Goal: Task Accomplishment & Management: Manage account settings

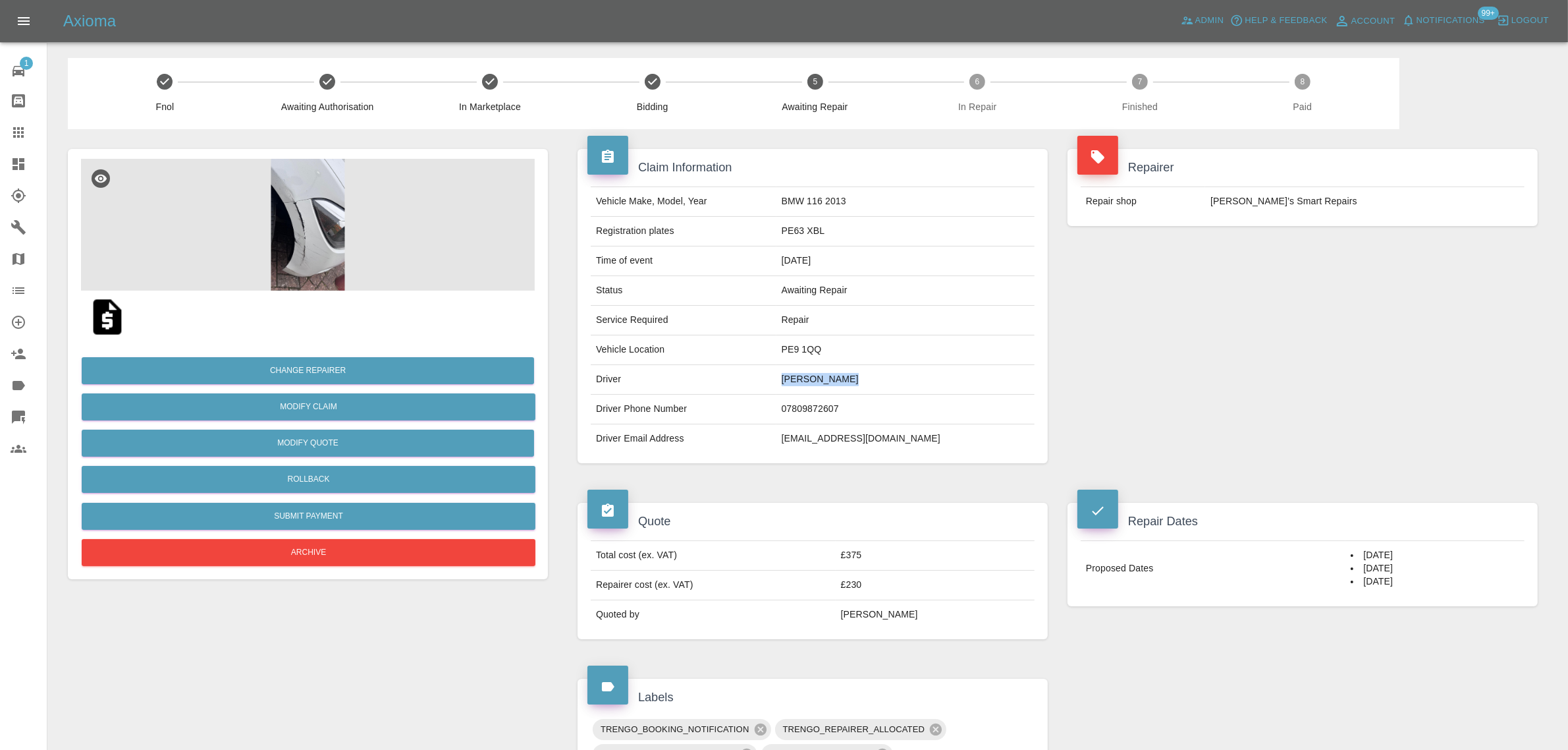
drag, startPoint x: 804, startPoint y: 380, endPoint x: 843, endPoint y: 395, distance: 41.8
click at [871, 381] on tr "Driver alexander Lassus Rodriguez" at bounding box center [812, 380] width 444 height 29
drag, startPoint x: 803, startPoint y: 443, endPoint x: 940, endPoint y: 436, distance: 137.2
click at [940, 436] on tr "Driver Email Address alelassus@hotmail.com" at bounding box center [812, 439] width 444 height 29
copy tr "alelassus@hotmail.com"
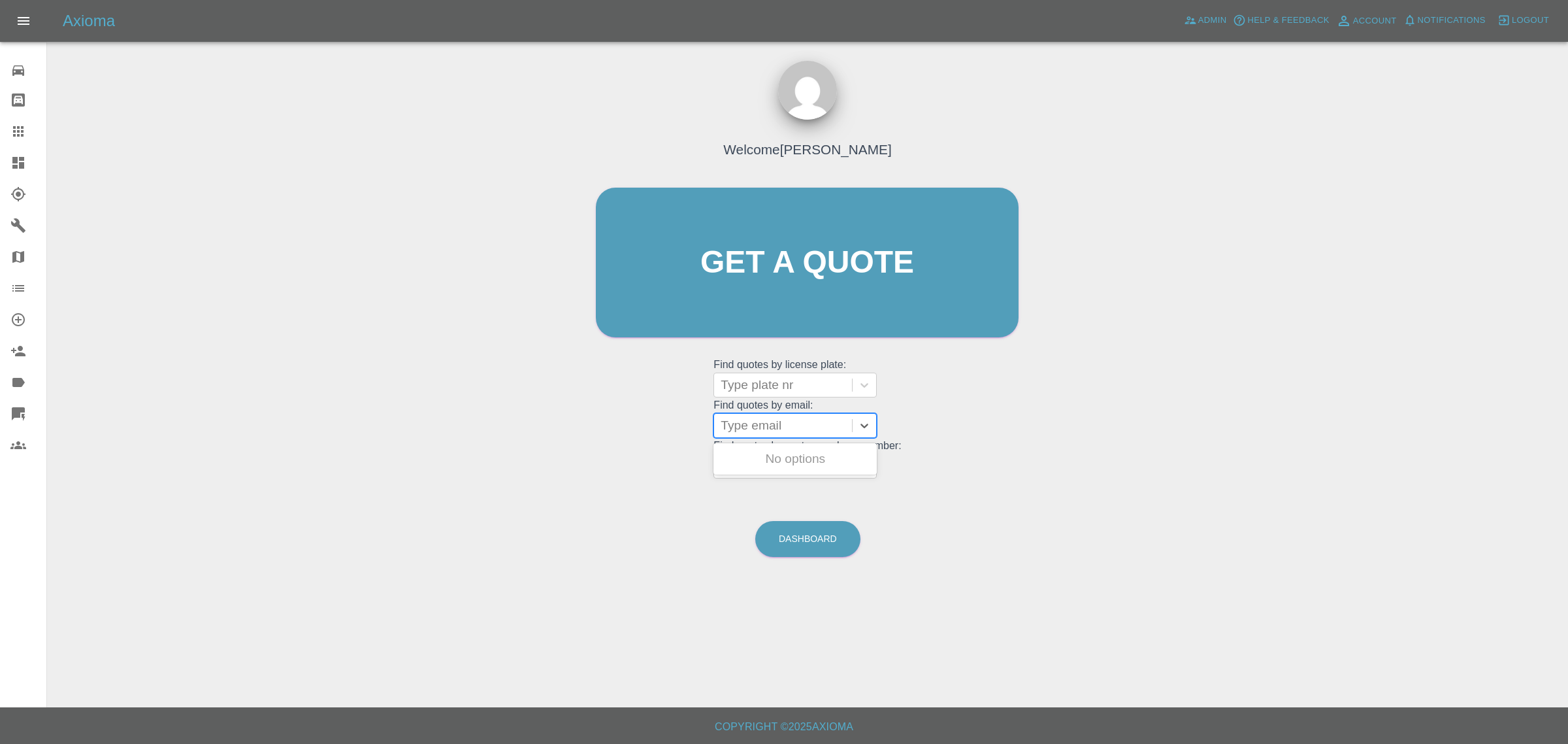
click at [815, 420] on div at bounding box center [783, 426] width 125 height 18
paste input "mikebreedon@hotmail.co.uk"
type input "mikebreedon@hotmail.co.uk"
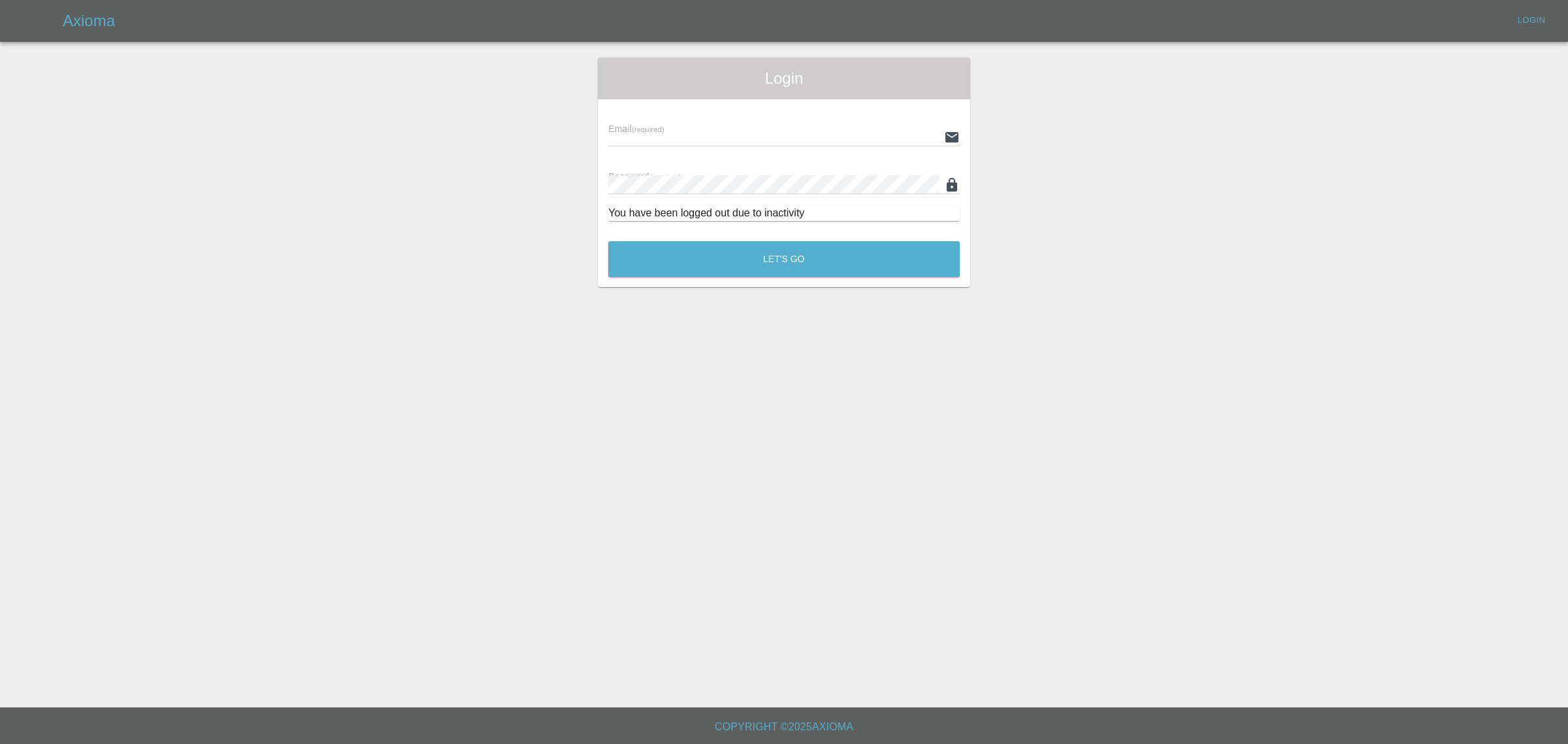
type input "bookkeeping@fifoaccounting.com"
click at [815, 248] on button "Let's Go" at bounding box center [784, 258] width 352 height 36
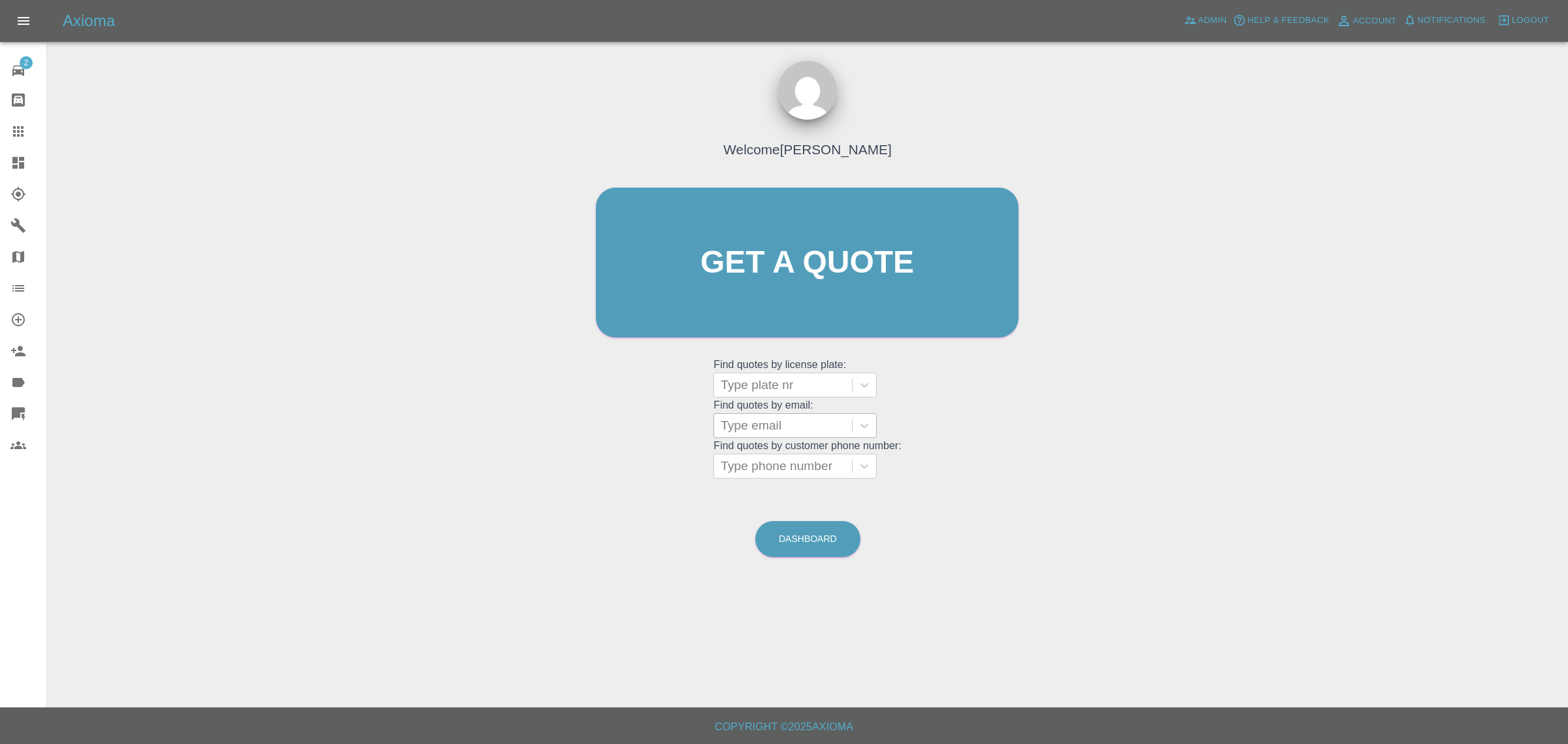
click at [788, 427] on div at bounding box center [783, 426] width 125 height 18
paste input "mikebreedon@hotmail.co.uk"
type input "mikebreedon@hotmail.co.uk"
click at [783, 456] on div "RF68 ODT FIAT 1400 EASY TIPO, Fnol" at bounding box center [795, 467] width 163 height 42
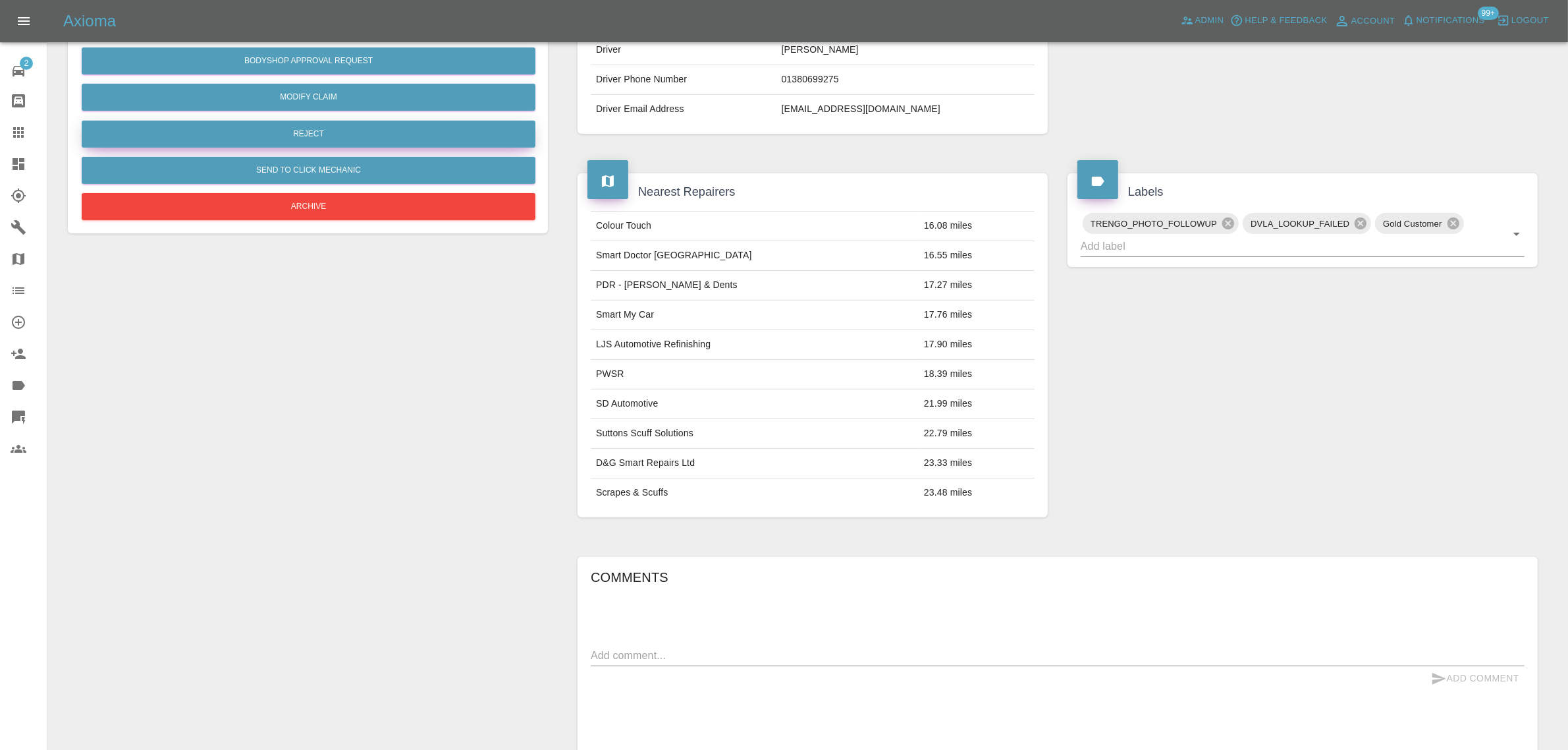
scroll to position [479, 0]
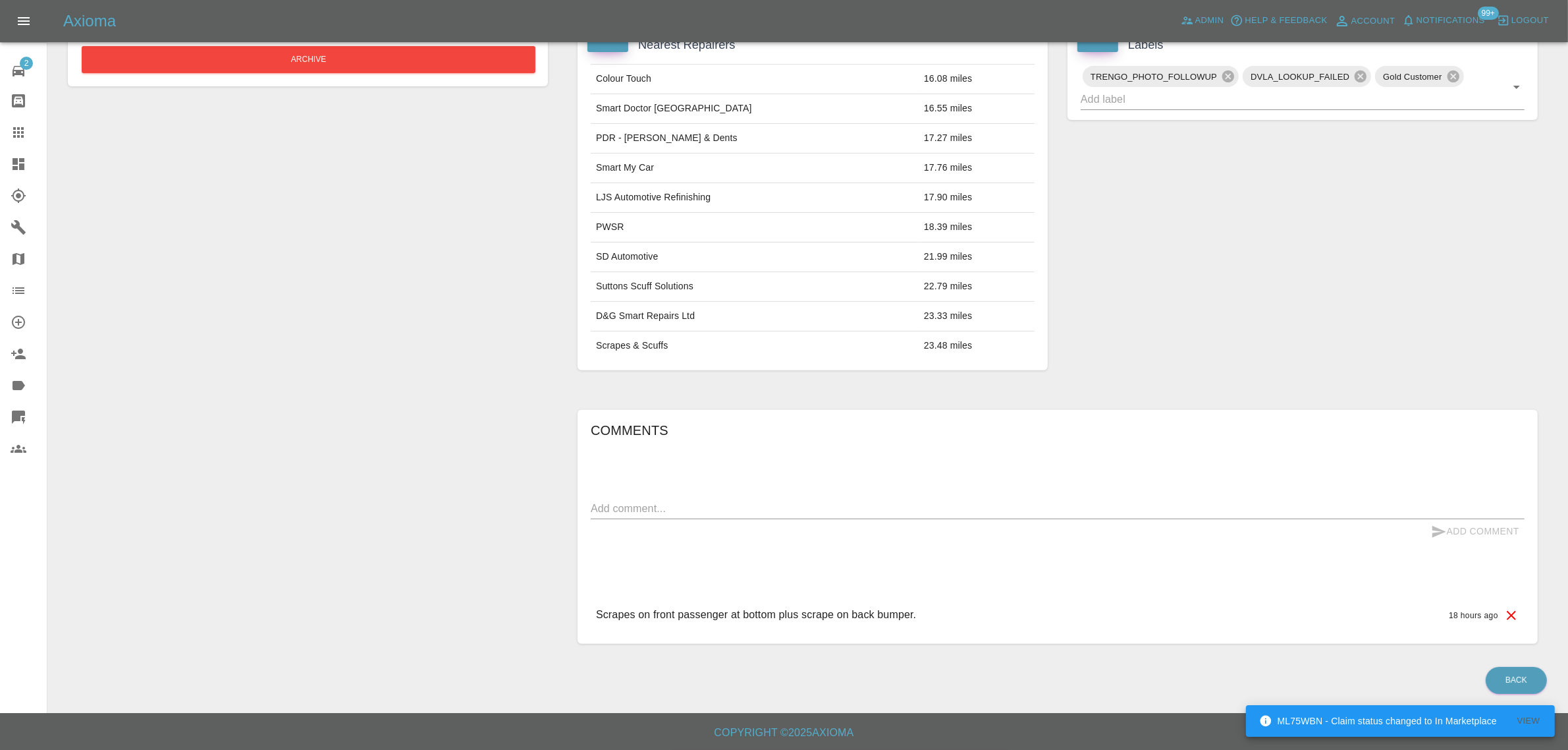
click at [22, 132] on icon at bounding box center [17, 131] width 10 height 10
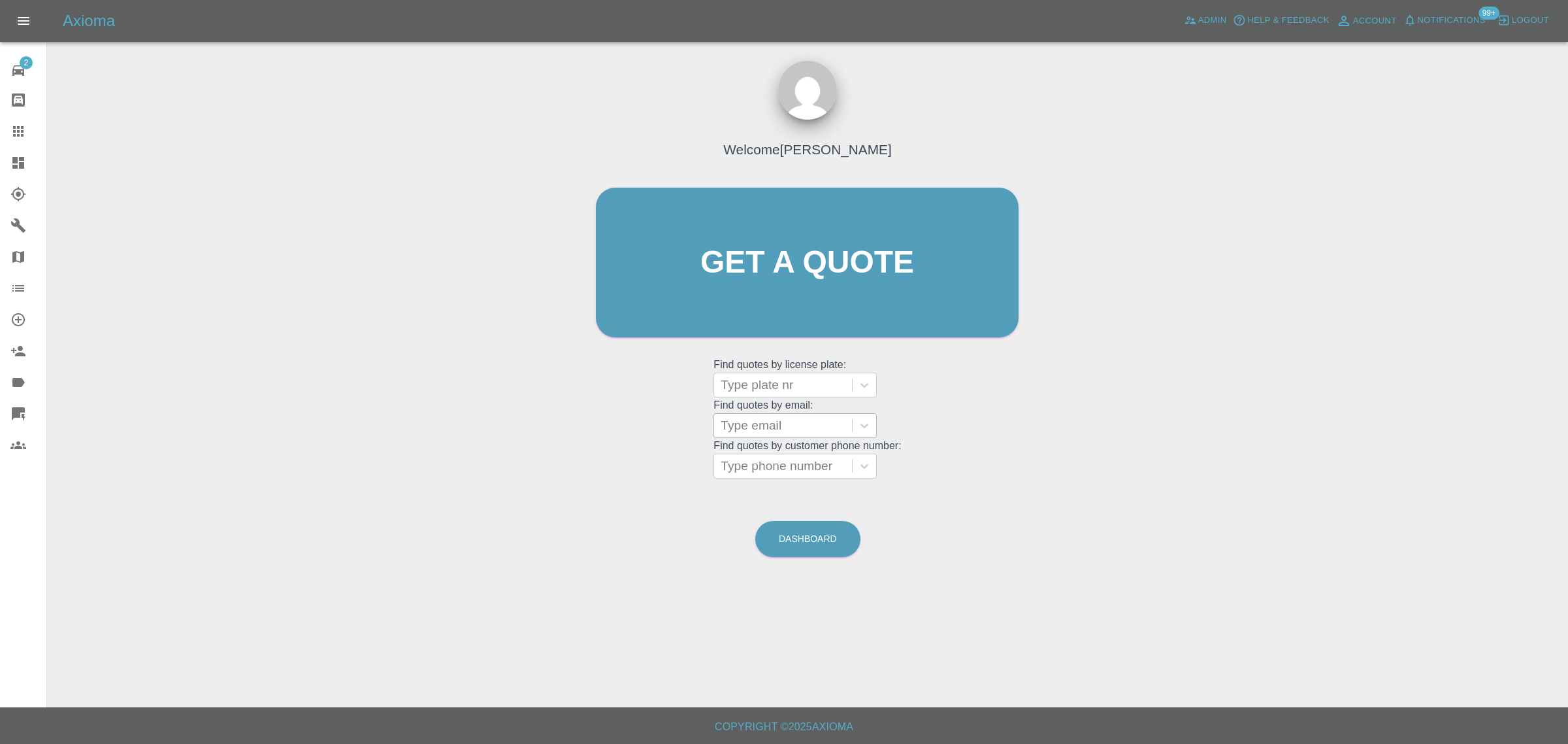
click at [747, 432] on div at bounding box center [783, 426] width 125 height 18
paste input "faithcannon@hotmail.com"
type input "faithcannon@hotmail.co"
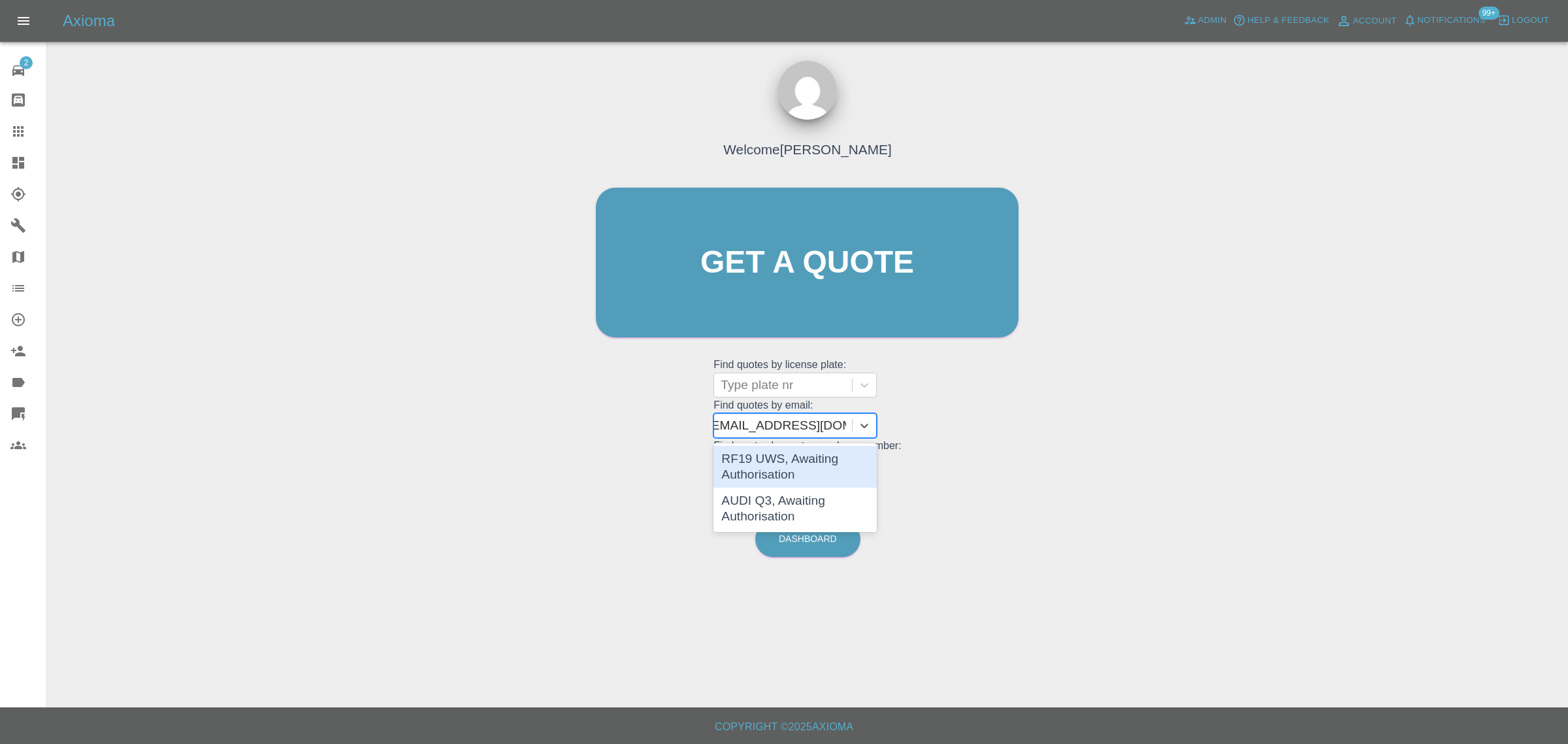
scroll to position [0, 7]
click at [755, 458] on div "RF19 UWS, Awaiting Authorisation" at bounding box center [795, 467] width 163 height 42
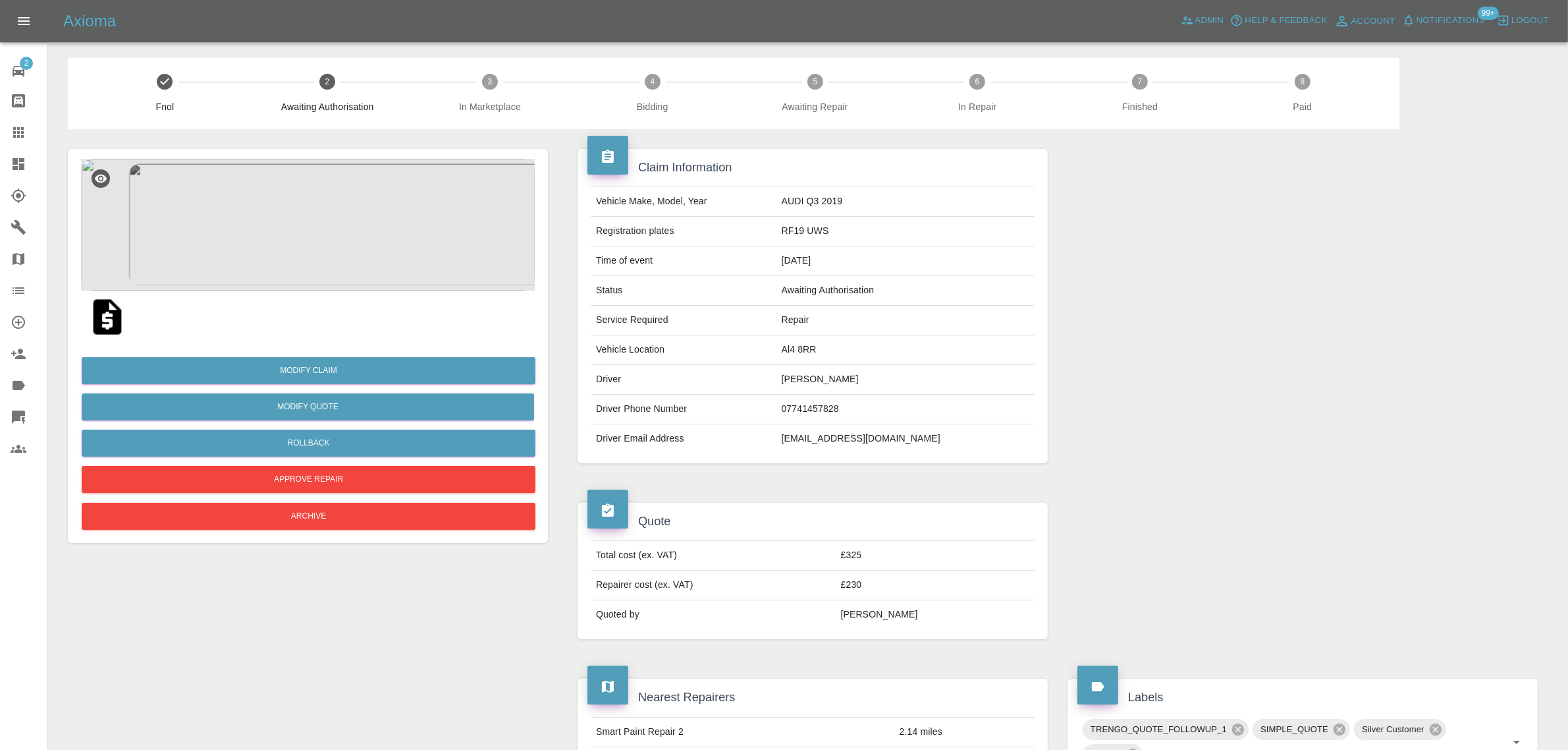
click at [297, 212] on img at bounding box center [308, 224] width 454 height 131
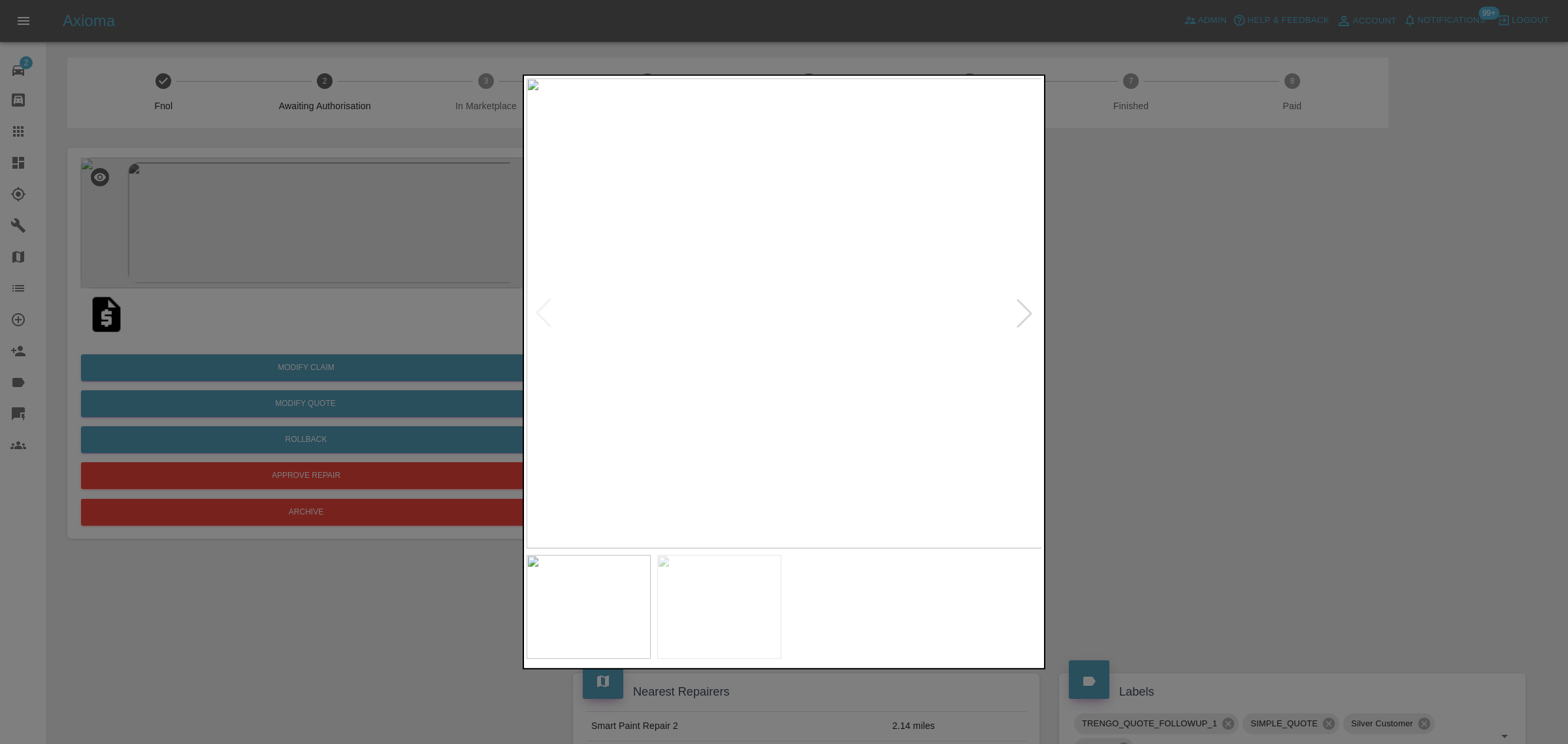
click at [1030, 308] on div at bounding box center [1025, 314] width 29 height 29
click at [543, 312] on div at bounding box center [544, 314] width 29 height 29
click at [1021, 304] on div at bounding box center [1025, 314] width 29 height 29
click at [417, 639] on div at bounding box center [784, 372] width 1568 height 744
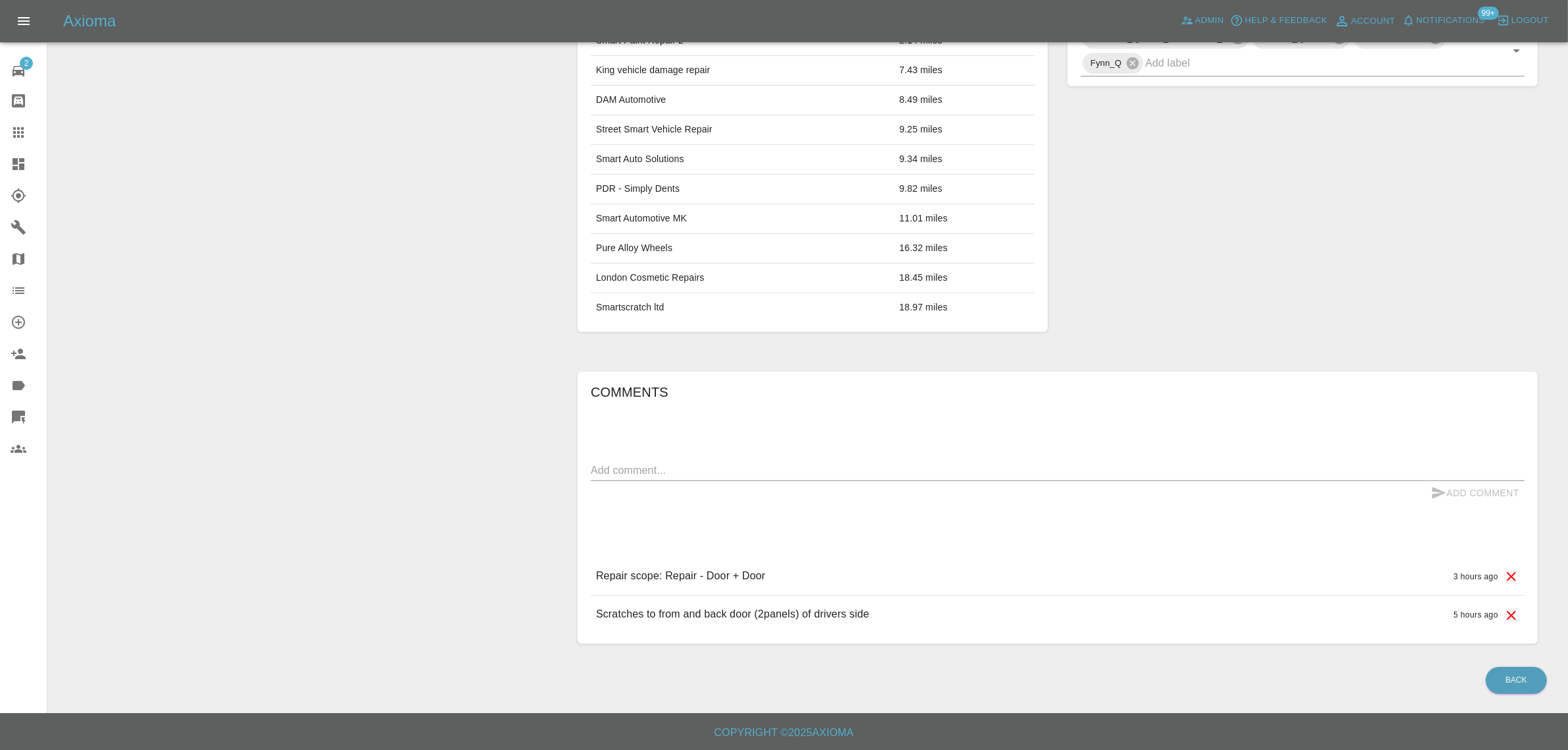
scroll to position [119, 0]
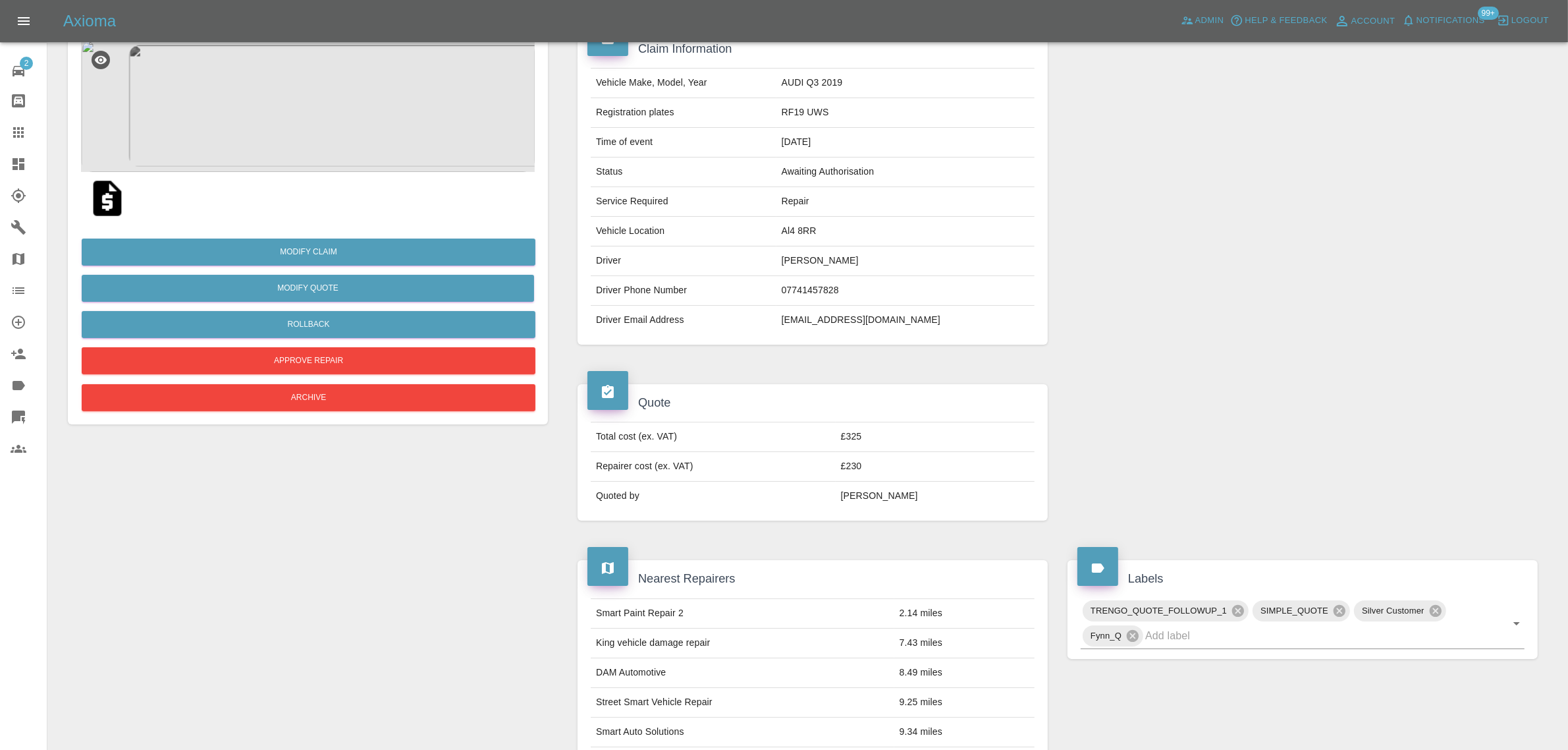
click at [330, 120] on img at bounding box center [308, 106] width 454 height 131
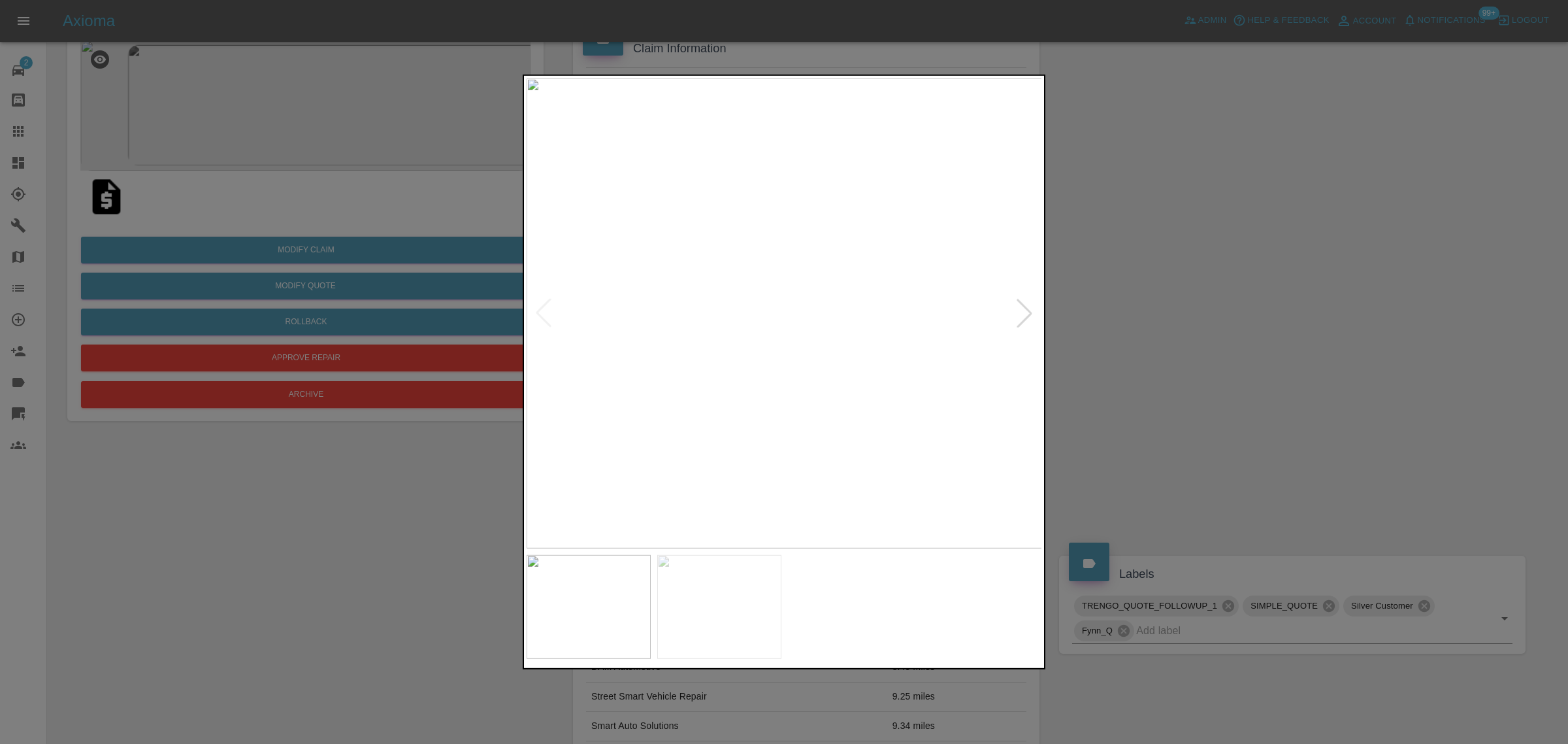
click at [1023, 307] on div at bounding box center [1025, 314] width 29 height 29
click at [1023, 307] on img at bounding box center [785, 313] width 516 height 470
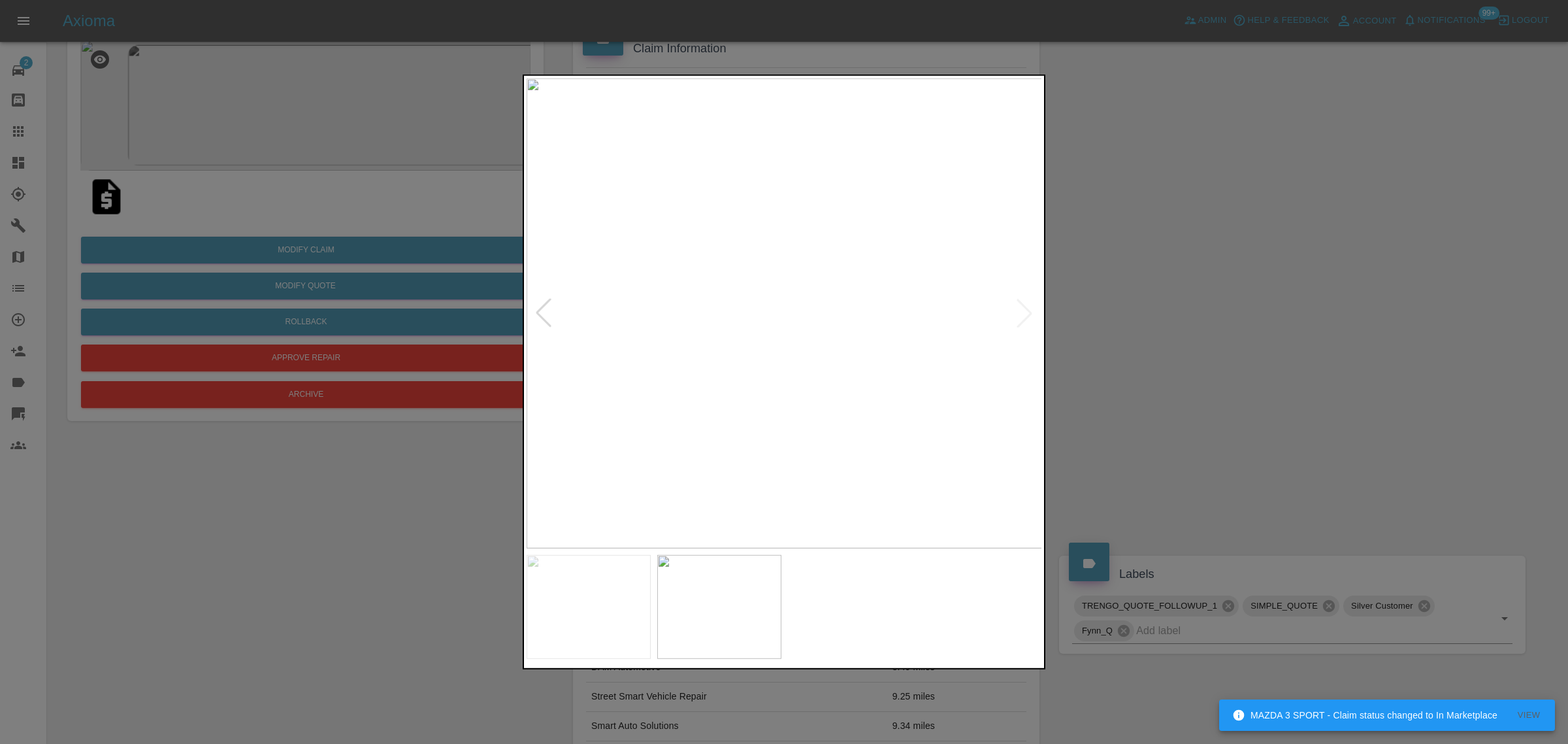
click at [1173, 327] on div at bounding box center [784, 372] width 1568 height 744
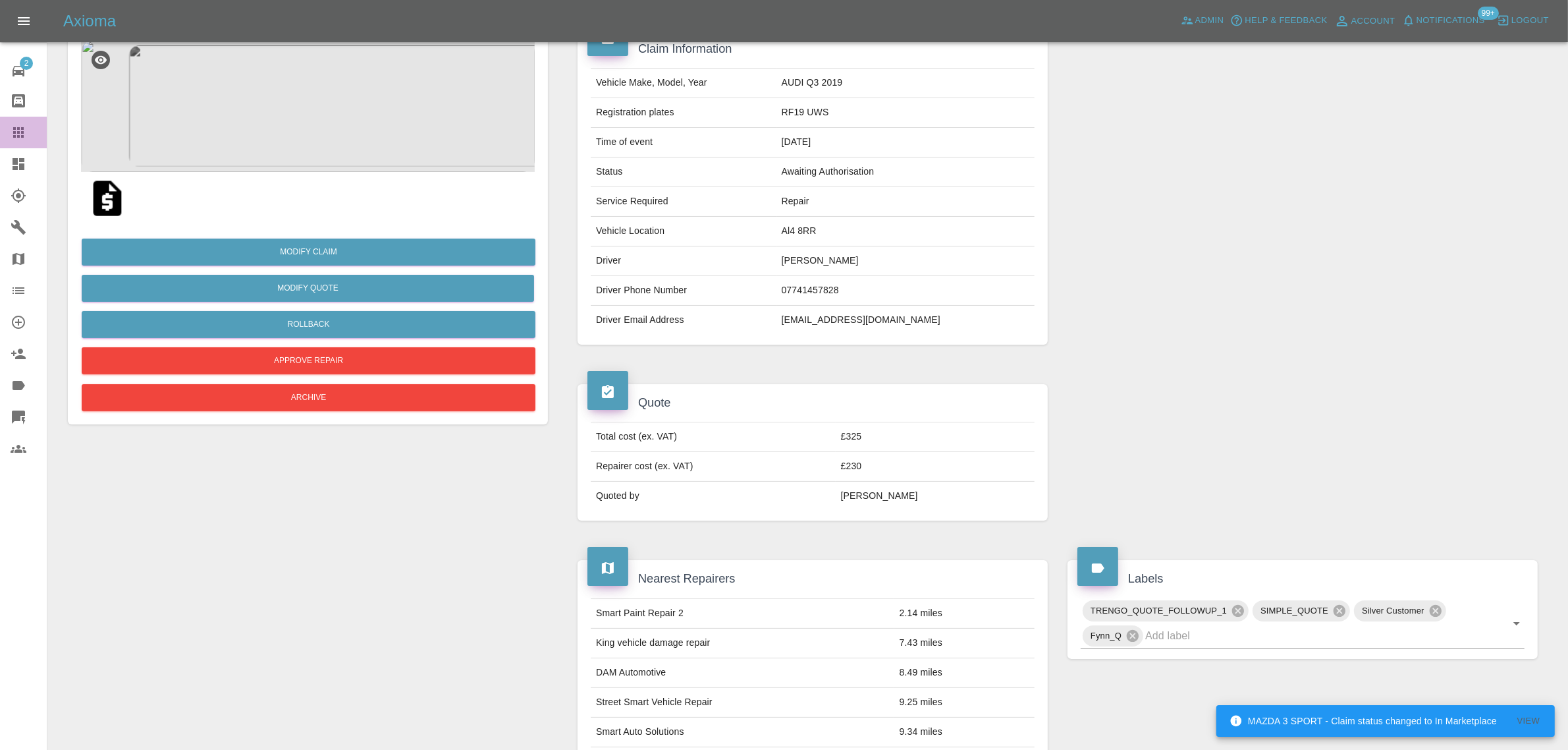
click at [23, 131] on icon at bounding box center [17, 131] width 10 height 10
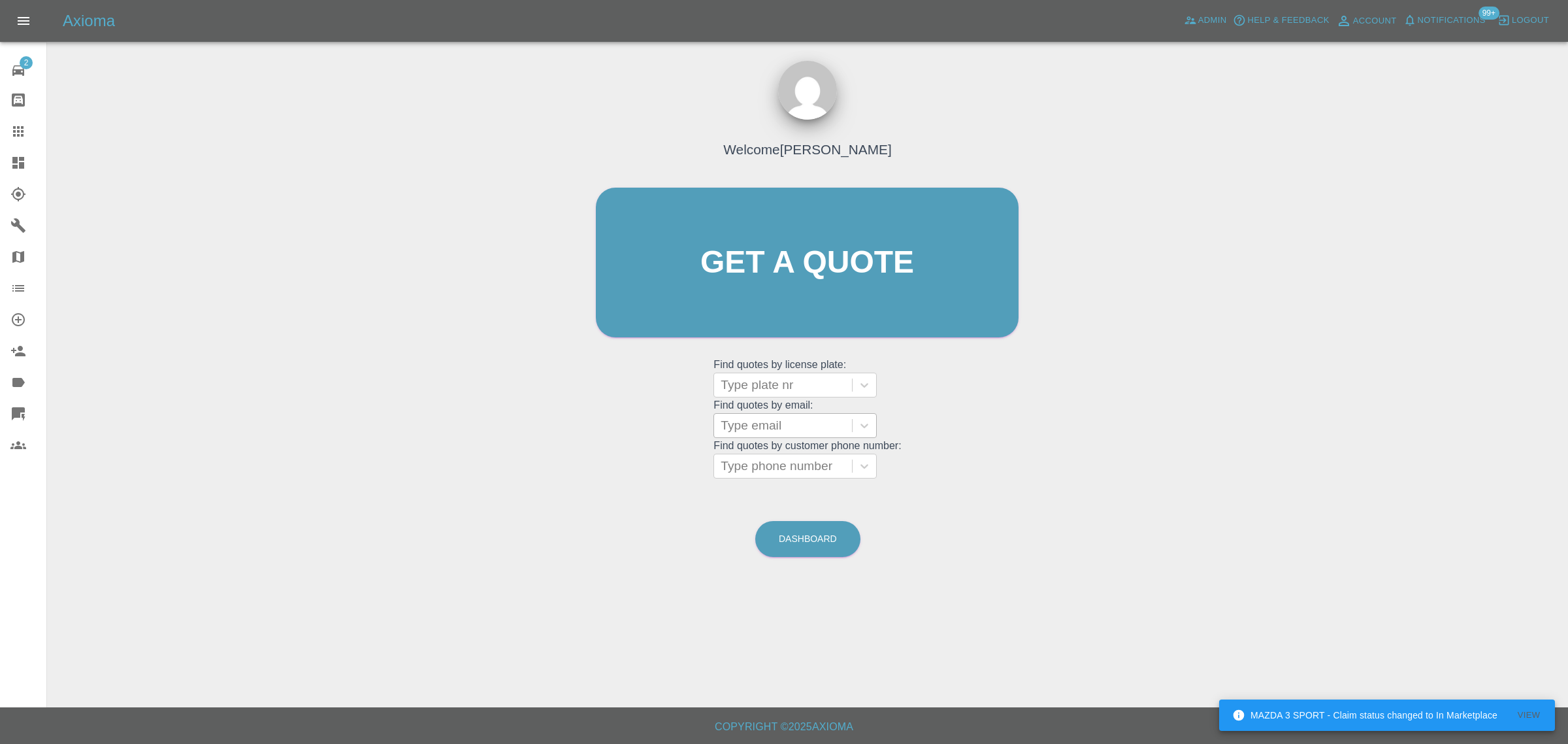
click at [746, 426] on div at bounding box center [783, 426] width 125 height 18
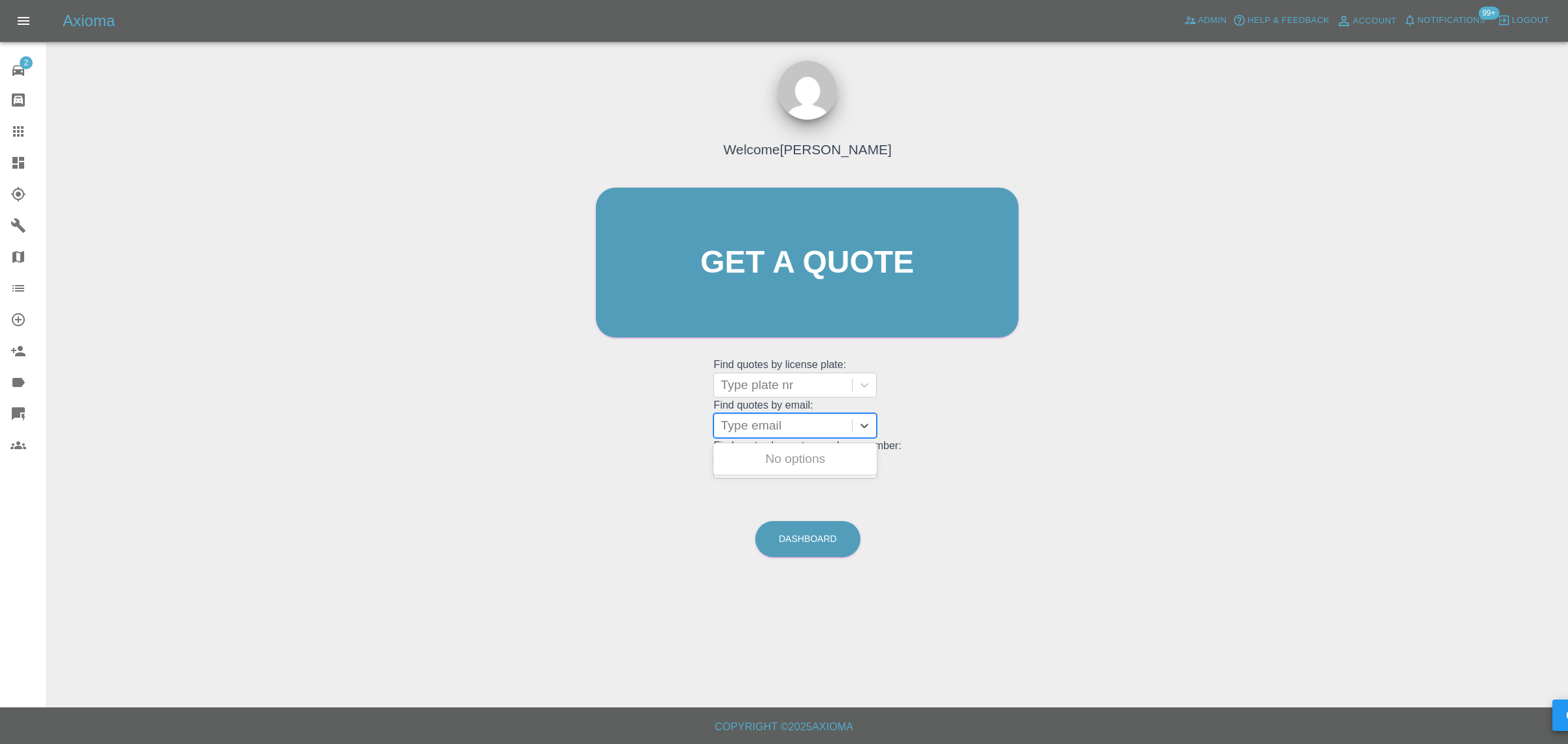
paste input "brad@indijew.com"
type input "brad@indijew.com"
click at [737, 455] on div "DT25WBV, Bidding" at bounding box center [795, 459] width 163 height 26
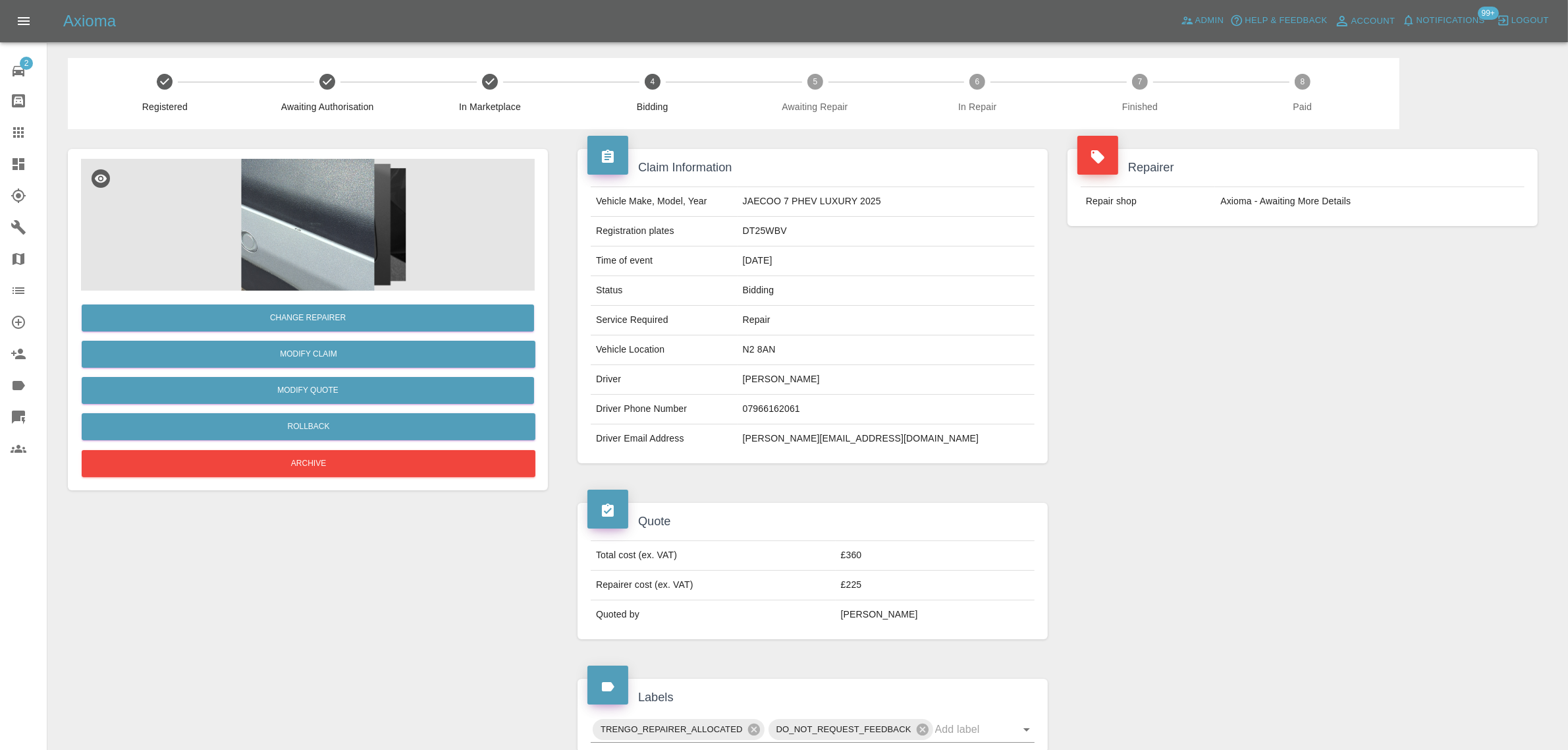
click at [20, 132] on icon at bounding box center [17, 131] width 16 height 16
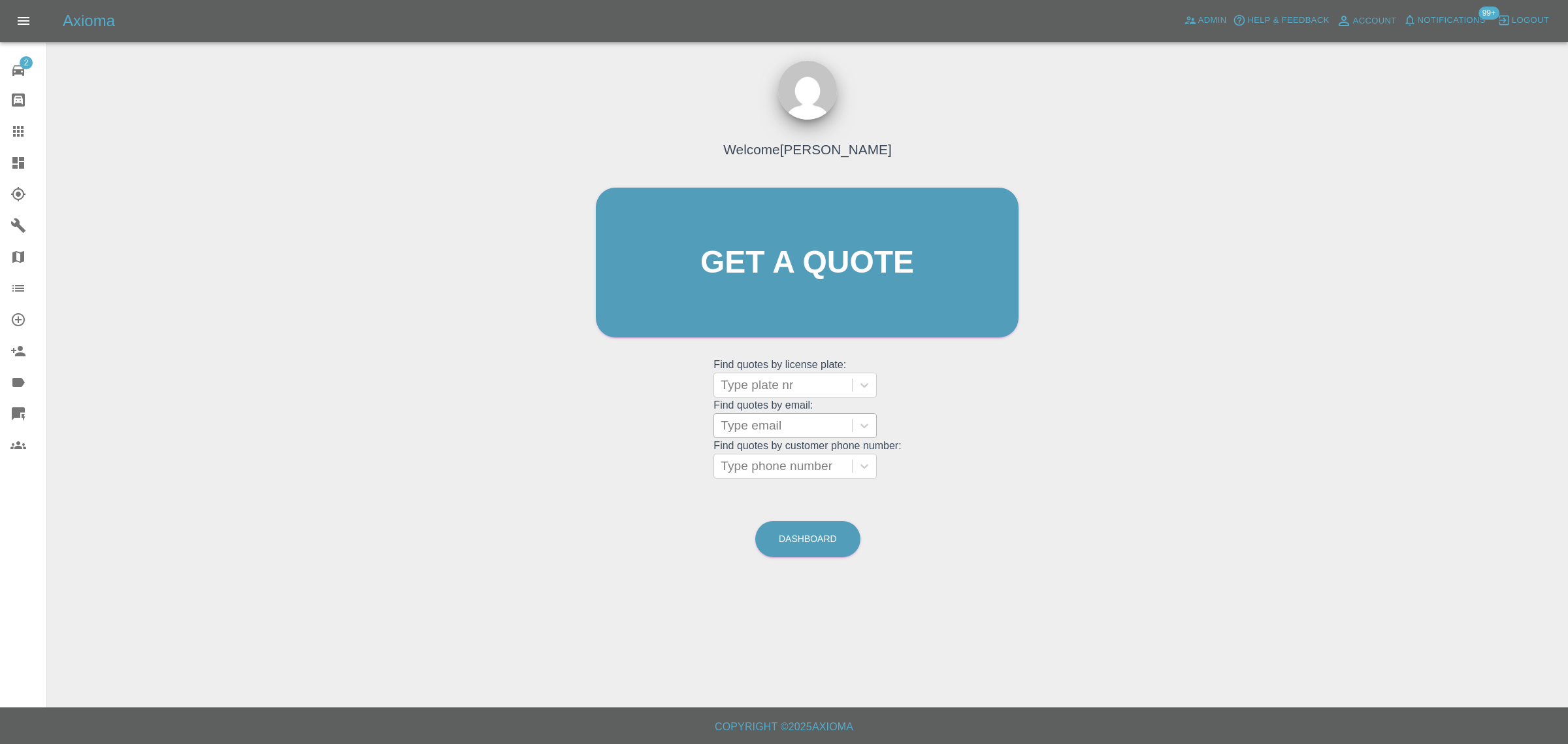
click at [742, 429] on div at bounding box center [783, 426] width 125 height 18
paste input "stephenmahony@yahoo.com"
type input "stephenmahony@yahoo.com"
click at [748, 460] on div "AJ19 JFY, Awaiting Repair" at bounding box center [795, 459] width 163 height 26
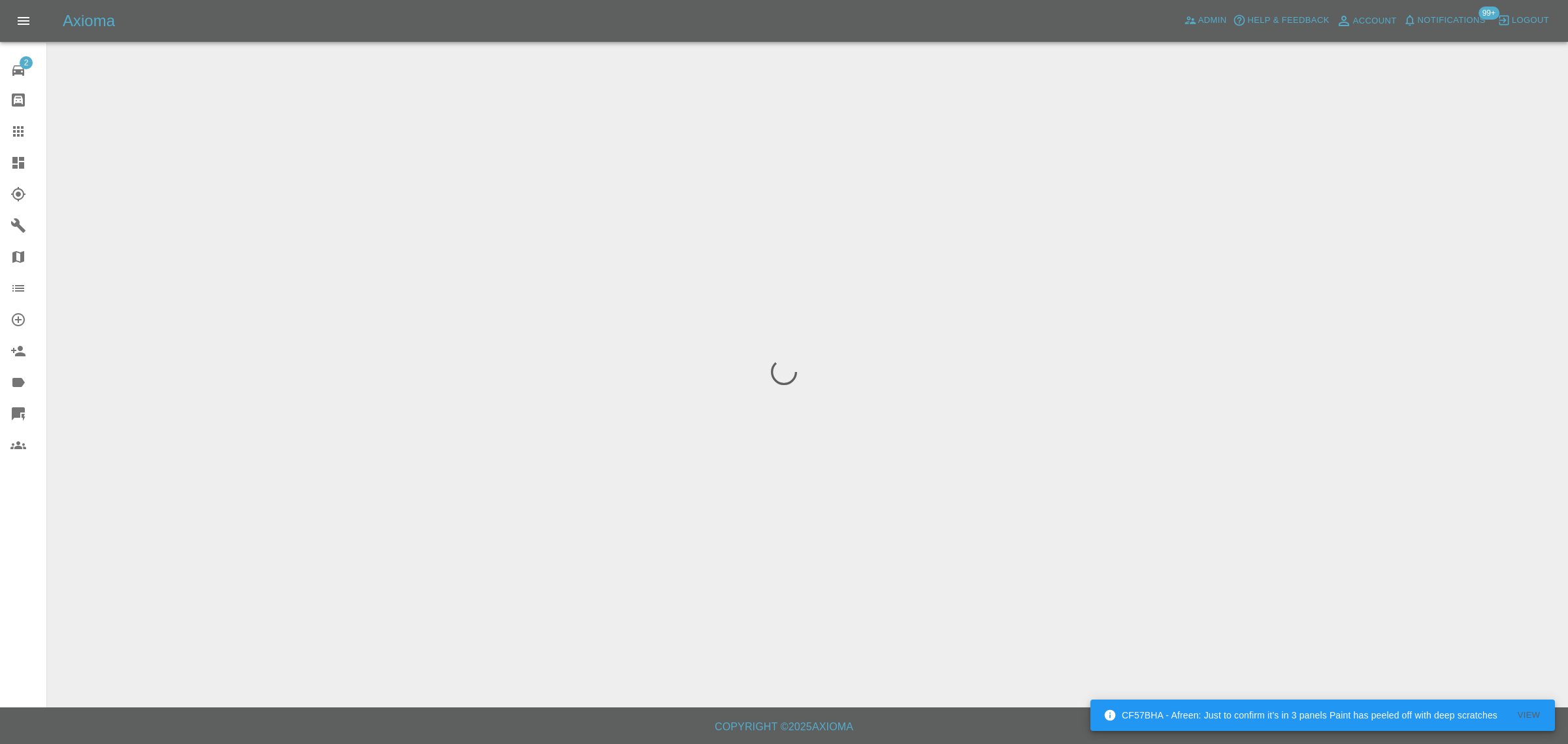
click at [29, 573] on div "2 Repair home Bodyshop home Claims Dashboard Explorer Garages Map Organization …" at bounding box center [24, 372] width 47 height 744
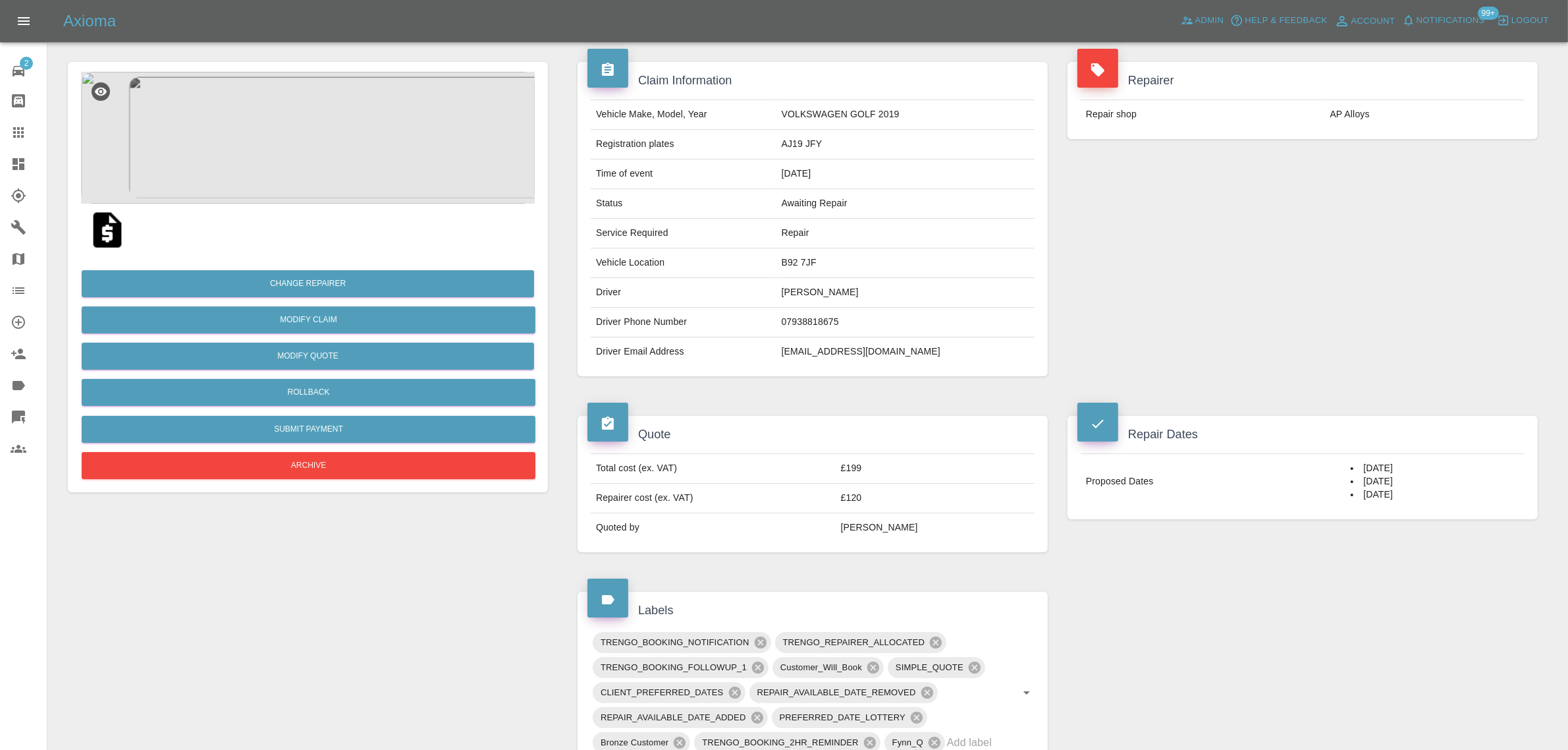
scroll to position [83, 0]
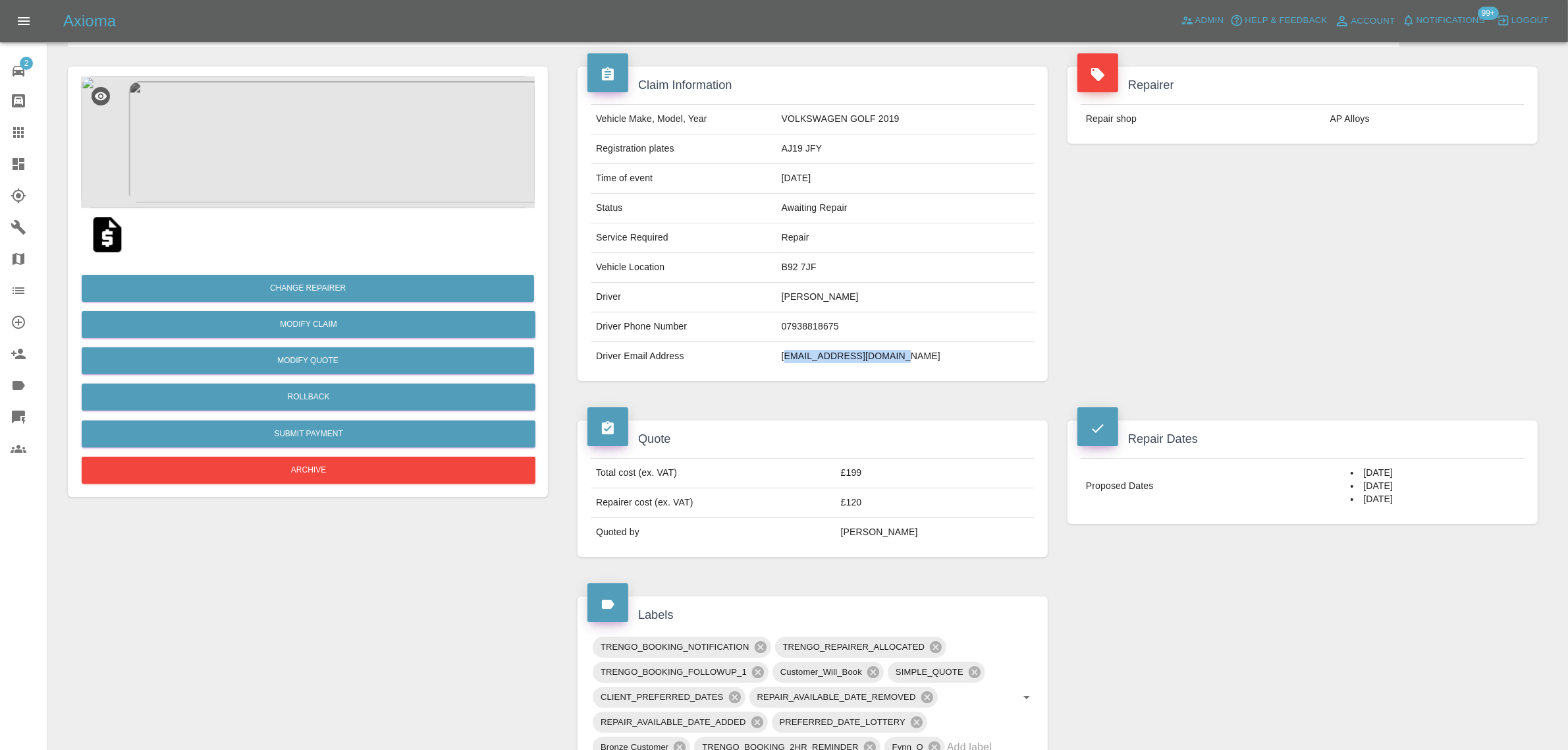
drag, startPoint x: 810, startPoint y: 355, endPoint x: 950, endPoint y: 356, distance: 140.0
click at [950, 356] on td "stephenmahony@yahoo.com" at bounding box center [905, 357] width 258 height 29
copy td "tephenmahony@yahoo.com"
click at [776, 351] on td "Driver Email Address" at bounding box center [683, 357] width 186 height 29
click at [813, 364] on td "stephenmahony@yahoo.com" at bounding box center [905, 357] width 258 height 29
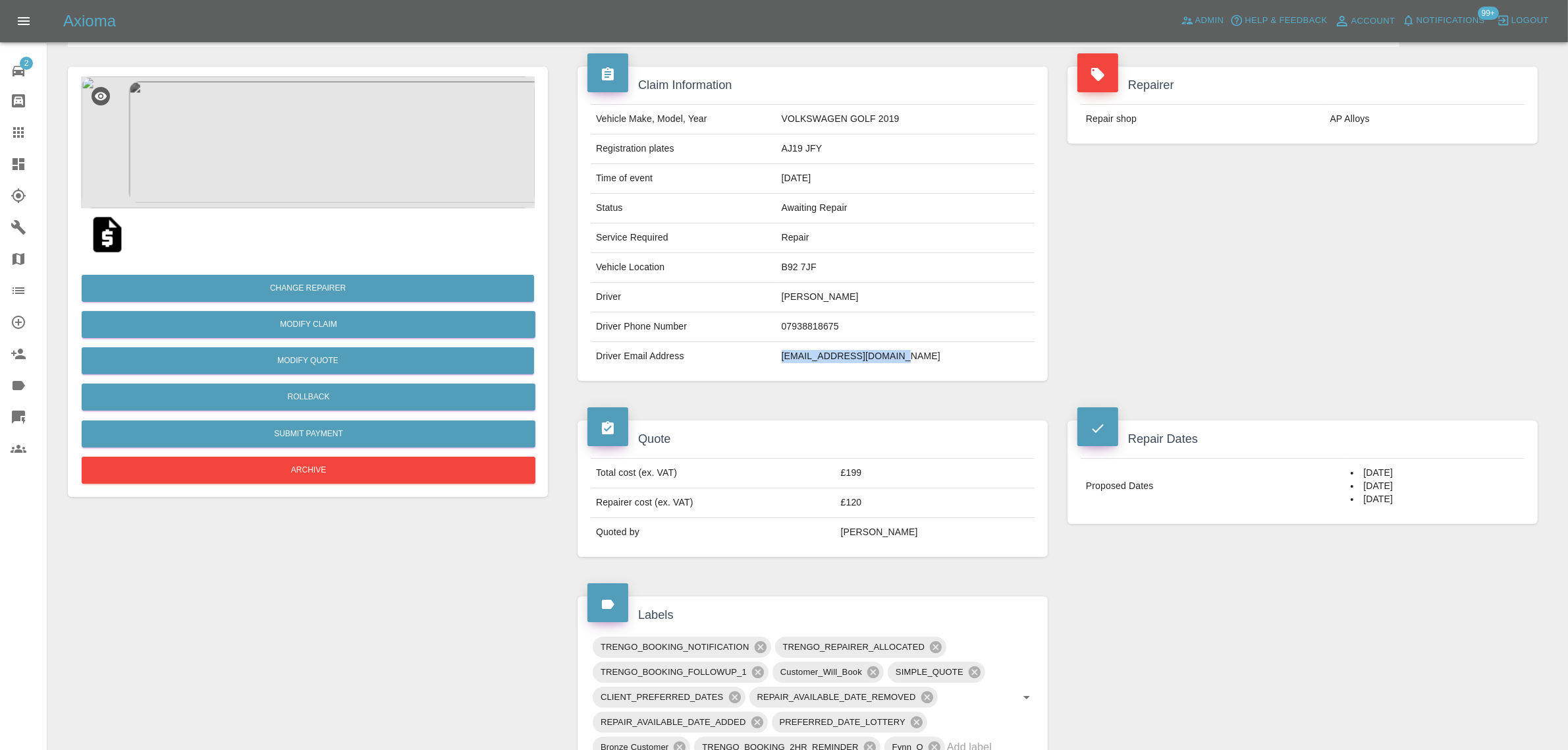
drag, startPoint x: 804, startPoint y: 361, endPoint x: 942, endPoint y: 358, distance: 138.0
click at [942, 358] on td "stephenmahony@yahoo.com" at bounding box center [905, 357] width 258 height 29
copy td "stephenmahony@yahoo.com"
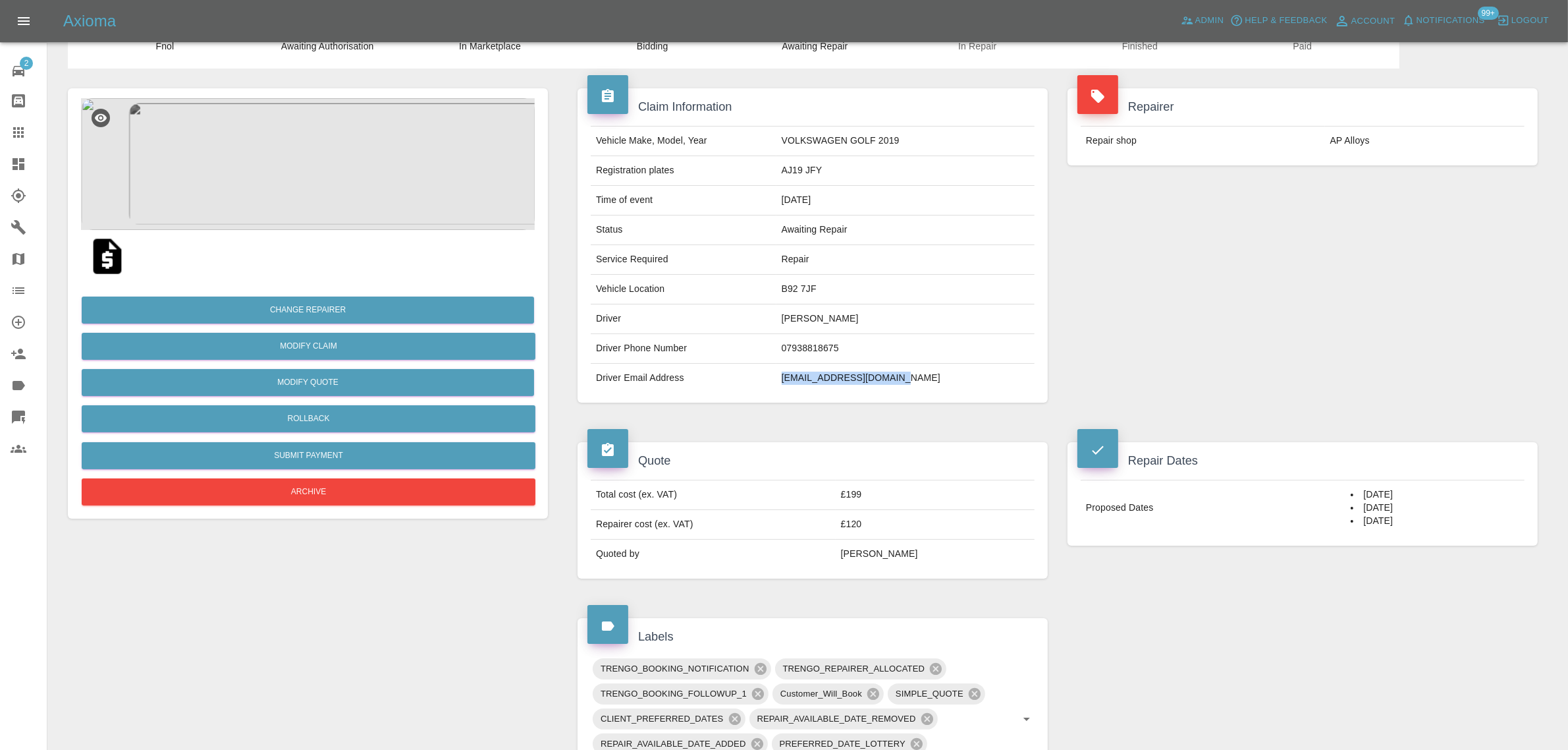
scroll to position [0, 0]
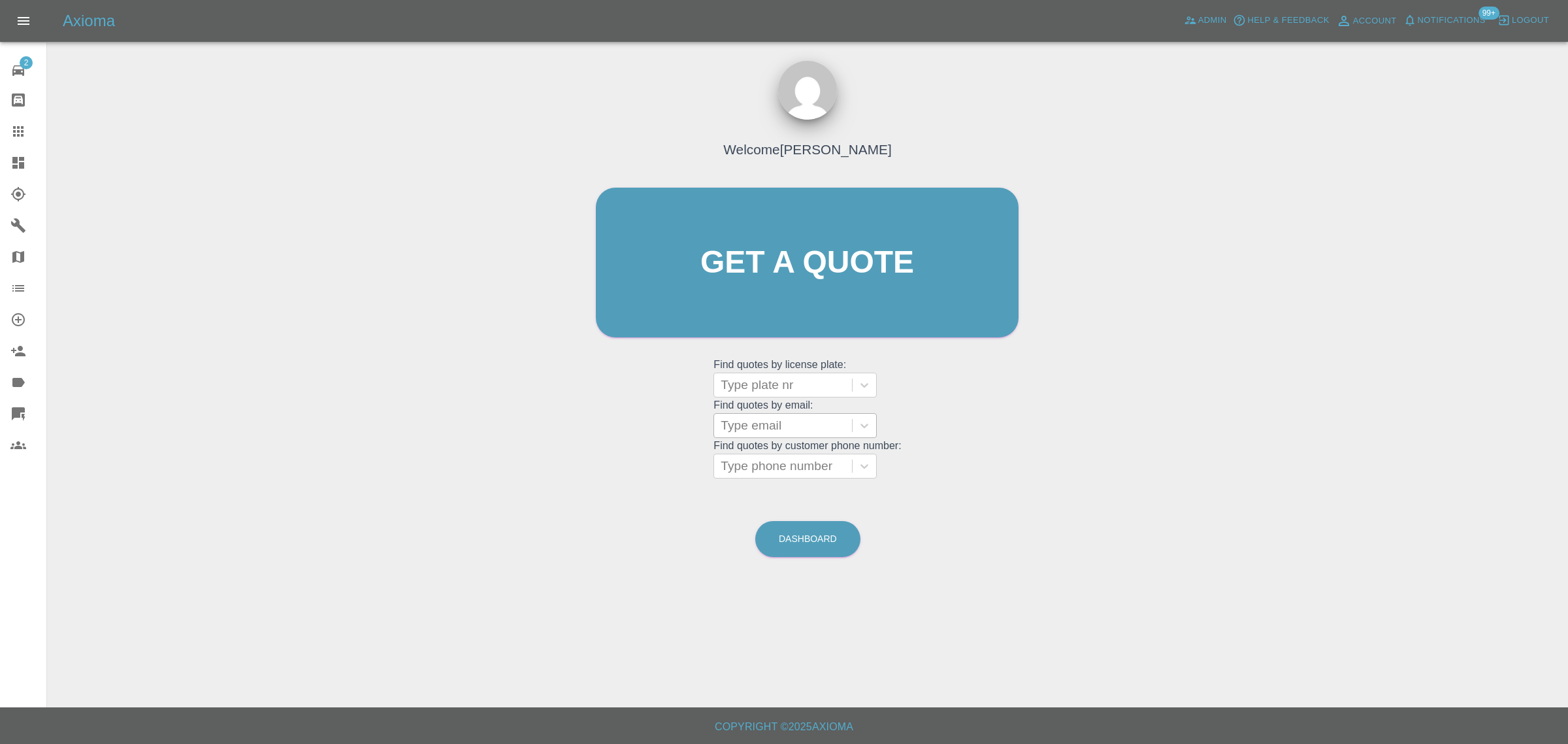
click at [779, 426] on div at bounding box center [783, 426] width 125 height 18
paste input "faithcannon@hotmail.com"
type input "faithcannon@hotmail.co"
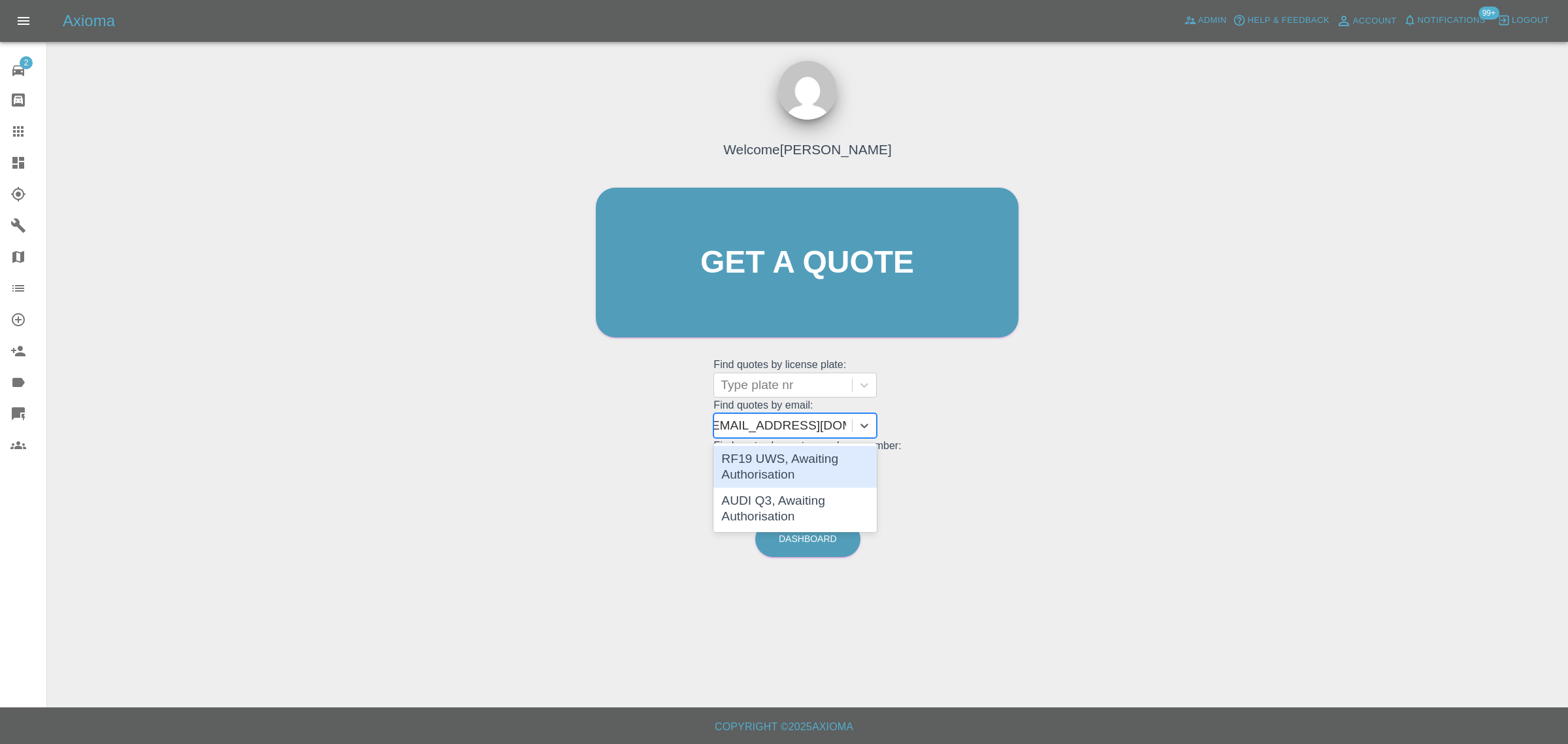
scroll to position [0, 7]
click at [751, 507] on div "AUDI Q3, Awaiting Authorisation" at bounding box center [795, 509] width 163 height 42
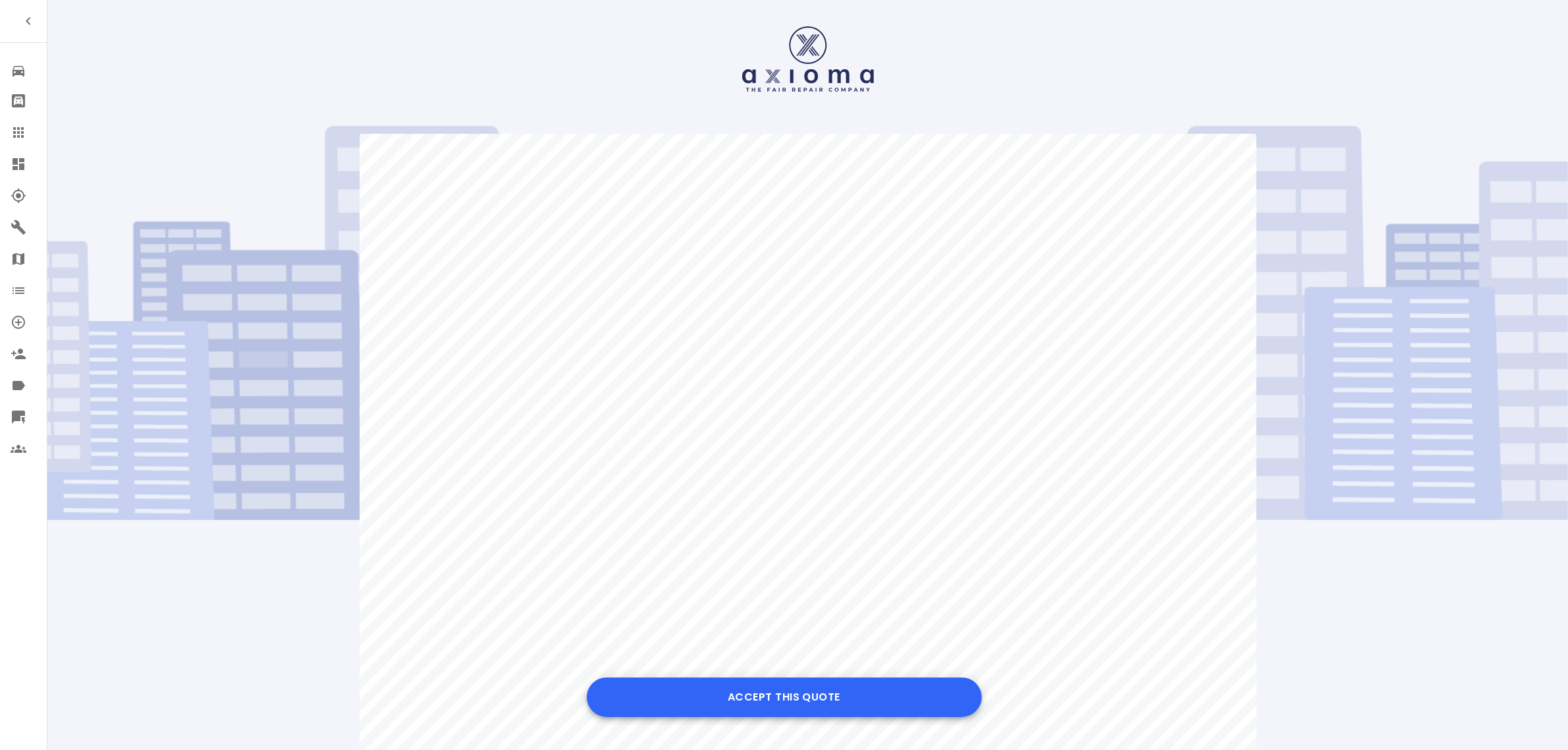
click at [742, 697] on button "Accept this Quote" at bounding box center [784, 697] width 395 height 40
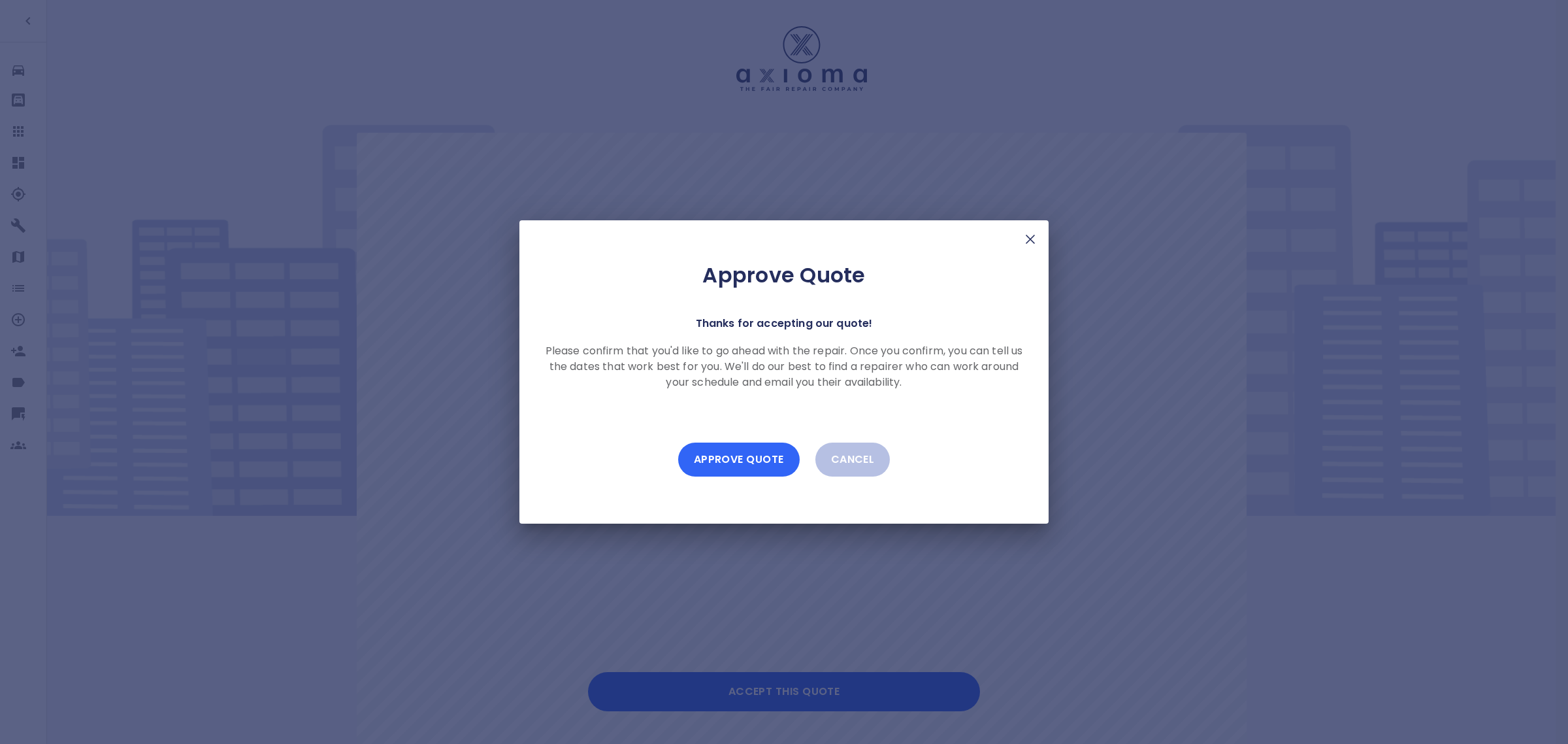
click at [746, 454] on button "Approve Quote" at bounding box center [738, 459] width 121 height 34
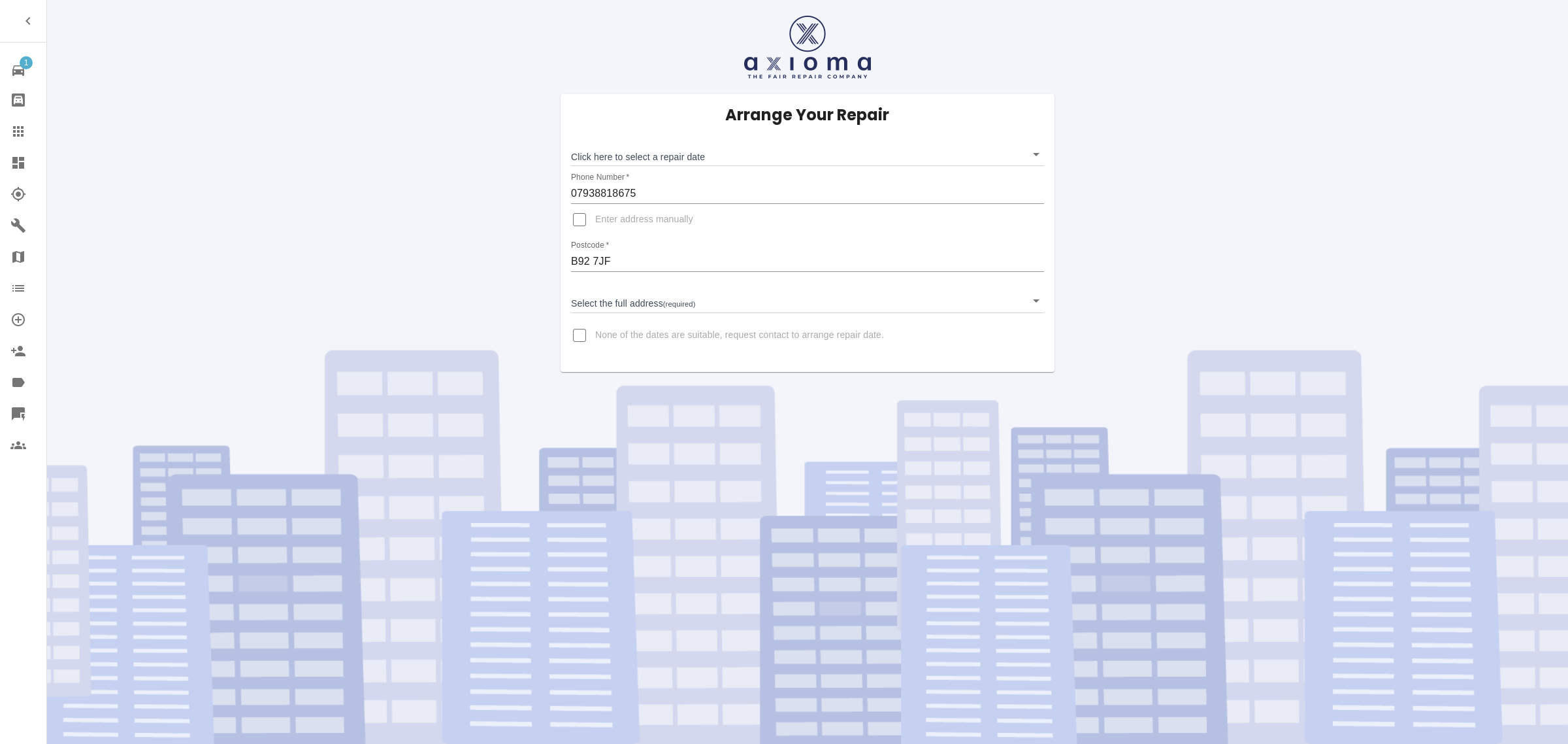
click at [5, 129] on link "Claims" at bounding box center [23, 131] width 46 height 31
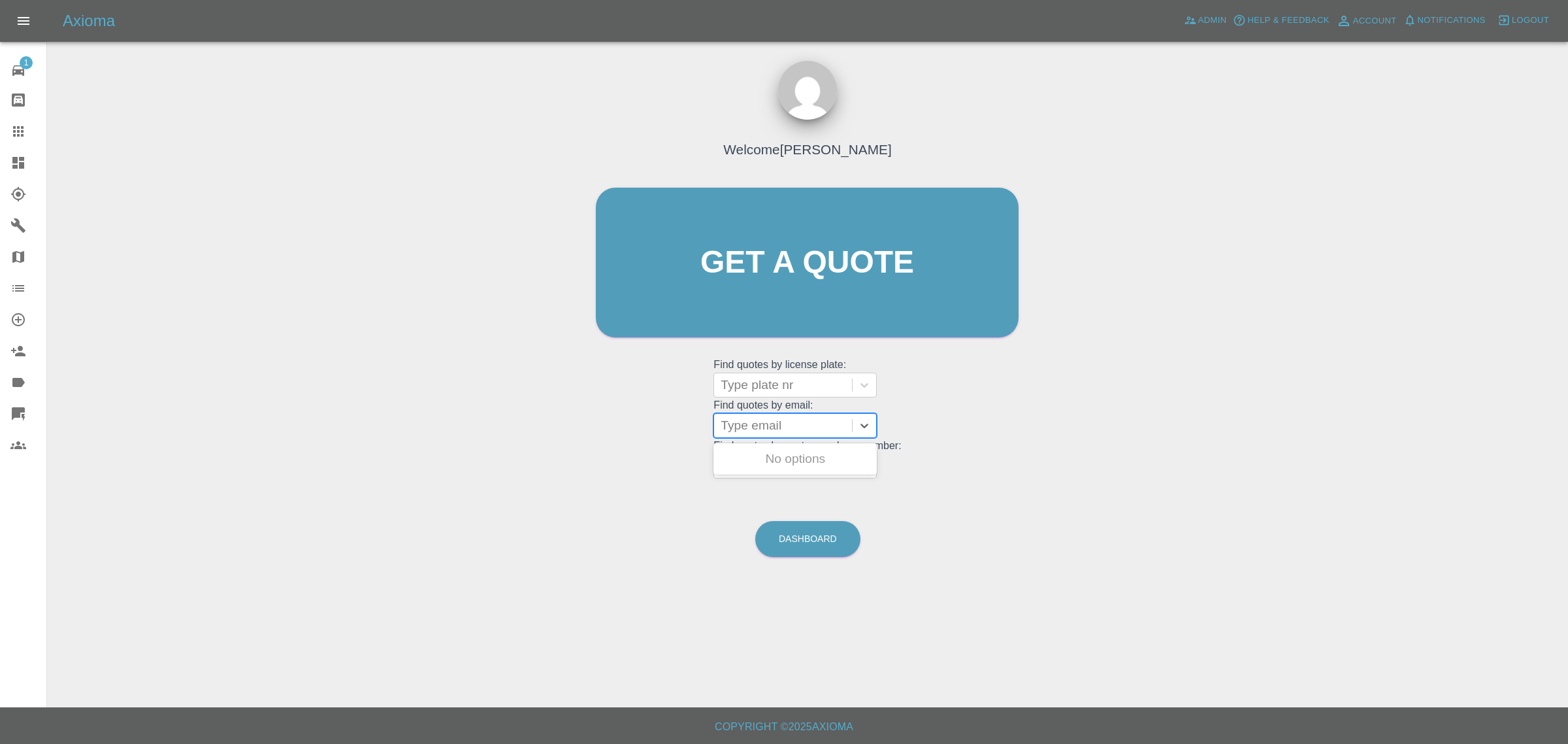
click at [758, 429] on div at bounding box center [783, 426] width 125 height 18
paste input "baz73fox@gmail.com"
type input "baz73fox@gmail.com"
click at [756, 461] on div "MF54BJF, Awaiting Repair" at bounding box center [795, 459] width 163 height 26
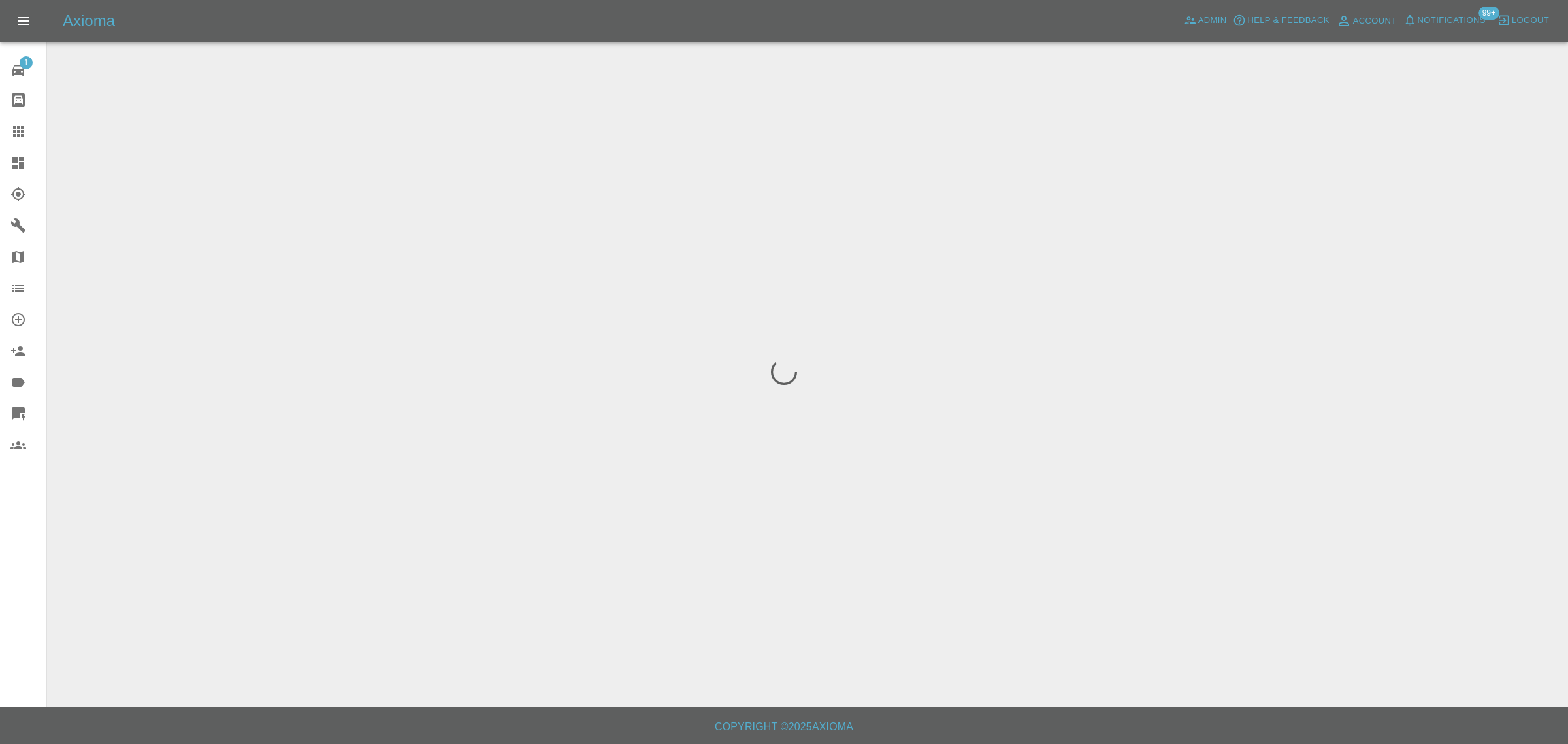
click at [8, 550] on div "1 Repair home Bodyshop home Claims Dashboard Explorer Garages Map Organization …" at bounding box center [24, 372] width 47 height 744
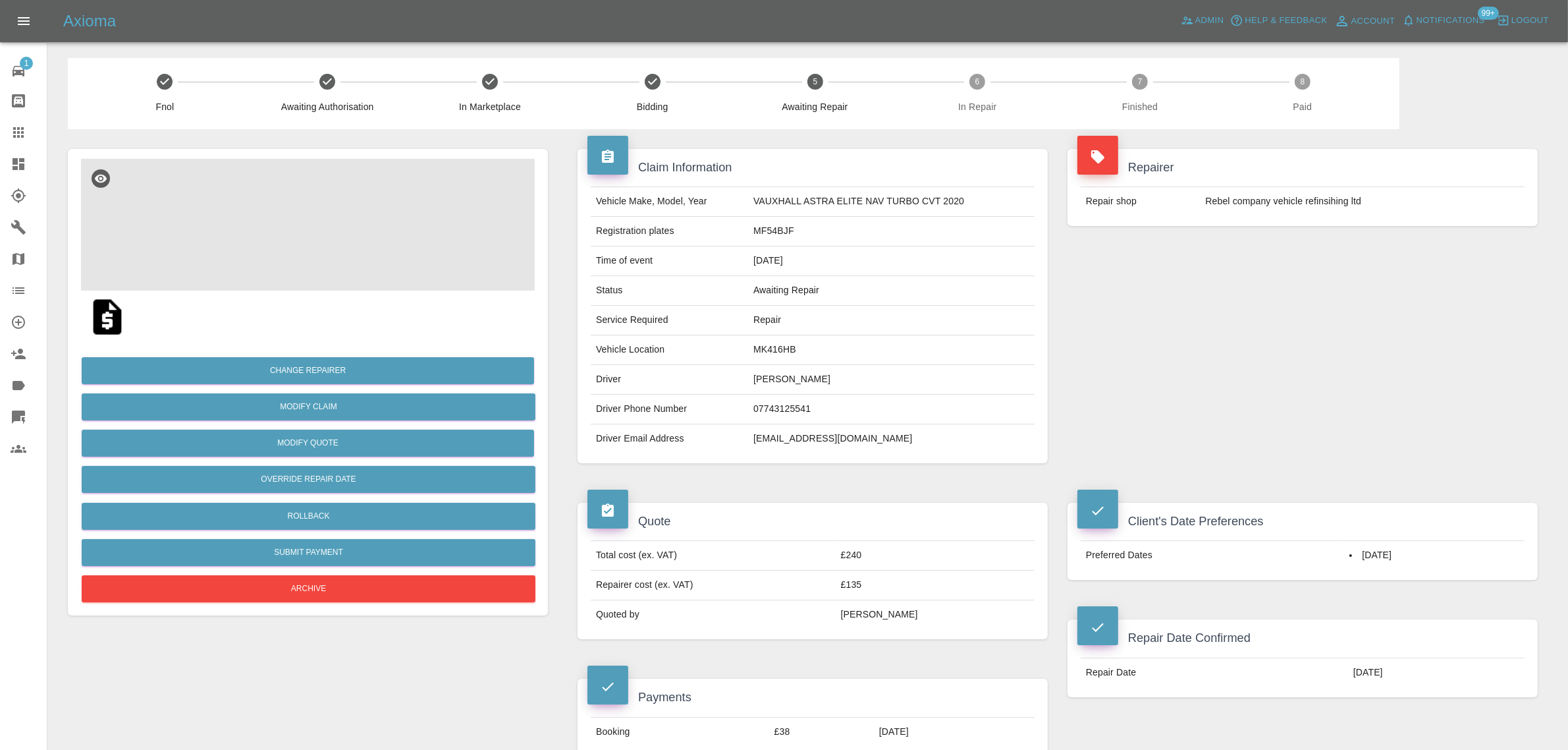
scroll to position [576, 0]
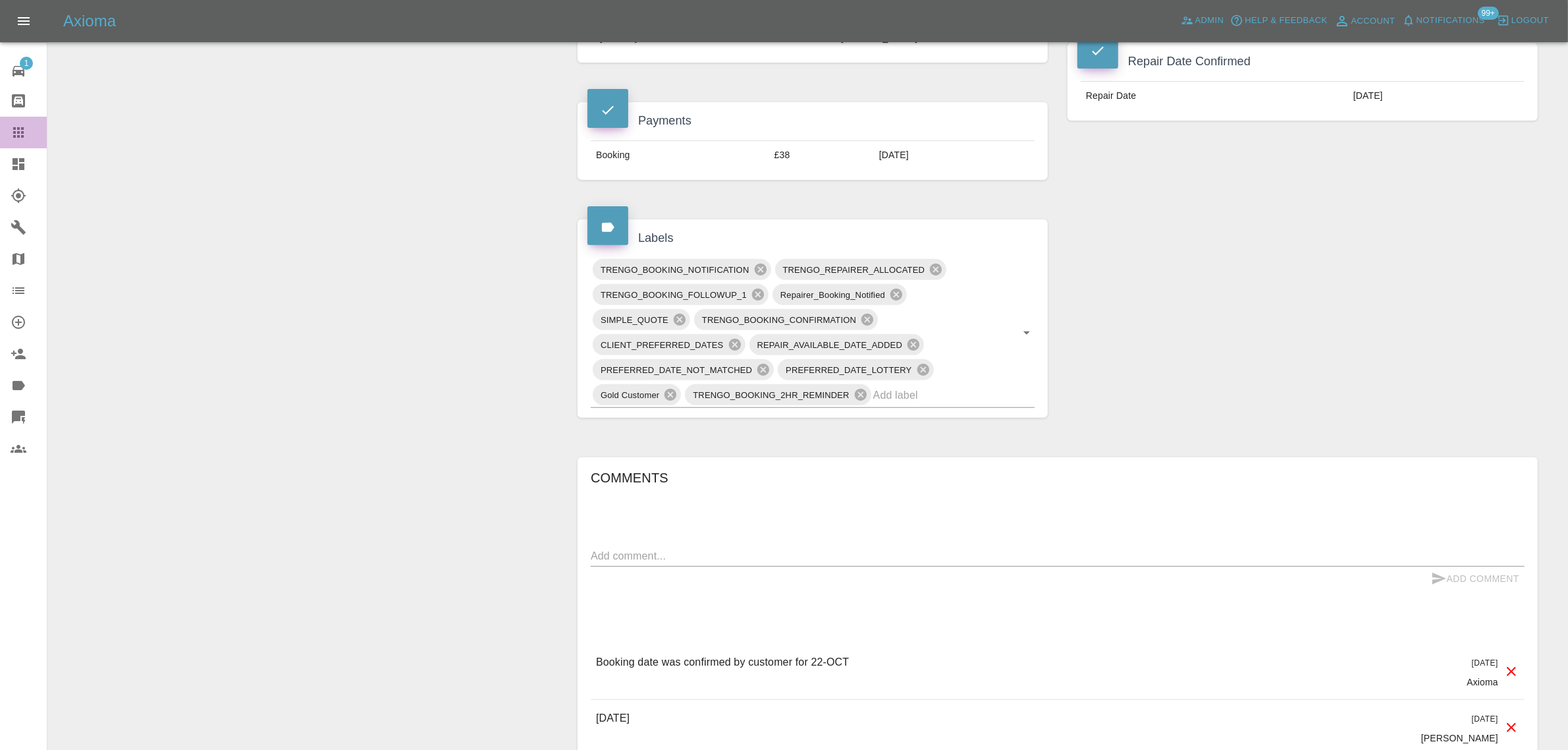
click at [17, 136] on icon at bounding box center [17, 131] width 10 height 10
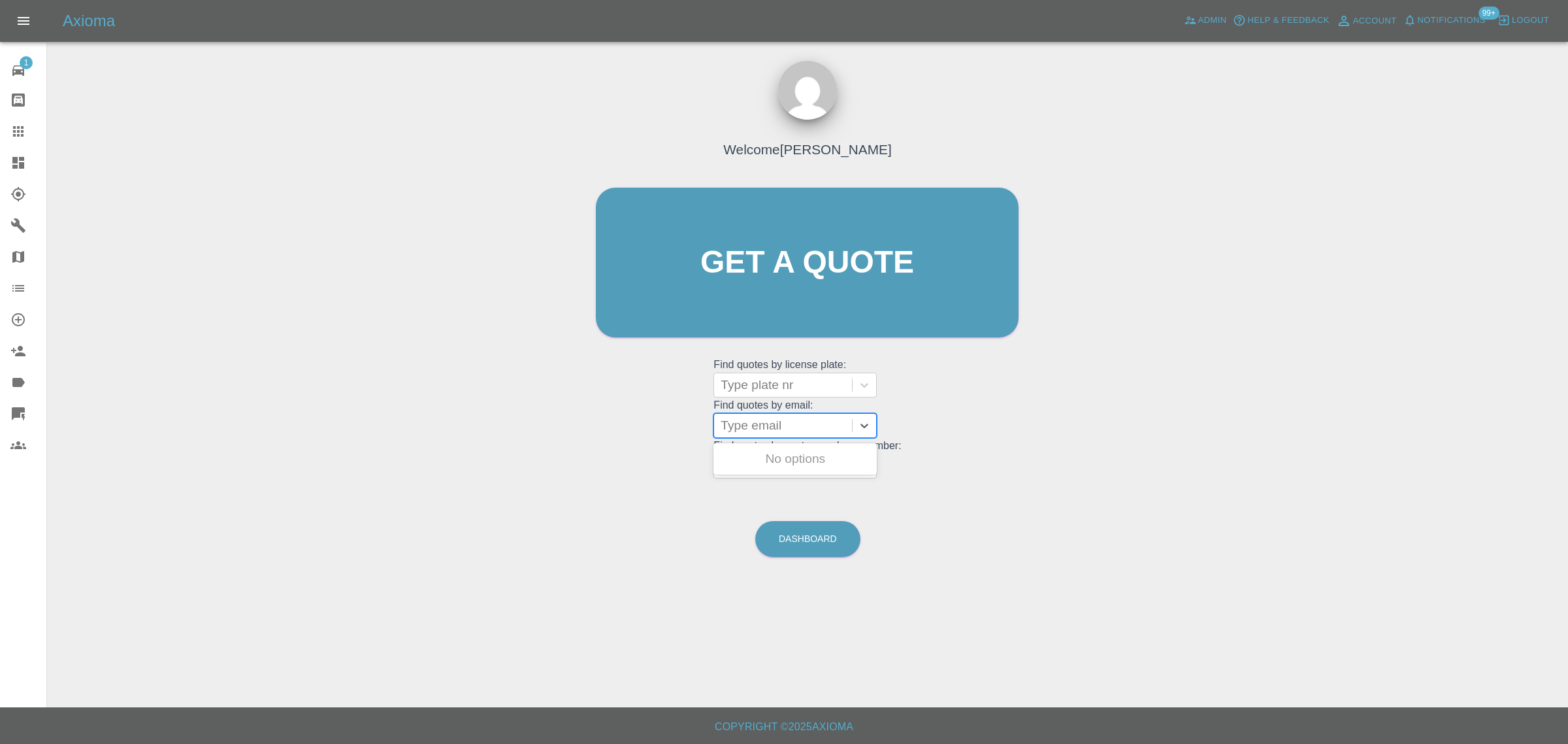
click at [757, 430] on div at bounding box center [783, 426] width 125 height 18
paste input "[PERSON_NAME][EMAIL_ADDRESS][PERSON_NAME][DOMAIN_NAME]"
type input "[PERSON_NAME][EMAIL_ADDRESS][PERSON_NAME][DOMAIN_NAME]"
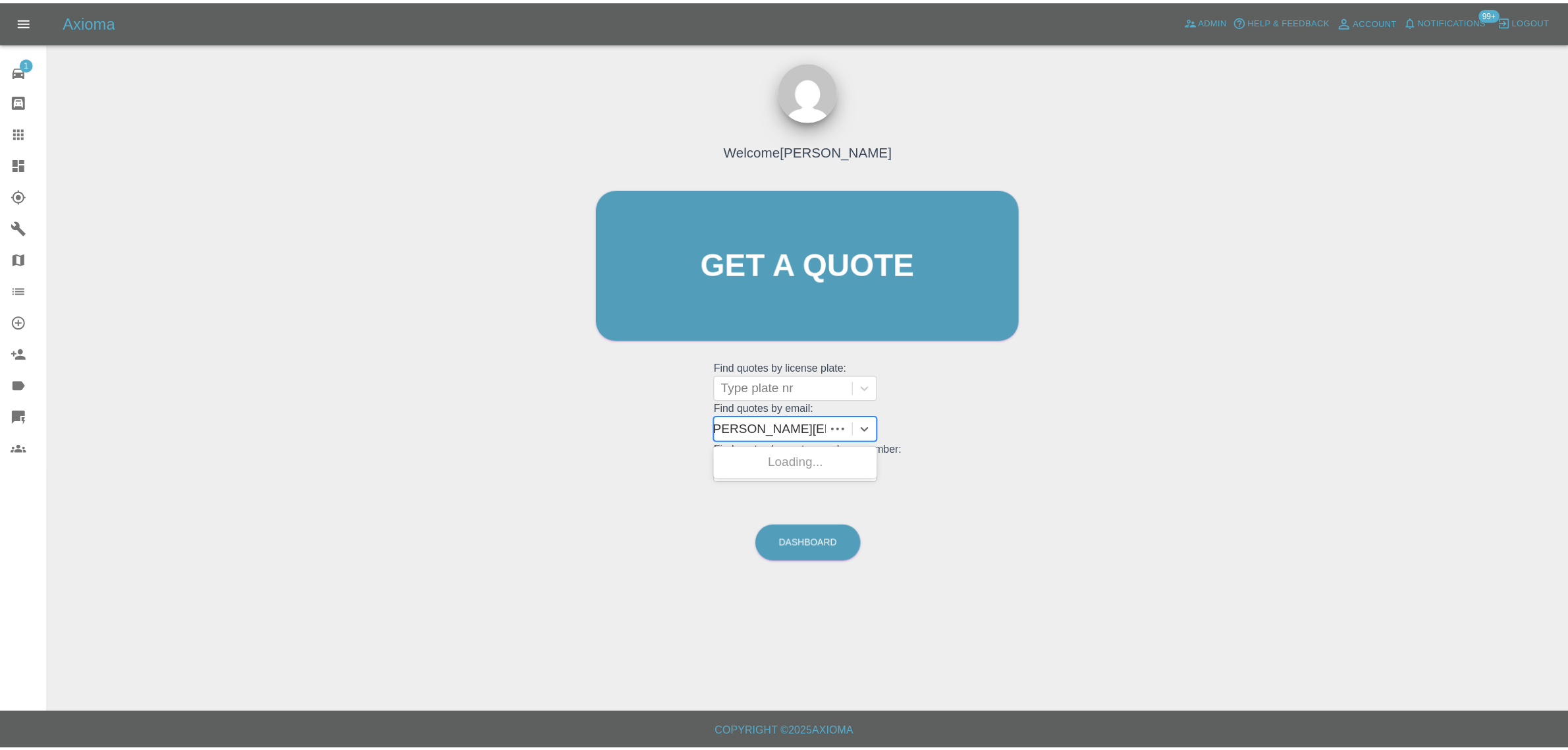
scroll to position [0, 0]
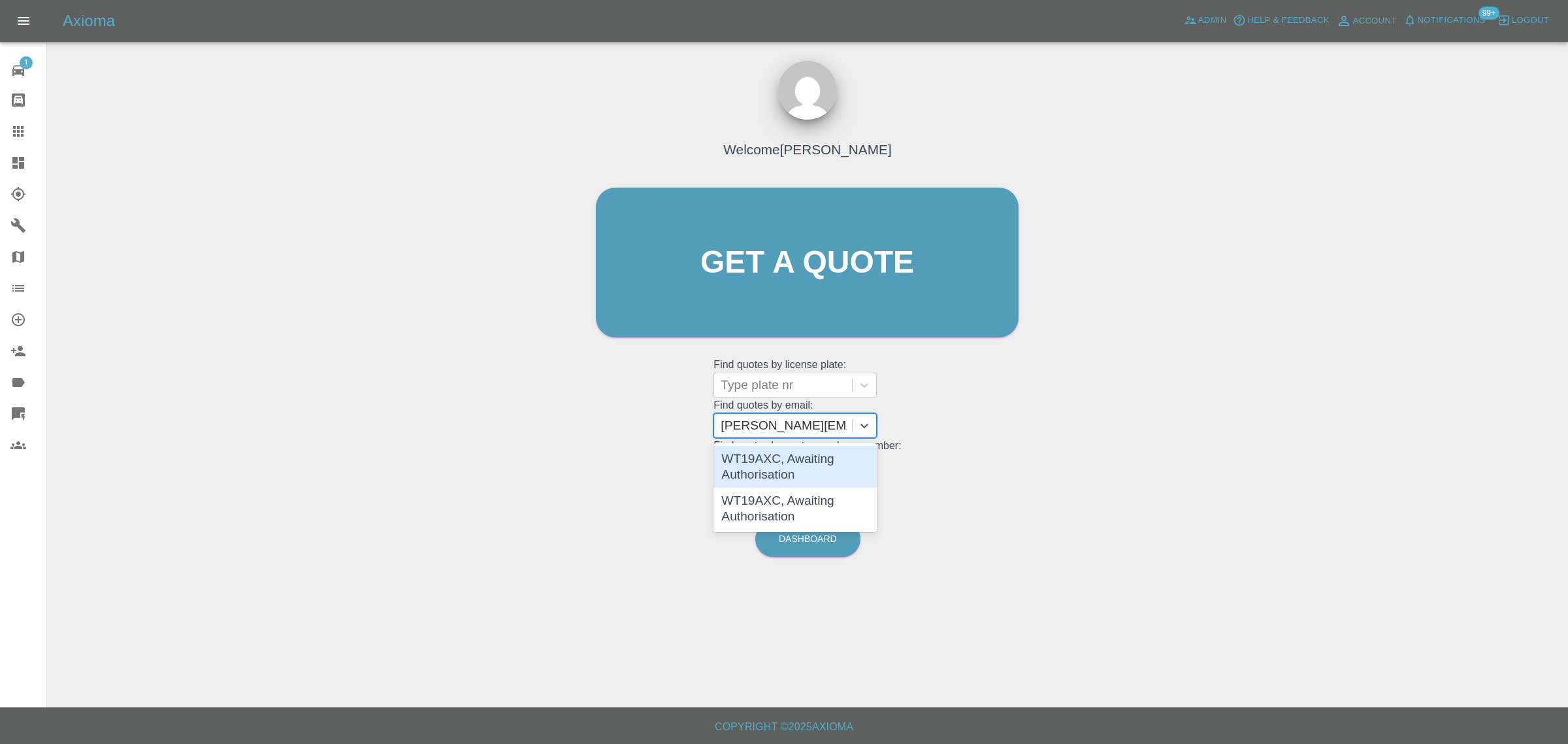
click at [773, 471] on div "WT19AXC, Awaiting Authorisation" at bounding box center [795, 467] width 163 height 42
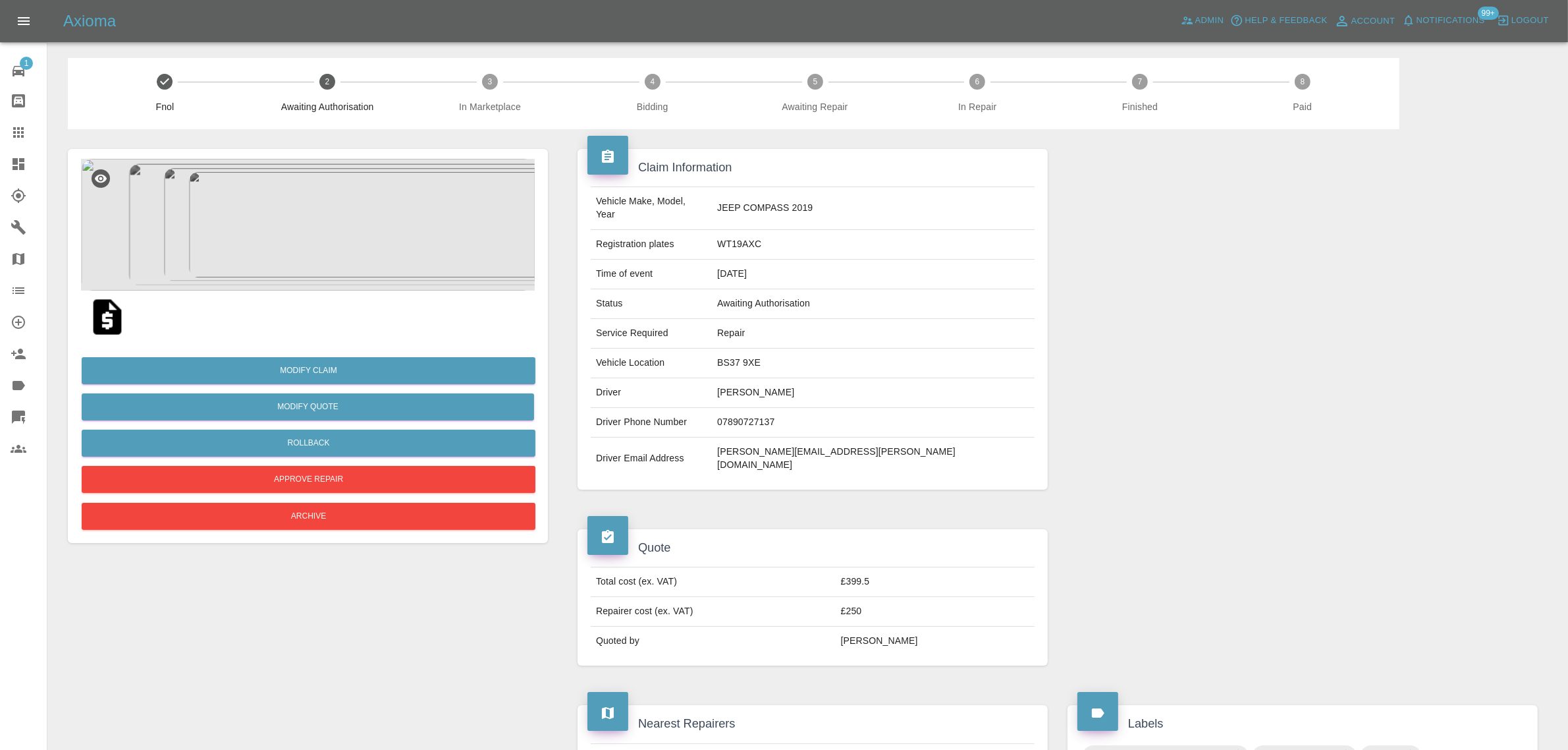
click at [380, 228] on img at bounding box center [308, 224] width 454 height 131
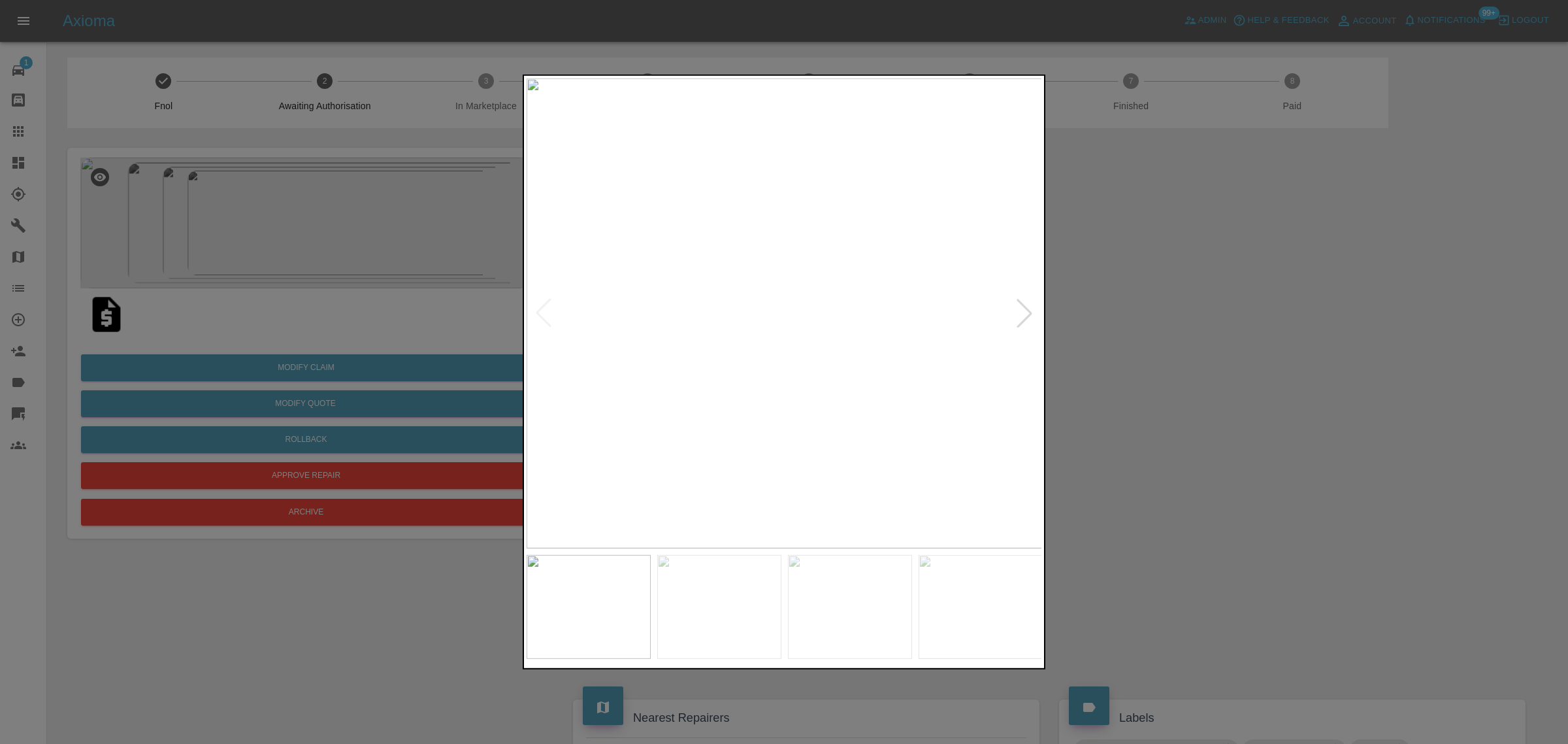
click at [1014, 319] on div at bounding box center [1025, 314] width 29 height 29
click at [1197, 373] on div at bounding box center [784, 372] width 1568 height 744
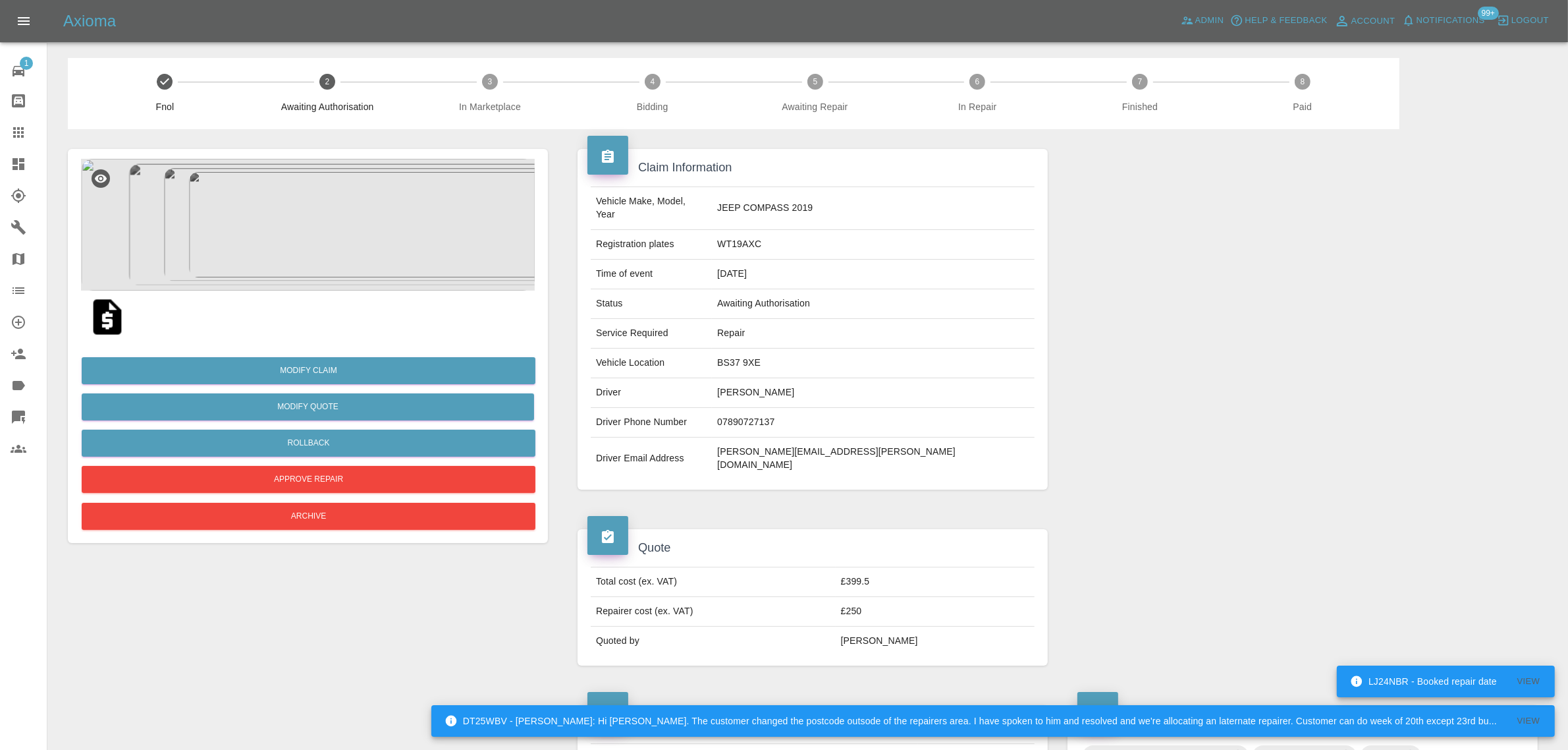
click at [27, 133] on div at bounding box center [28, 131] width 37 height 16
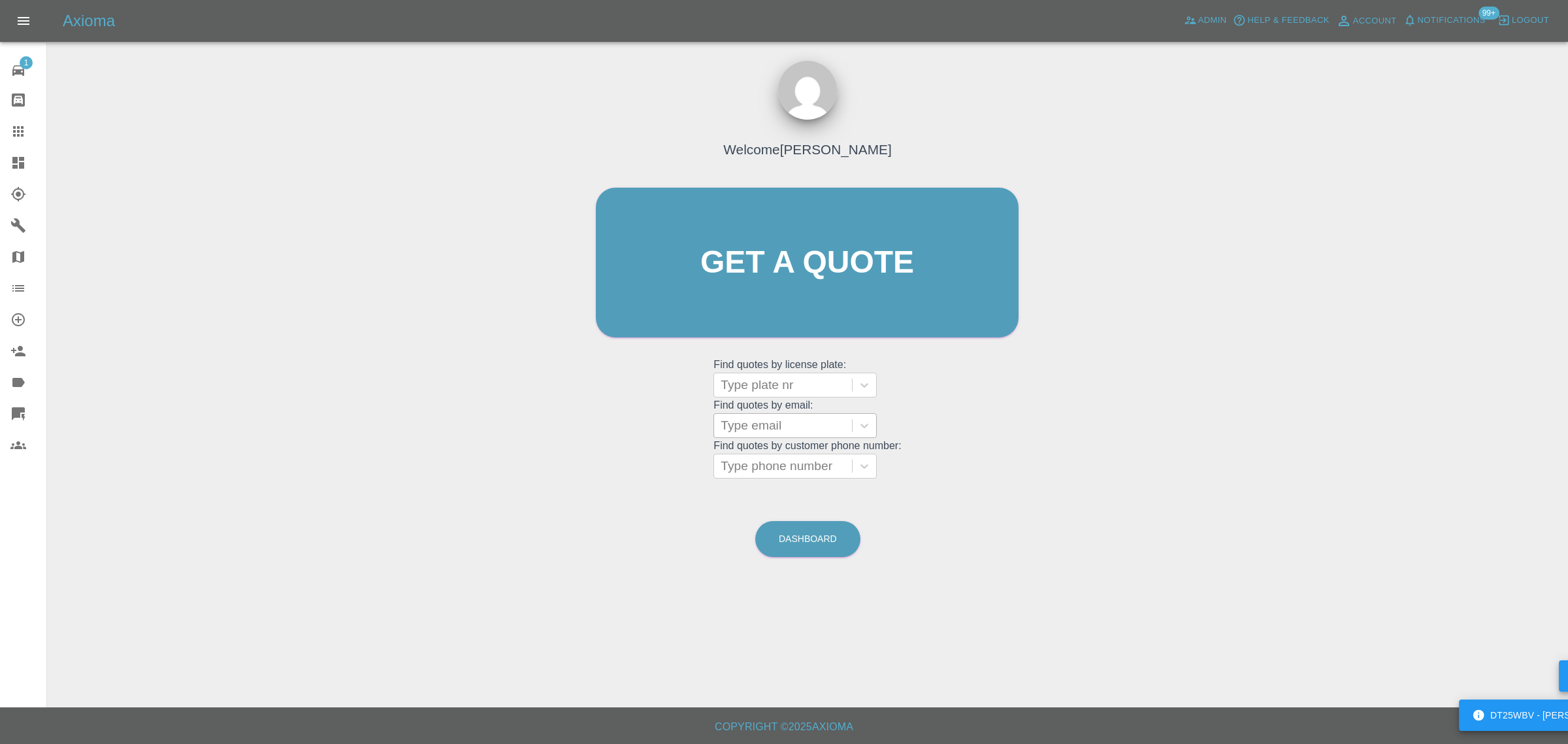
click at [746, 427] on div at bounding box center [783, 426] width 125 height 18
paste input "2270jen@gmail.com"
type input "2270jen@gmail.com"
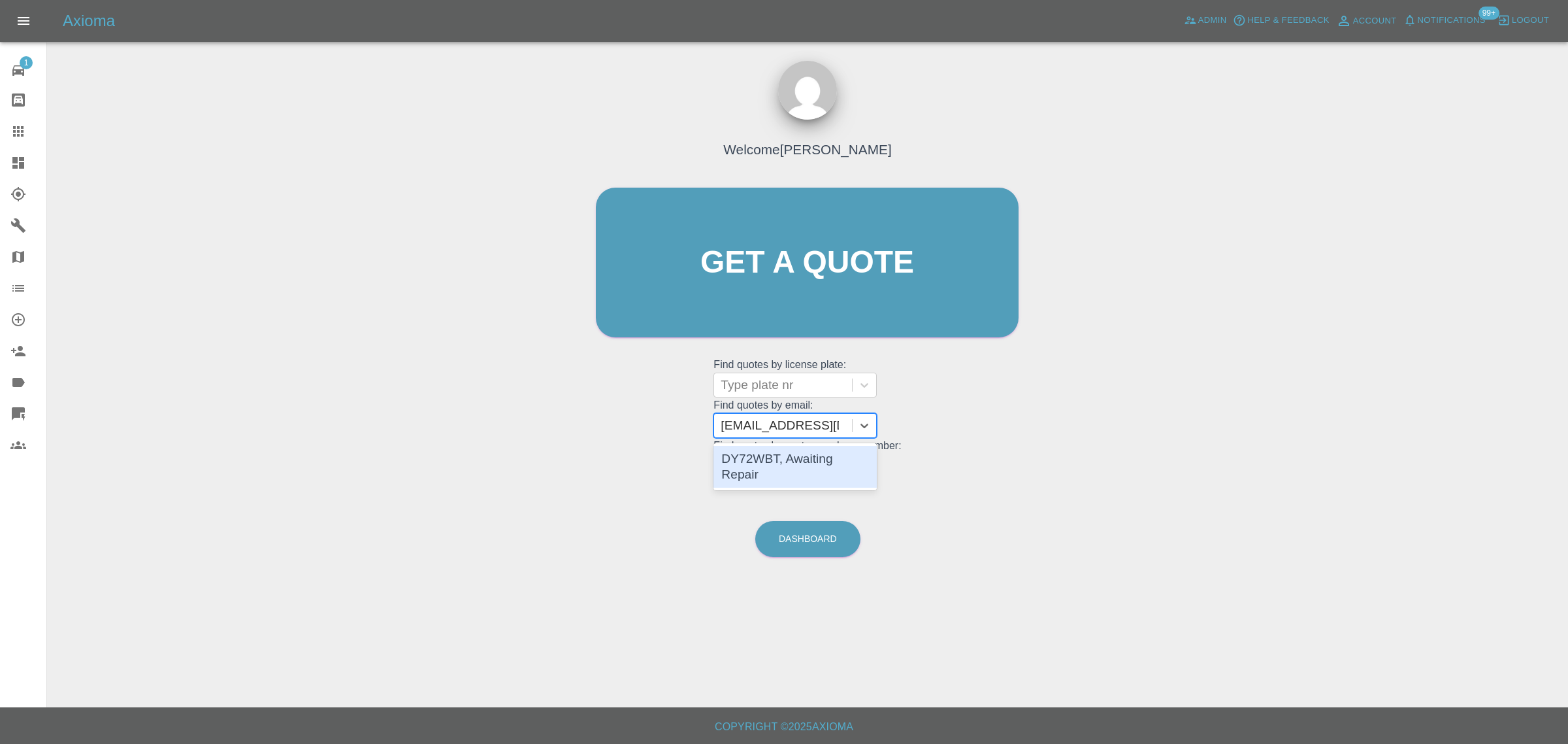
scroll to position [0, 0]
drag, startPoint x: 782, startPoint y: 459, endPoint x: 796, endPoint y: 472, distance: 19.1
click at [783, 458] on div "DY72WBT, Awaiting Repair" at bounding box center [795, 467] width 163 height 42
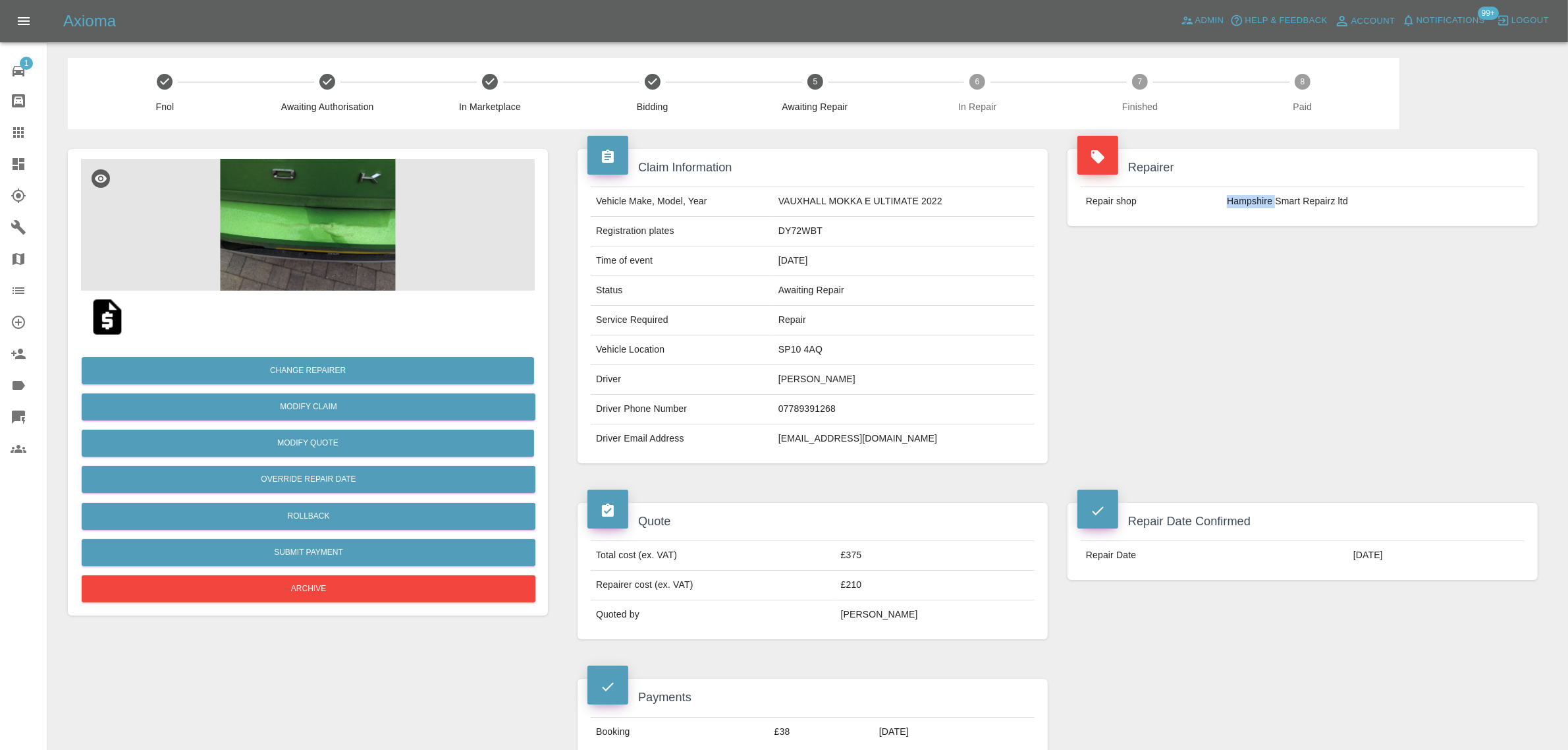
drag, startPoint x: 1214, startPoint y: 202, endPoint x: 1274, endPoint y: 193, distance: 60.7
click at [1274, 193] on tr "Repair shop Hampshire Smart Repairz ltd" at bounding box center [1302, 202] width 444 height 29
copy tr "Hampshire"
click at [15, 139] on icon at bounding box center [17, 131] width 16 height 16
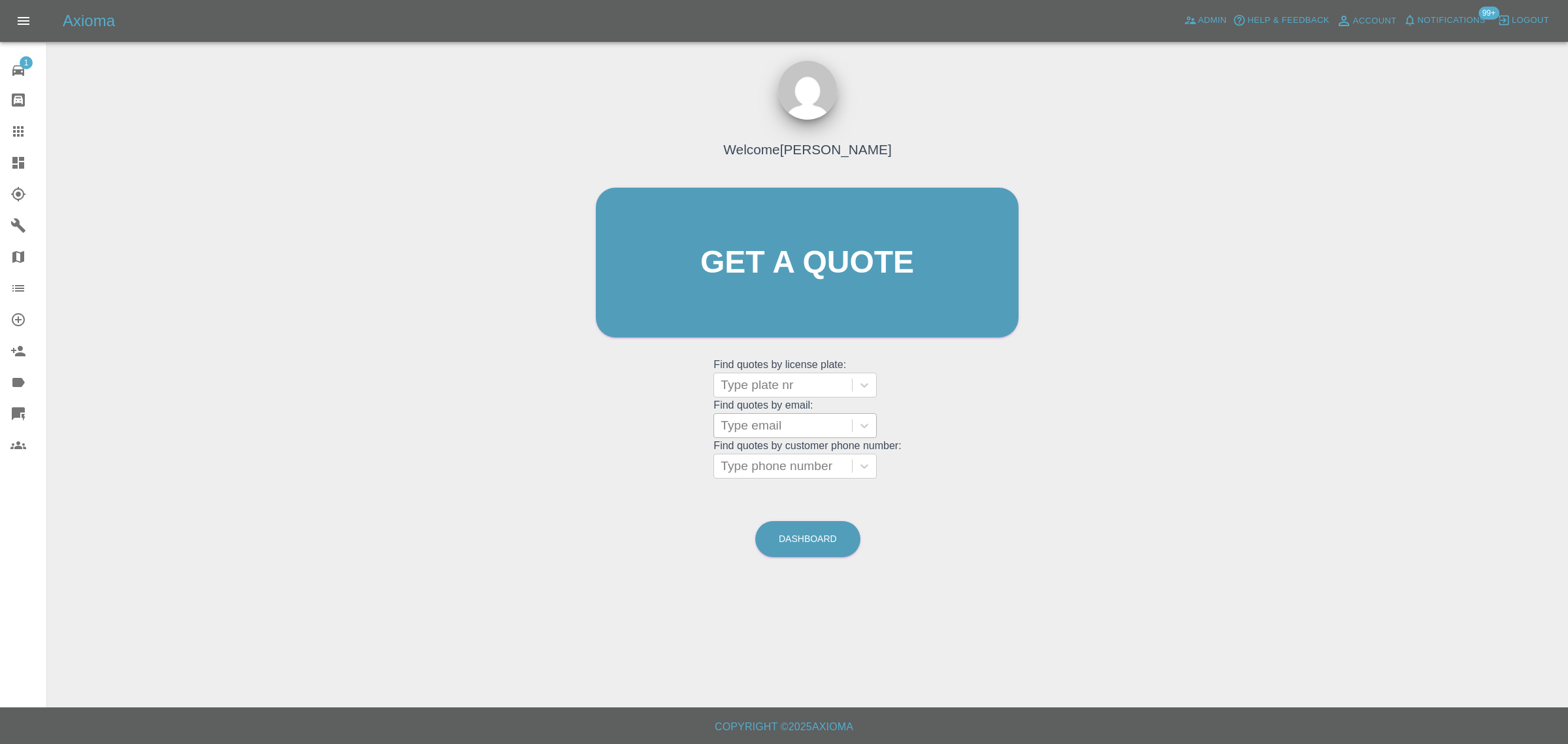
click at [743, 426] on div at bounding box center [783, 426] width 125 height 18
paste input "ethanjamesbrown@LIVE.CO.UK"
type input "ethanjamesbrown@LIVE.CO.UK"
click at [767, 458] on div "WK04 RAY, Awaiting Repair" at bounding box center [795, 467] width 163 height 42
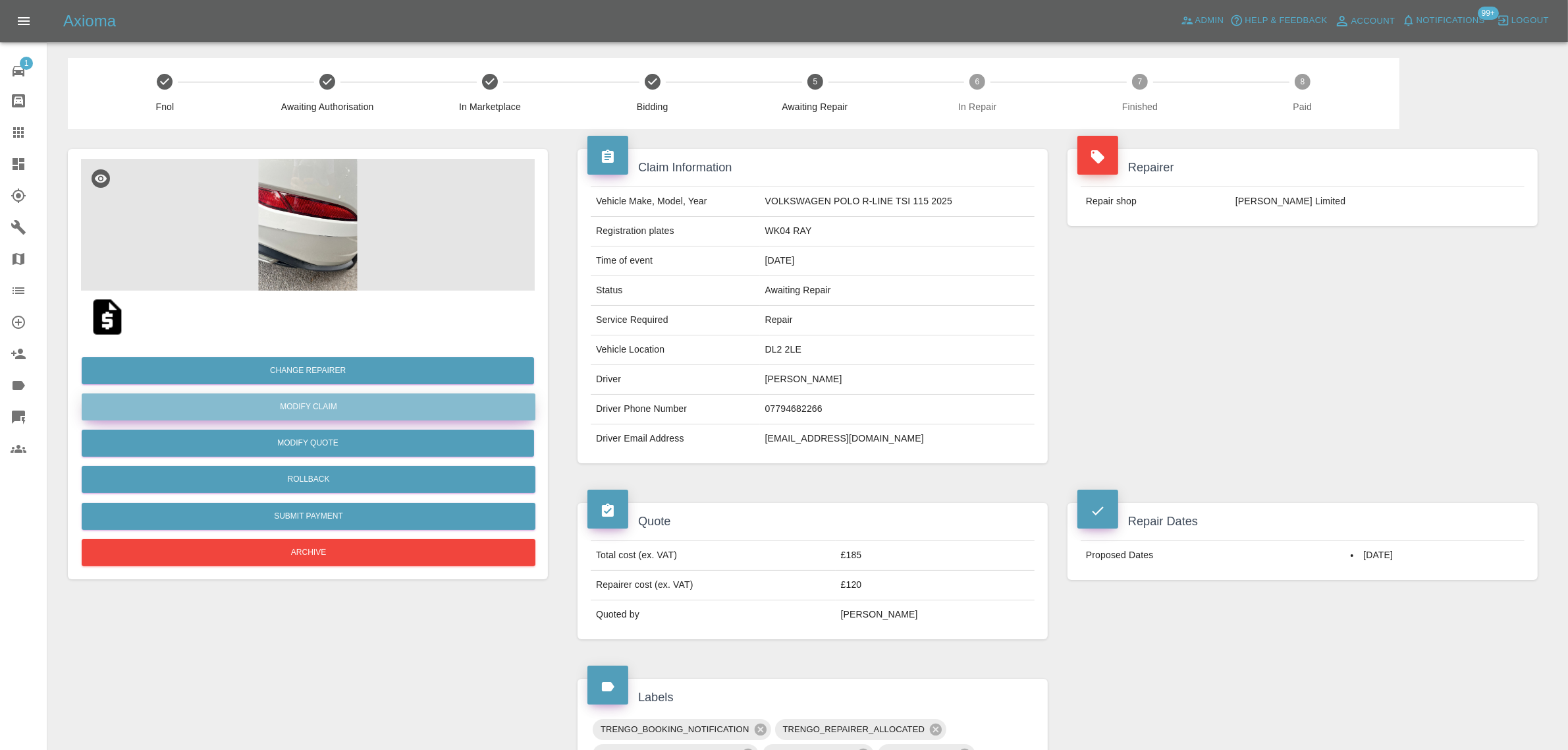
click at [323, 401] on link "Modify Claim" at bounding box center [309, 406] width 454 height 27
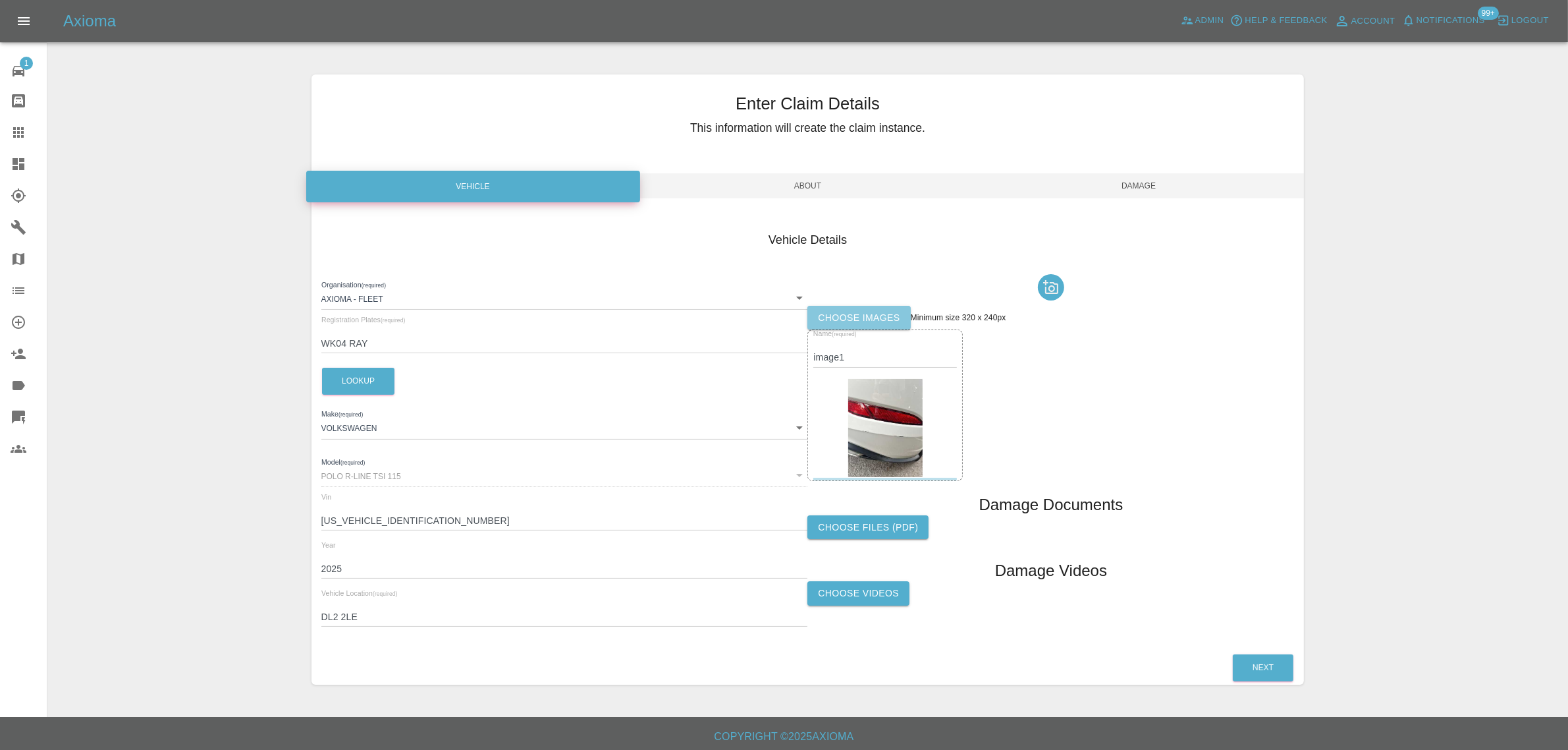
click at [854, 318] on label "Choose images" at bounding box center [859, 318] width 103 height 25
click at [0, 0] on input "Choose images" at bounding box center [0, 0] width 0 height 0
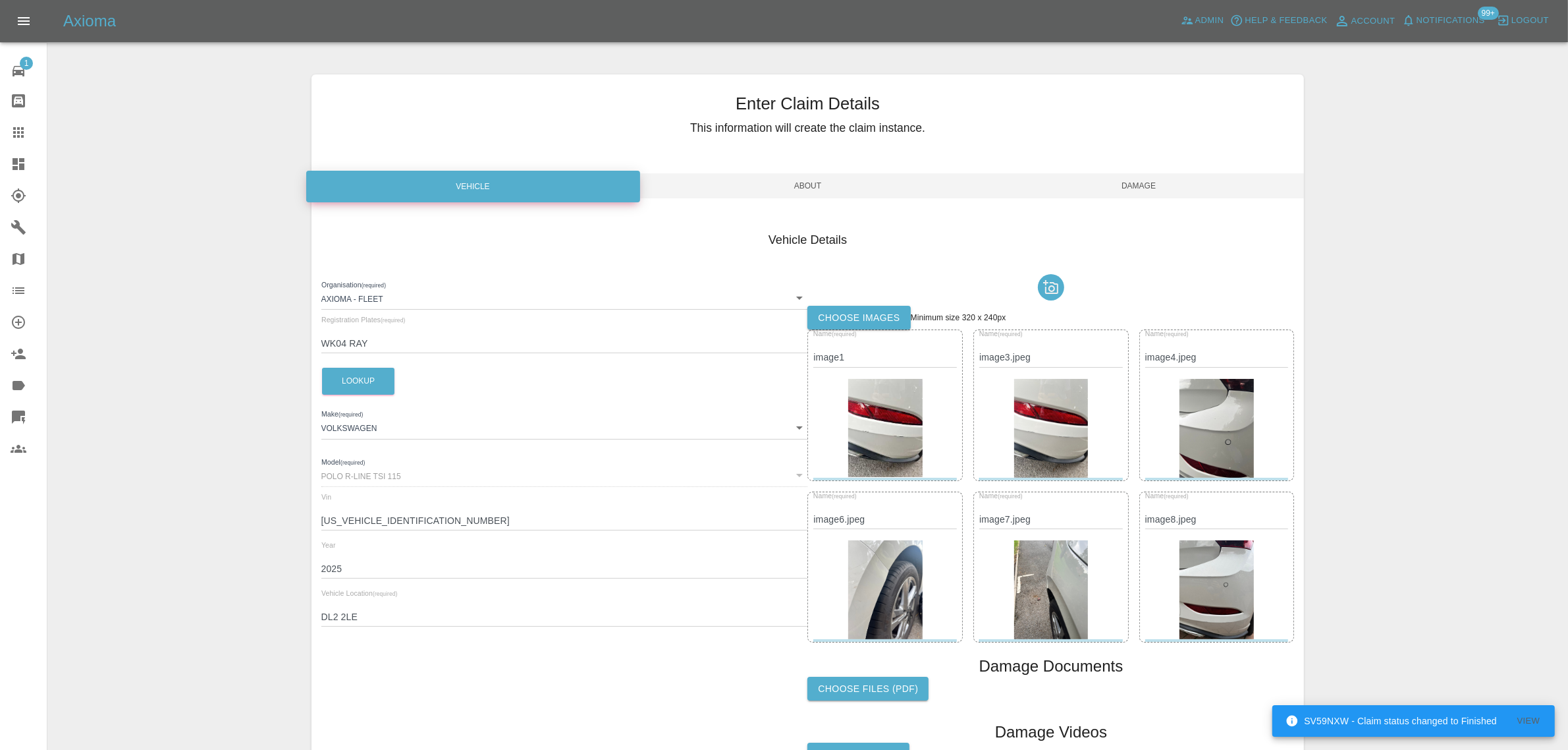
click at [1123, 179] on span "Damage" at bounding box center [1138, 185] width 332 height 25
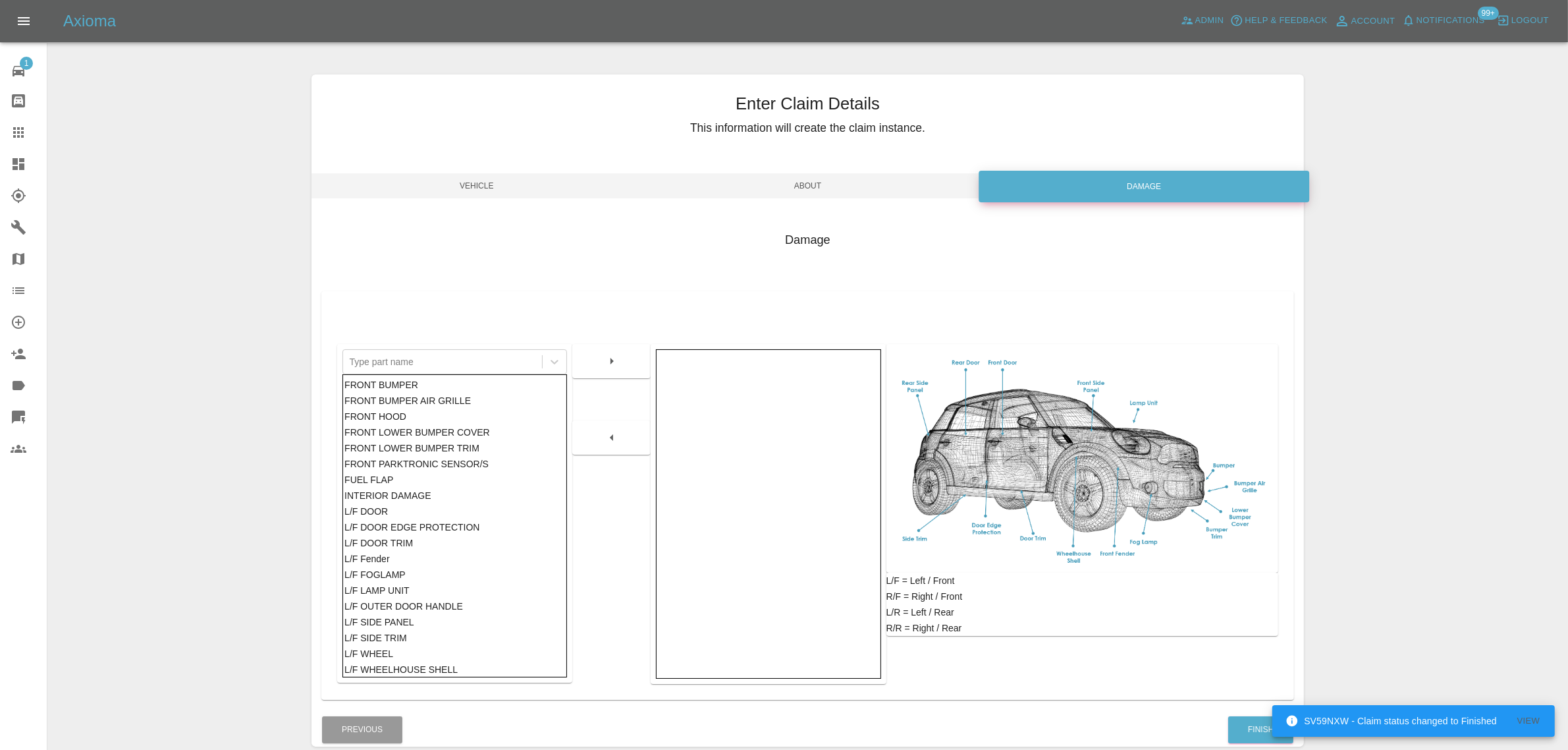
scroll to position [64, 0]
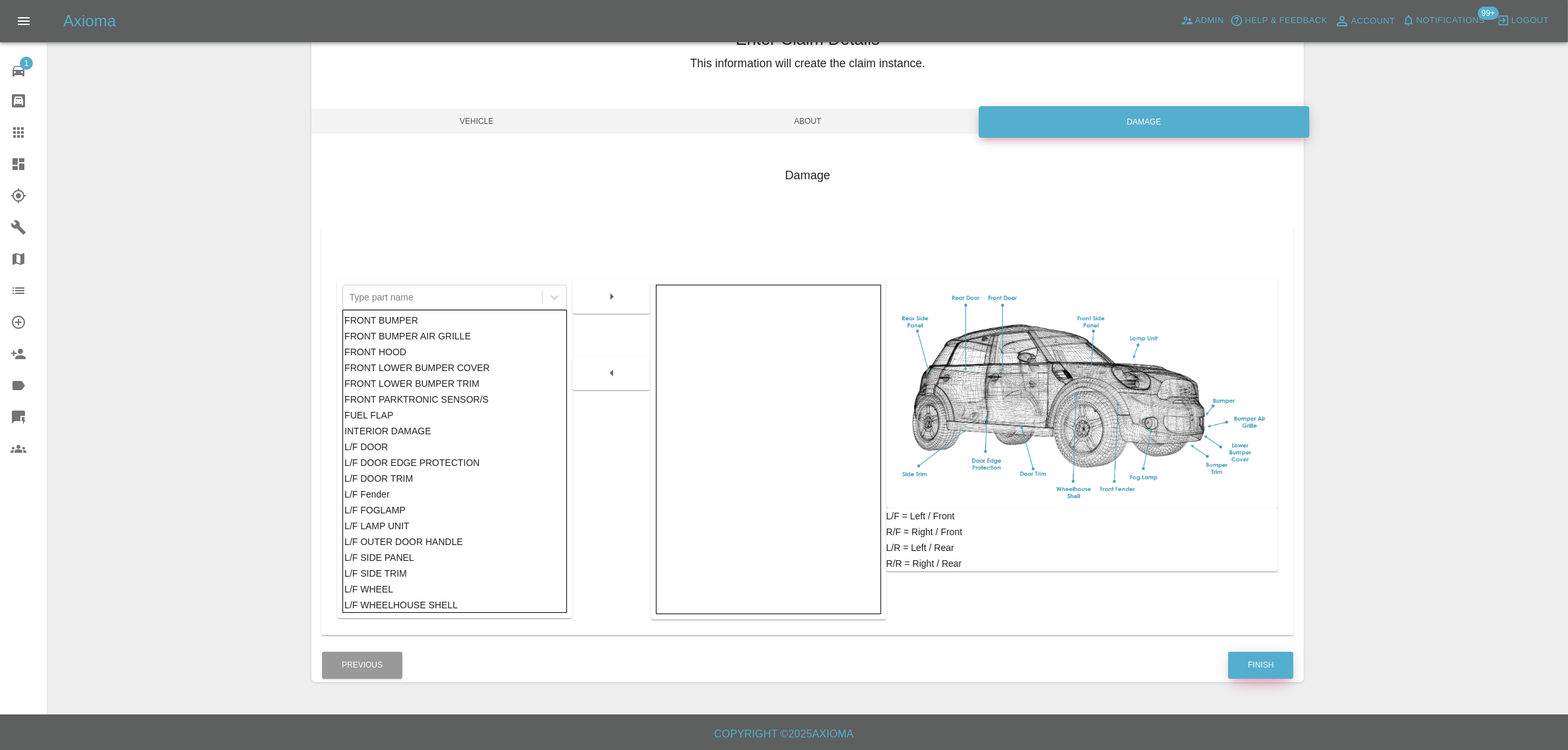
click at [1252, 657] on button "Finish" at bounding box center [1260, 665] width 65 height 27
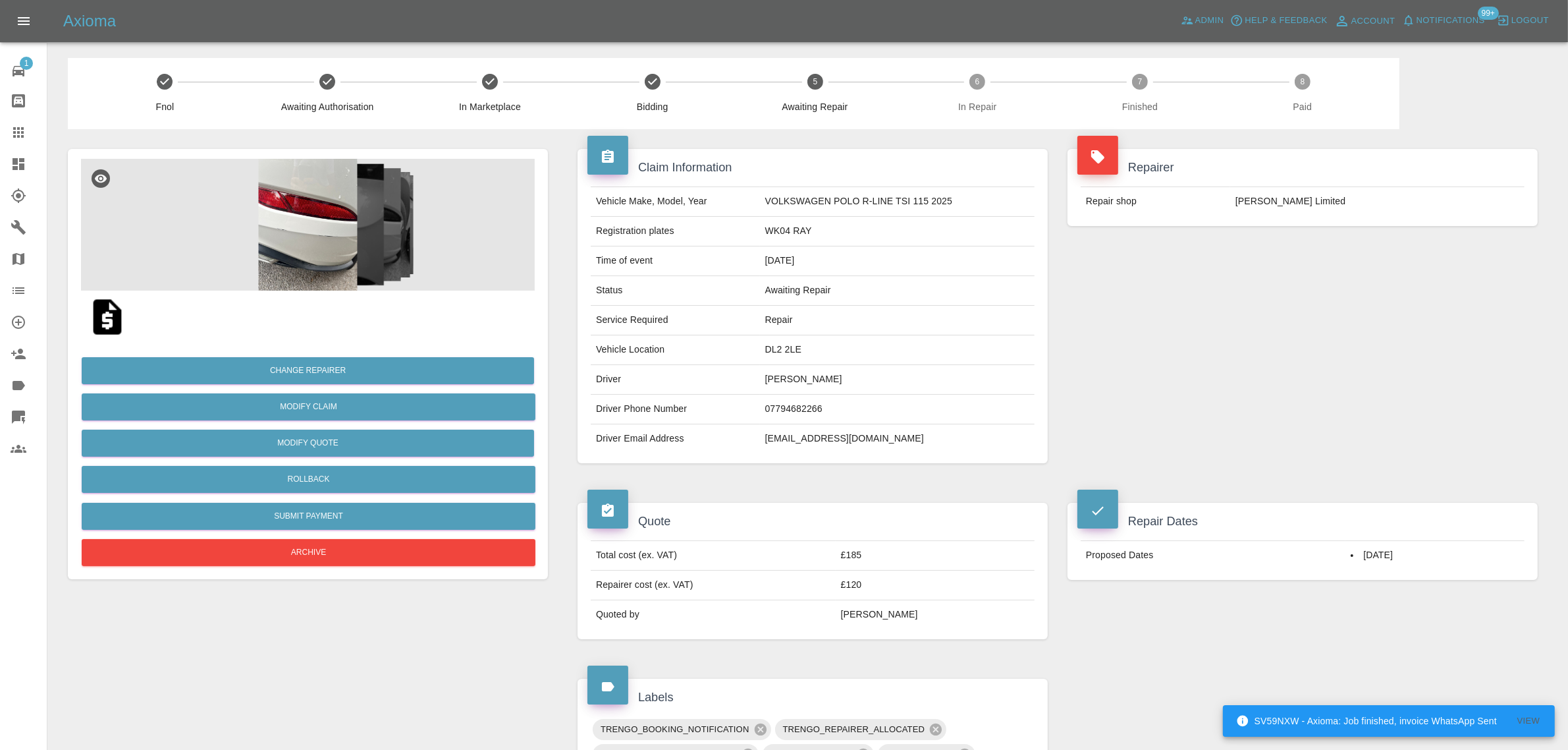
click at [326, 234] on img at bounding box center [308, 224] width 454 height 131
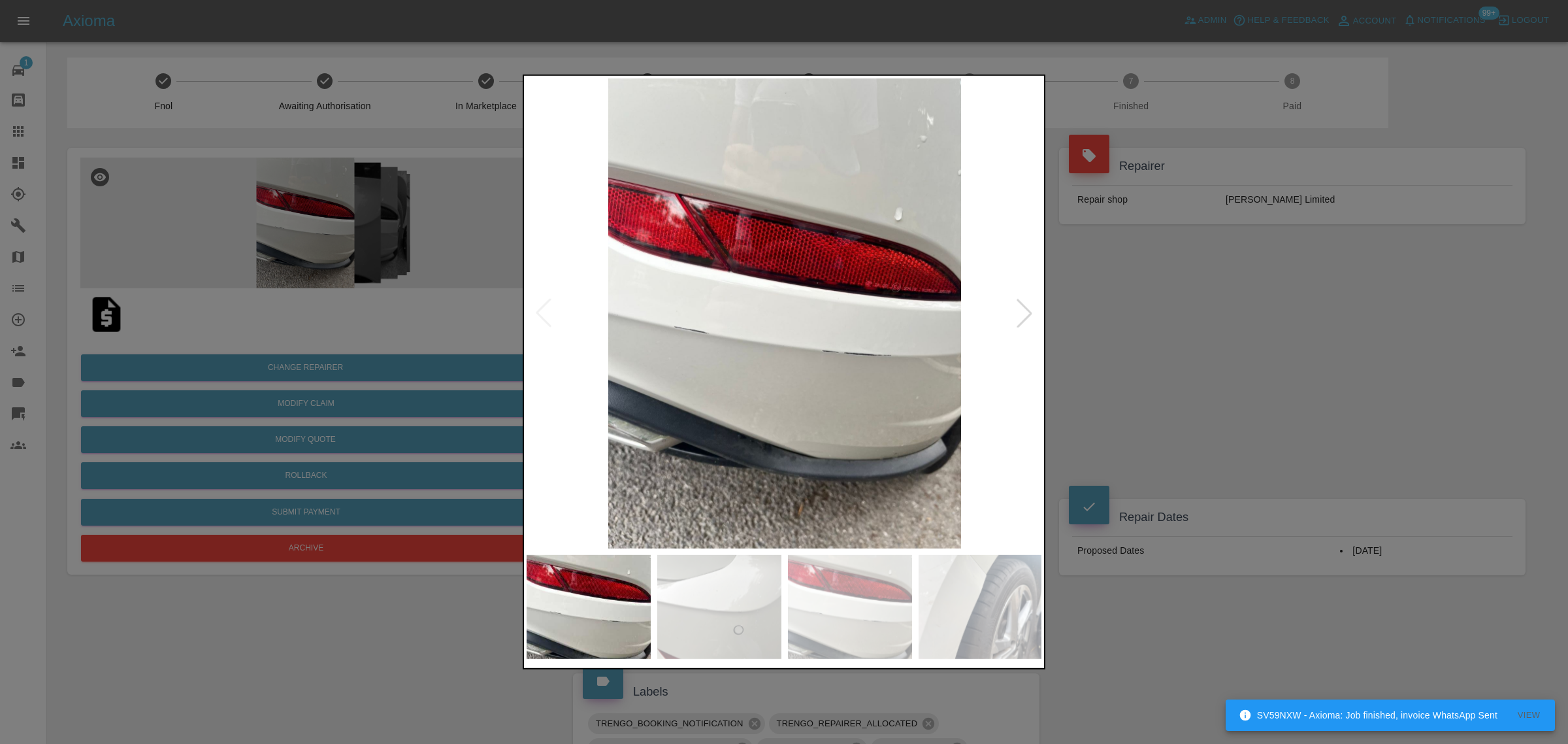
click at [1025, 312] on div at bounding box center [1025, 314] width 29 height 29
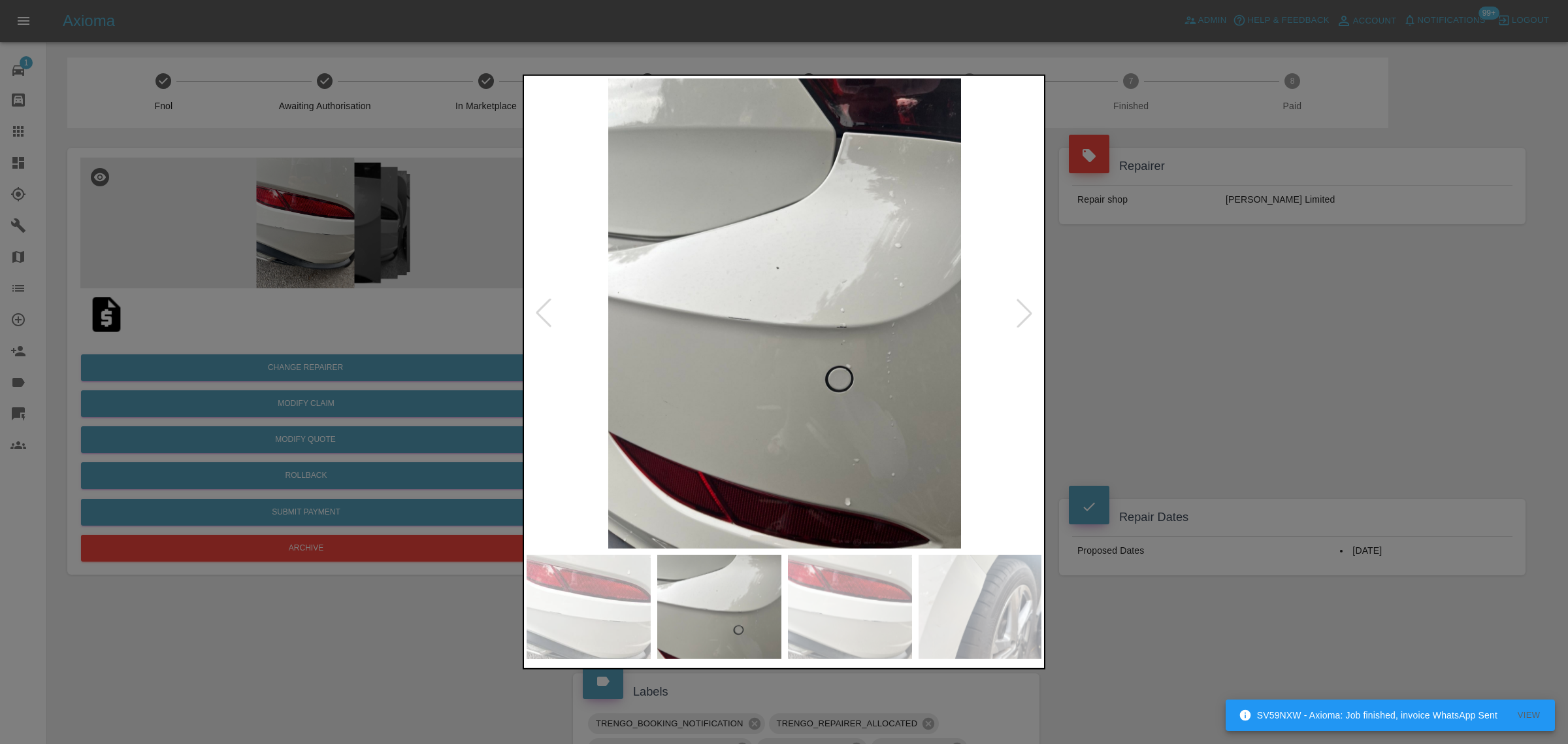
click at [1025, 312] on div at bounding box center [1025, 314] width 29 height 29
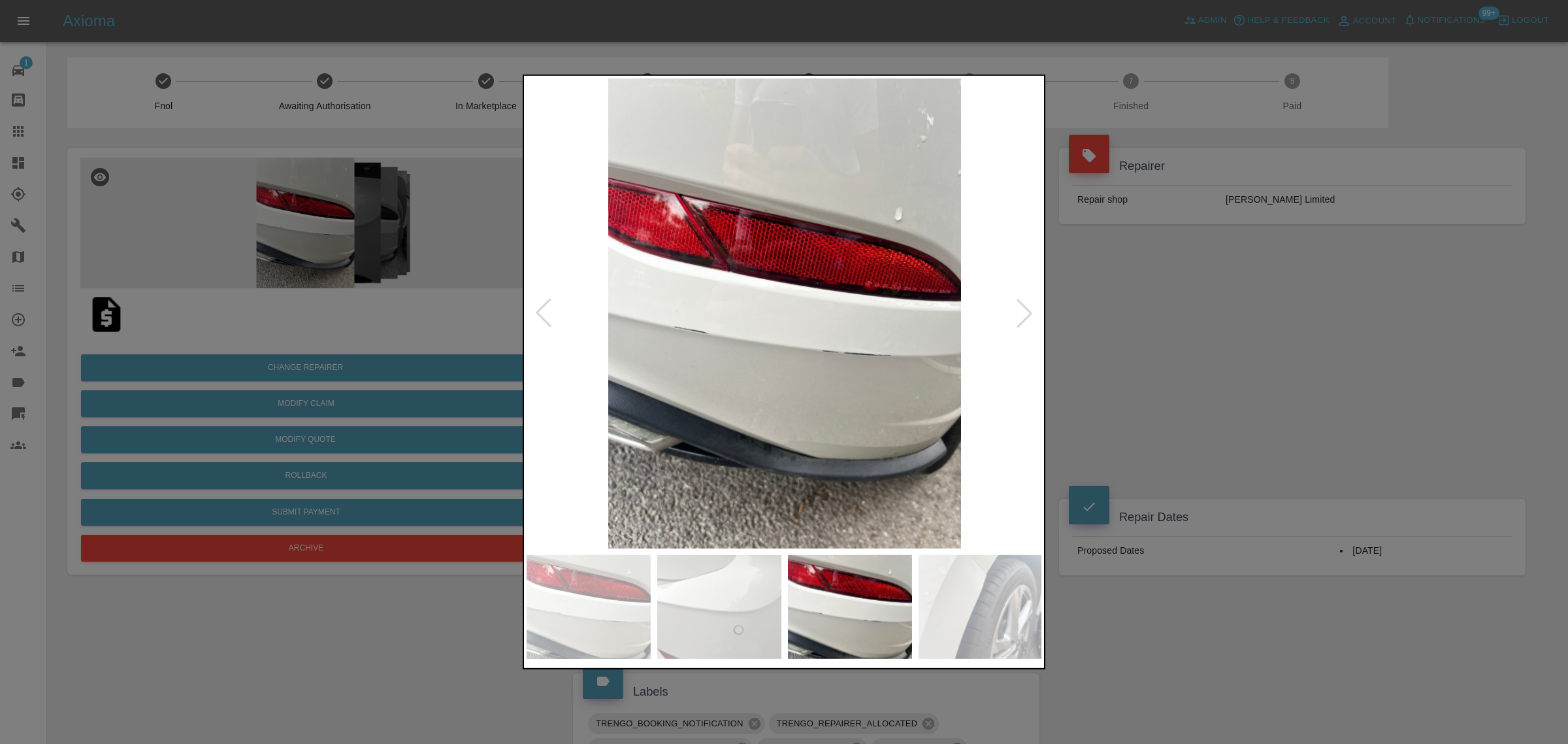
click at [1025, 312] on div at bounding box center [1025, 314] width 29 height 29
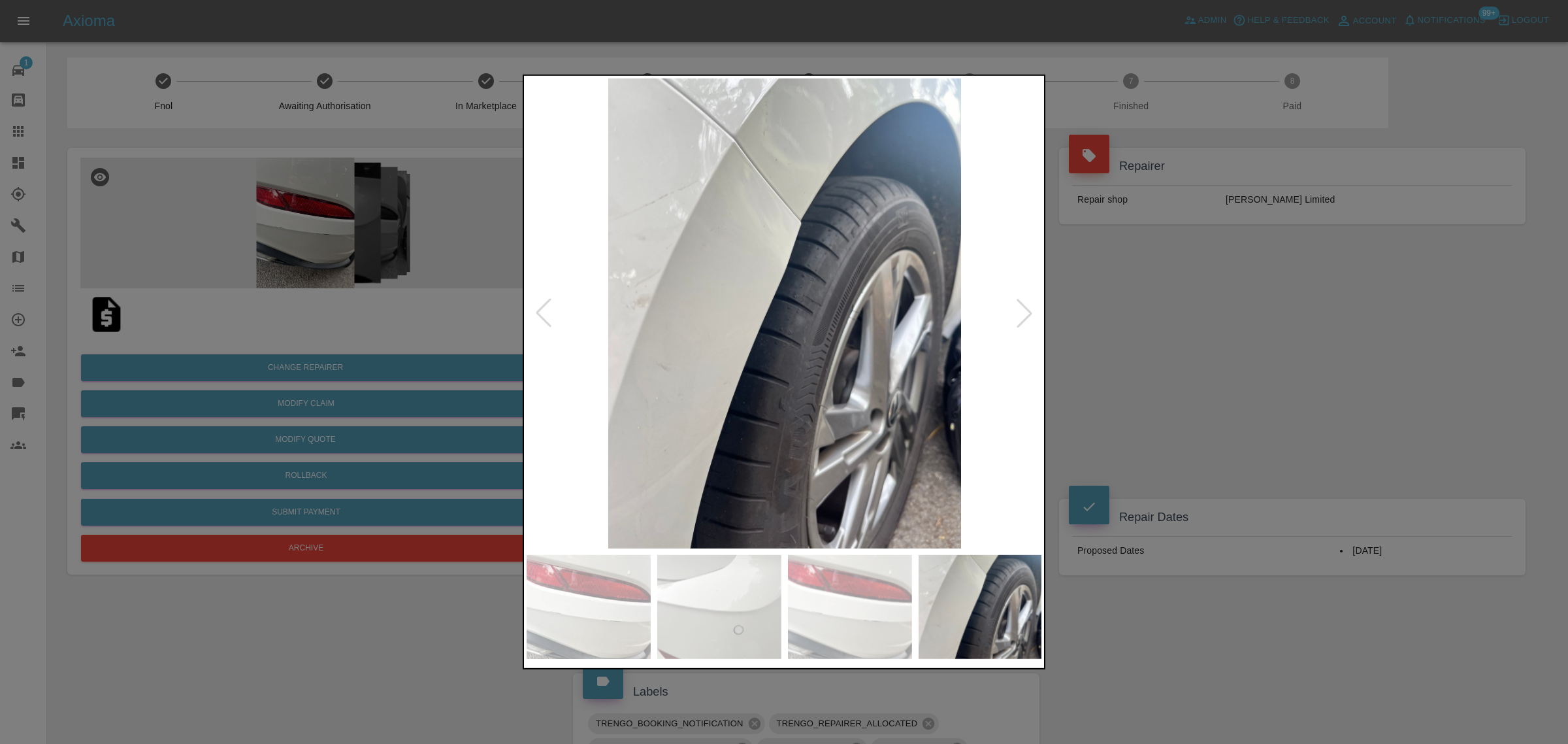
click at [1025, 312] on div at bounding box center [1025, 314] width 29 height 29
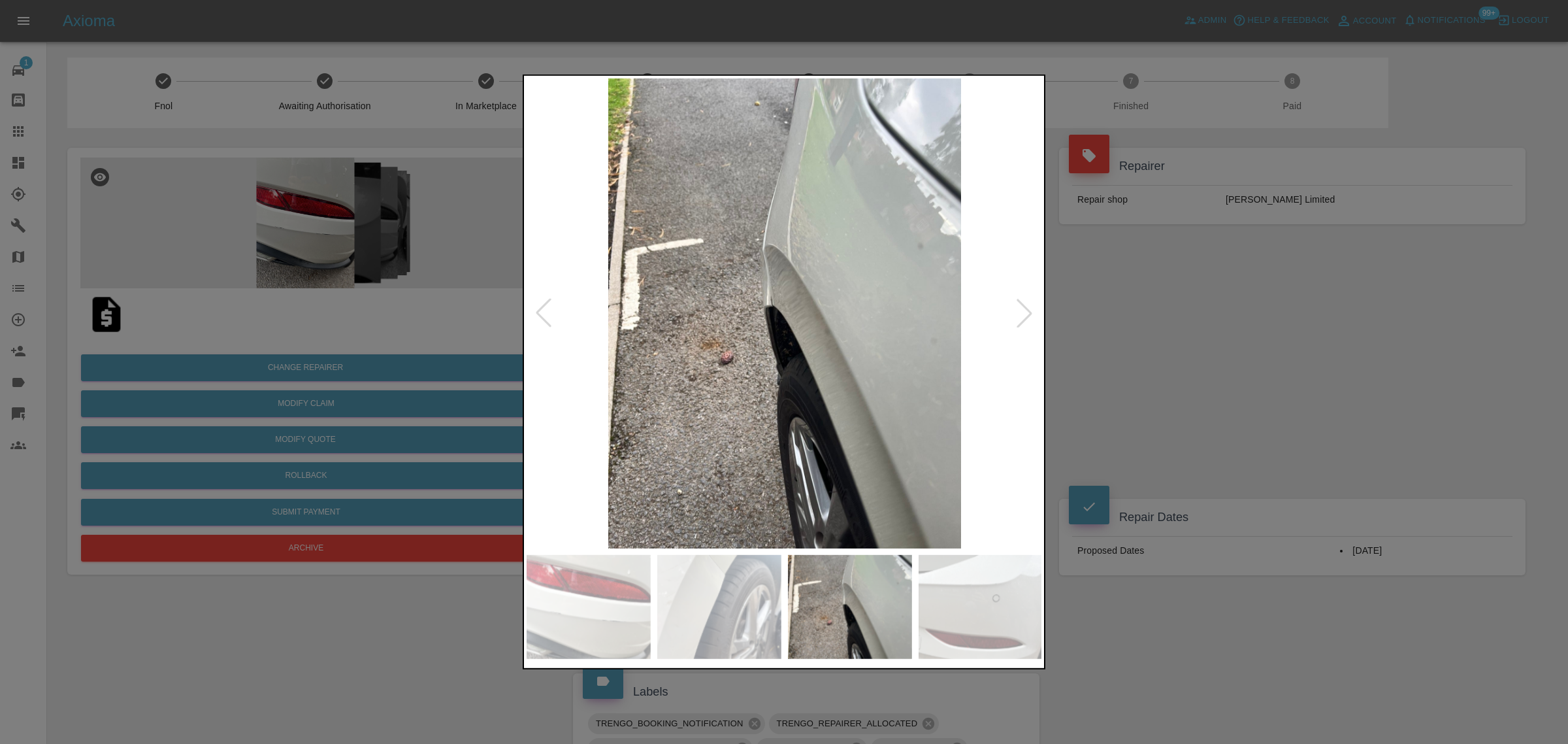
click at [1025, 312] on div at bounding box center [1025, 314] width 29 height 29
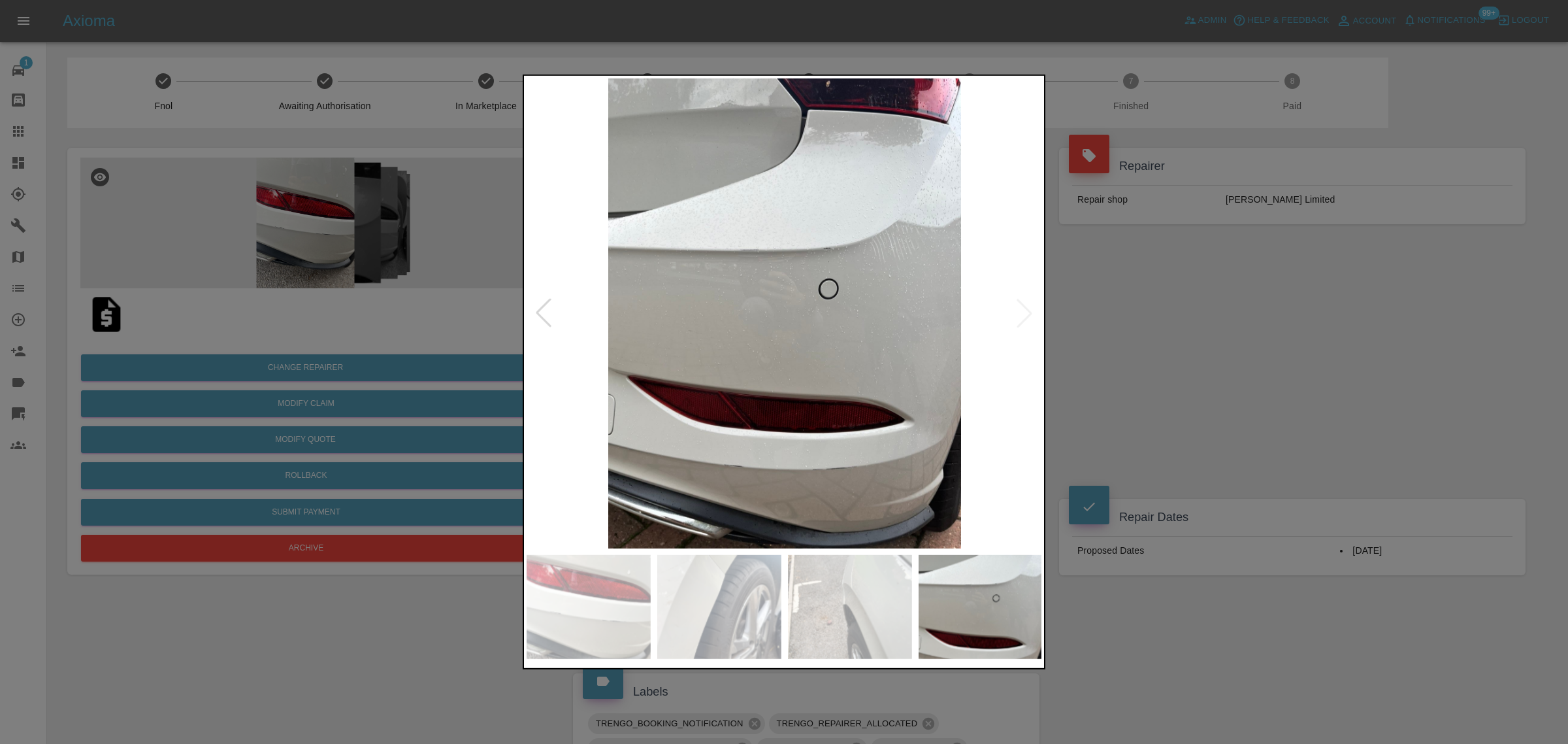
click at [1025, 312] on img at bounding box center [785, 313] width 516 height 470
click at [1132, 312] on div at bounding box center [784, 372] width 1568 height 744
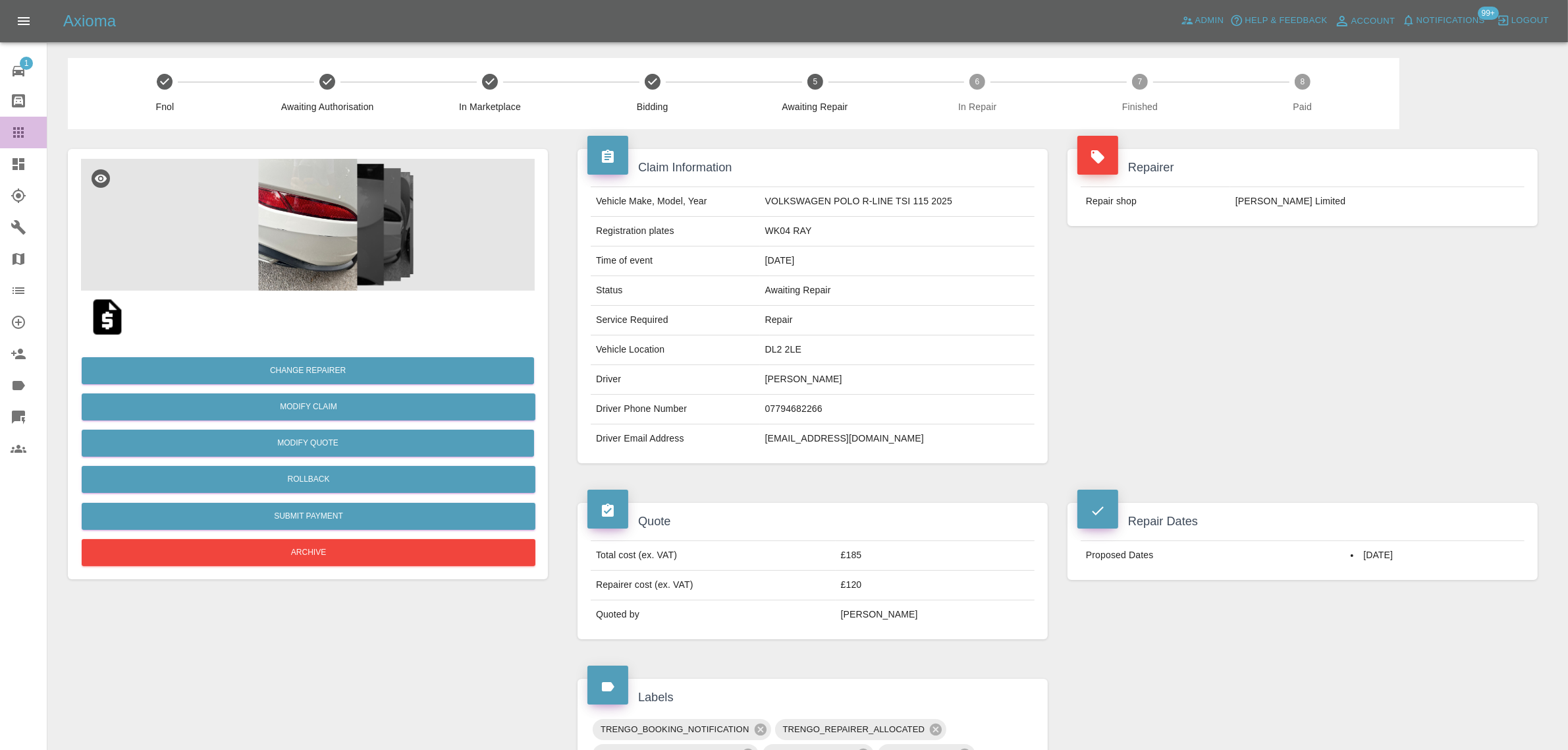
click at [29, 129] on div at bounding box center [28, 131] width 37 height 16
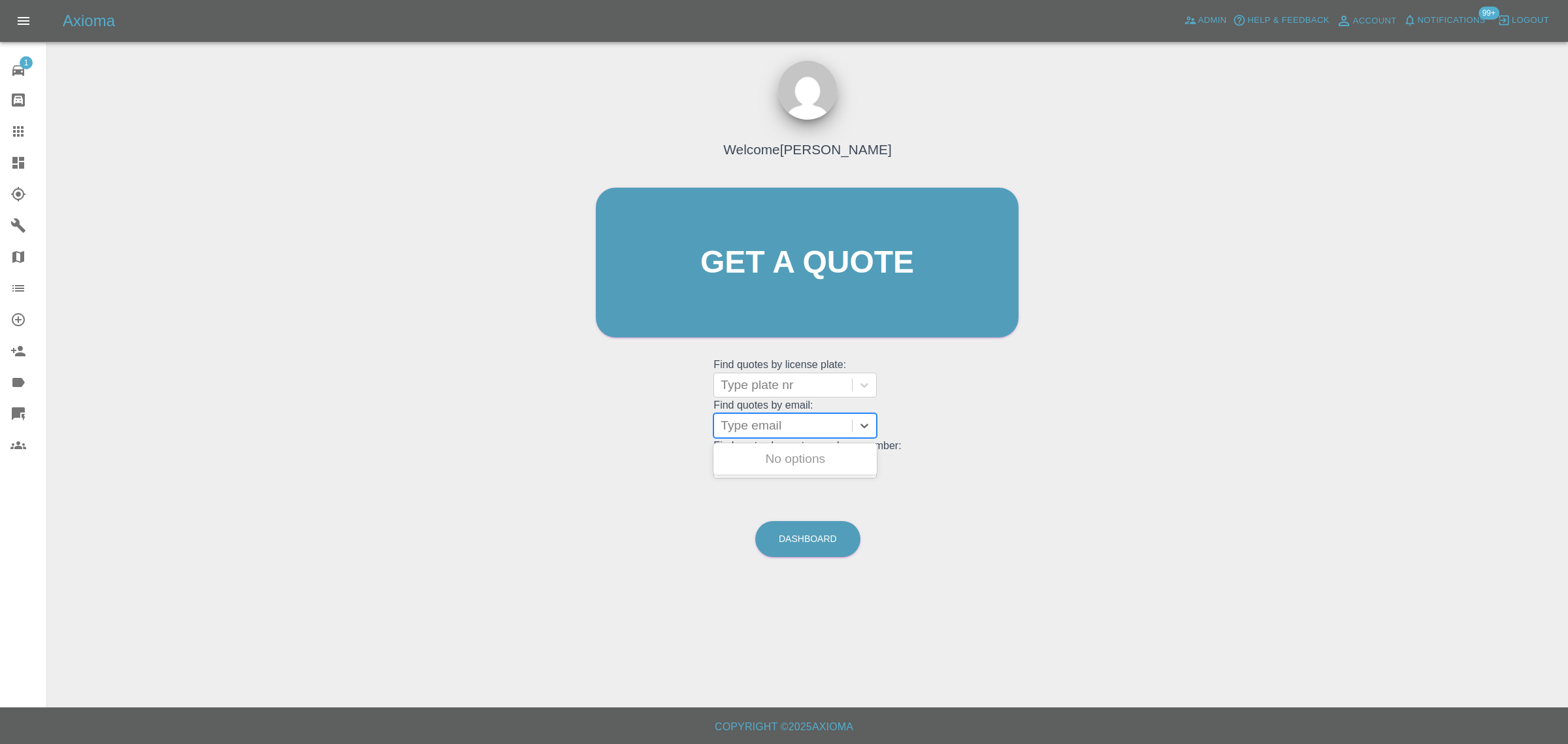
click at [741, 425] on div at bounding box center [783, 426] width 125 height 18
paste input "opeoluwaonafuye@gmail.com"
type input "opeoluwaonafuye@gmail.com"
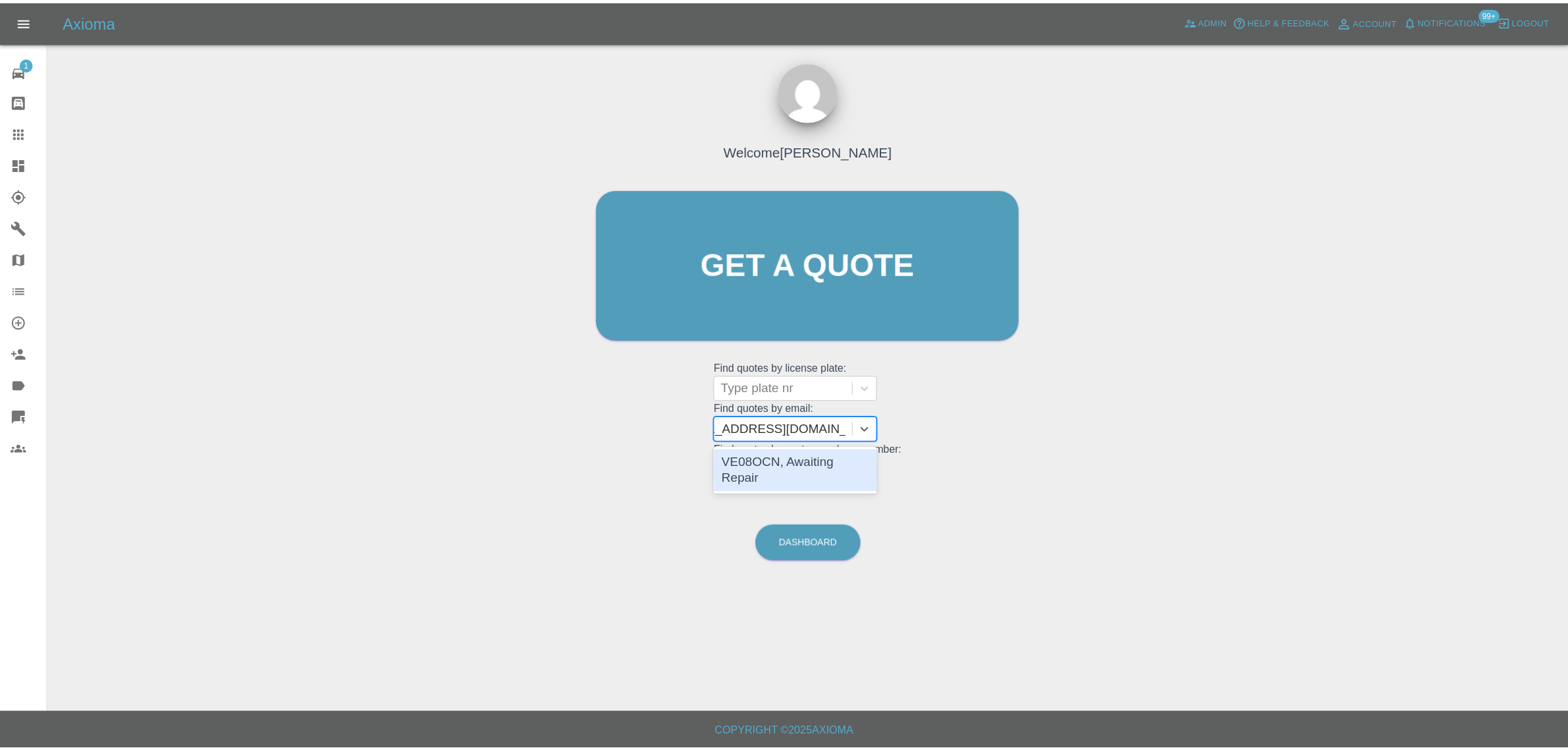
scroll to position [0, 39]
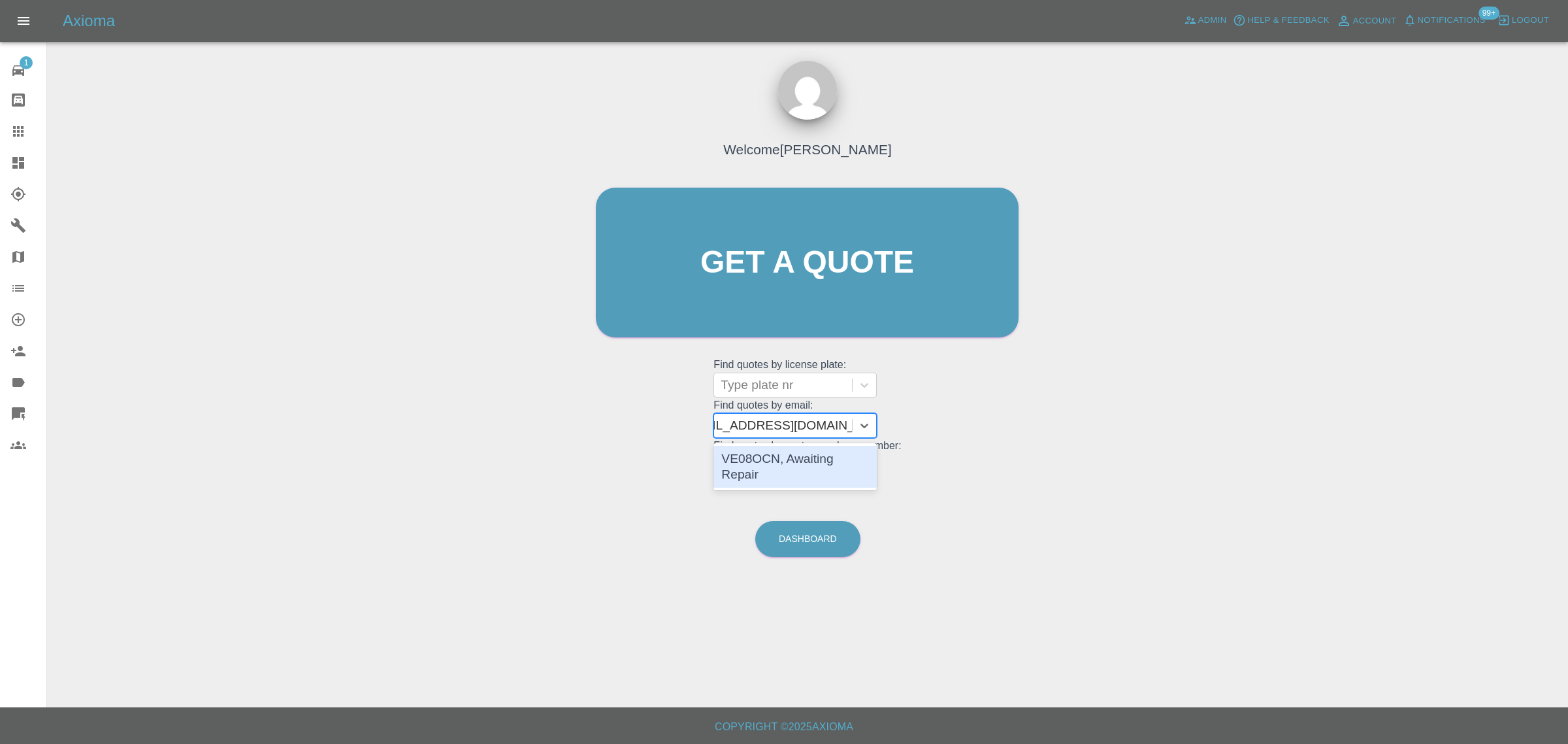
click at [747, 456] on div "VE08OCN, Awaiting Repair" at bounding box center [795, 467] width 163 height 42
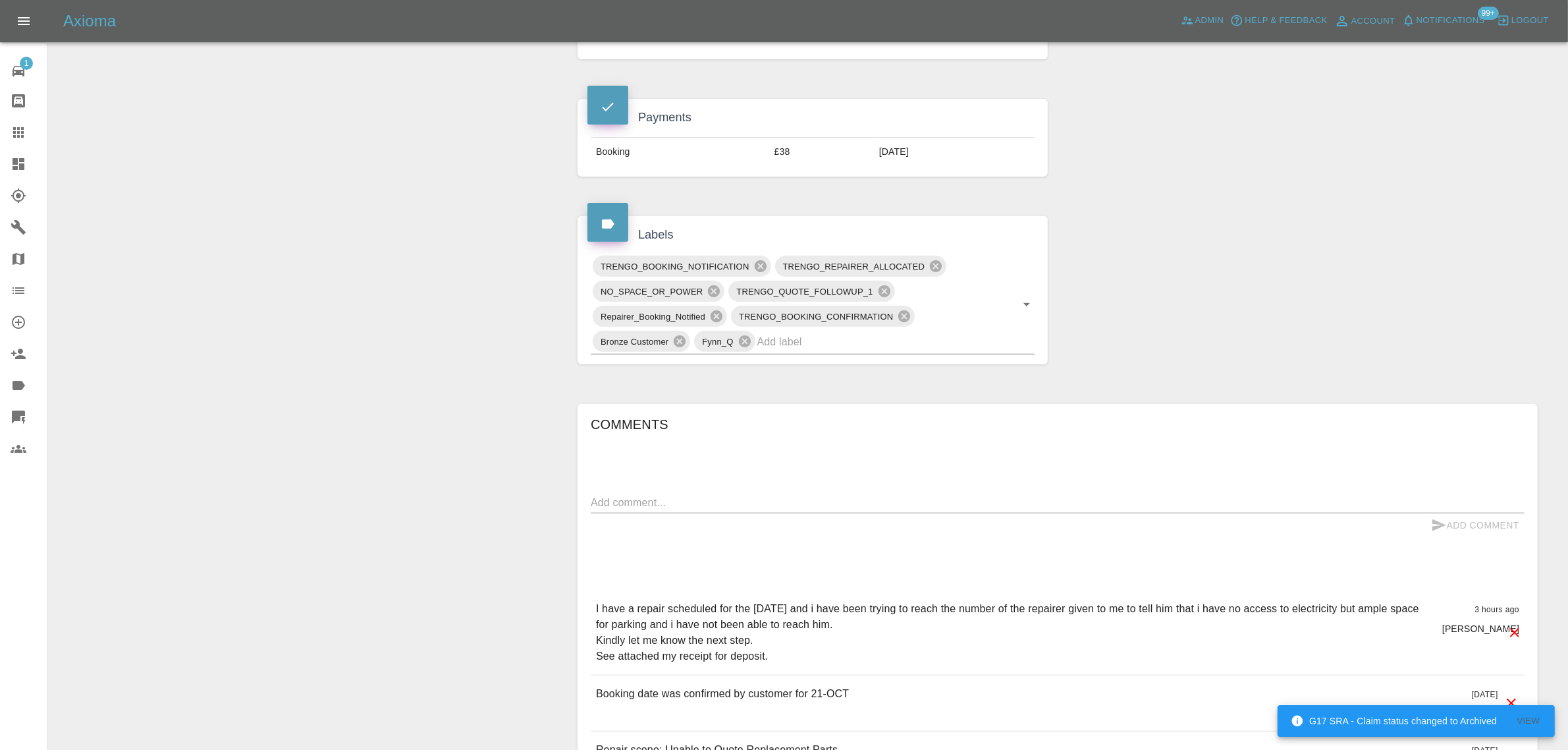
scroll to position [659, 0]
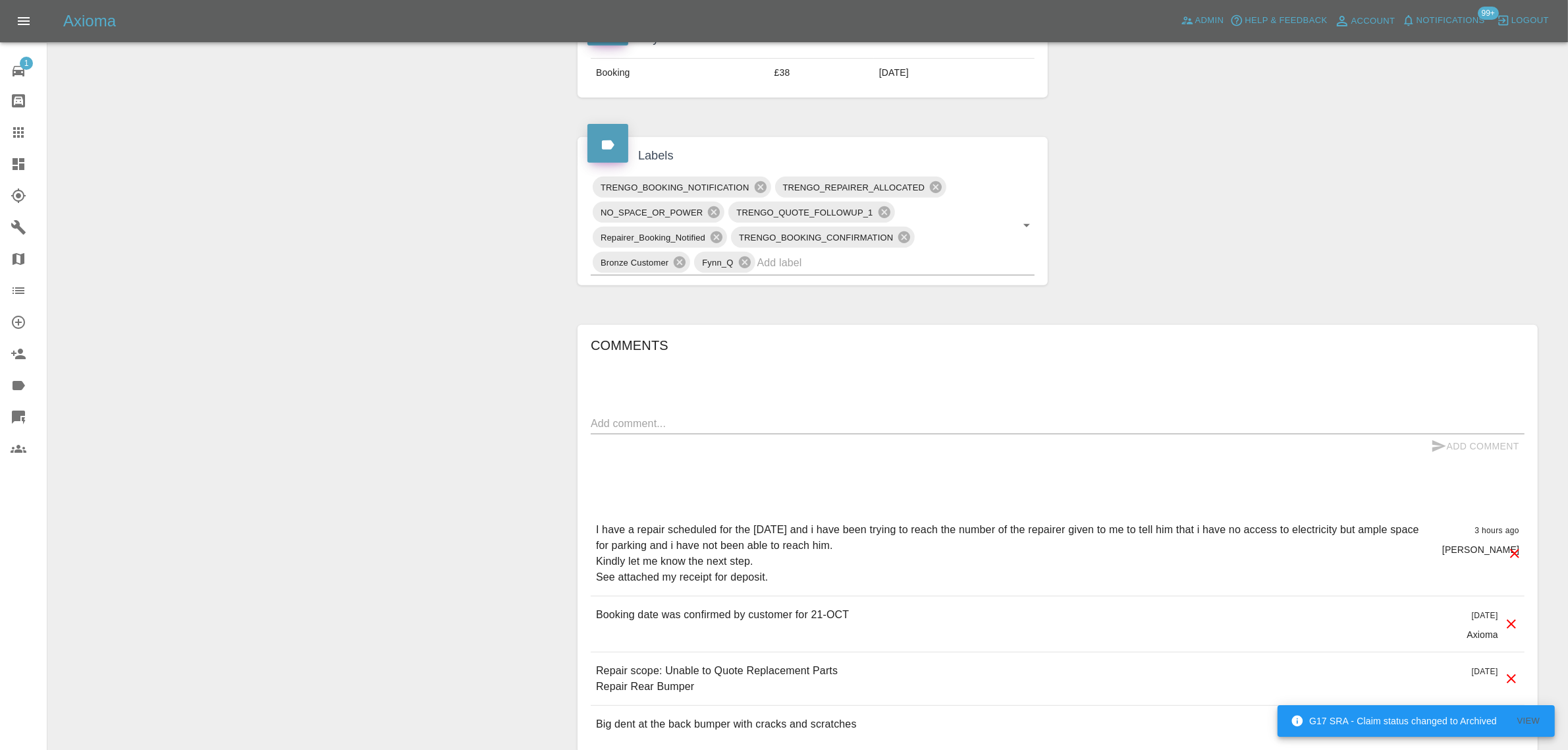
click at [687, 426] on textarea at bounding box center [1057, 423] width 933 height 15
paste textarea "Okay have been able to resolve it. Can be done at mine while they run an extent…"
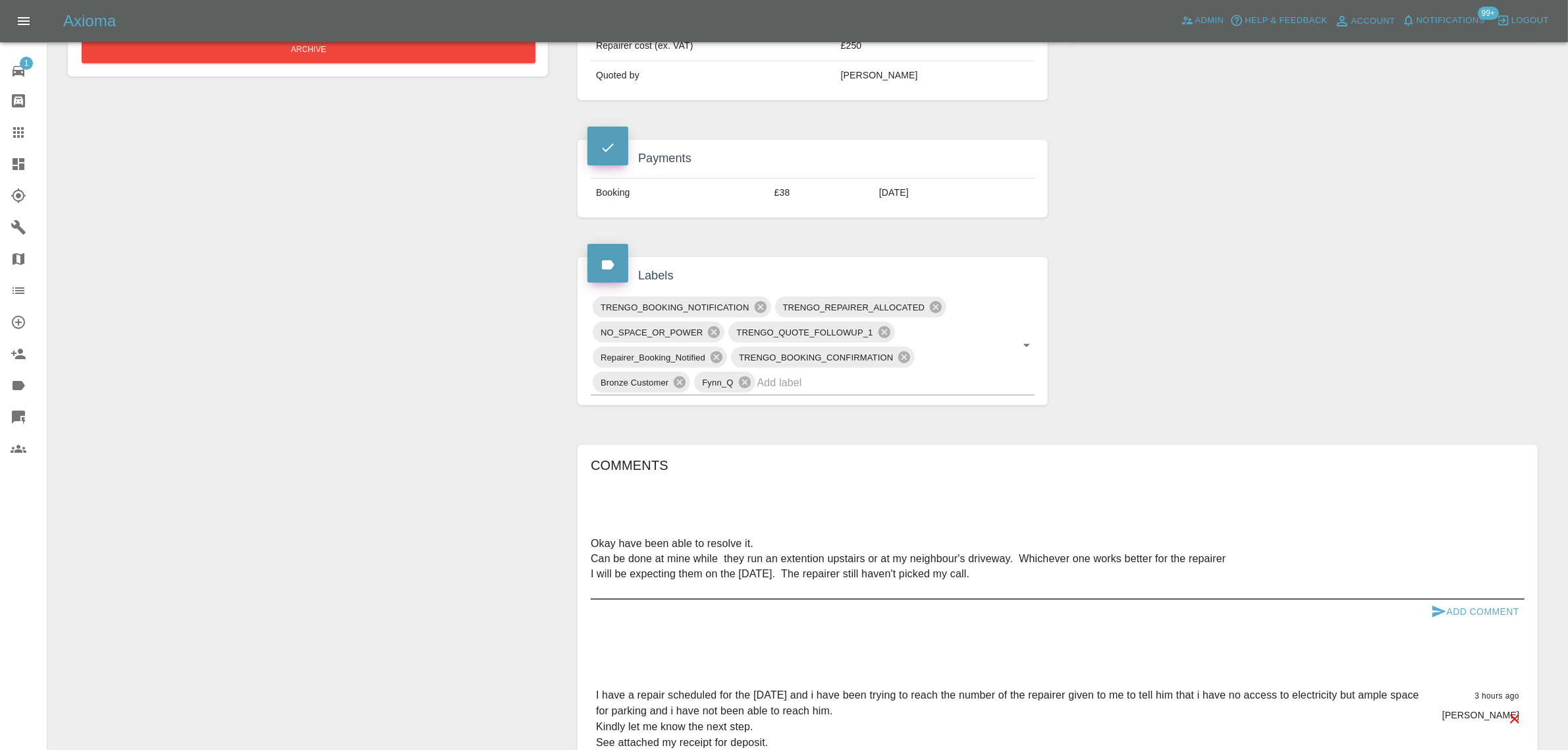
scroll to position [412, 0]
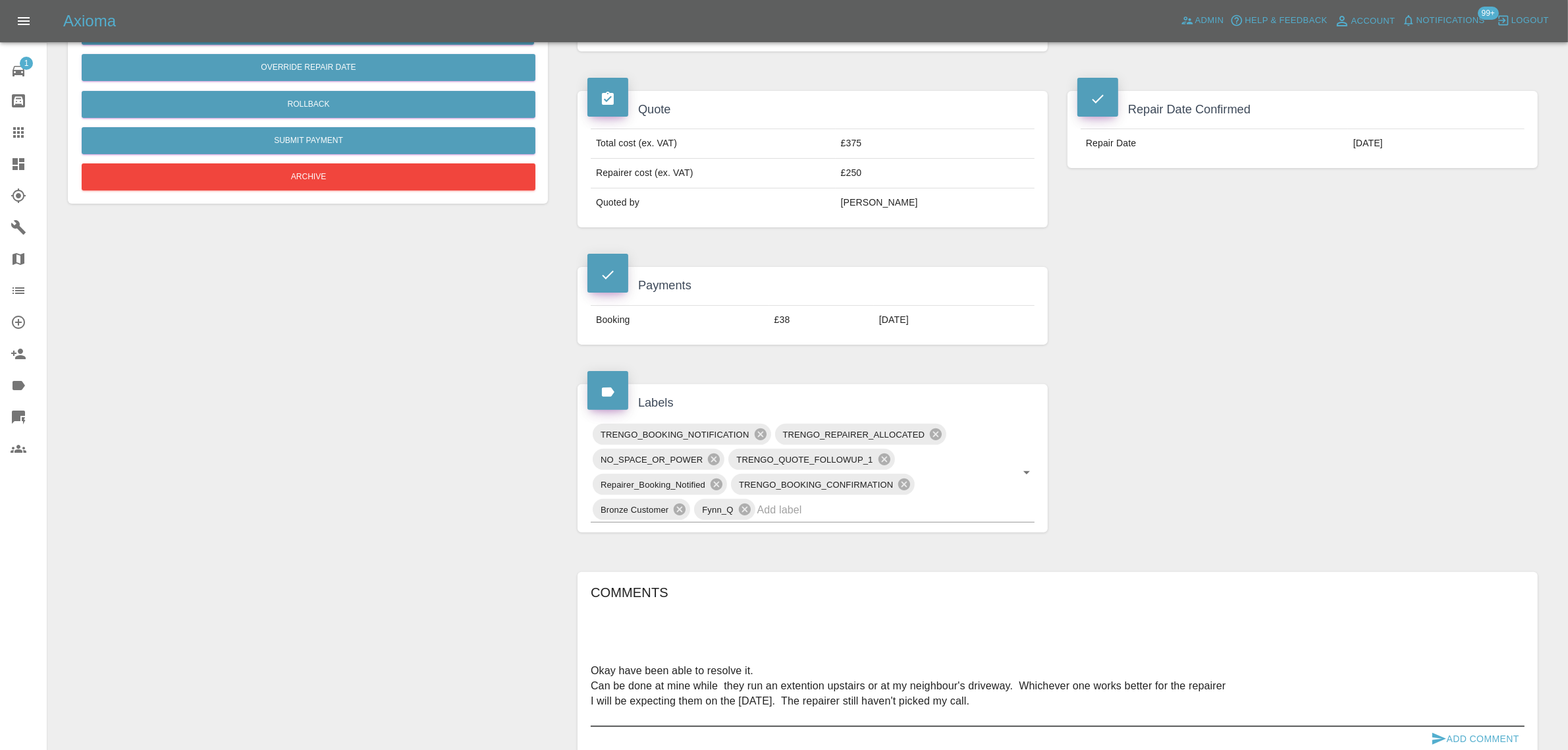
type textarea "Okay have been able to resolve it. Can be done at mine while they run an extent…"
click at [1465, 738] on button "Add Comment" at bounding box center [1475, 739] width 99 height 25
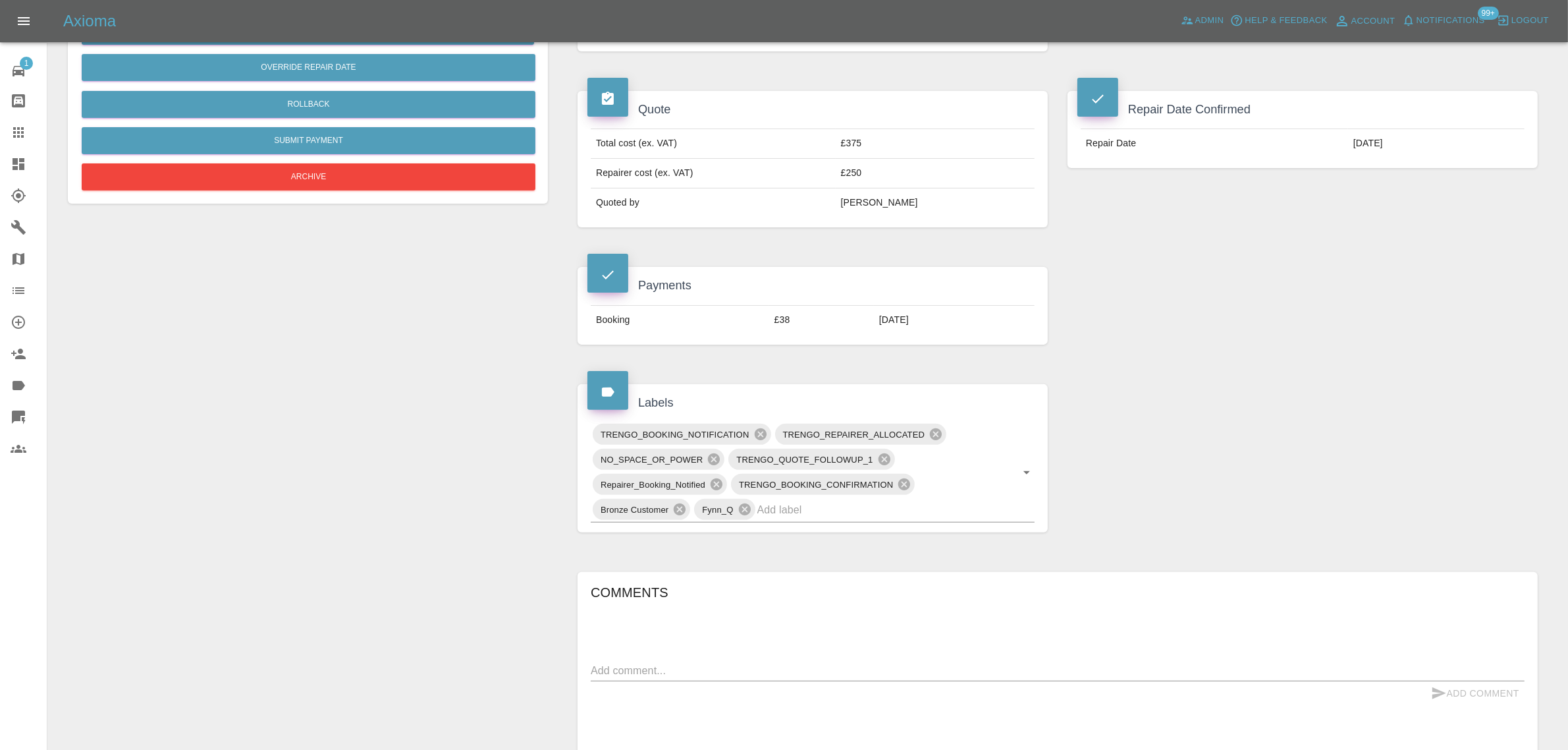
scroll to position [0, 0]
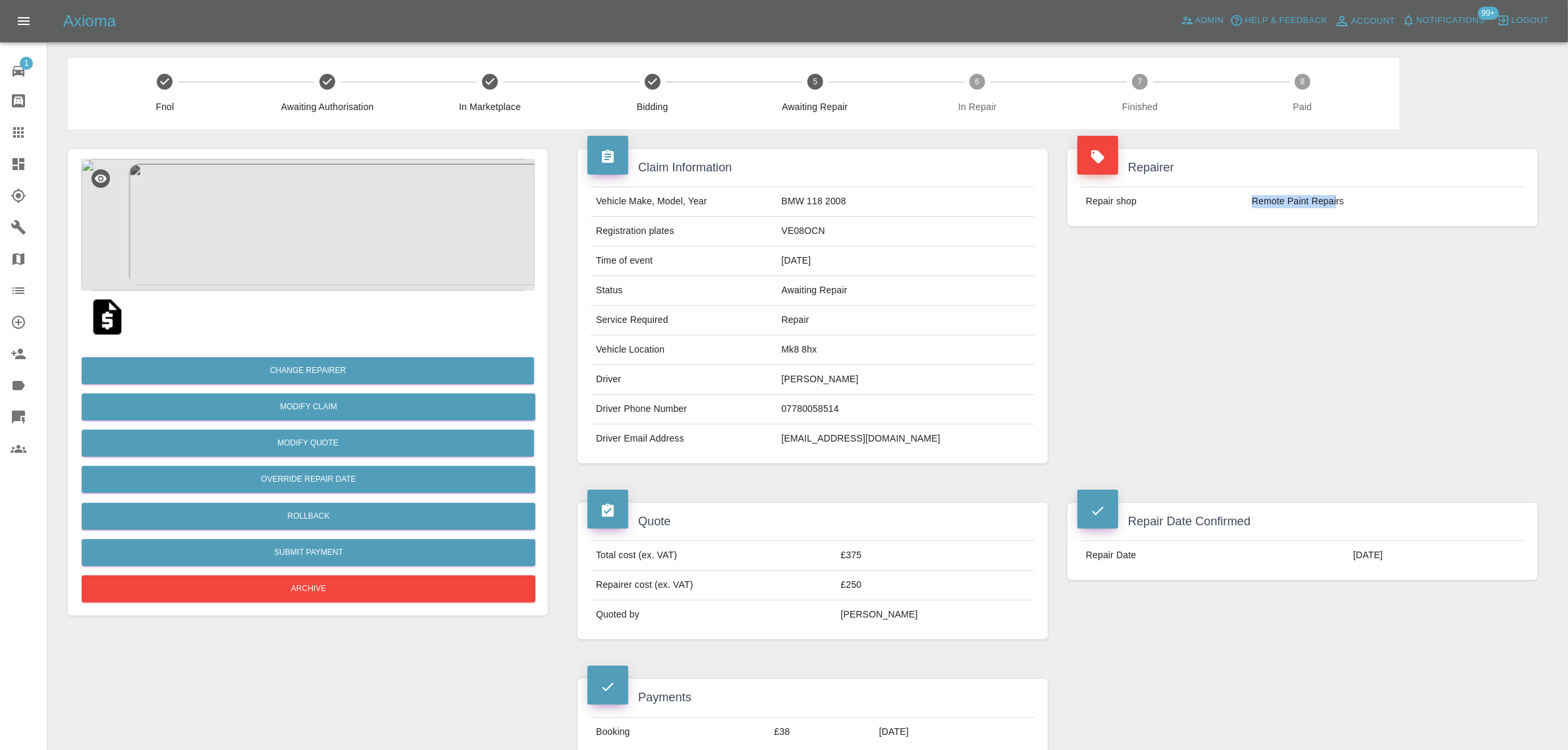
drag, startPoint x: 1242, startPoint y: 199, endPoint x: 1337, endPoint y: 199, distance: 95.0
click at [1337, 199] on tr "Repair shop Remote Paint Repairs" at bounding box center [1302, 202] width 444 height 29
copy tr "Remote Paint Repai"
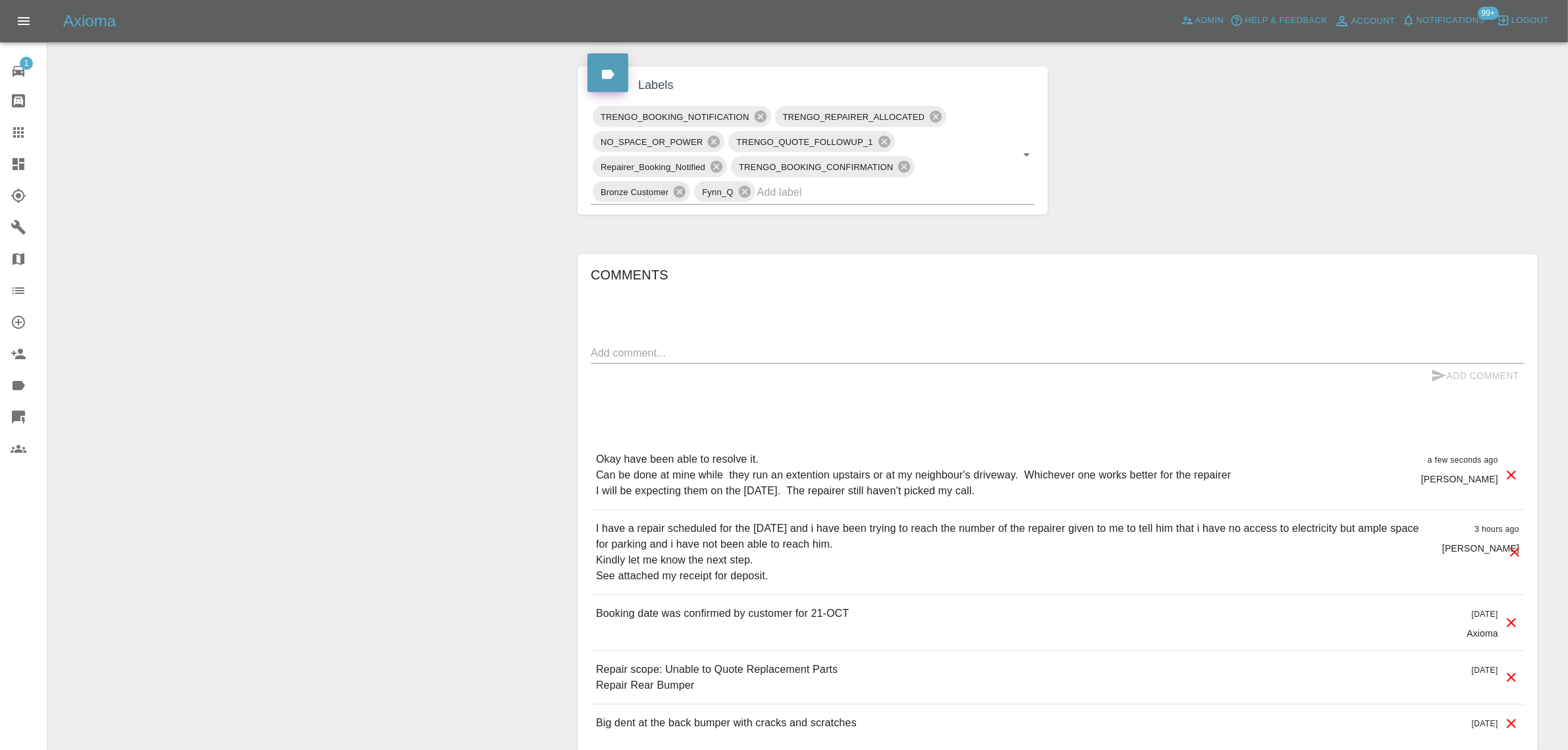
scroll to position [741, 0]
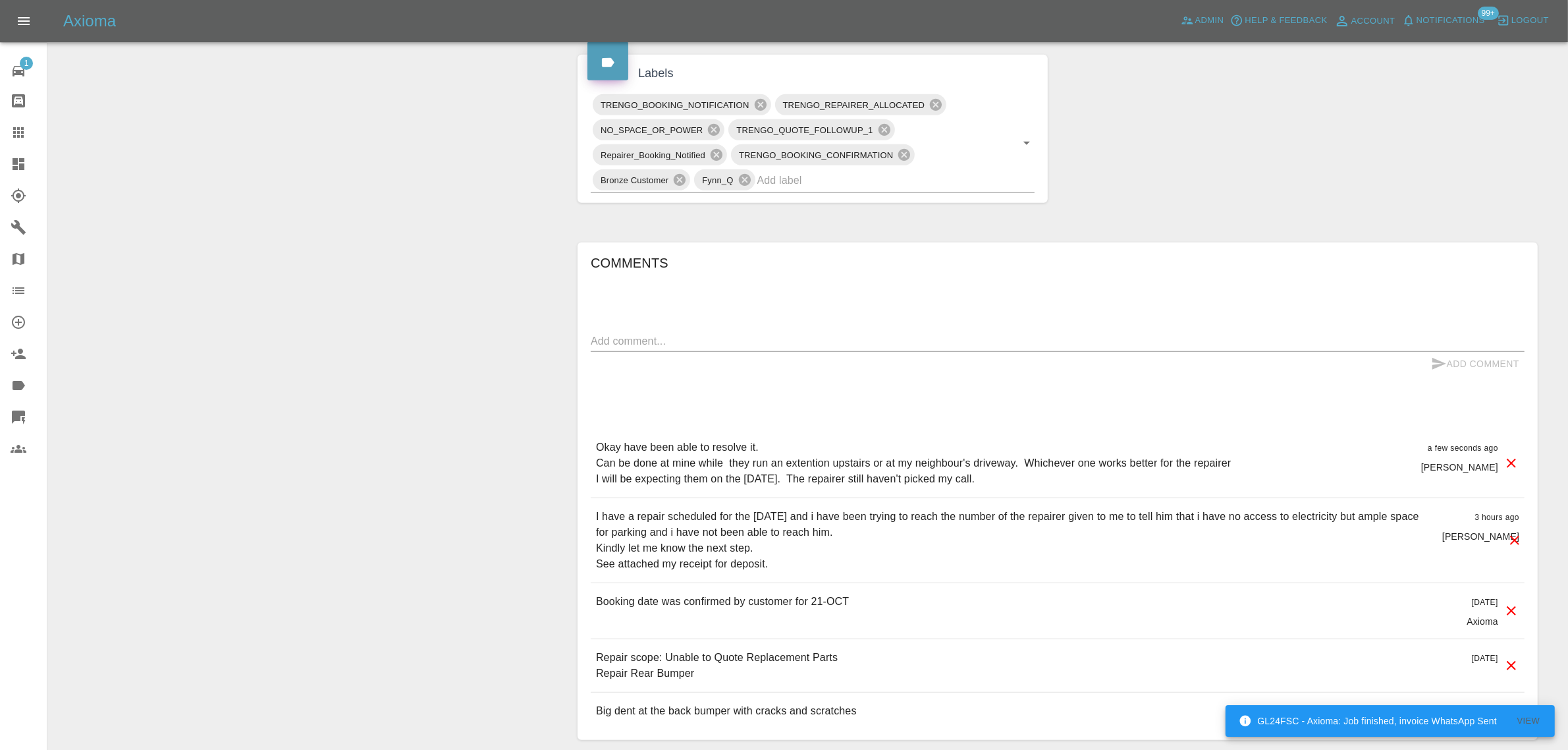
click at [17, 135] on icon at bounding box center [17, 131] width 16 height 16
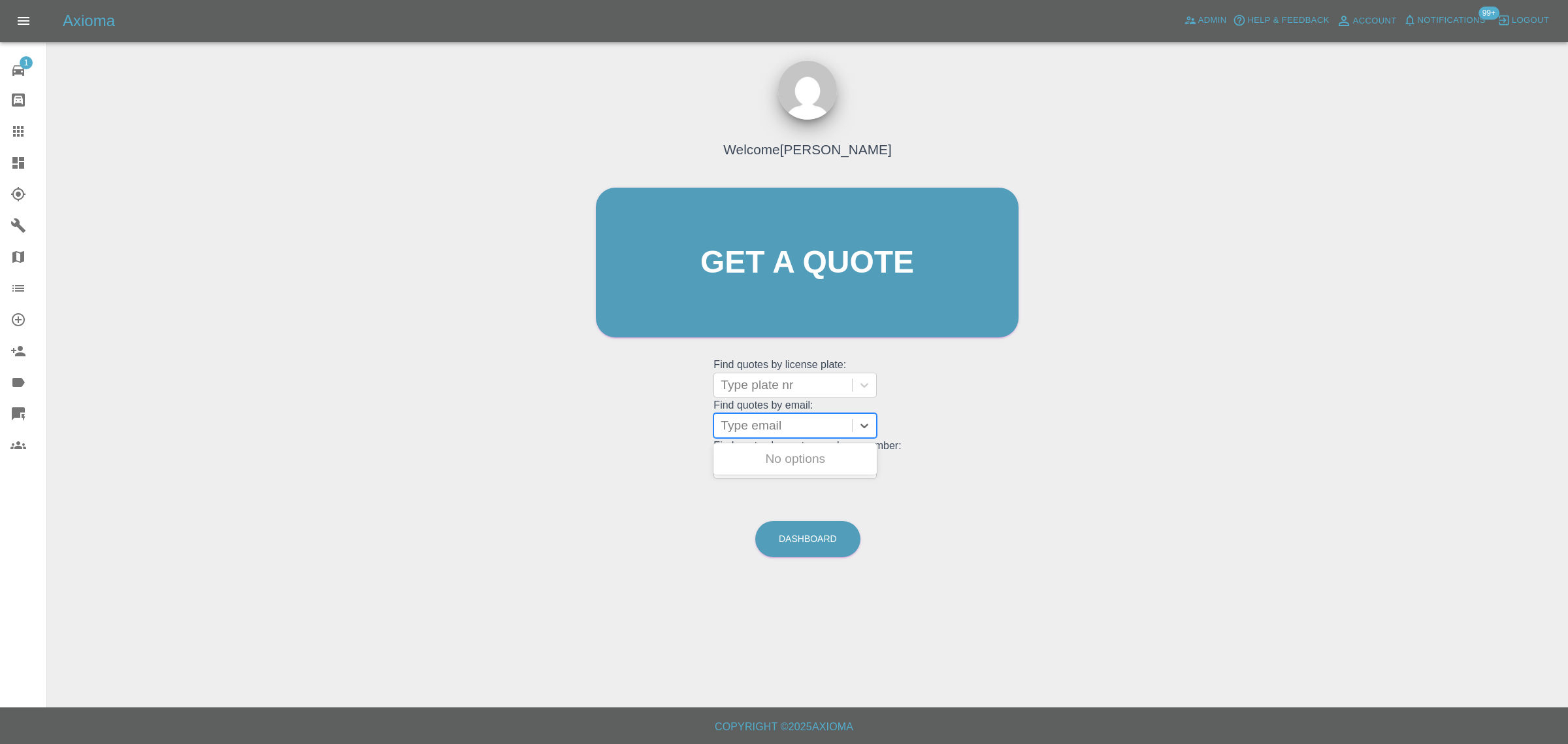
click at [735, 431] on div at bounding box center [783, 426] width 125 height 18
paste input "RicOlly@live.co.uk"
type input "RicOlly@live.co.uk"
click at [757, 456] on div "MM74 WDE, Awaiting Repair" at bounding box center [795, 467] width 163 height 42
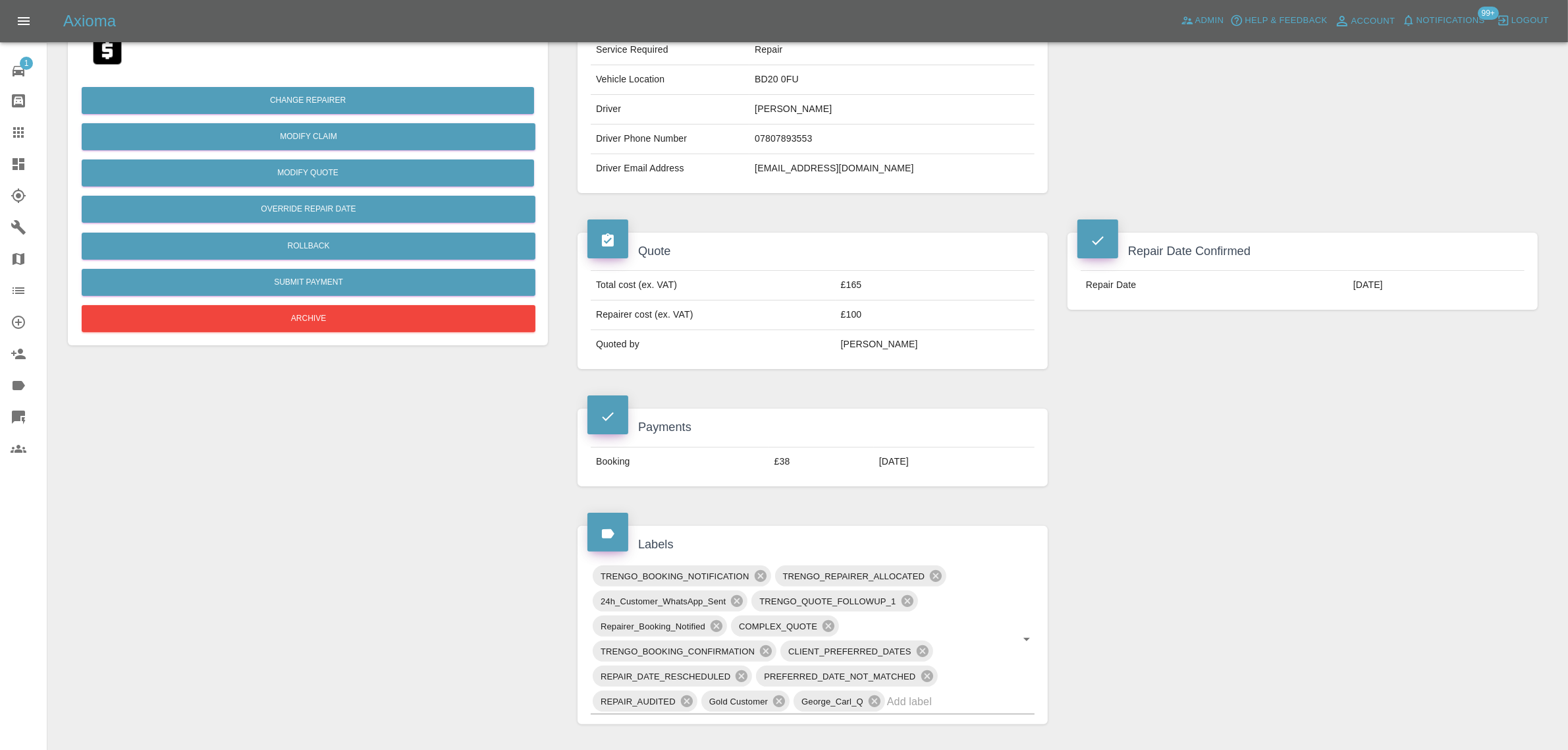
scroll to position [576, 0]
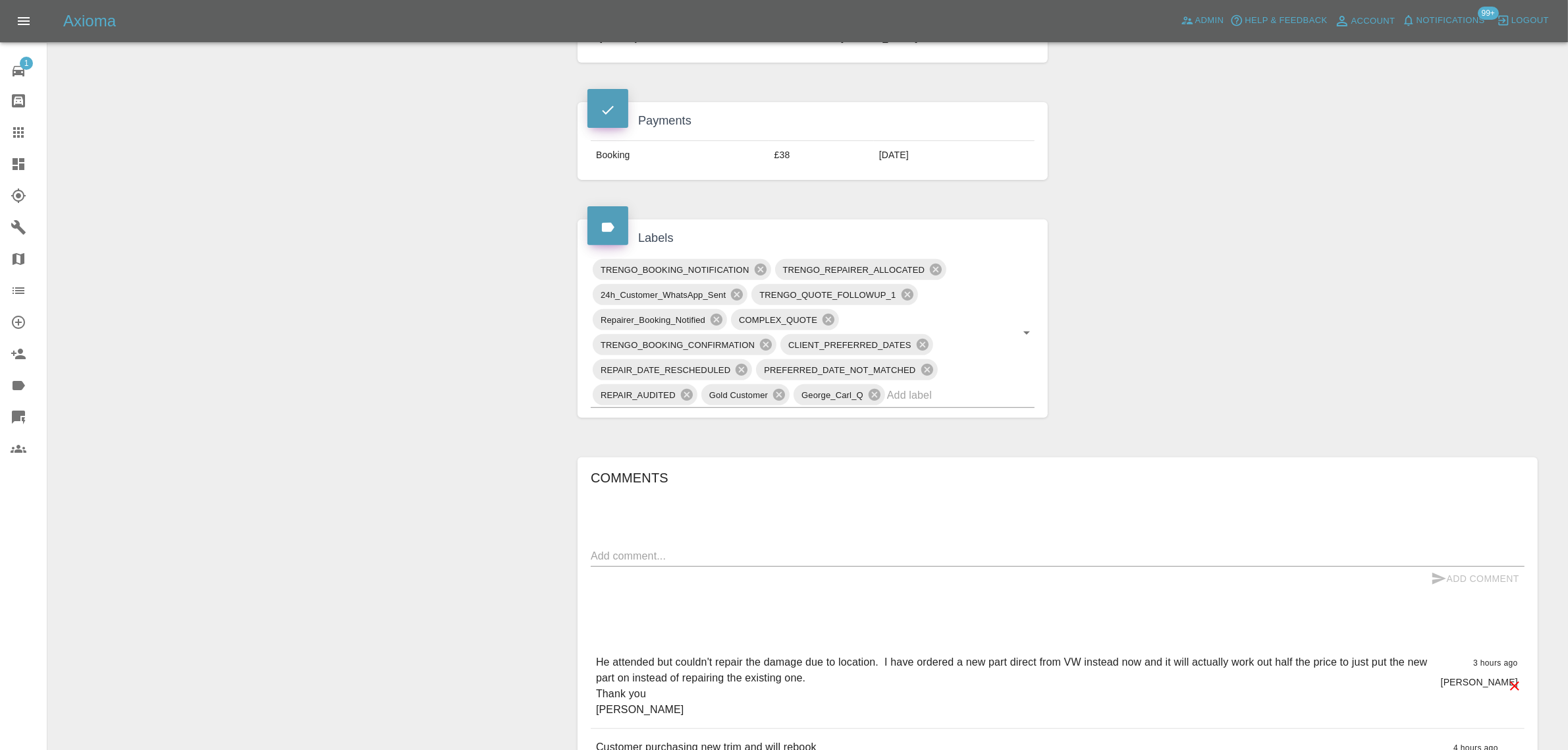
click at [845, 555] on textarea at bounding box center [1057, 555] width 933 height 15
paste textarea "Hi,he suggested he may break the existing part so I should order a replacement …"
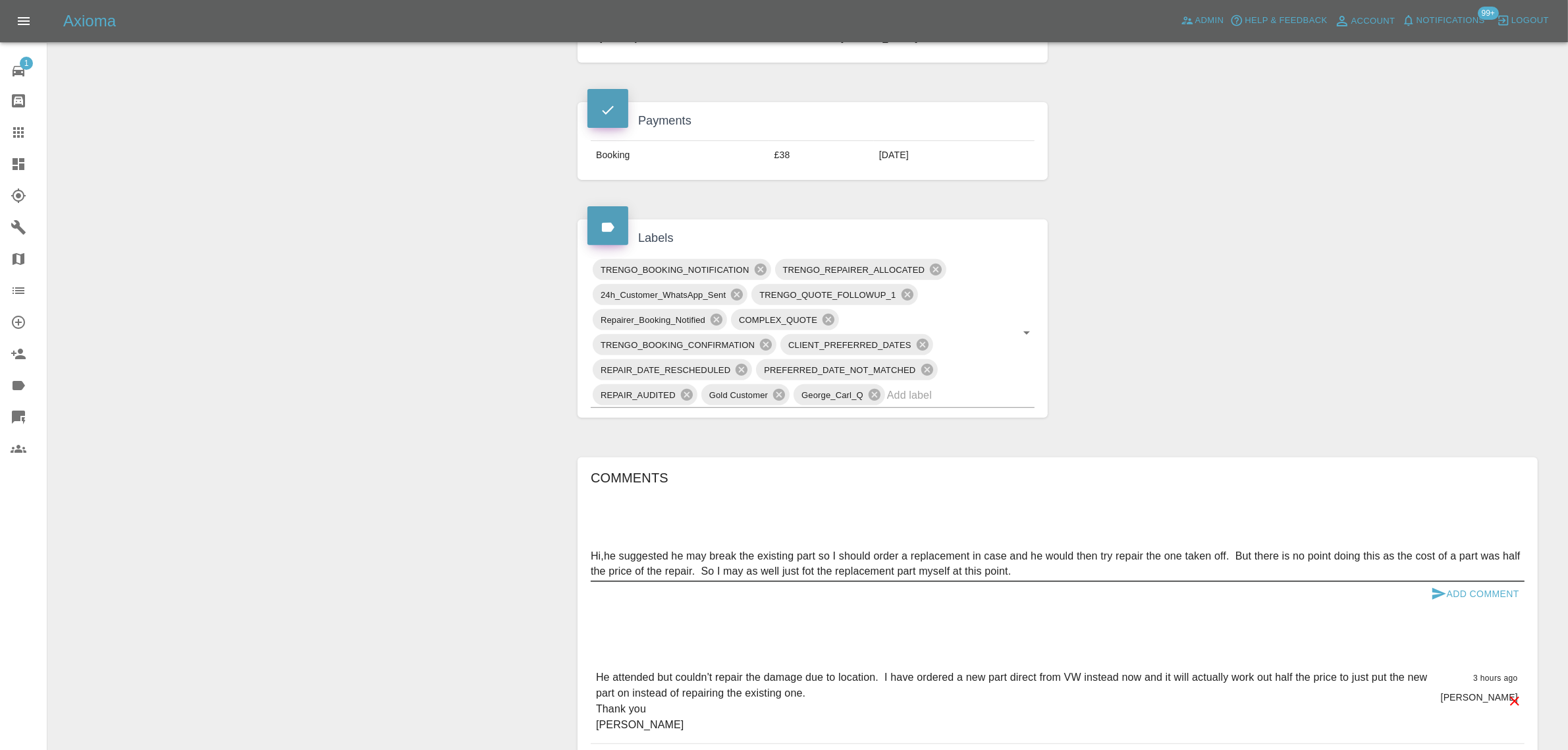
type textarea "Hi,he suggested he may break the existing part so I should order a replacement …"
click at [1451, 594] on button "Add Comment" at bounding box center [1475, 594] width 99 height 25
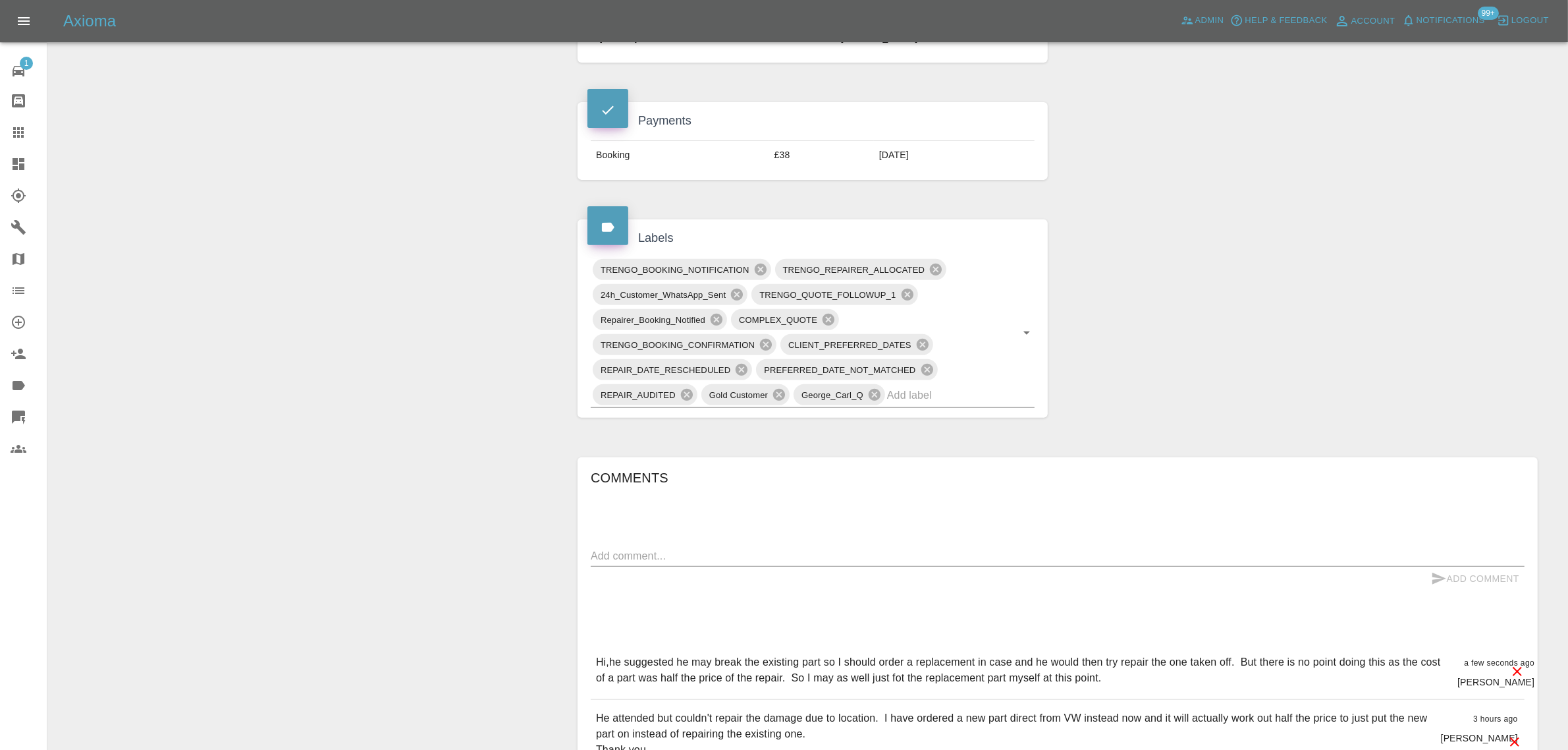
scroll to position [83, 0]
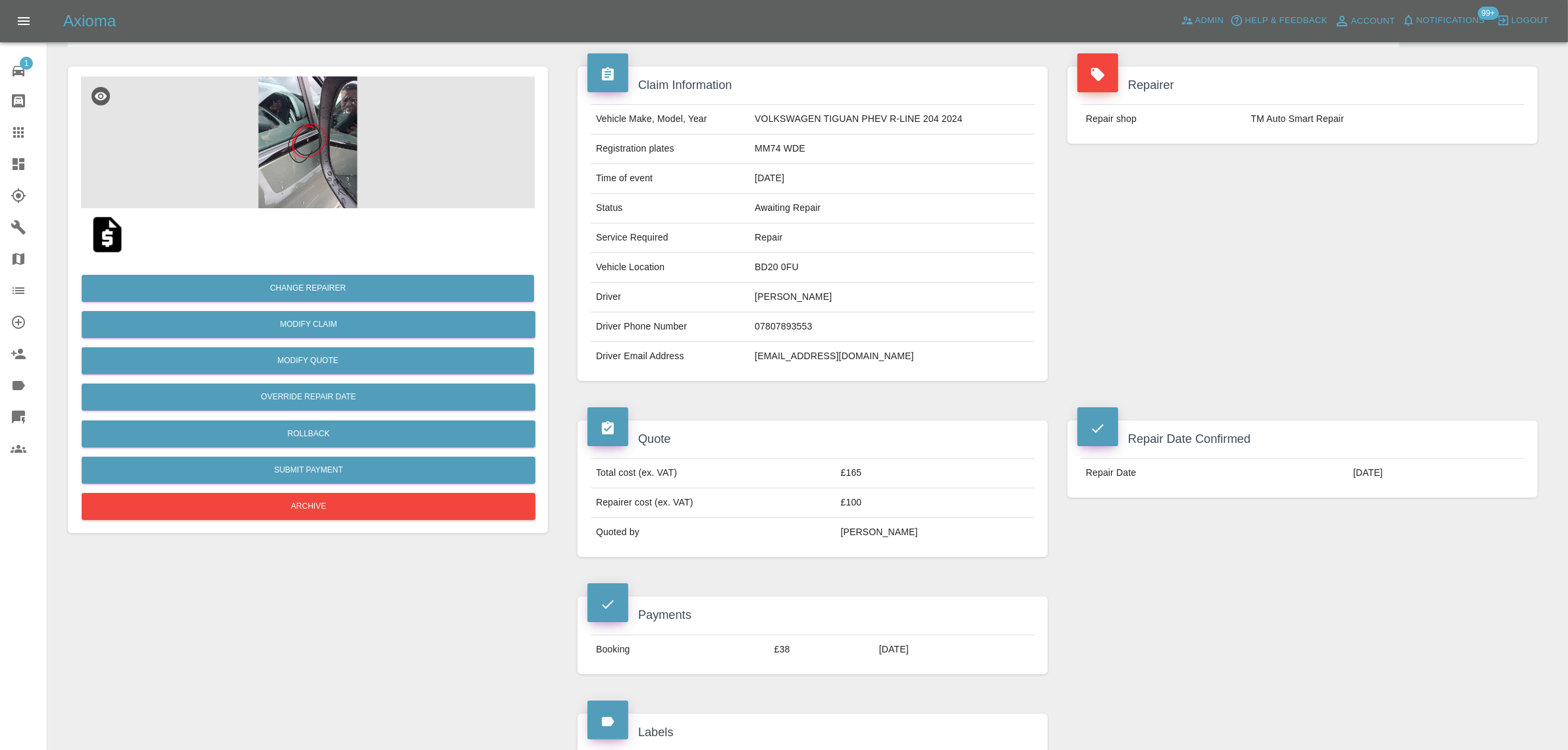
click at [120, 245] on img at bounding box center [107, 234] width 42 height 42
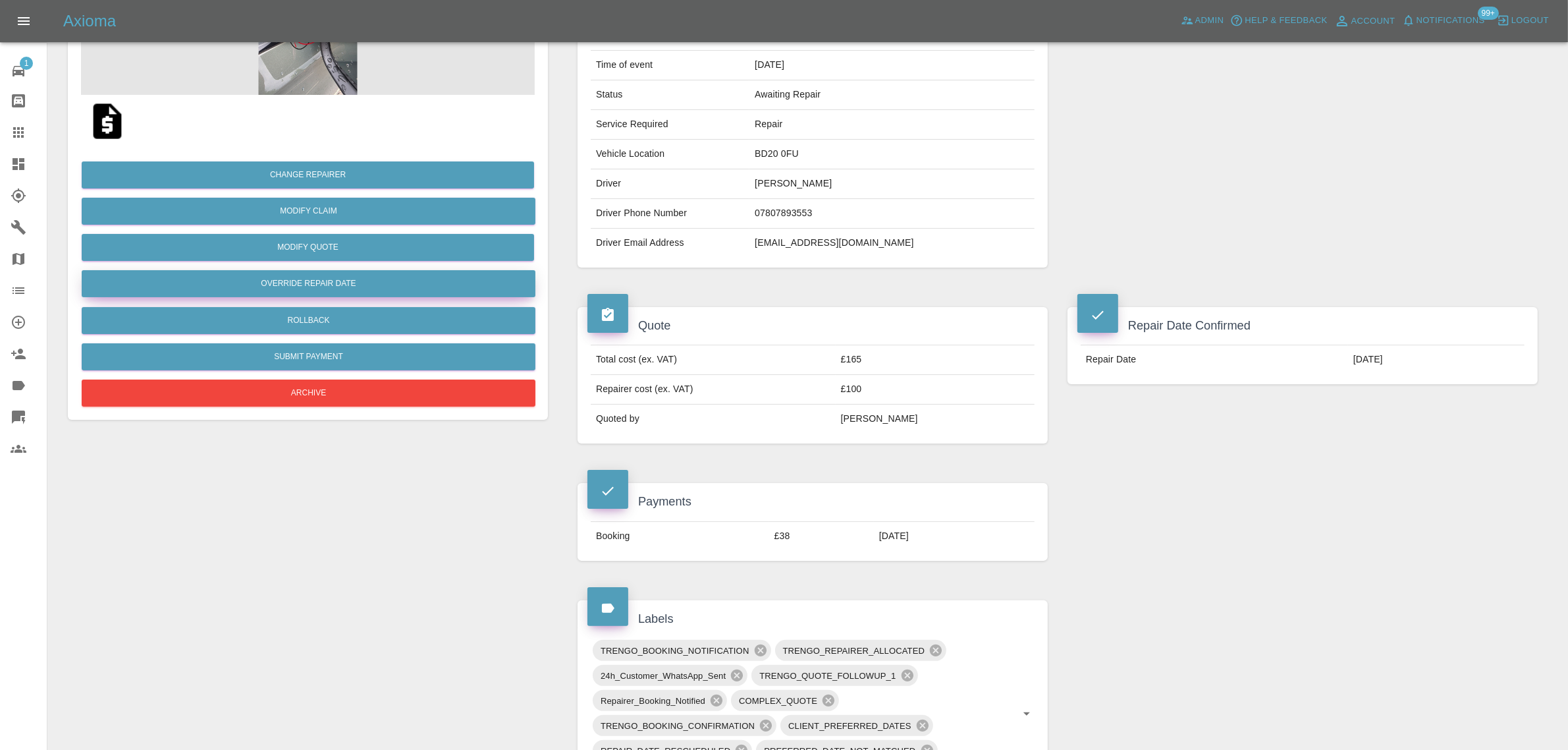
scroll to position [165, 0]
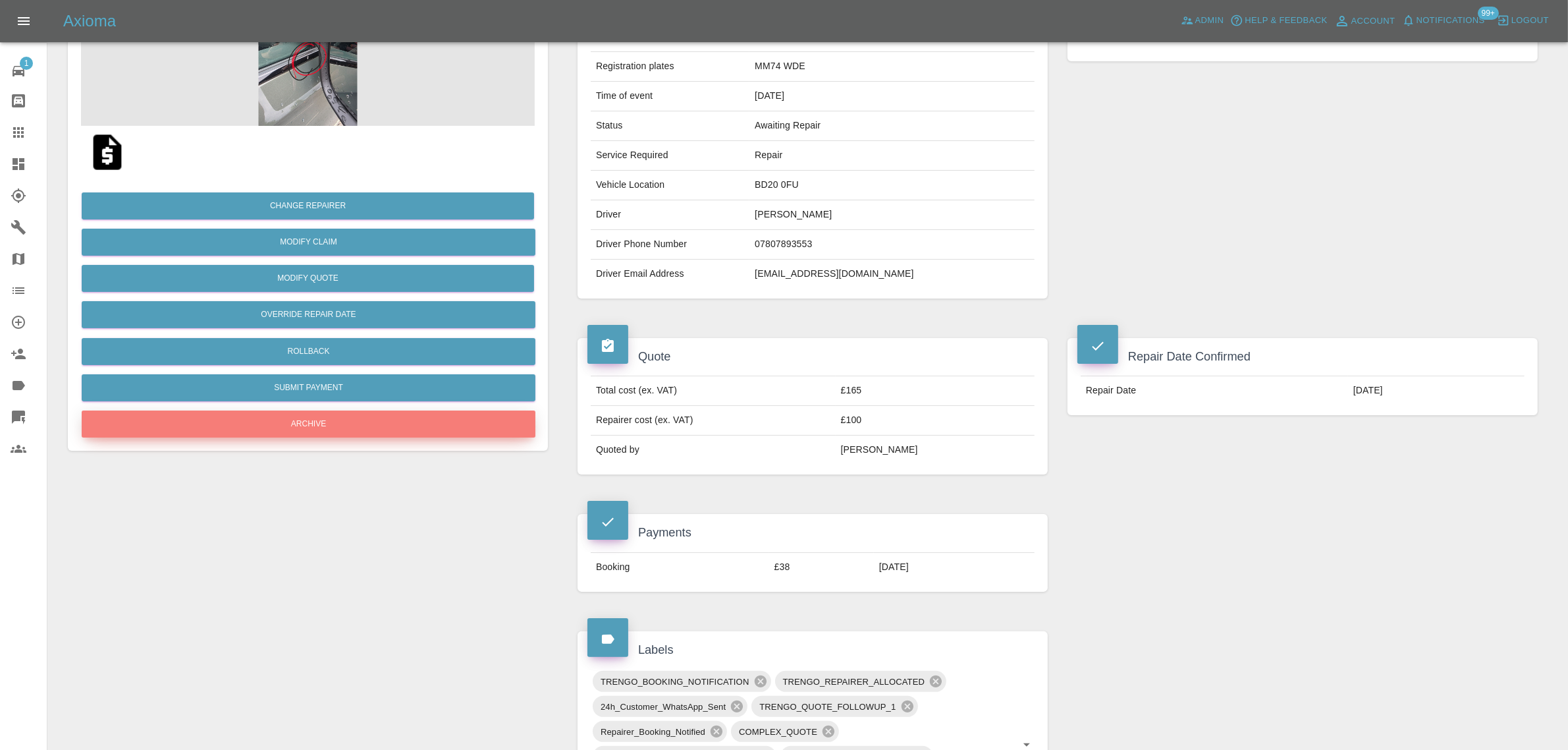
click at [285, 416] on button "Archive" at bounding box center [309, 424] width 454 height 27
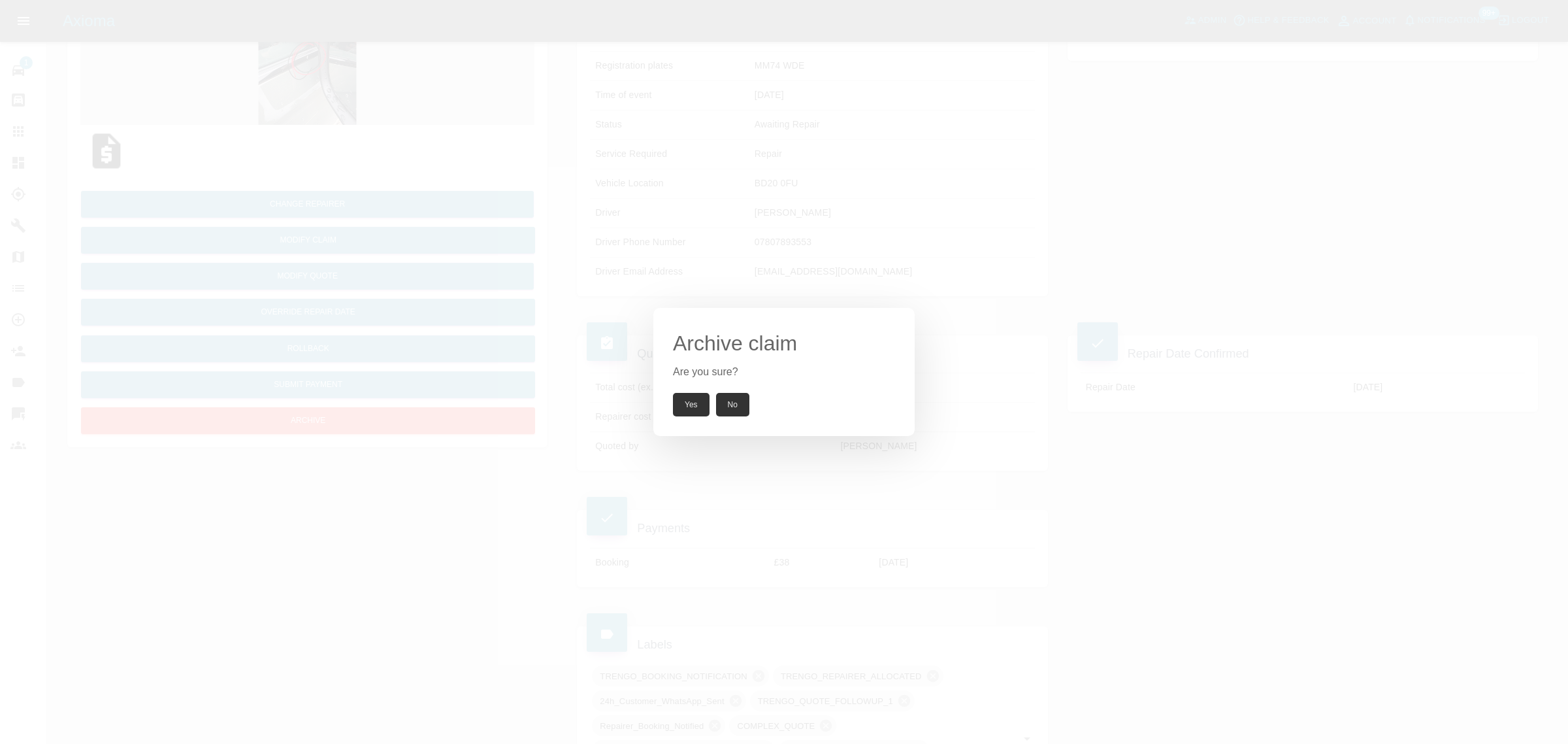
click at [681, 409] on button "Yes" at bounding box center [691, 405] width 36 height 24
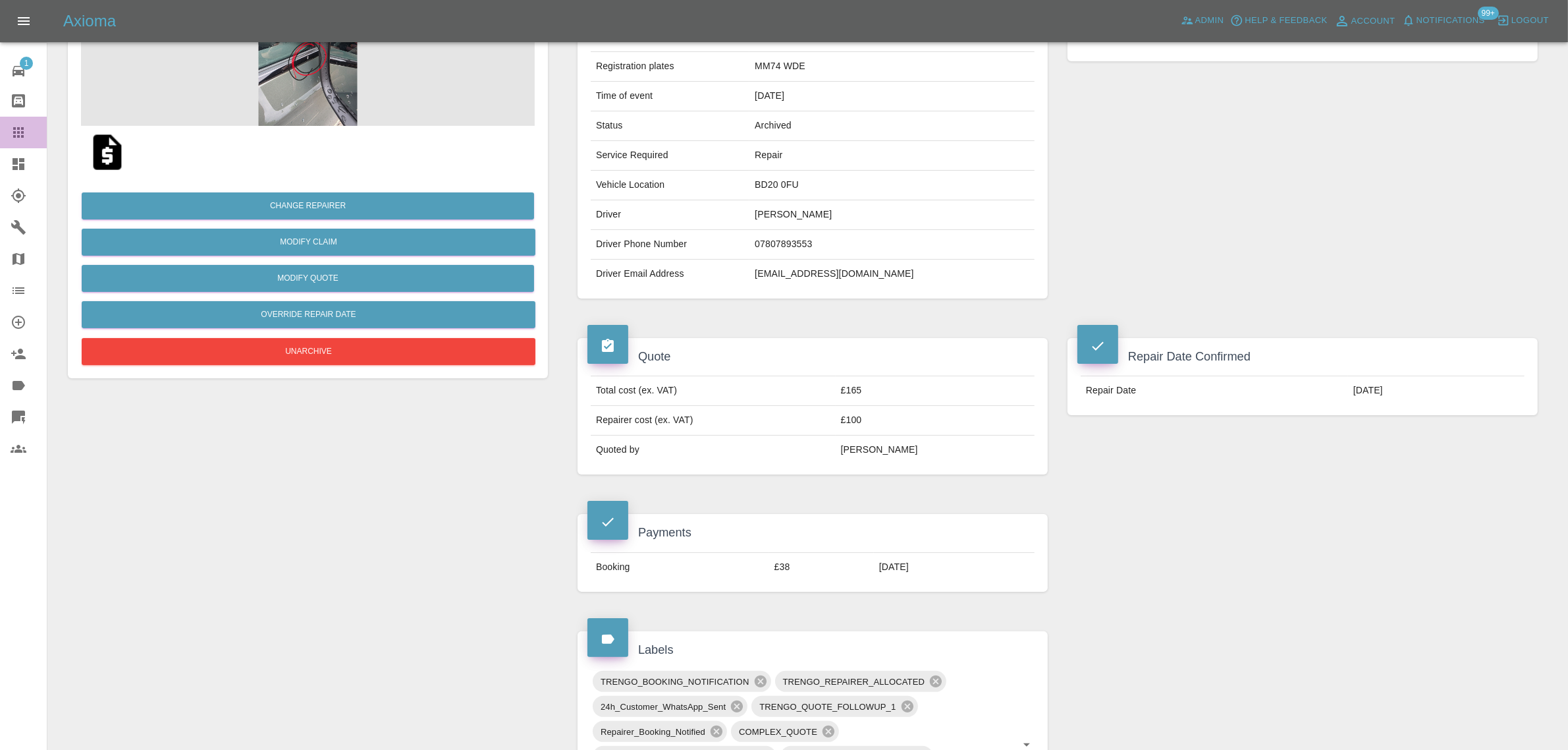
click at [20, 133] on icon at bounding box center [17, 131] width 16 height 16
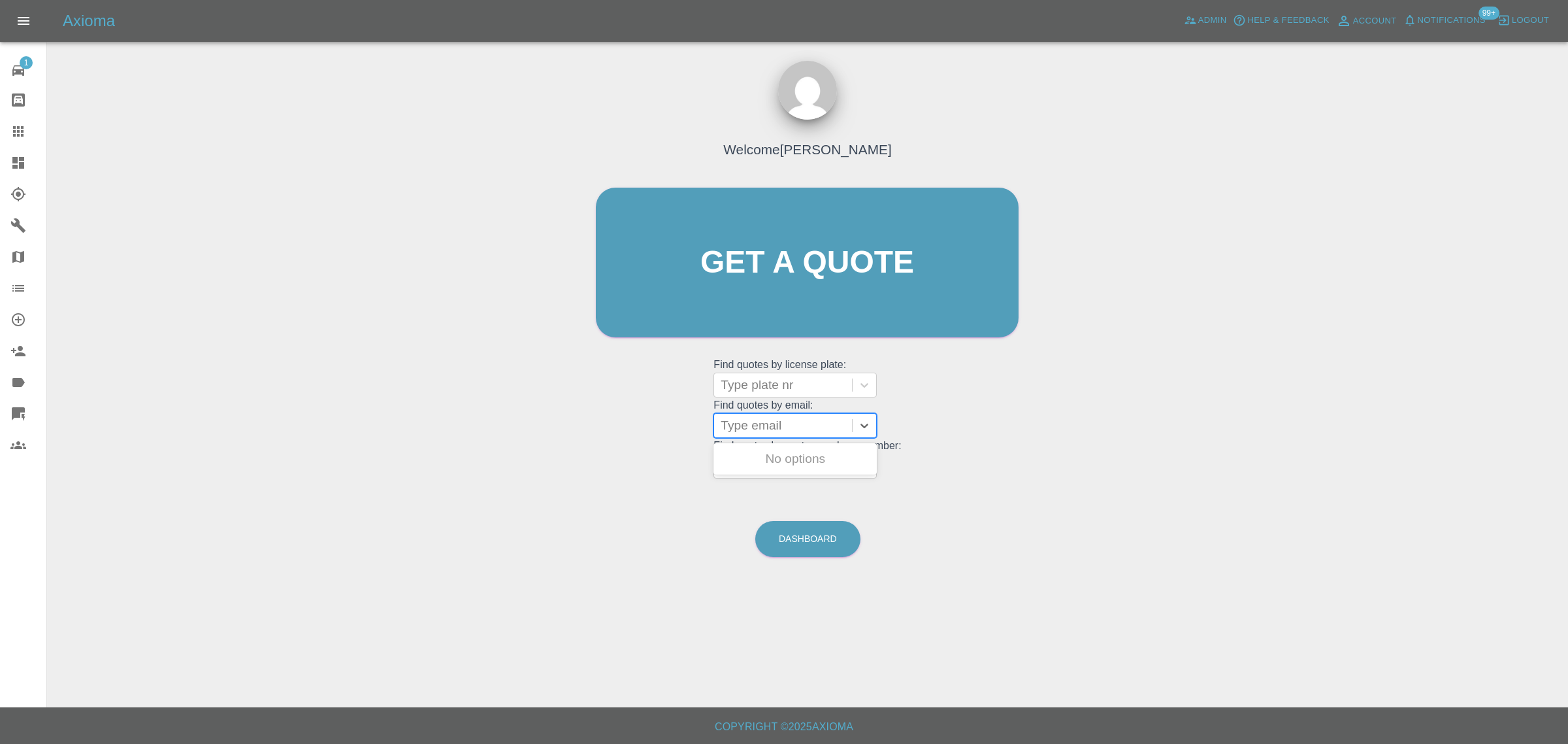
click at [778, 425] on div at bounding box center [783, 426] width 125 height 18
paste input "2270jen@gmail.com"
type input "2270jen@gmail.com"
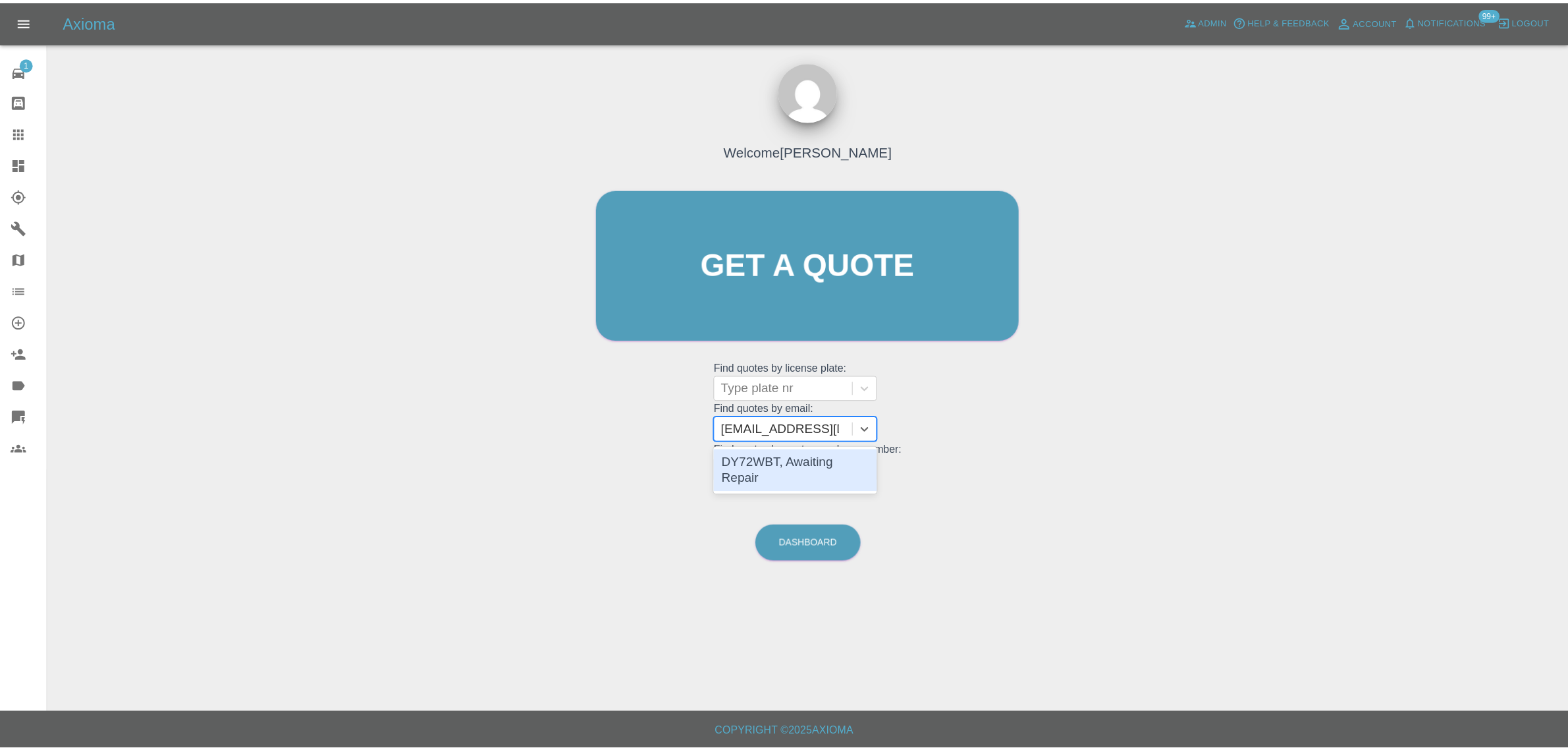
scroll to position [0, 0]
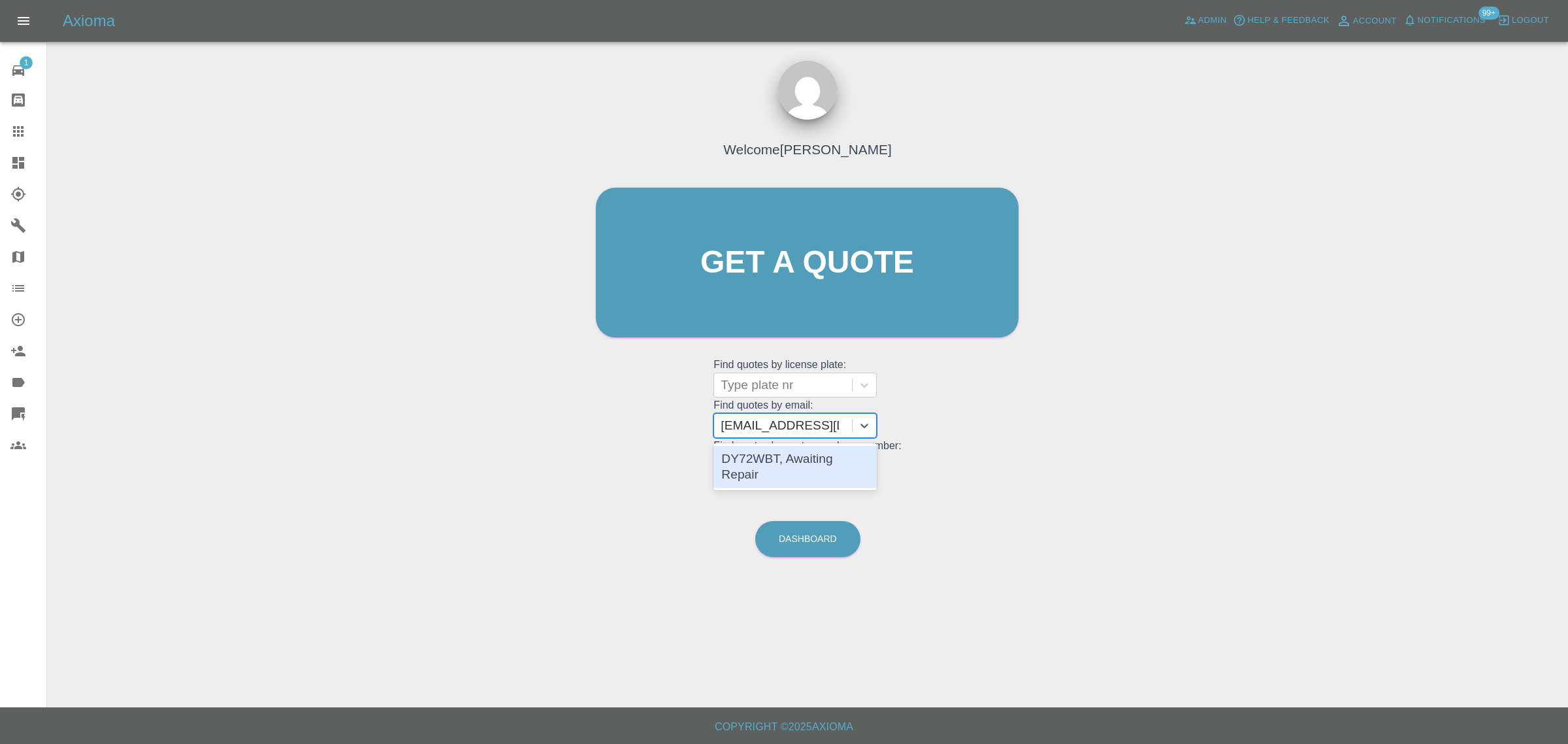
click at [797, 462] on div "DY72WBT, Awaiting Repair" at bounding box center [795, 467] width 163 height 42
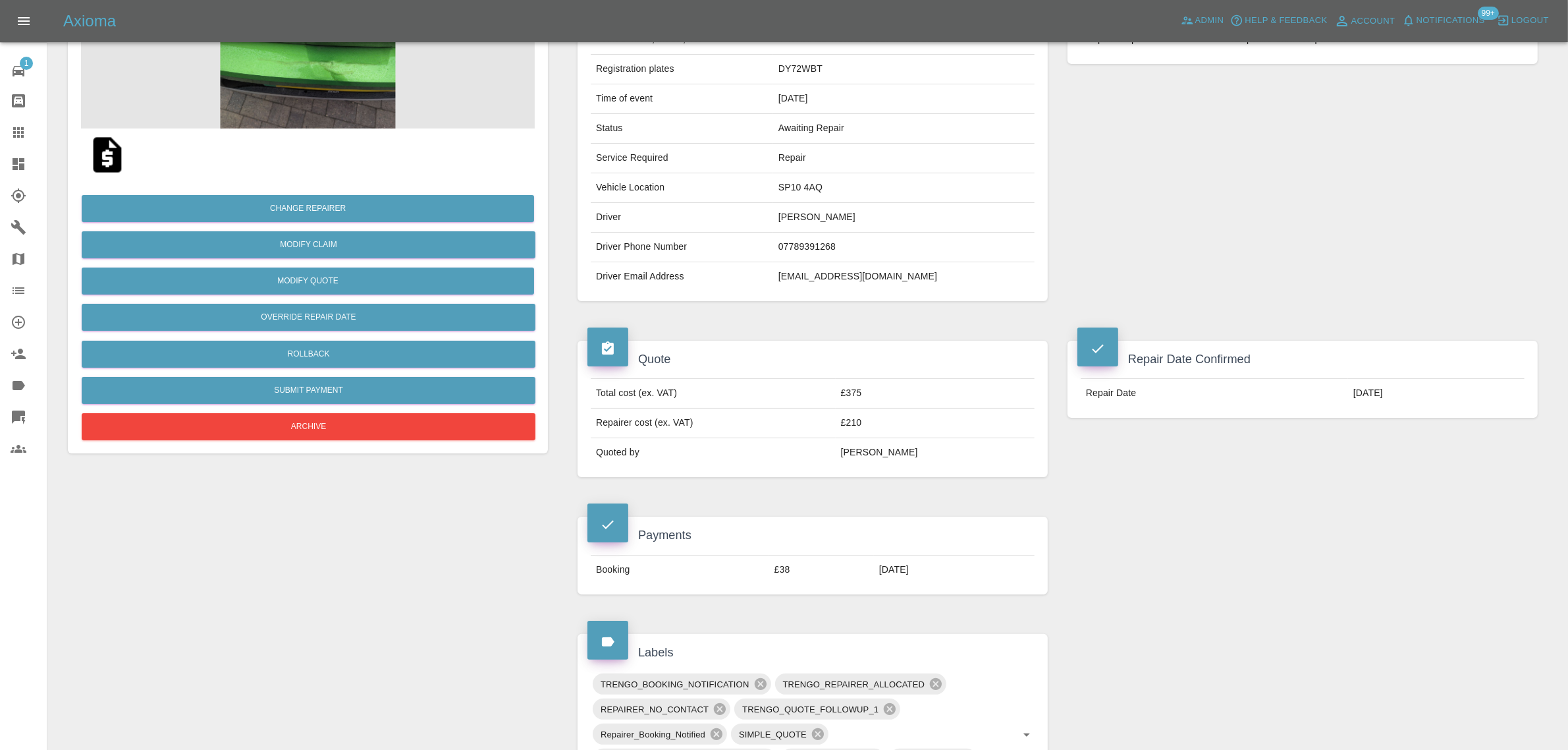
scroll to position [494, 0]
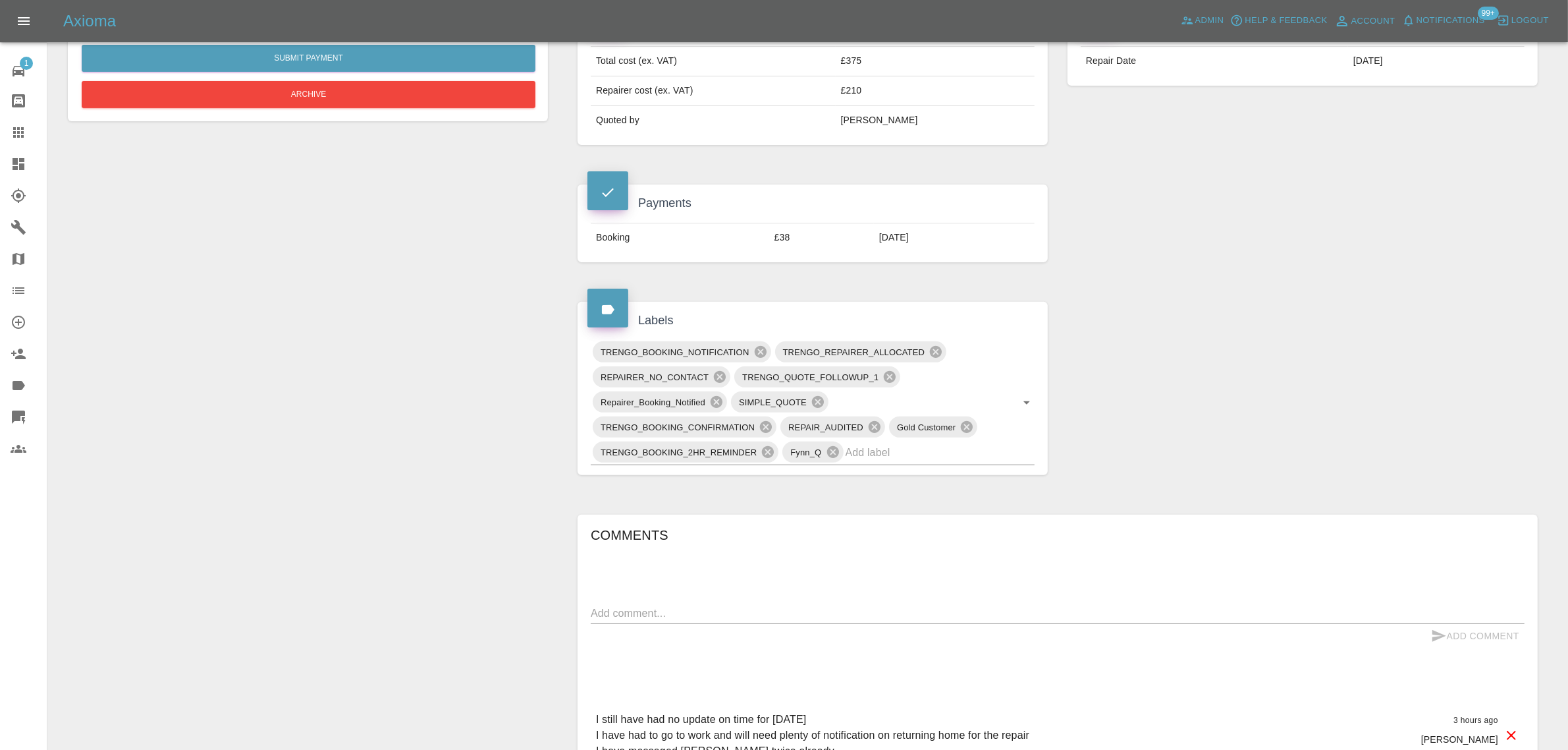
click at [712, 604] on div "x" at bounding box center [1057, 613] width 933 height 21
paste textarea "To be fair this advice is a bit poor. You say that if for any reason I am held …"
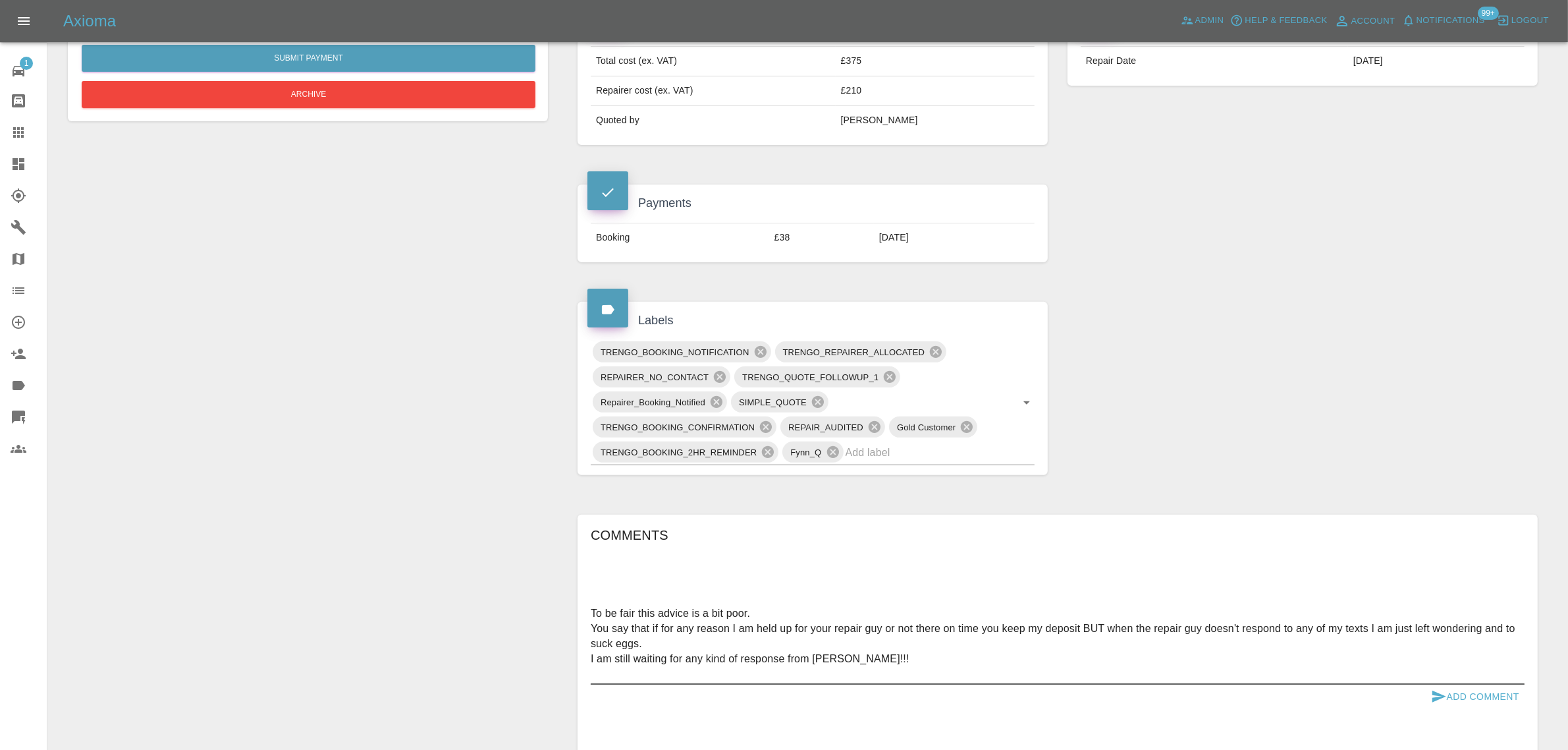
type textarea "To be fair this advice is a bit poor. You say that if for any reason I am held …"
click at [1478, 699] on button "Add Comment" at bounding box center [1475, 697] width 99 height 25
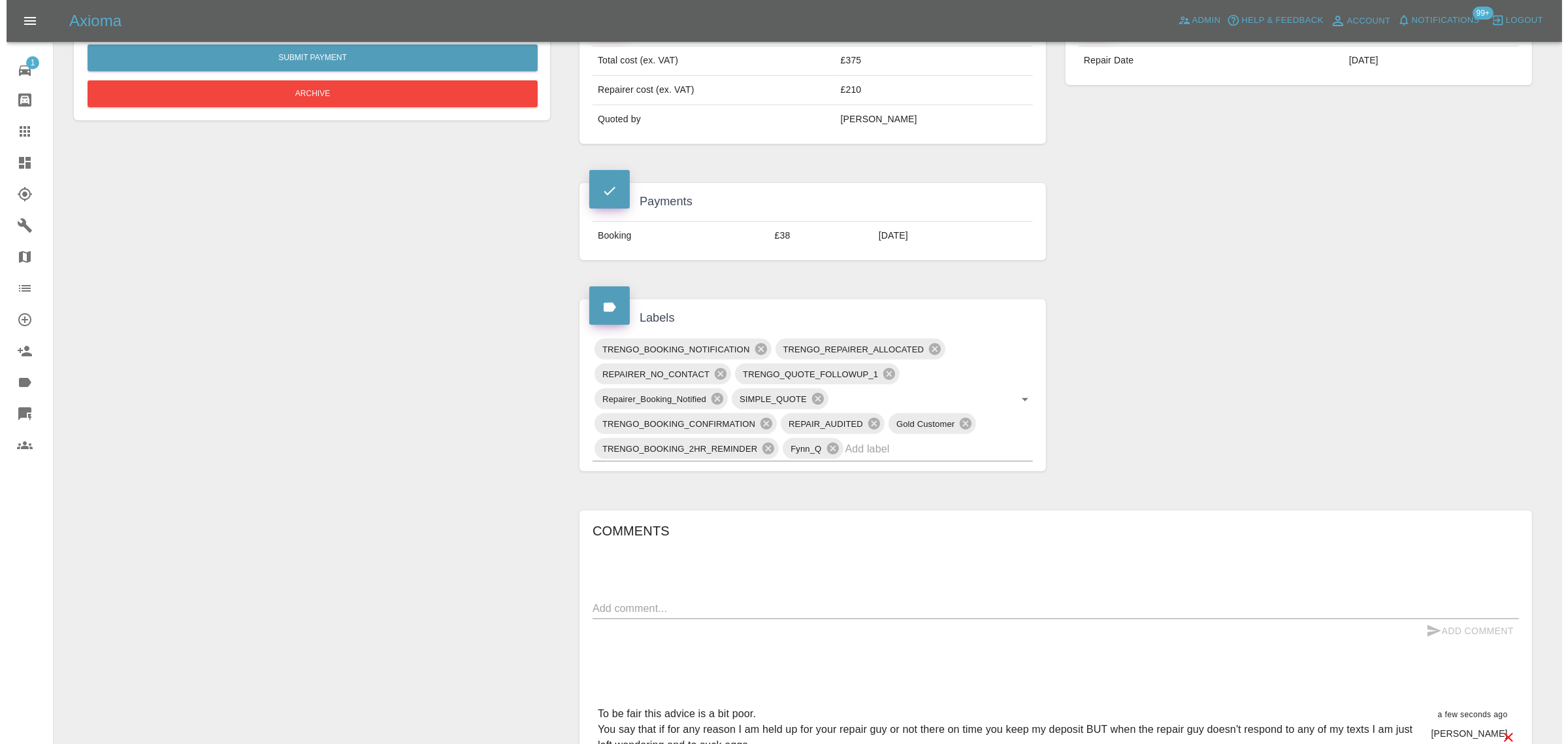
scroll to position [0, 0]
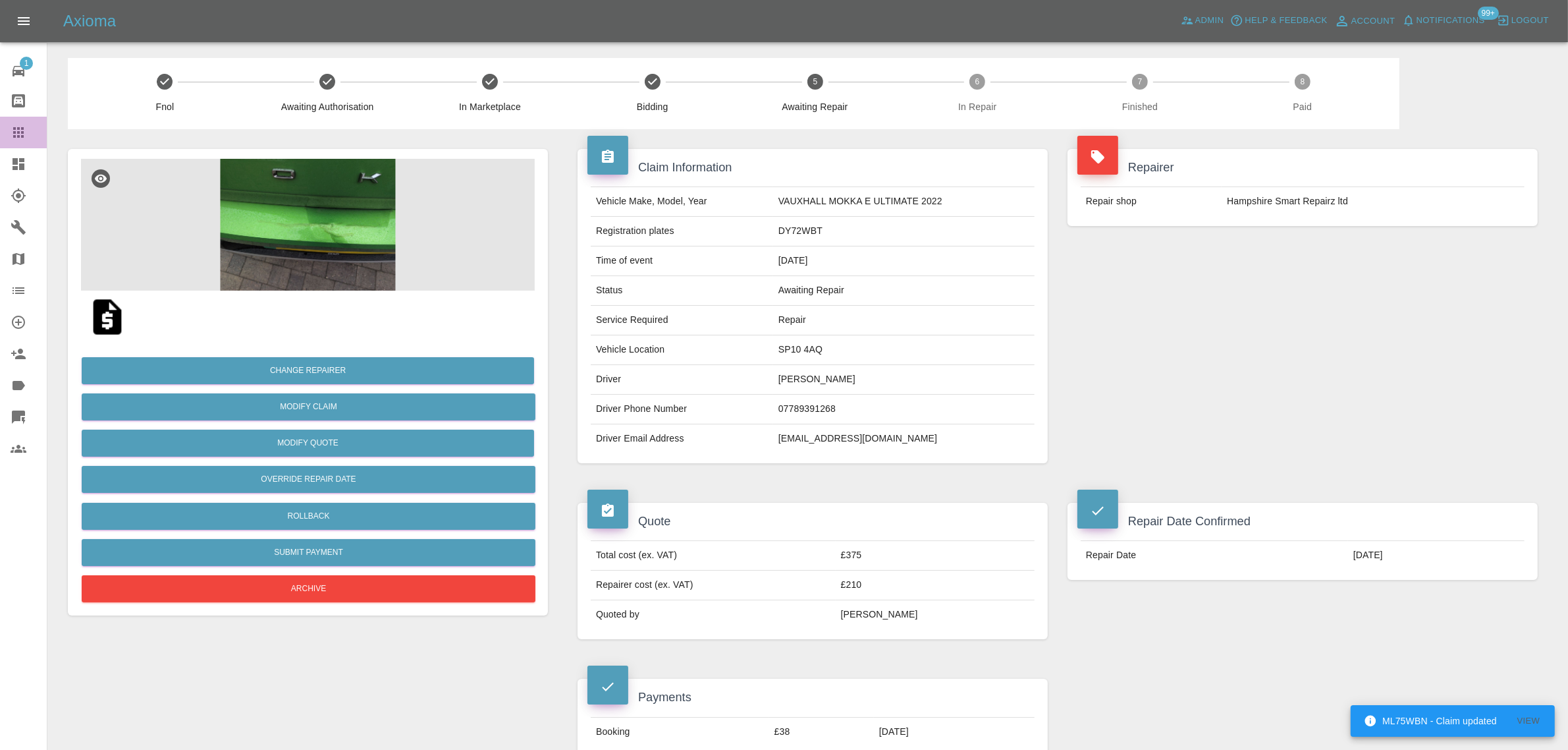
click at [18, 127] on icon at bounding box center [17, 131] width 16 height 16
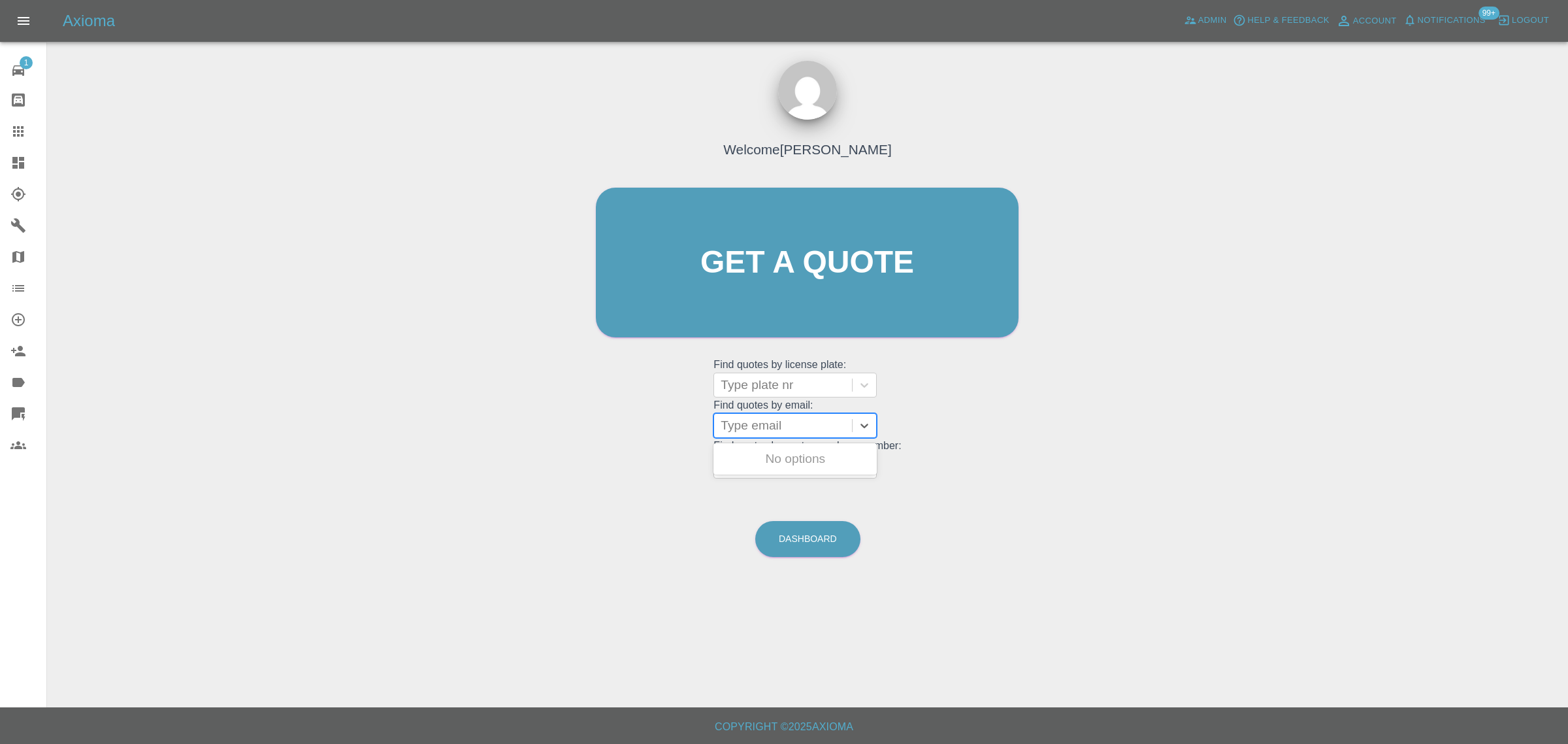
click at [747, 426] on div at bounding box center [783, 426] width 125 height 18
paste input "stevenhunter2005@hotmail.co.uk"
type input "stevenhunter2005@hotmail.co.uk"
click at [747, 462] on div "SE05MCK, Awaiting Authorisation" at bounding box center [795, 467] width 163 height 42
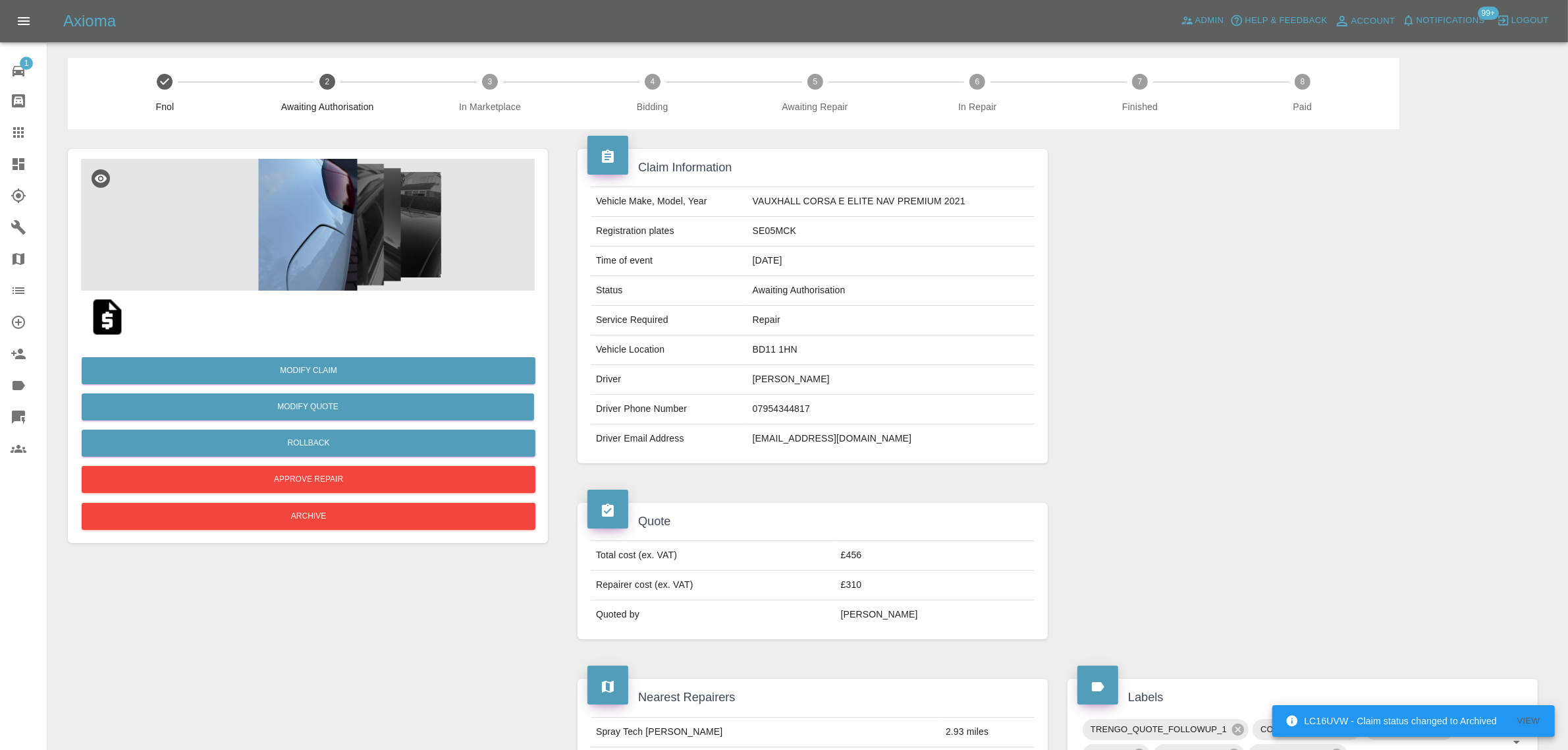
click at [285, 242] on img at bounding box center [308, 224] width 454 height 131
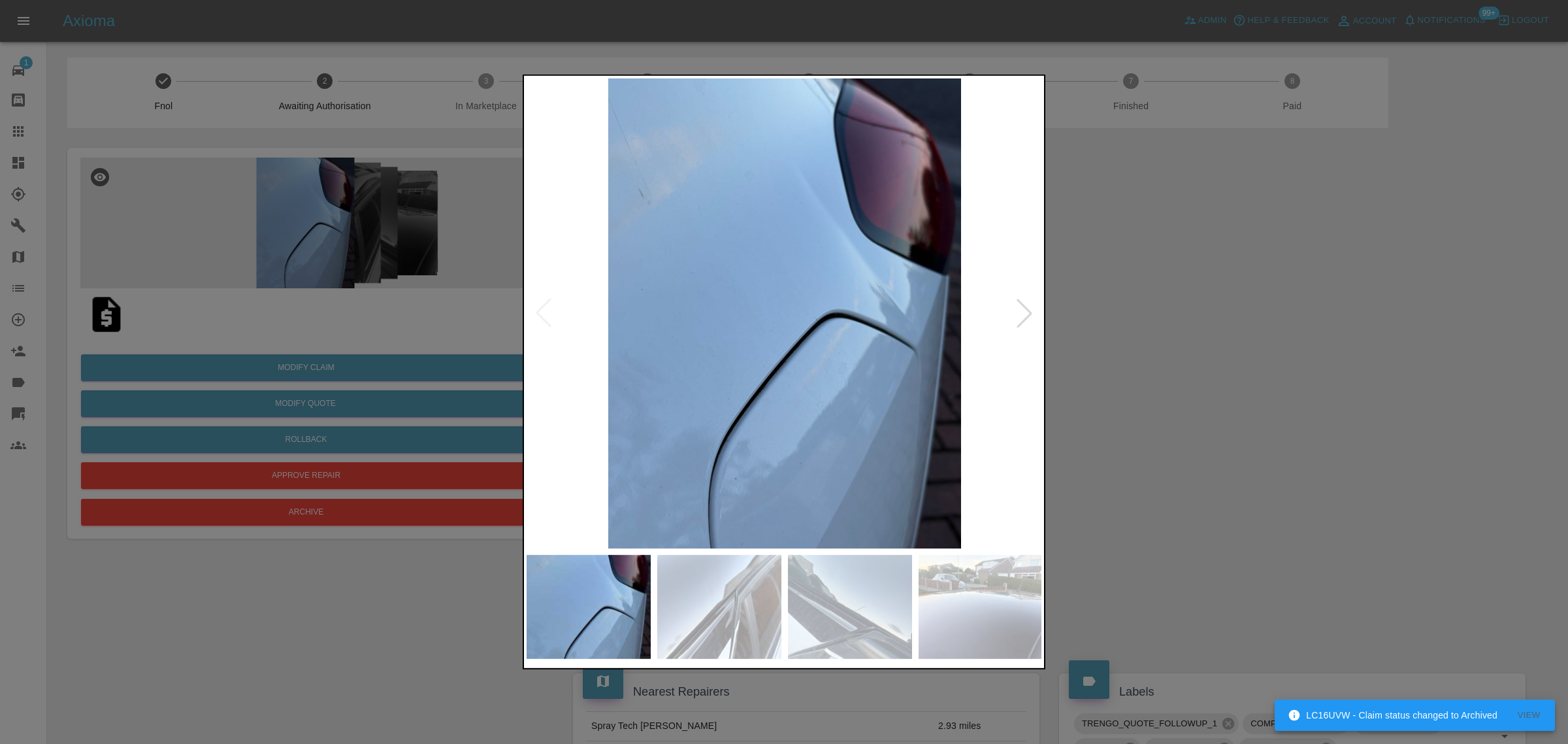
click at [1019, 311] on div at bounding box center [1025, 314] width 29 height 29
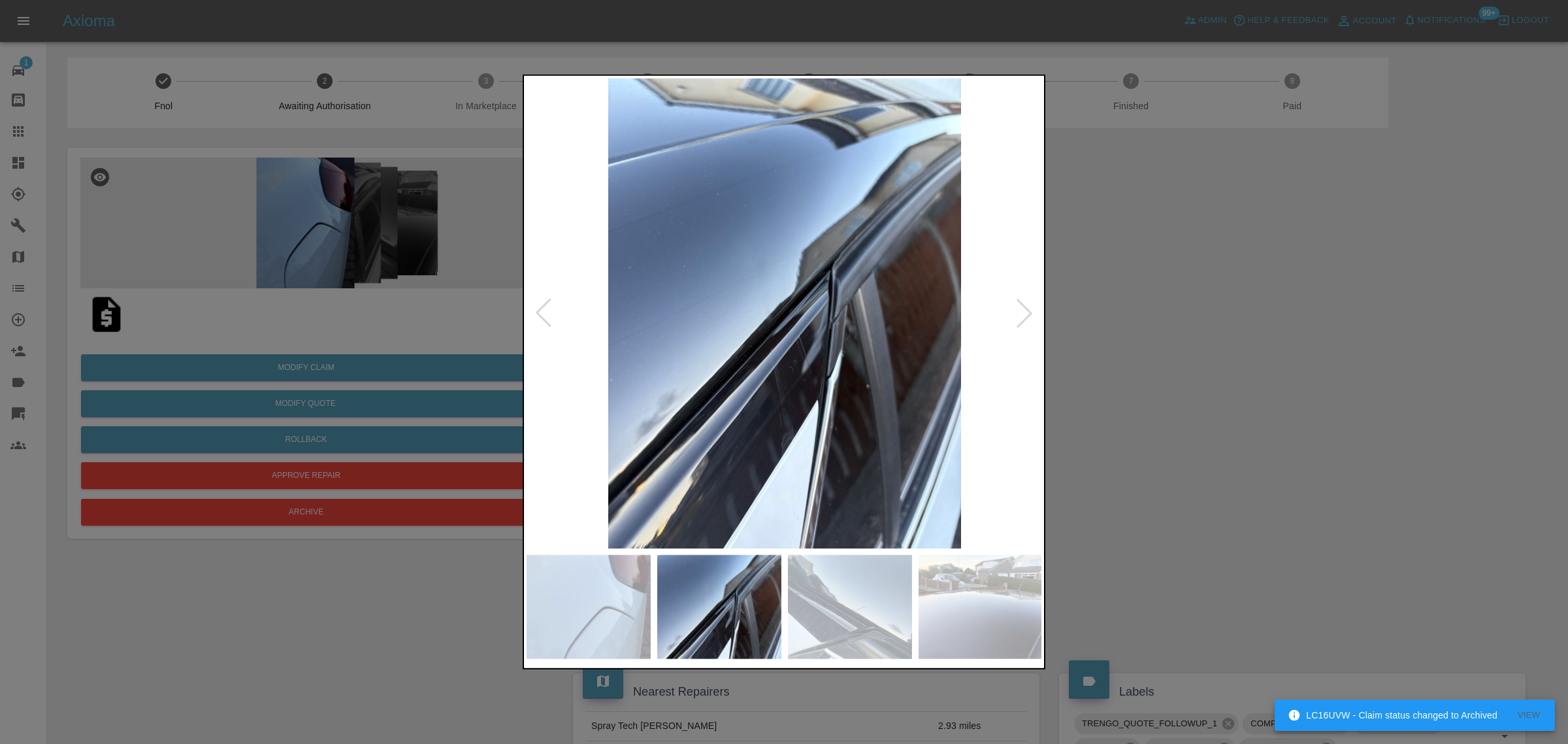
click at [1019, 311] on div at bounding box center [1025, 314] width 29 height 29
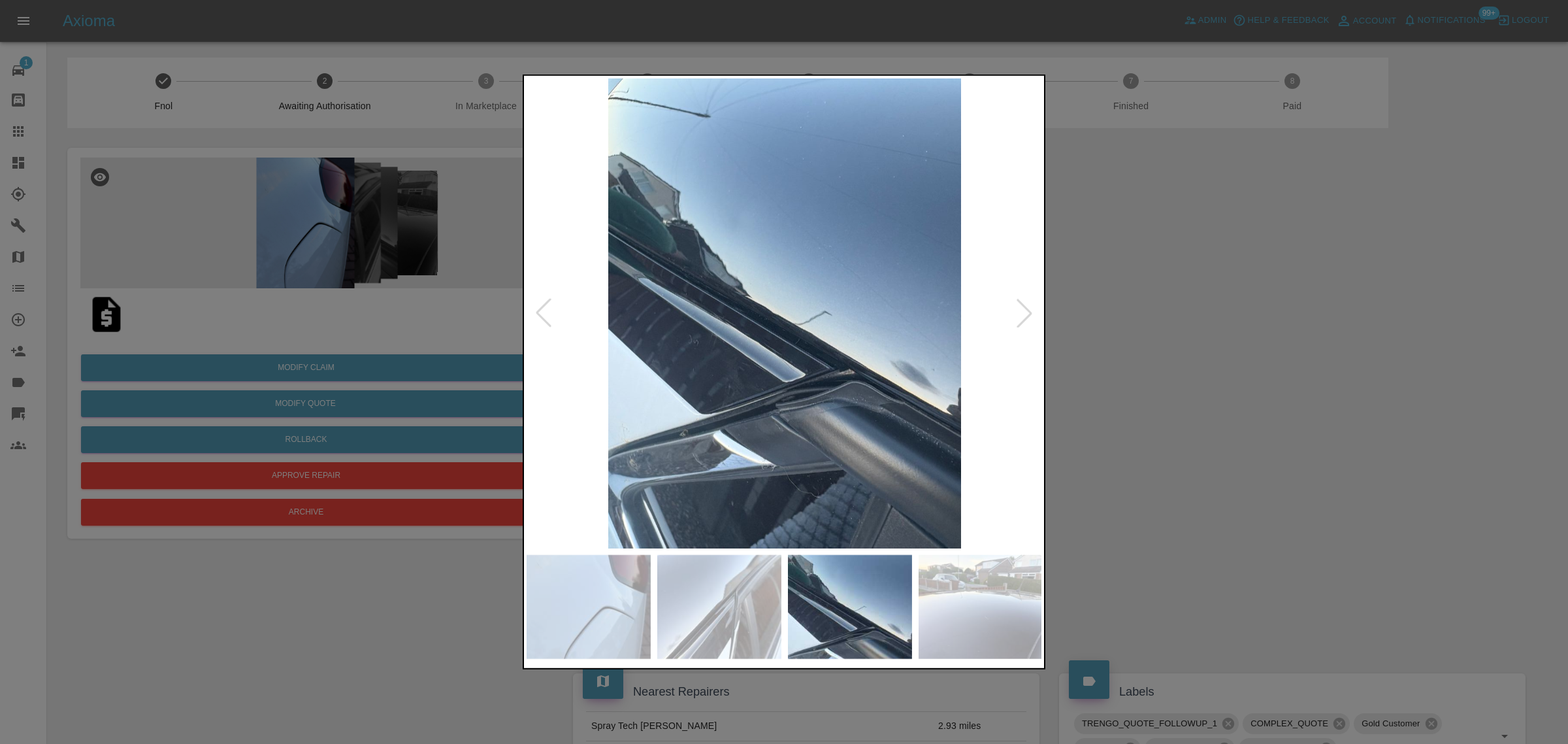
click at [1019, 311] on div at bounding box center [1025, 314] width 29 height 29
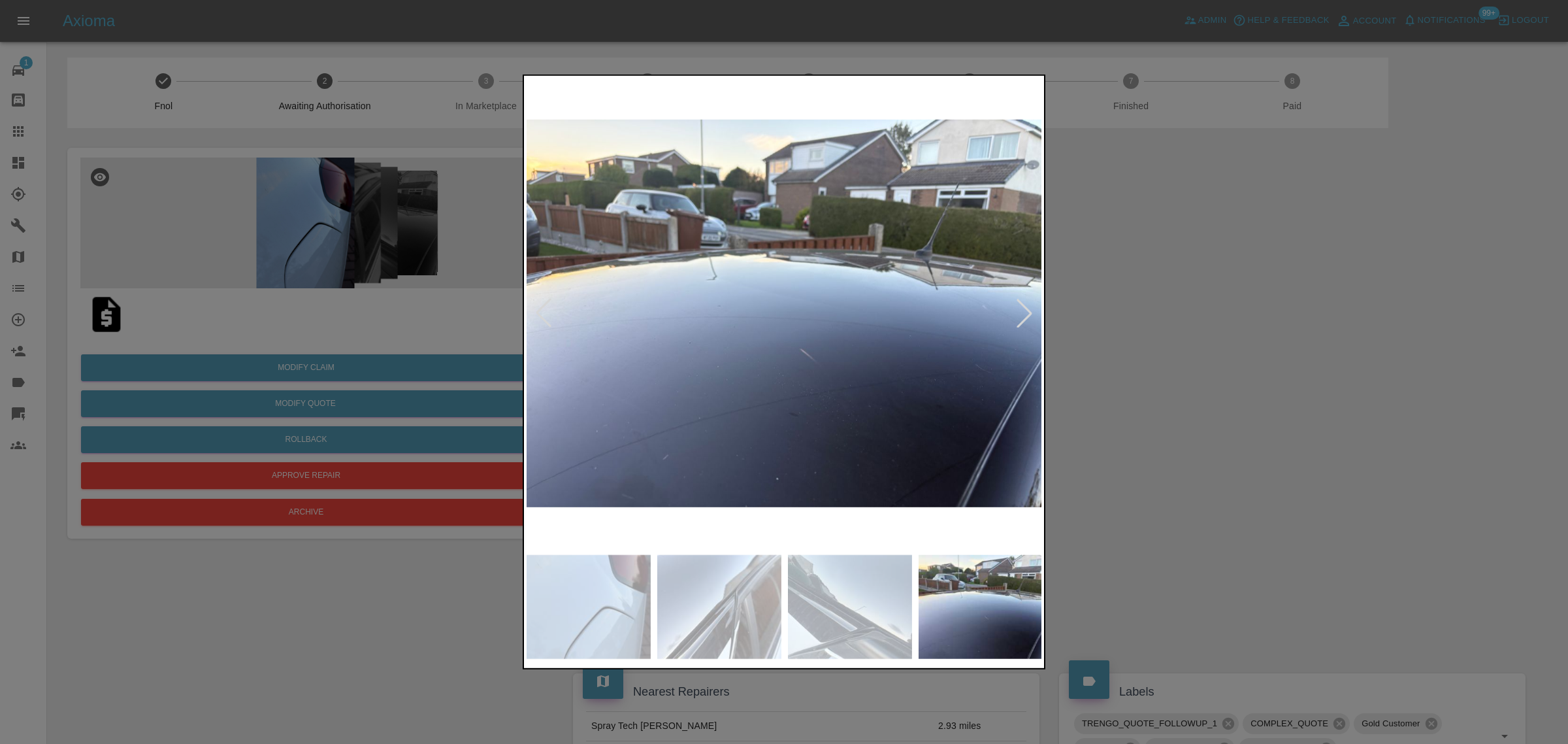
click at [1019, 311] on div at bounding box center [1025, 314] width 29 height 29
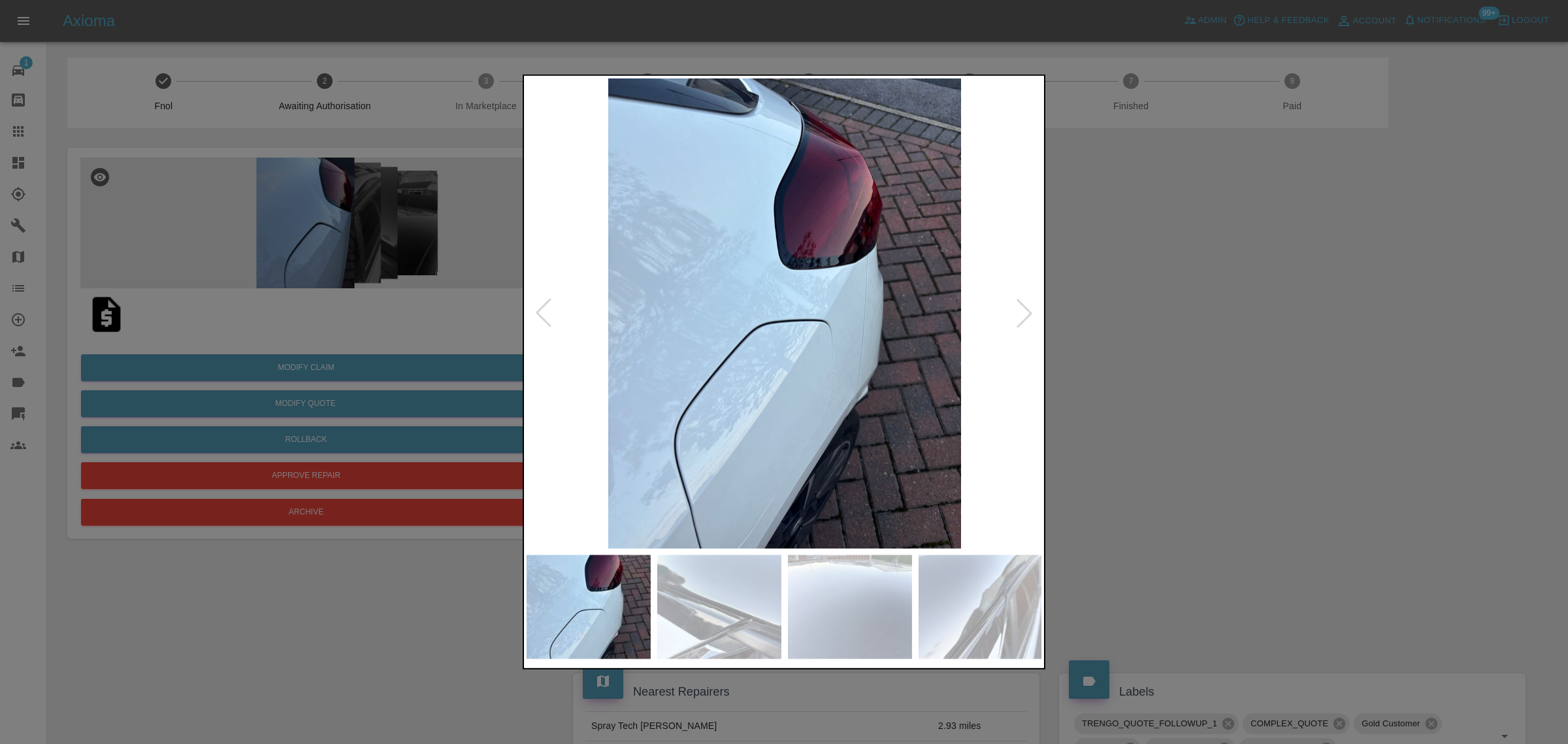
click at [1019, 311] on div at bounding box center [1025, 314] width 29 height 29
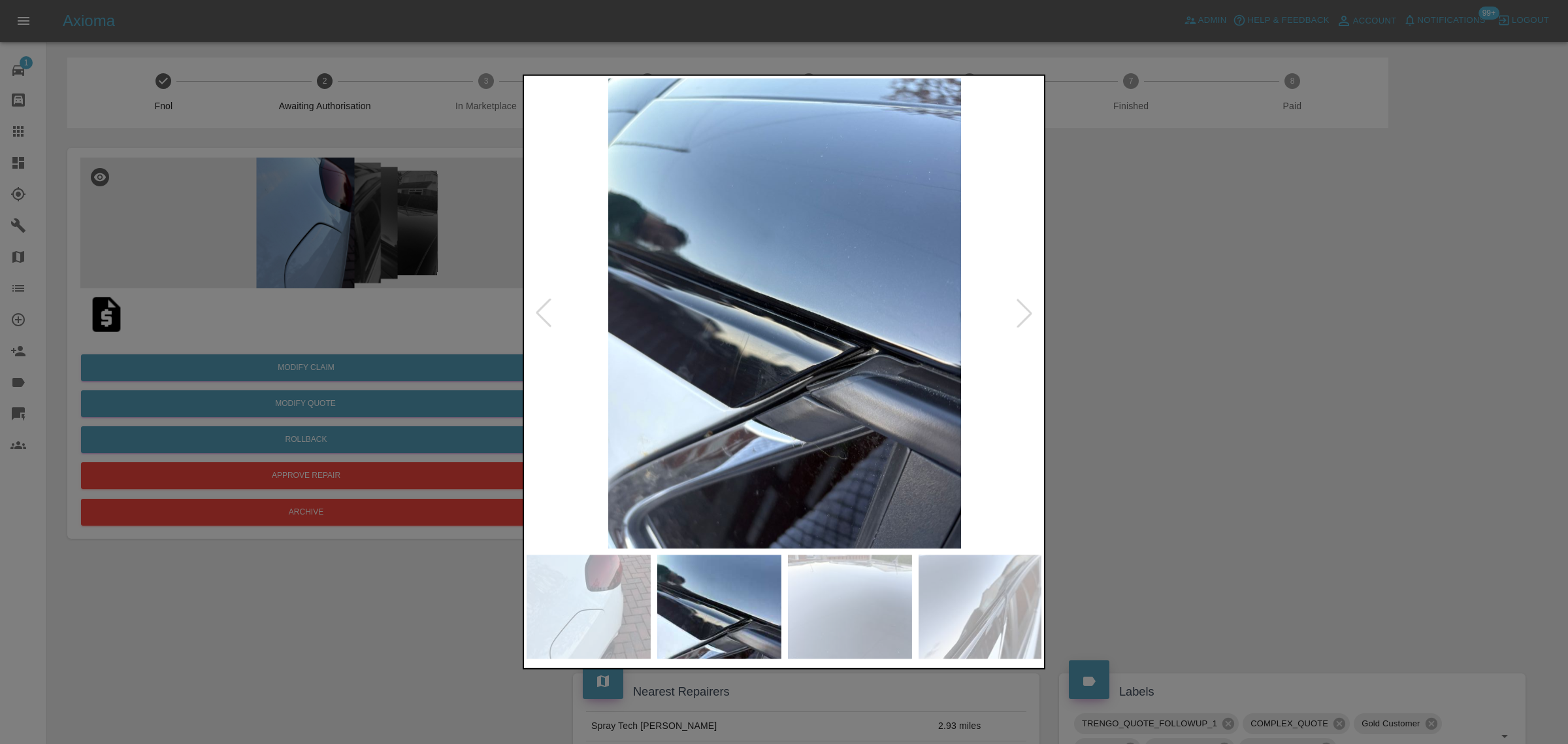
click at [1019, 311] on div at bounding box center [1025, 314] width 29 height 29
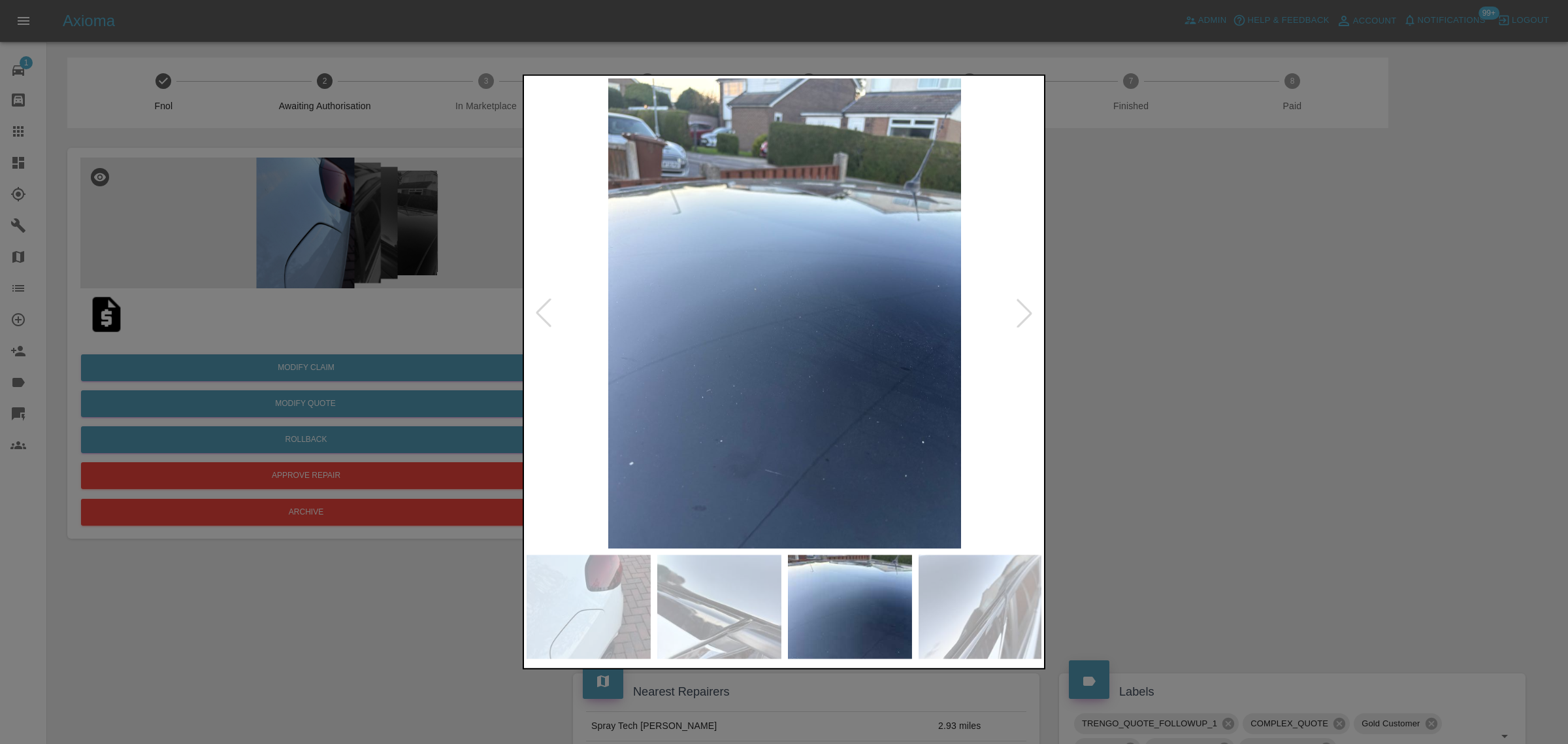
click at [1019, 311] on div at bounding box center [1025, 314] width 29 height 29
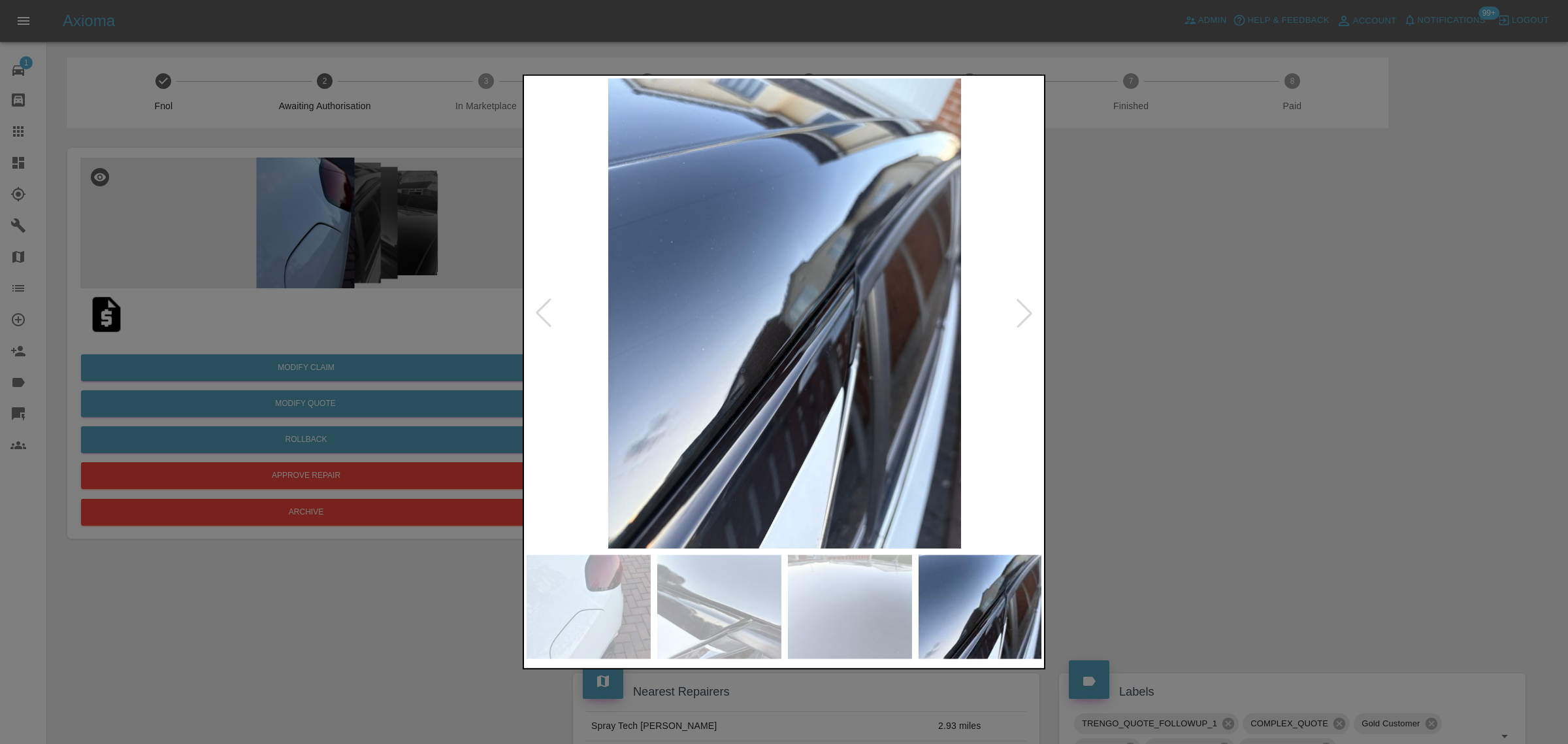
click at [1019, 311] on div at bounding box center [1025, 314] width 29 height 29
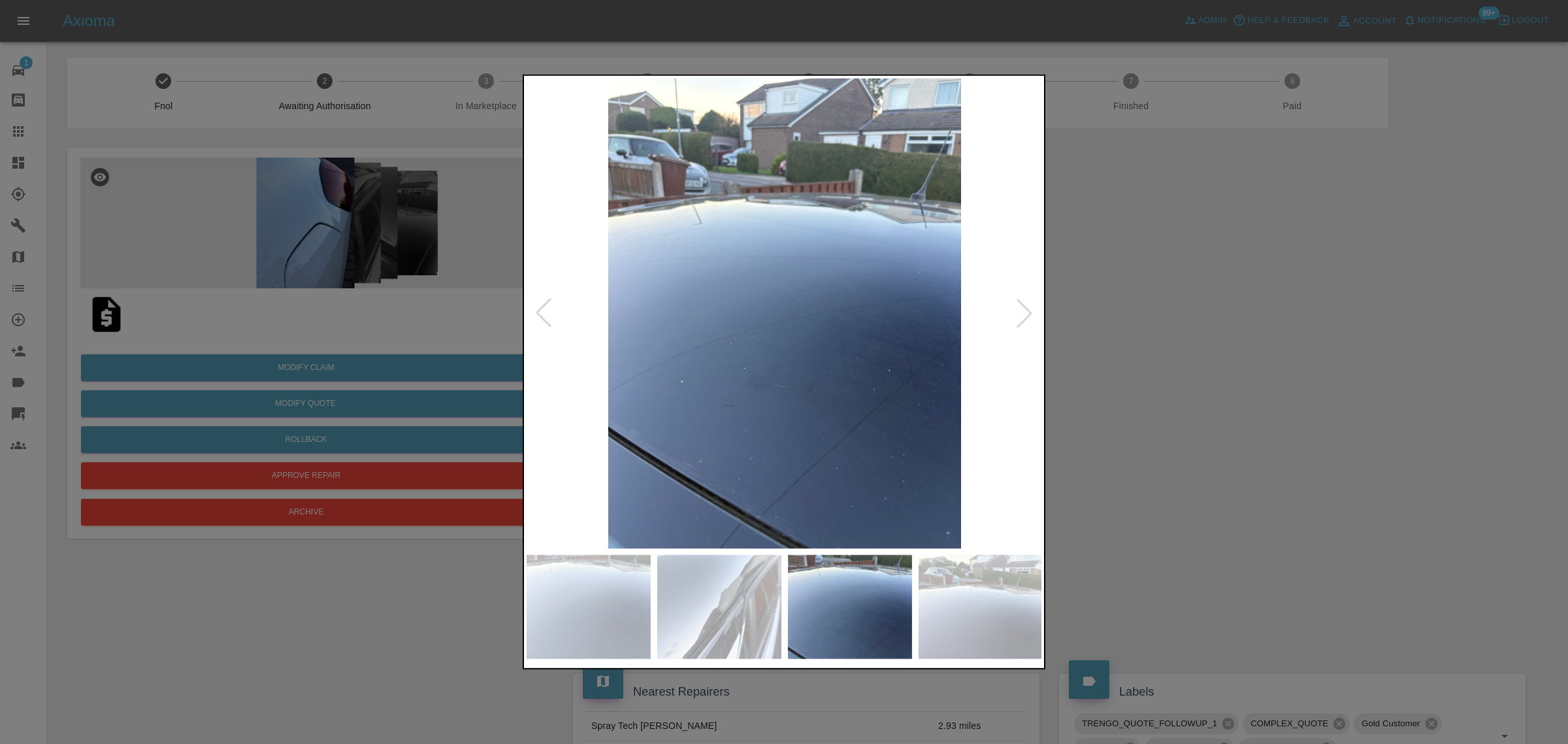
click at [1019, 311] on div at bounding box center [1025, 314] width 29 height 29
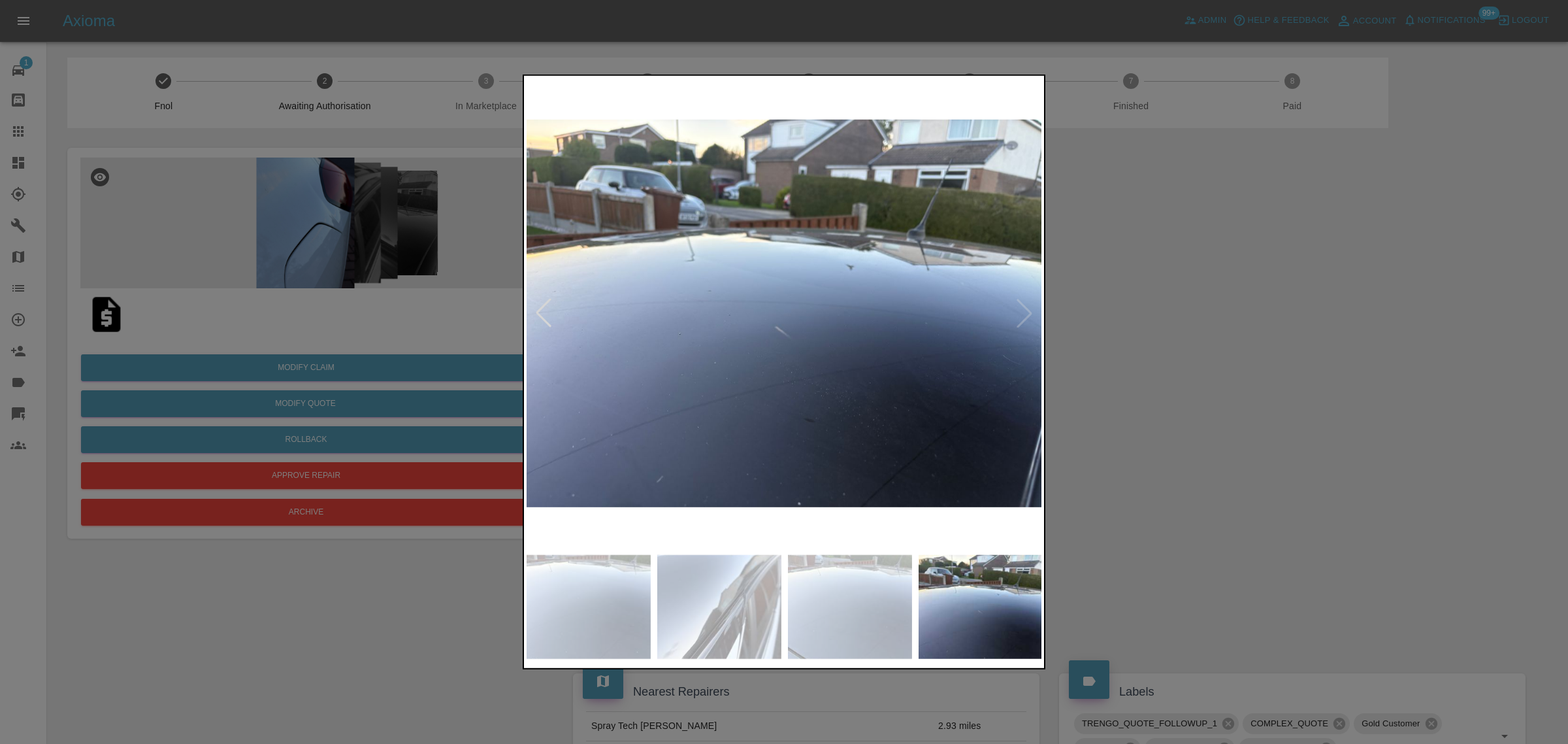
click at [1019, 311] on img at bounding box center [785, 313] width 516 height 470
click at [553, 317] on div at bounding box center [544, 314] width 29 height 29
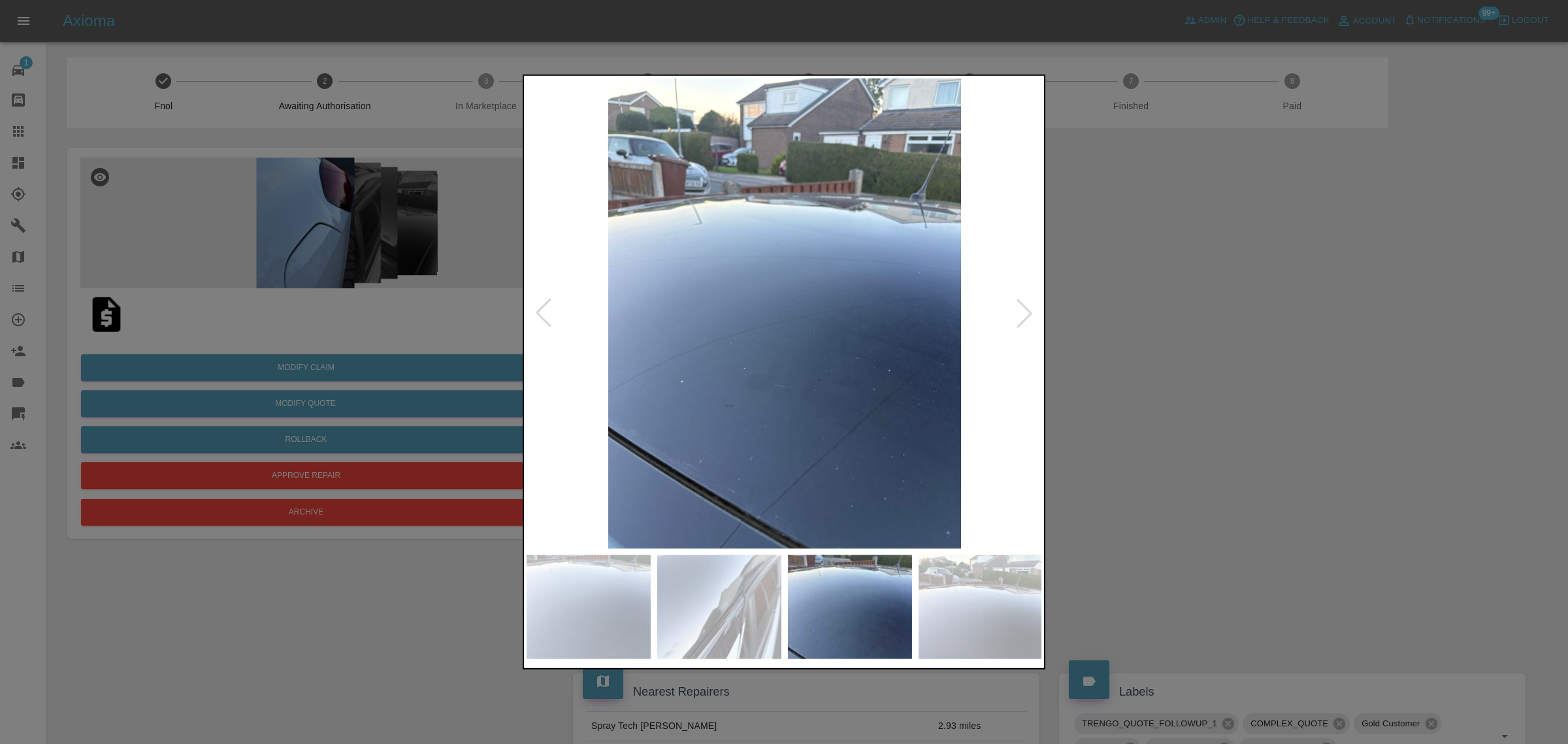
click at [553, 317] on div at bounding box center [544, 314] width 29 height 29
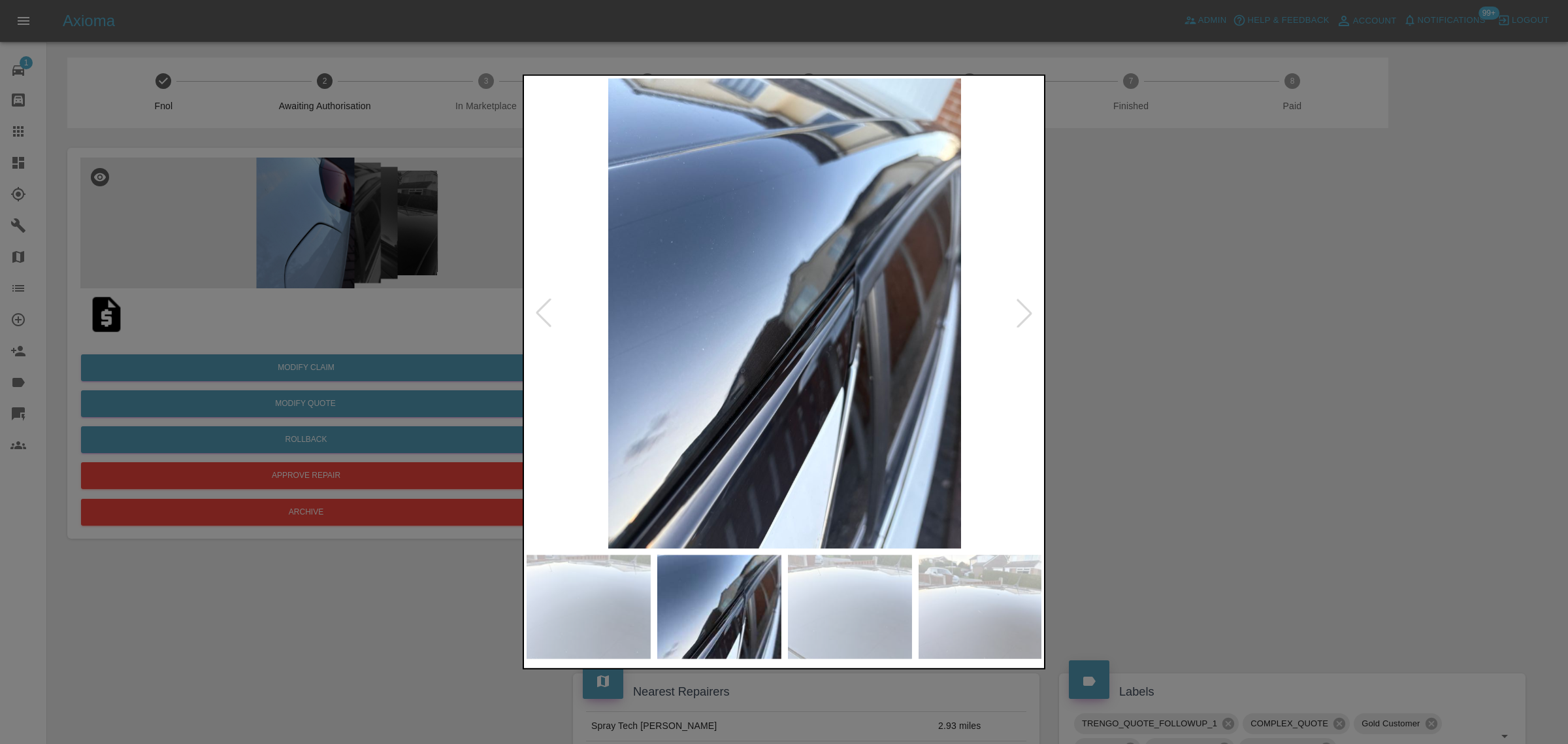
click at [553, 317] on div at bounding box center [544, 314] width 29 height 29
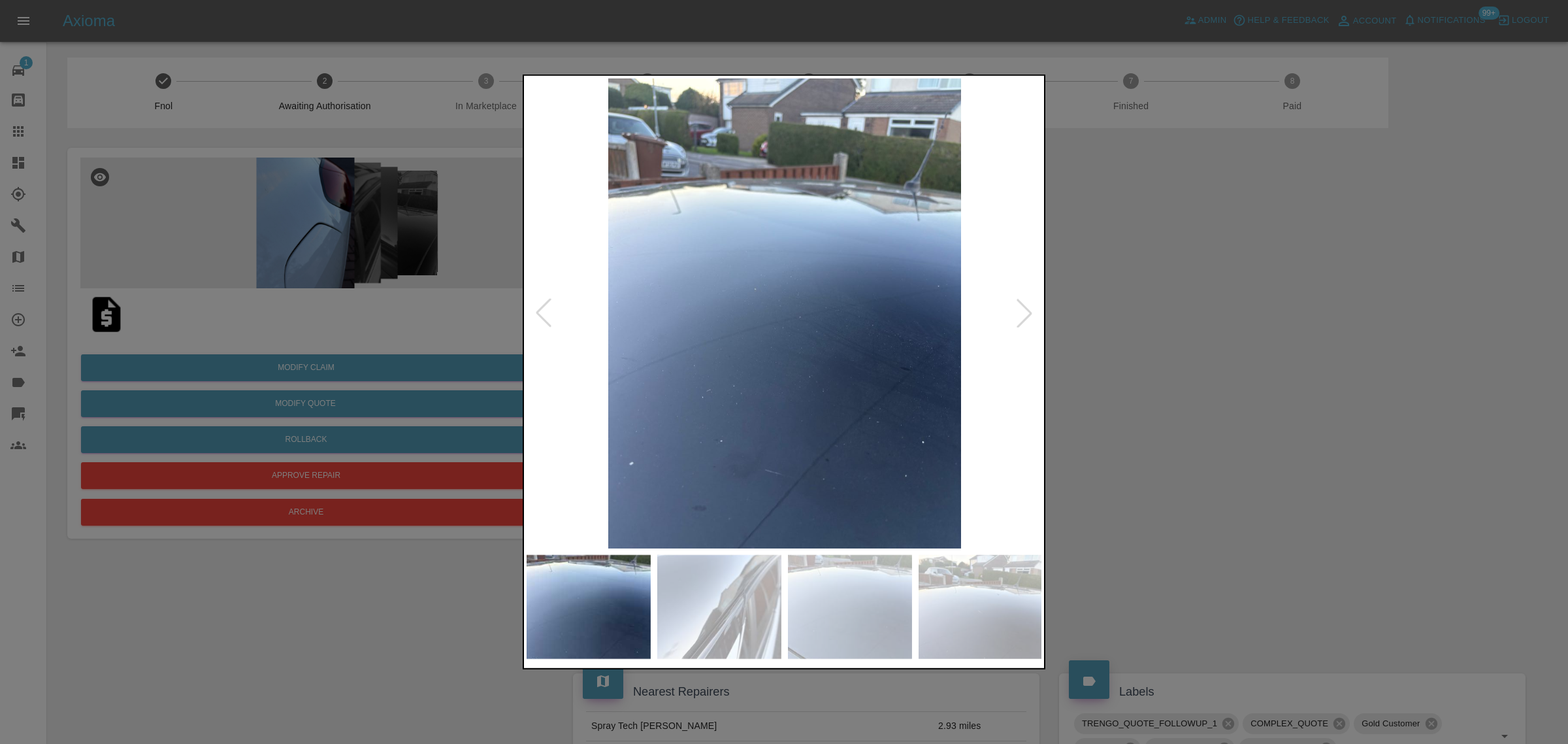
click at [553, 317] on div at bounding box center [544, 314] width 29 height 29
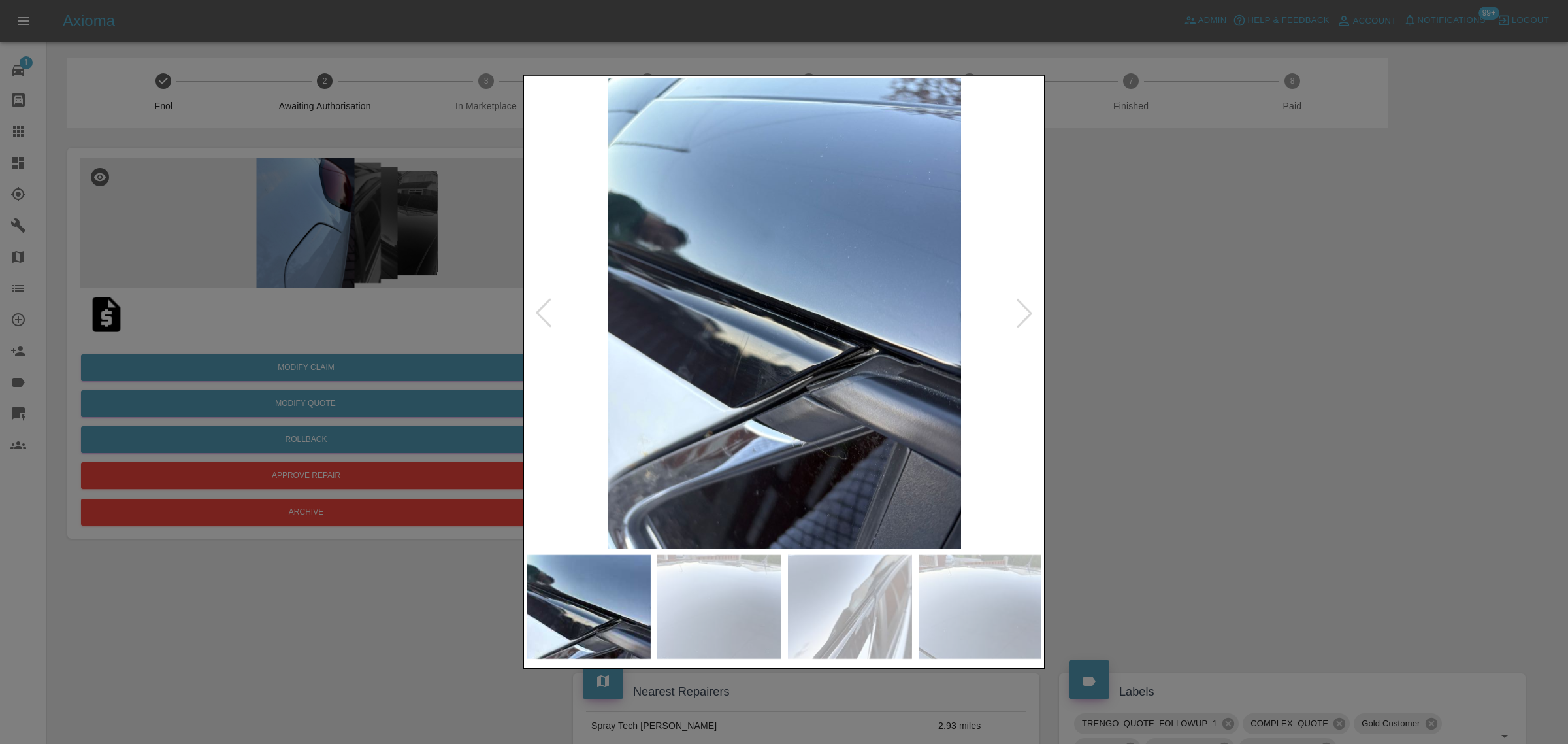
click at [553, 317] on div at bounding box center [544, 314] width 29 height 29
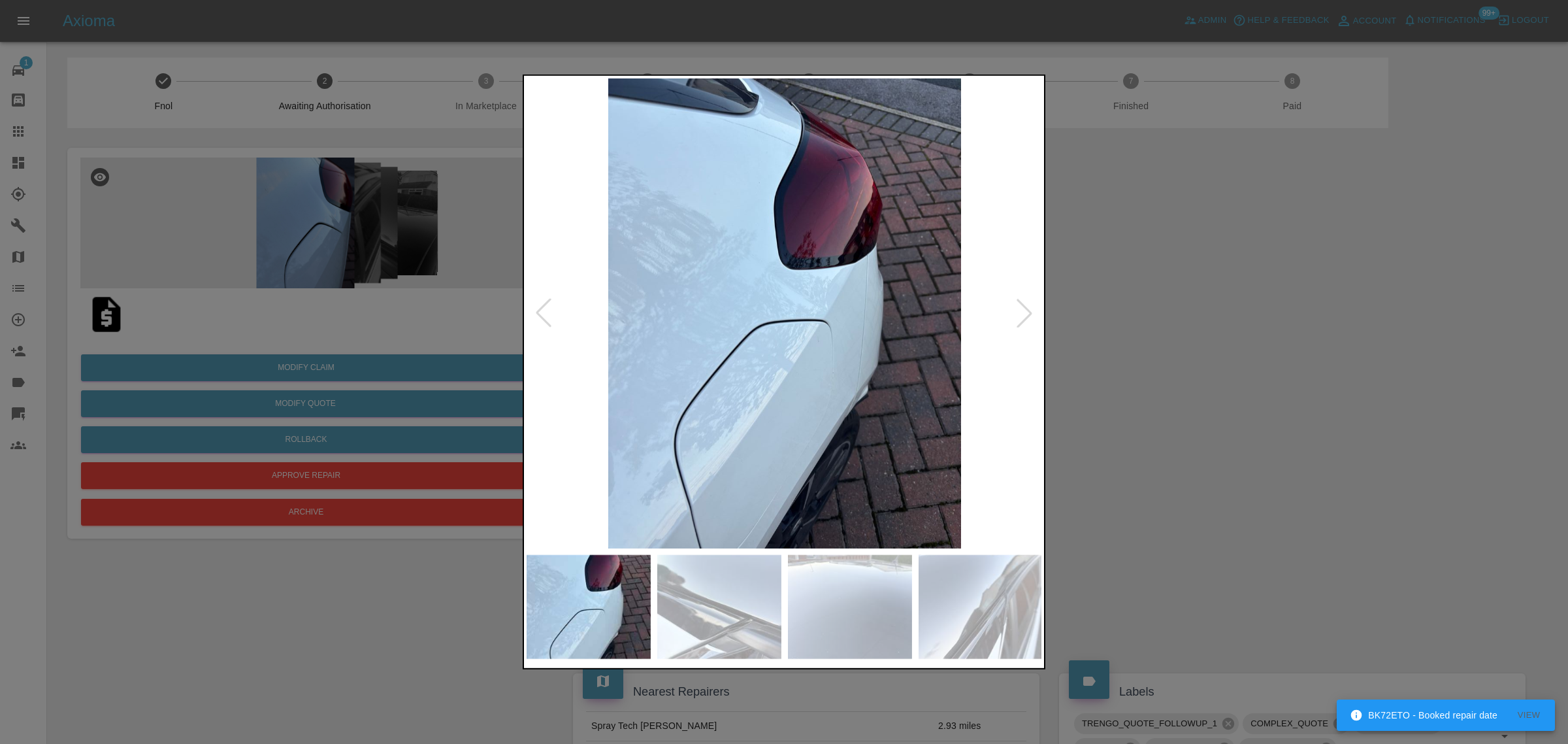
click at [28, 126] on div at bounding box center [784, 372] width 1568 height 744
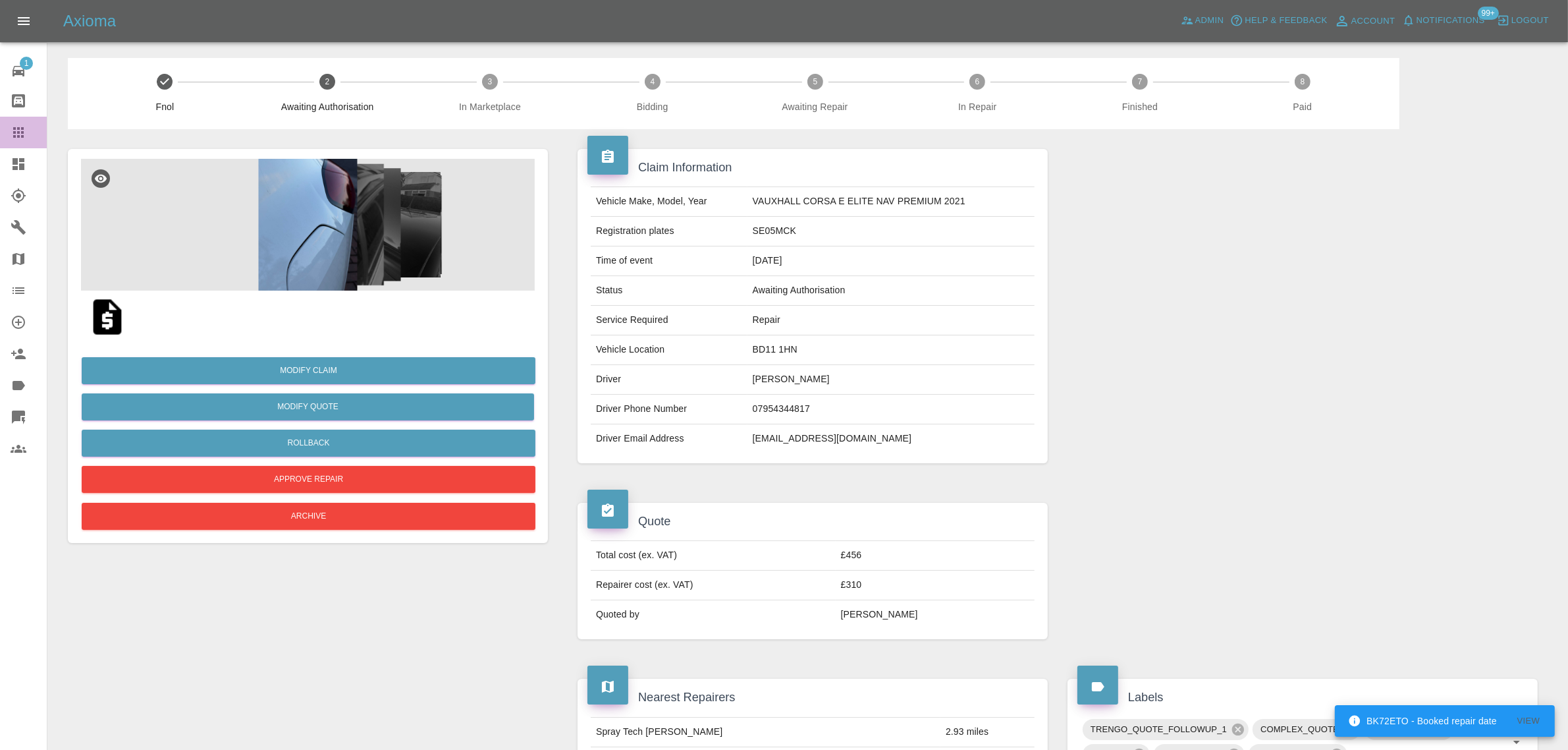
click at [21, 131] on icon at bounding box center [17, 131] width 16 height 16
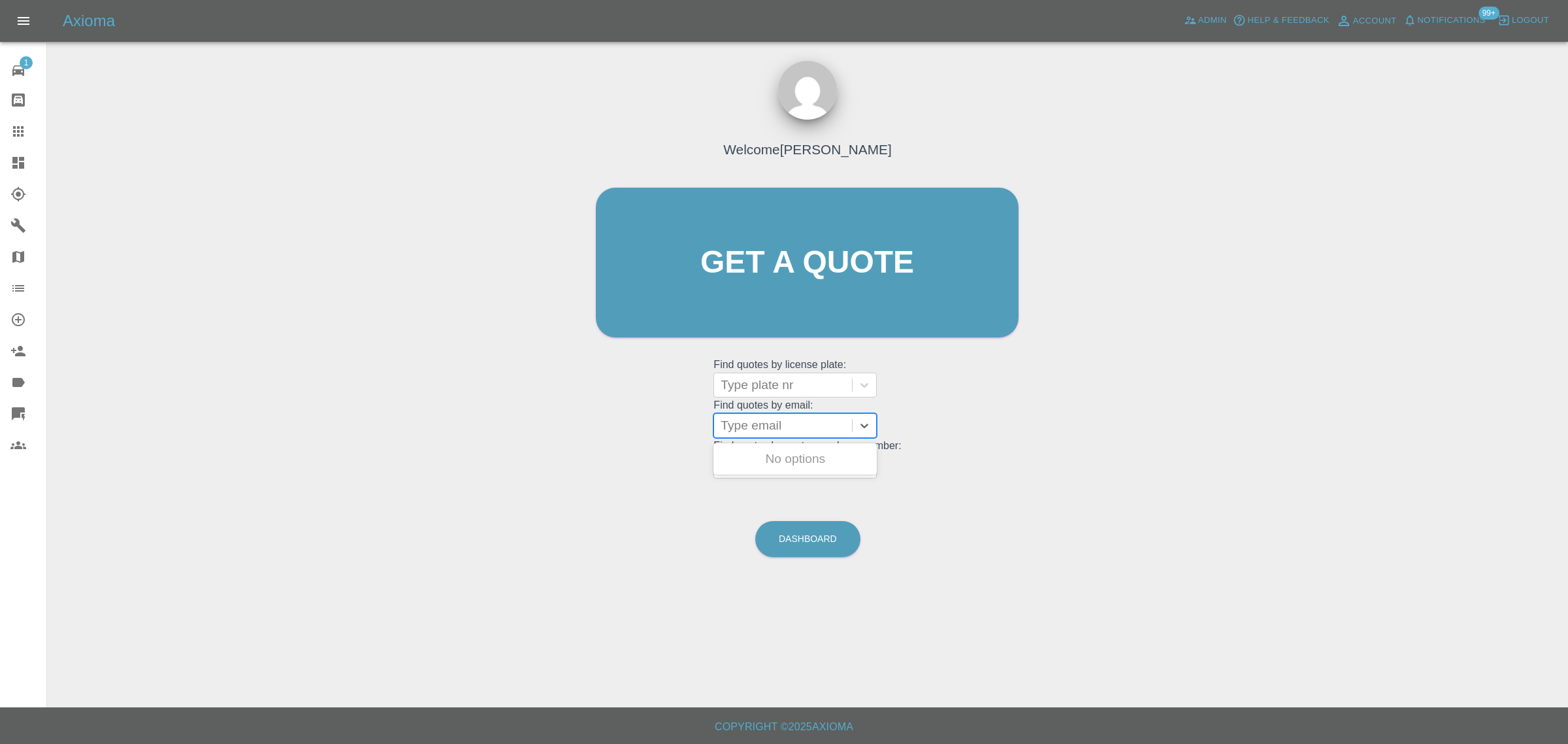
click at [747, 425] on div at bounding box center [783, 426] width 125 height 18
paste input "[EMAIL_ADDRESS][DOMAIN_NAME]"
type input "[EMAIL_ADDRESS][DOMAIN_NAME]"
click at [751, 460] on div "GD23GGG, Awaiting Authorisation" at bounding box center [795, 467] width 163 height 42
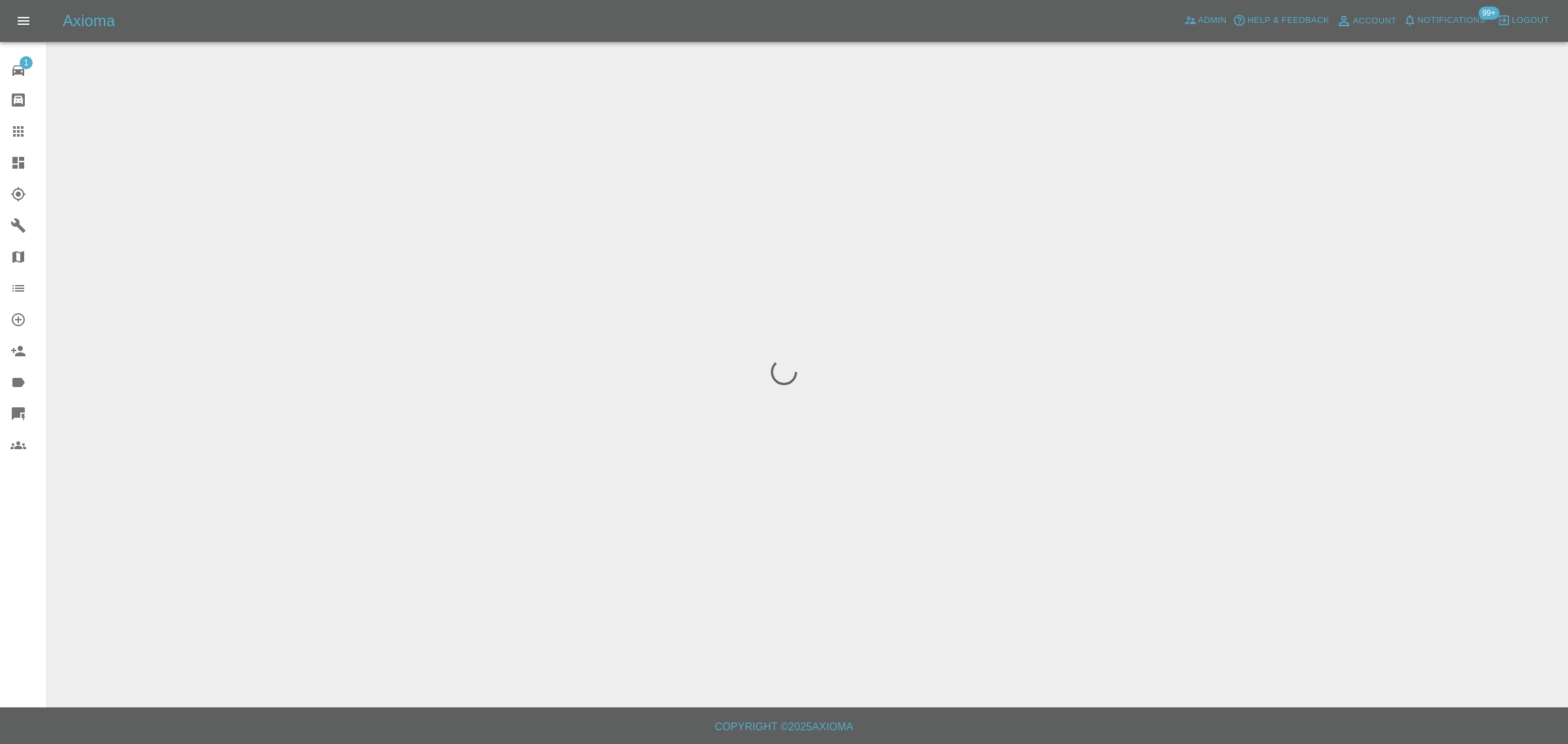
click at [0, 569] on div "1 Repair home Bodyshop home Claims Dashboard Explorer Garages Map Organization …" at bounding box center [24, 372] width 47 height 744
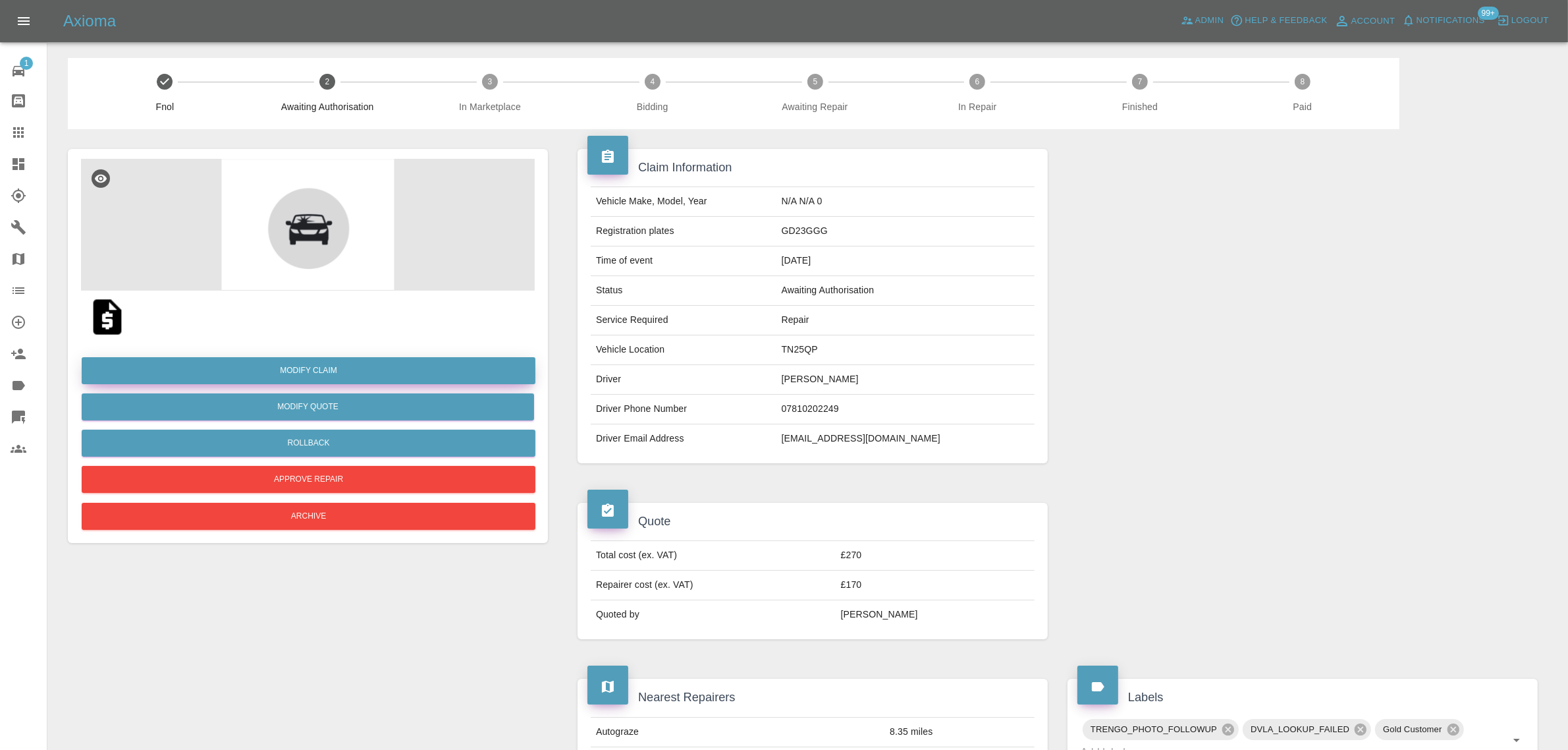
click at [306, 364] on link "Modify Claim" at bounding box center [309, 369] width 454 height 27
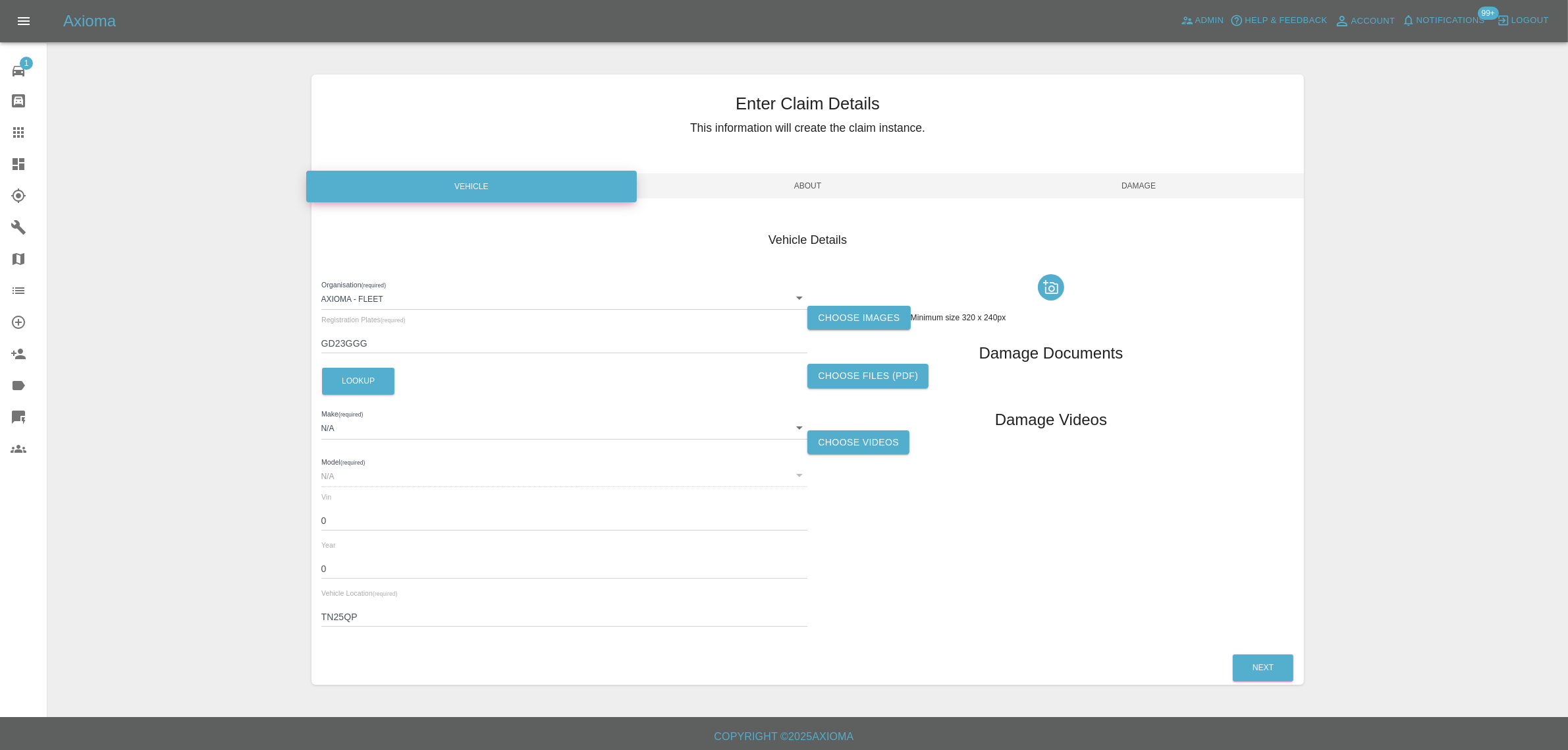
click at [835, 328] on label "Choose images" at bounding box center [859, 318] width 103 height 25
click at [0, 0] on input "Choose images" at bounding box center [0, 0] width 0 height 0
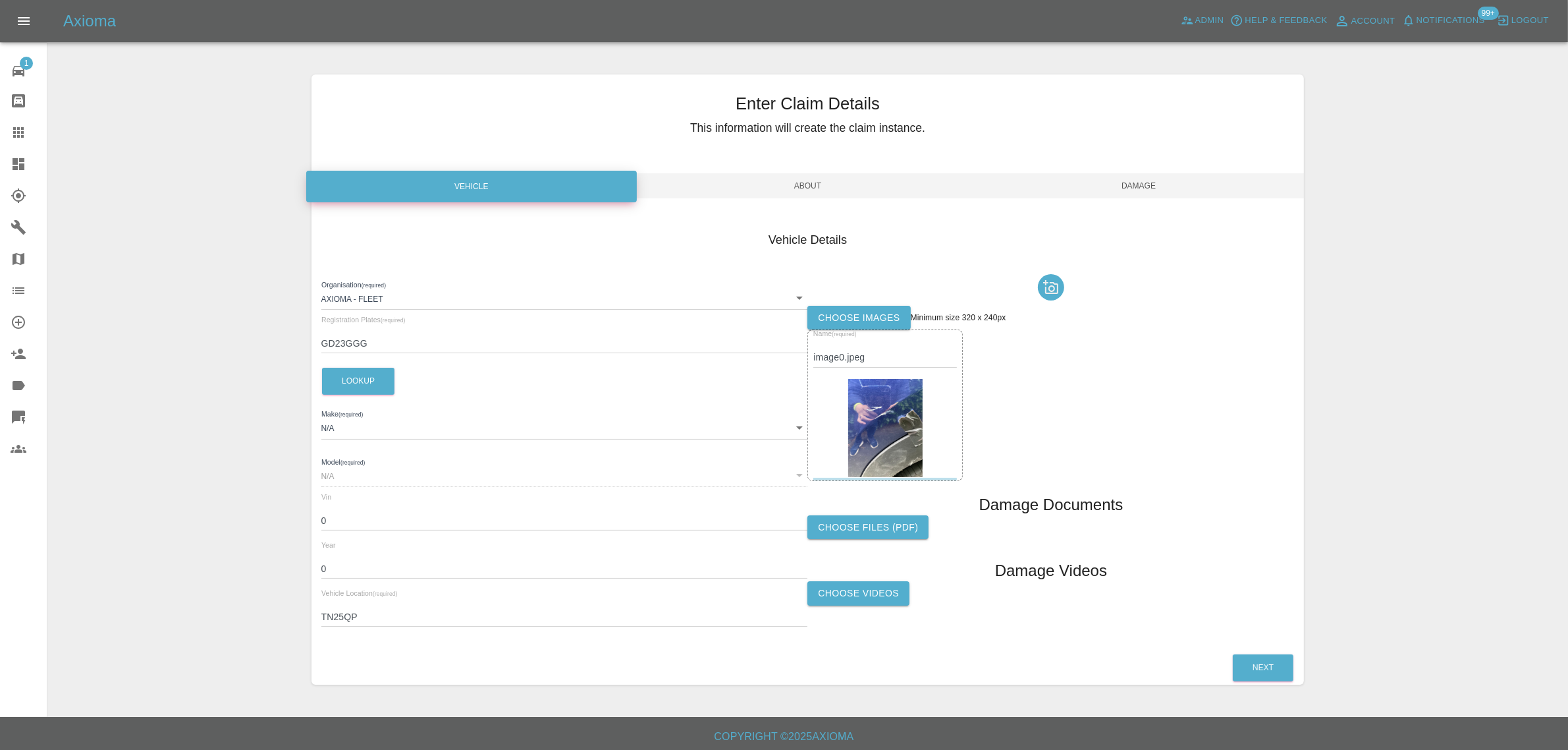
click at [1133, 182] on span "Damage" at bounding box center [1138, 185] width 332 height 25
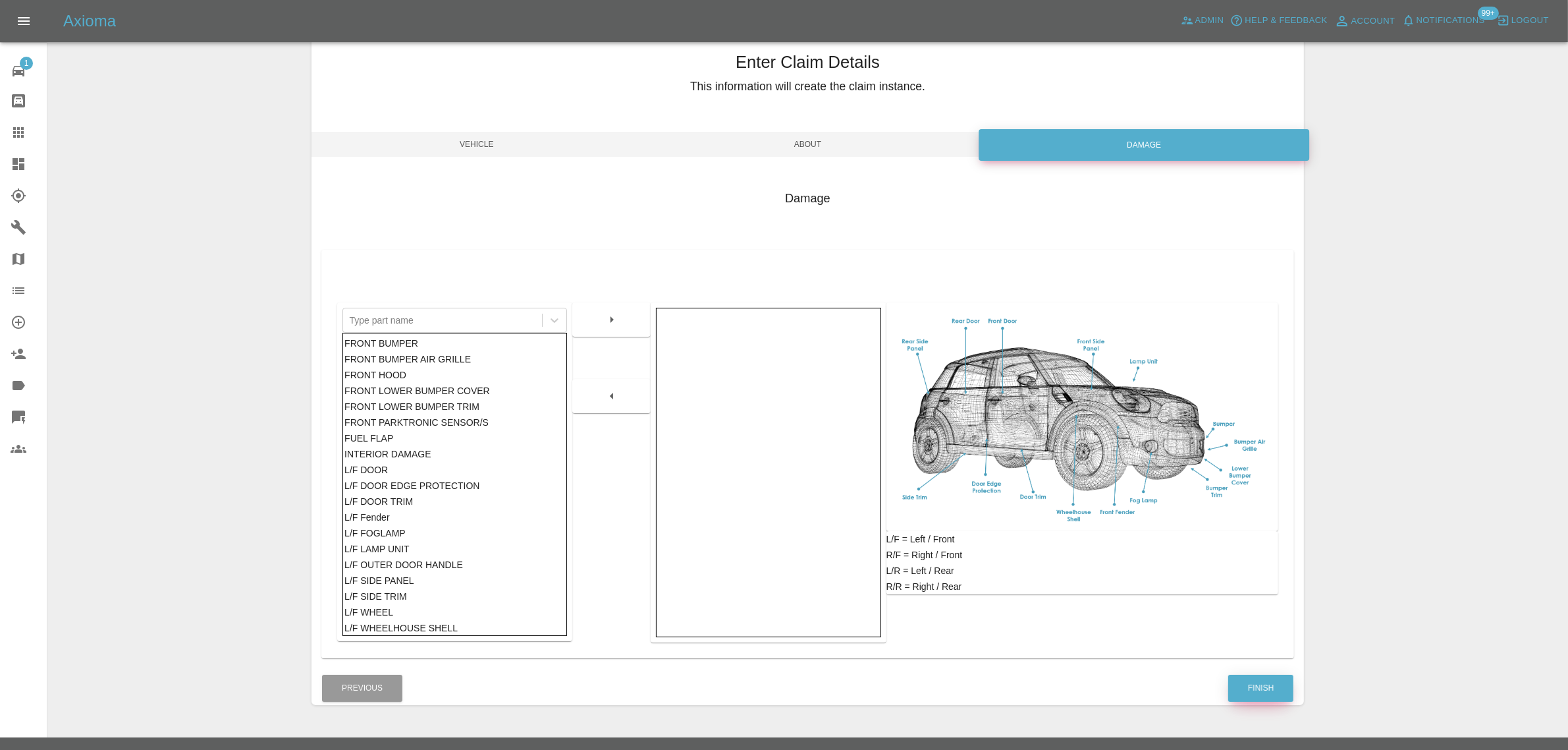
scroll to position [64, 0]
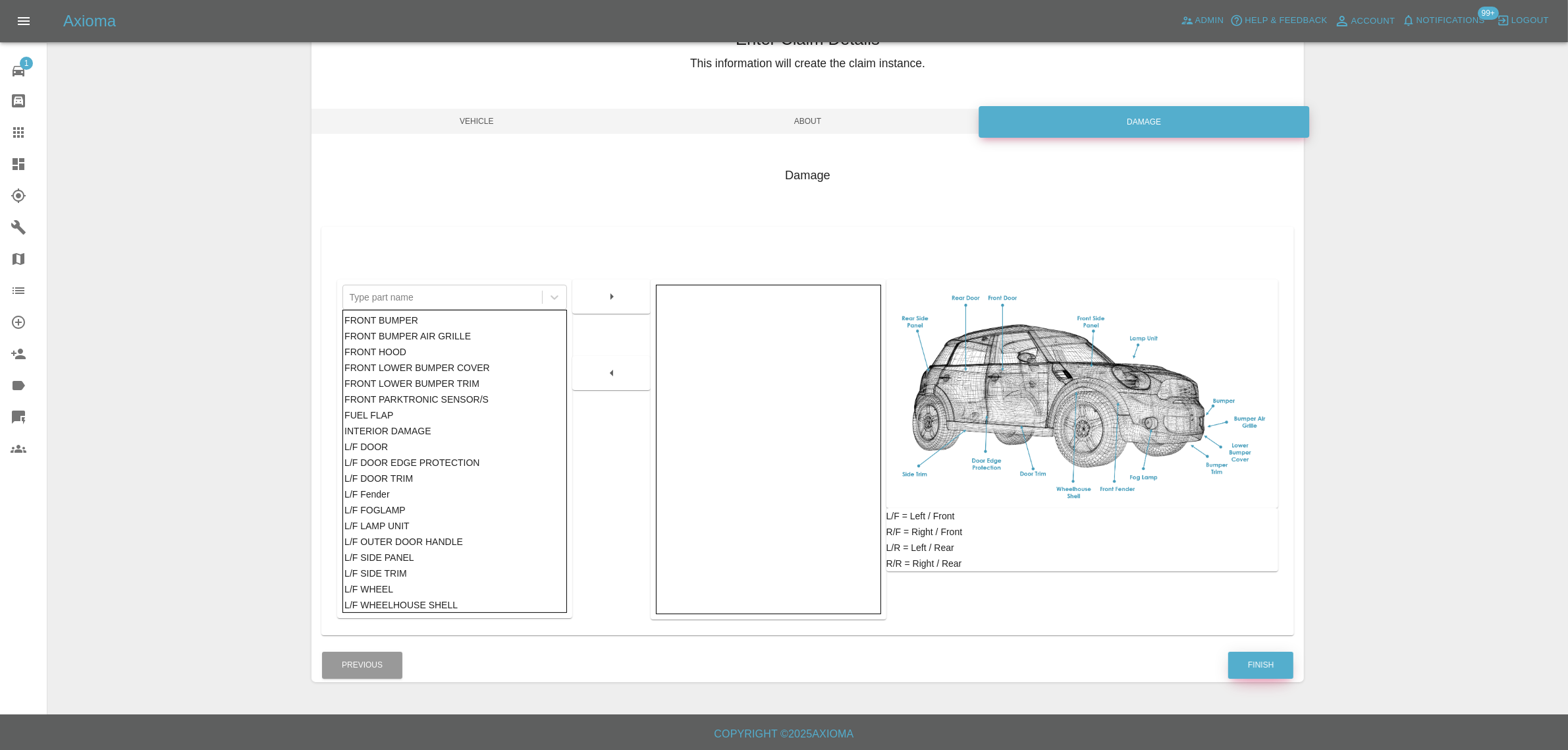
click at [1242, 662] on button "Finish" at bounding box center [1260, 665] width 65 height 27
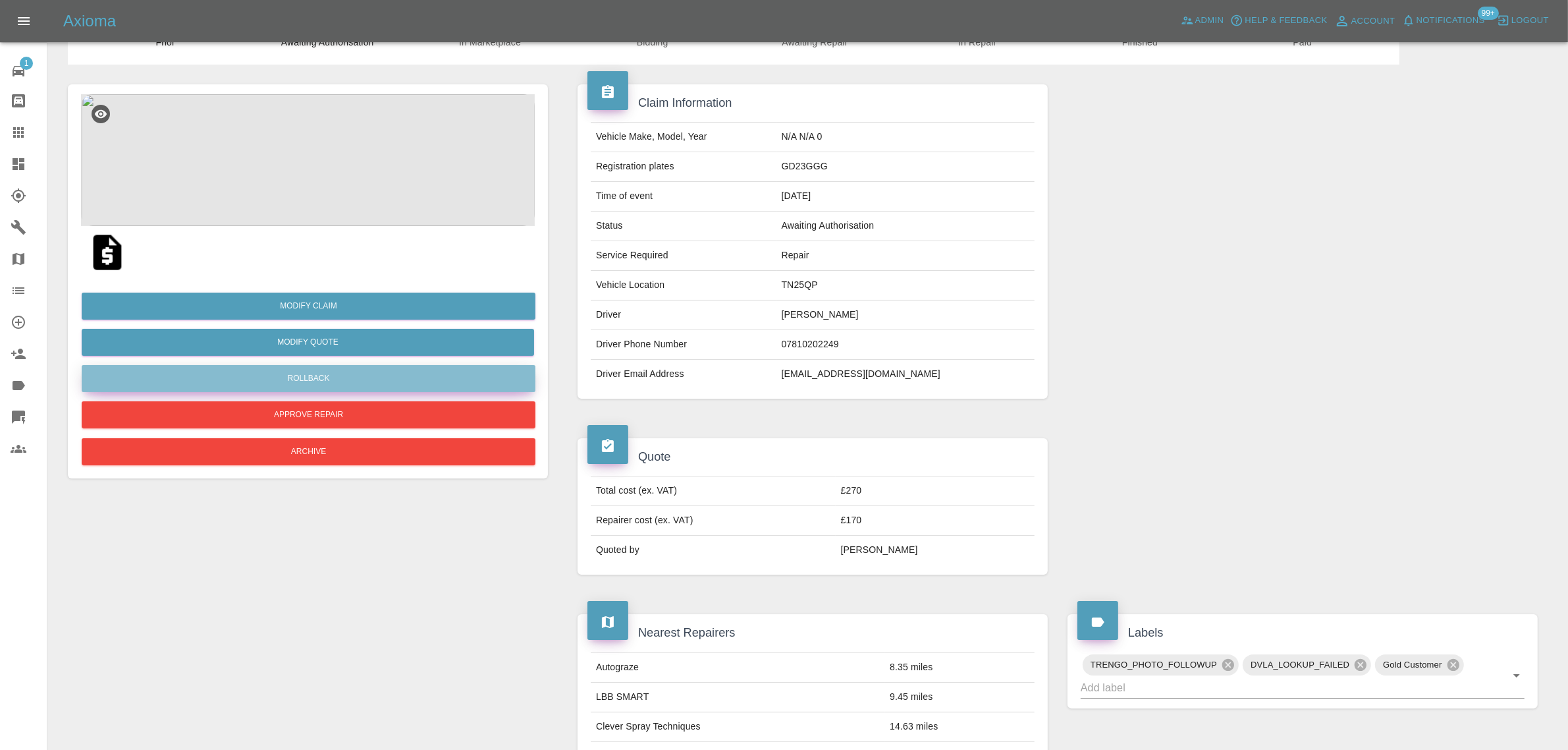
click at [320, 378] on button "Rollback" at bounding box center [309, 378] width 454 height 27
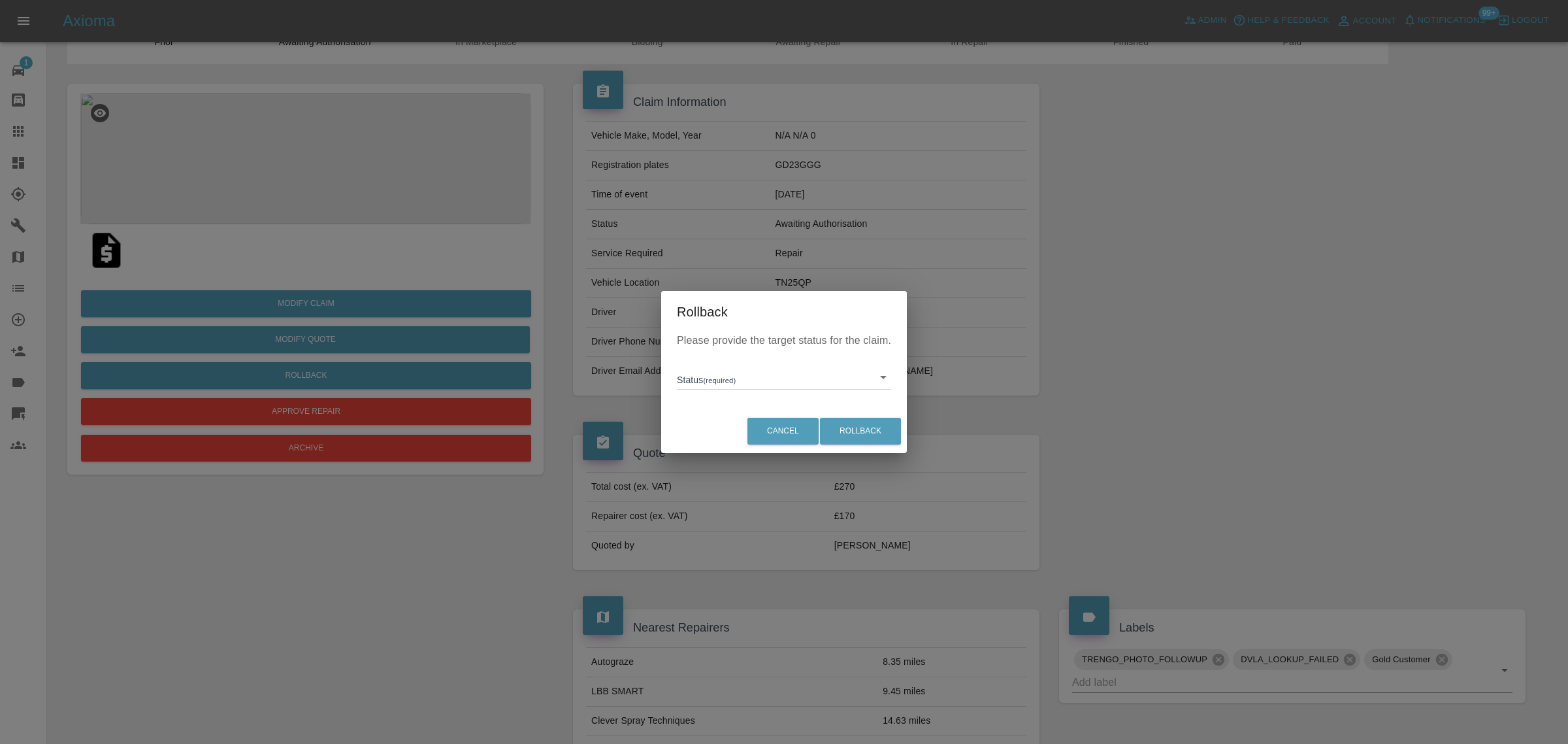
click at [733, 382] on body "Axioma Admin Help & Feedback Account Notifications 99+ Logout 1 Repair home Bod…" at bounding box center [784, 658] width 1568 height 1444
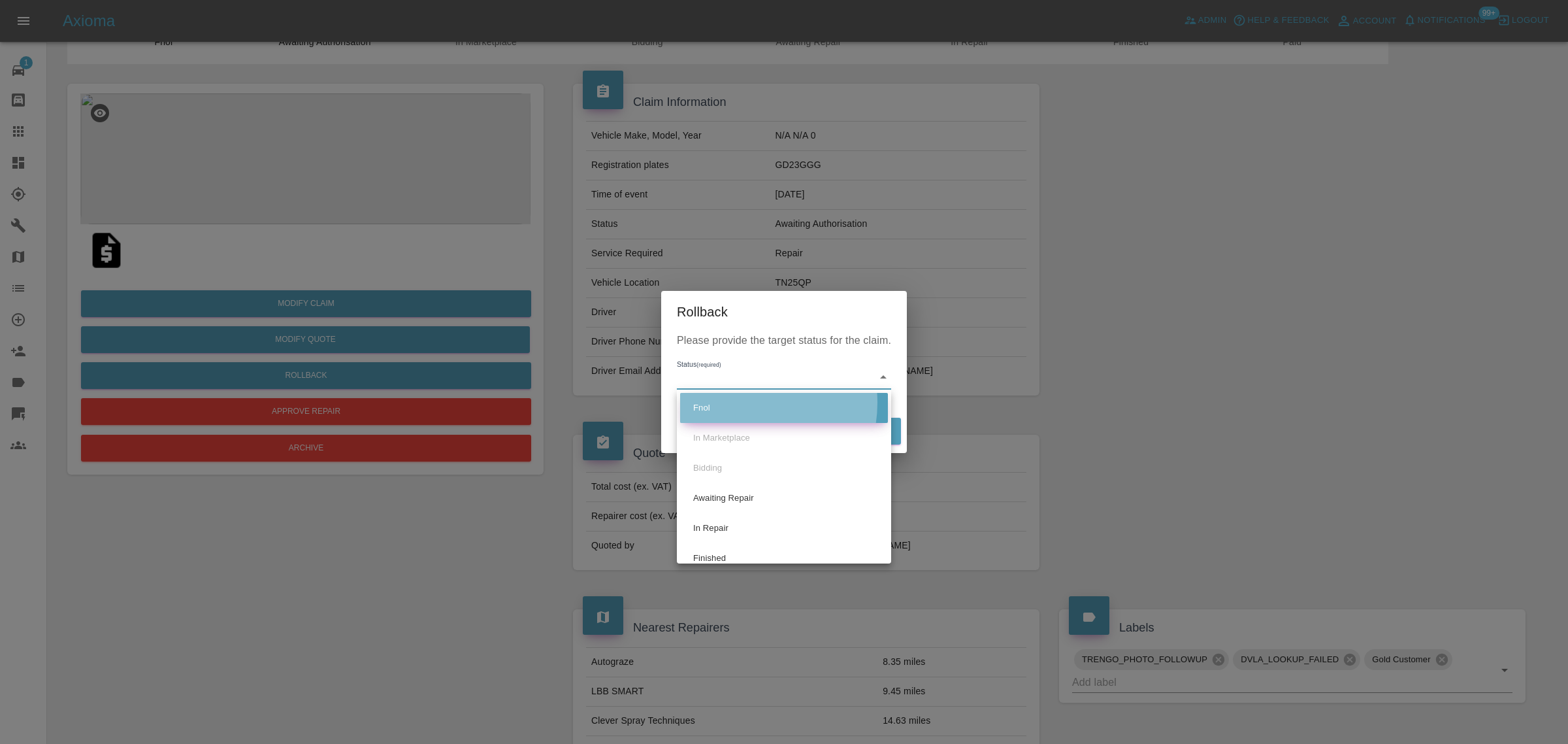
click at [738, 403] on li "Fnol" at bounding box center [784, 408] width 208 height 30
type input "fnol"
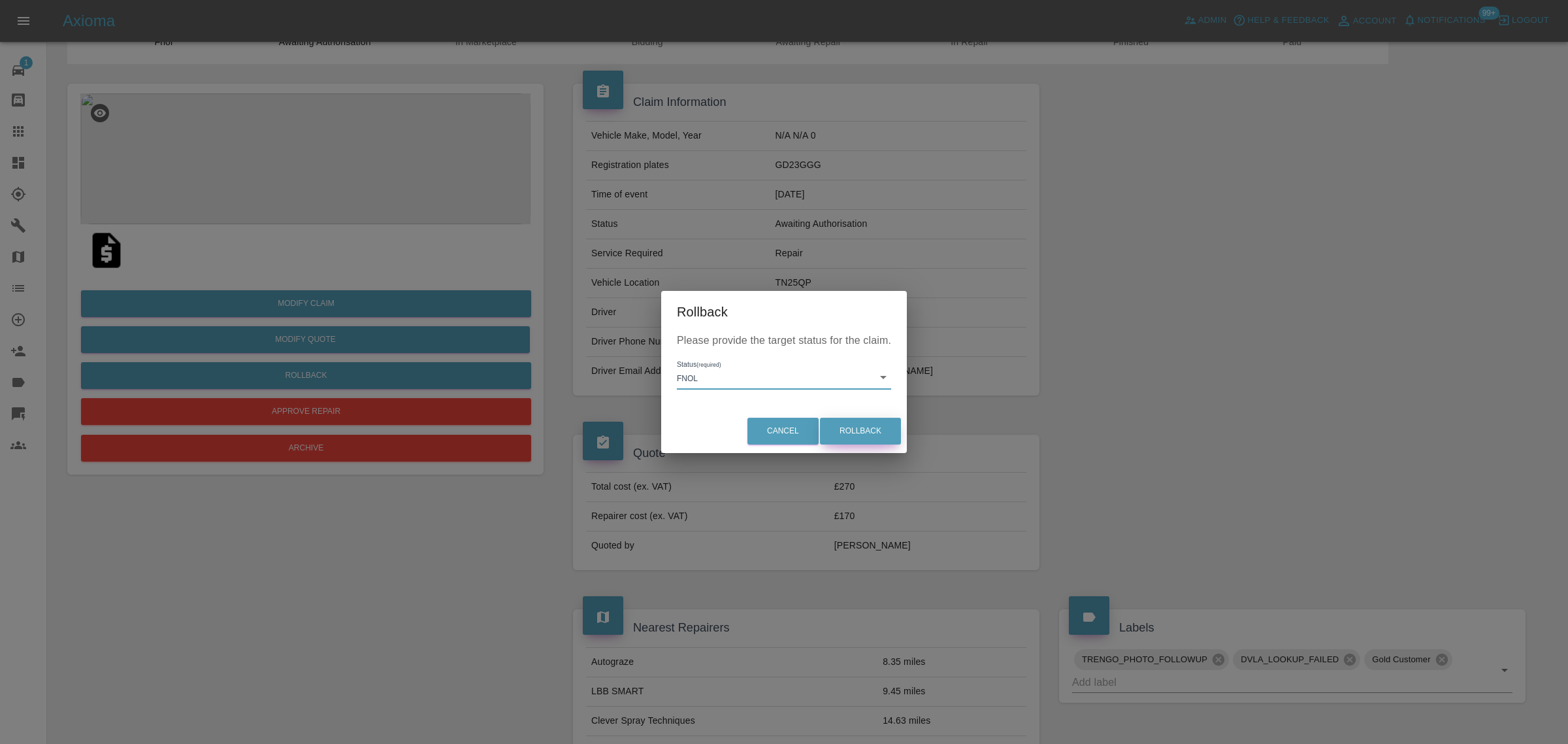
click at [854, 426] on button "Rollback" at bounding box center [860, 430] width 81 height 26
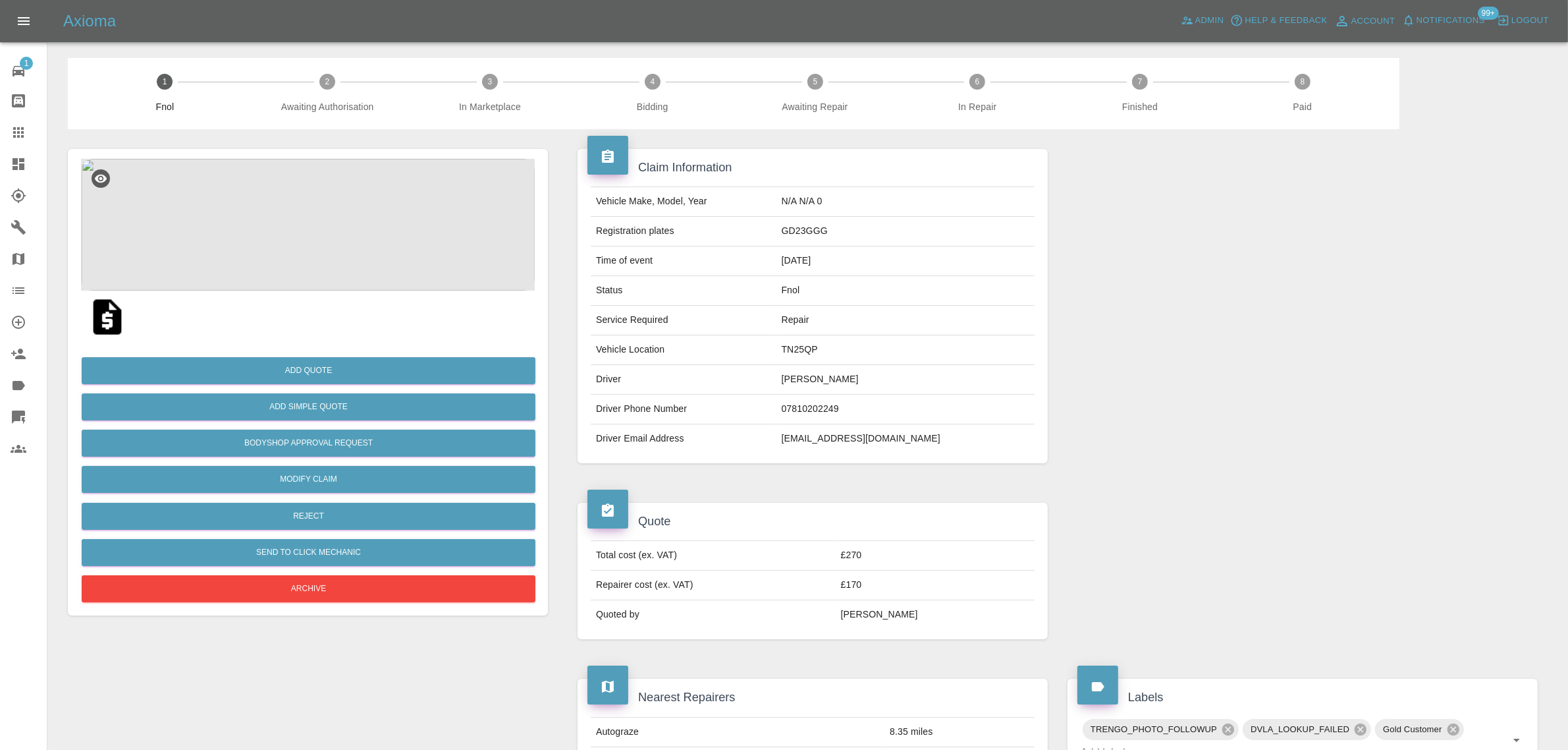
click at [284, 232] on img at bounding box center [308, 224] width 454 height 131
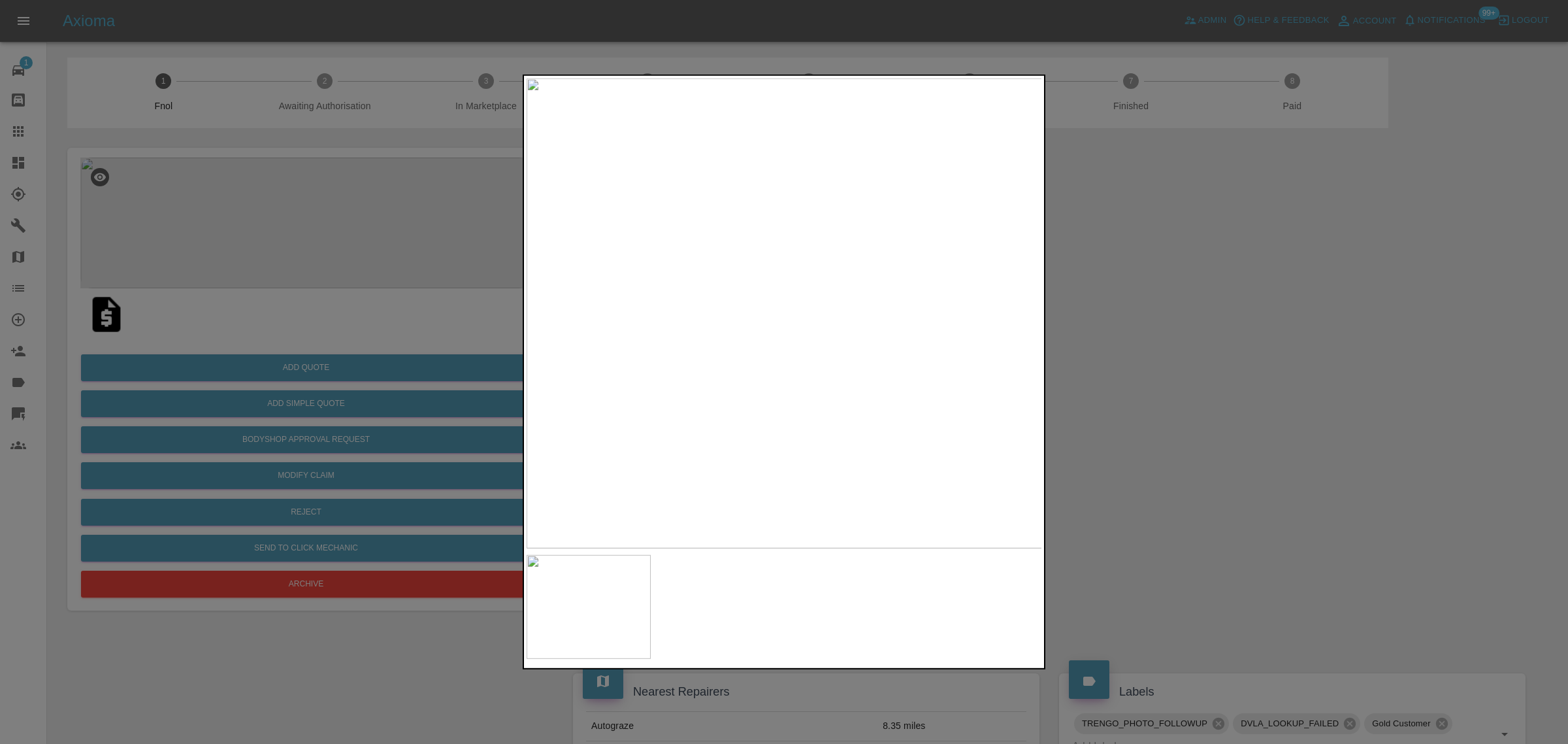
click at [1056, 296] on div at bounding box center [784, 372] width 1568 height 744
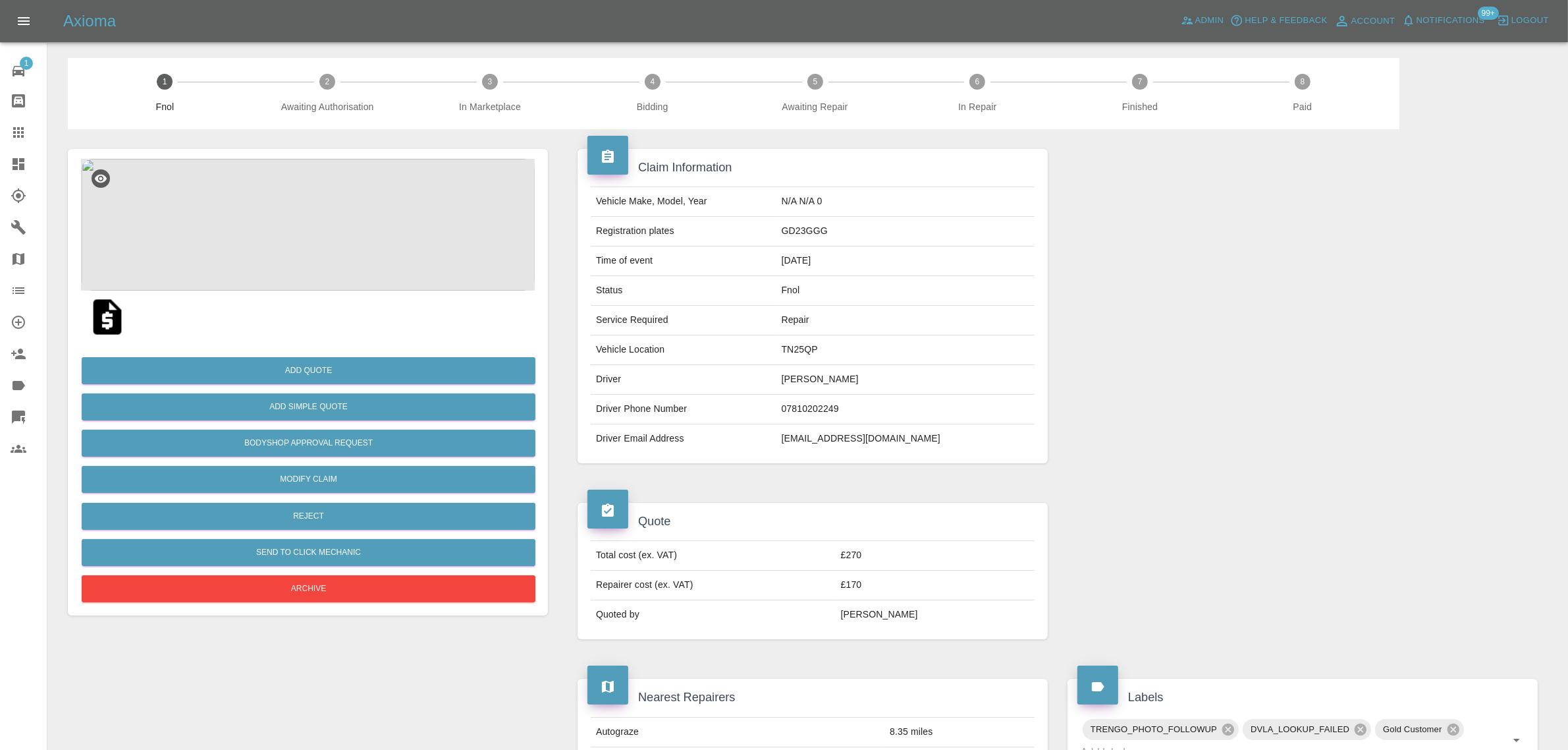
click at [224, 236] on img at bounding box center [308, 224] width 454 height 131
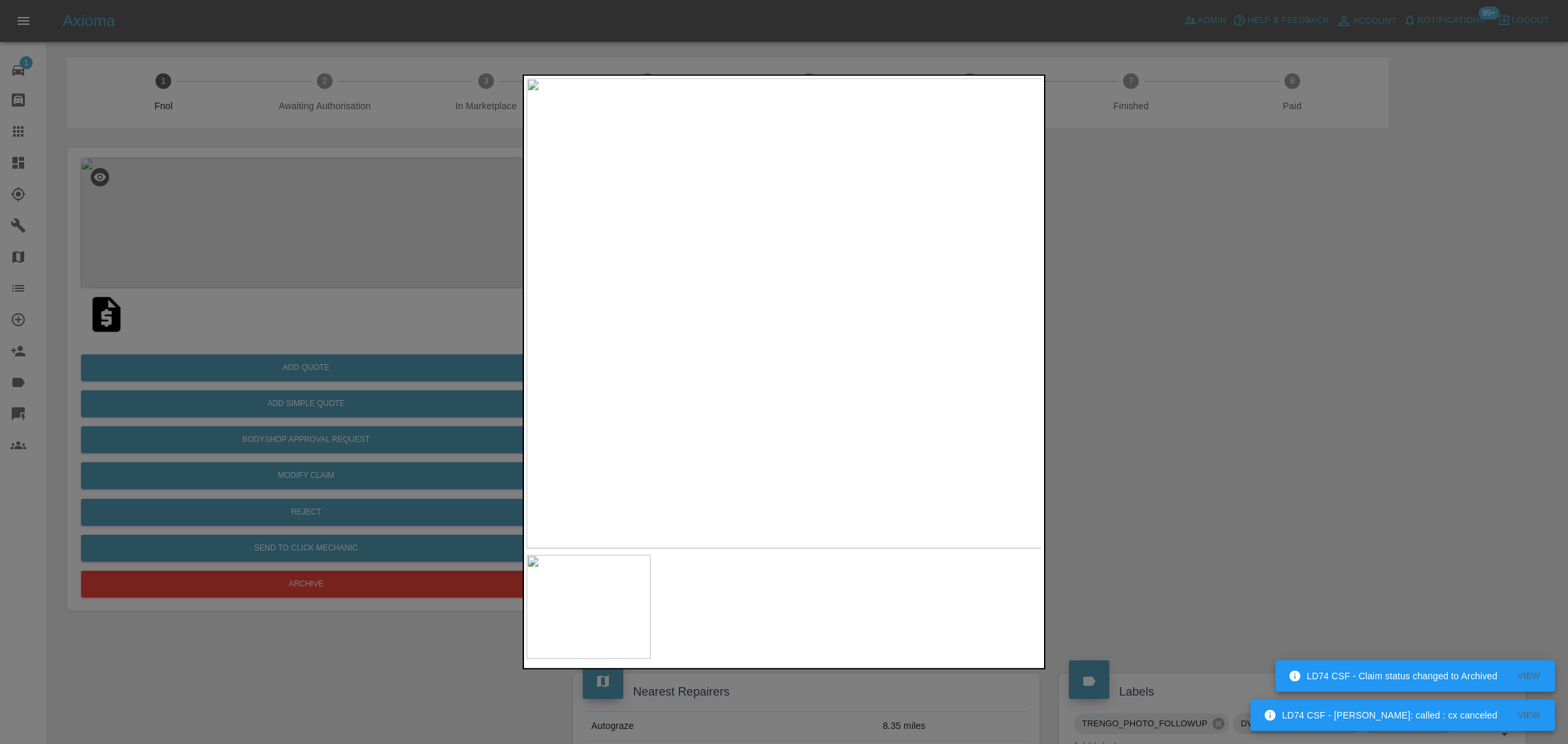
click at [432, 361] on div at bounding box center [784, 372] width 1568 height 744
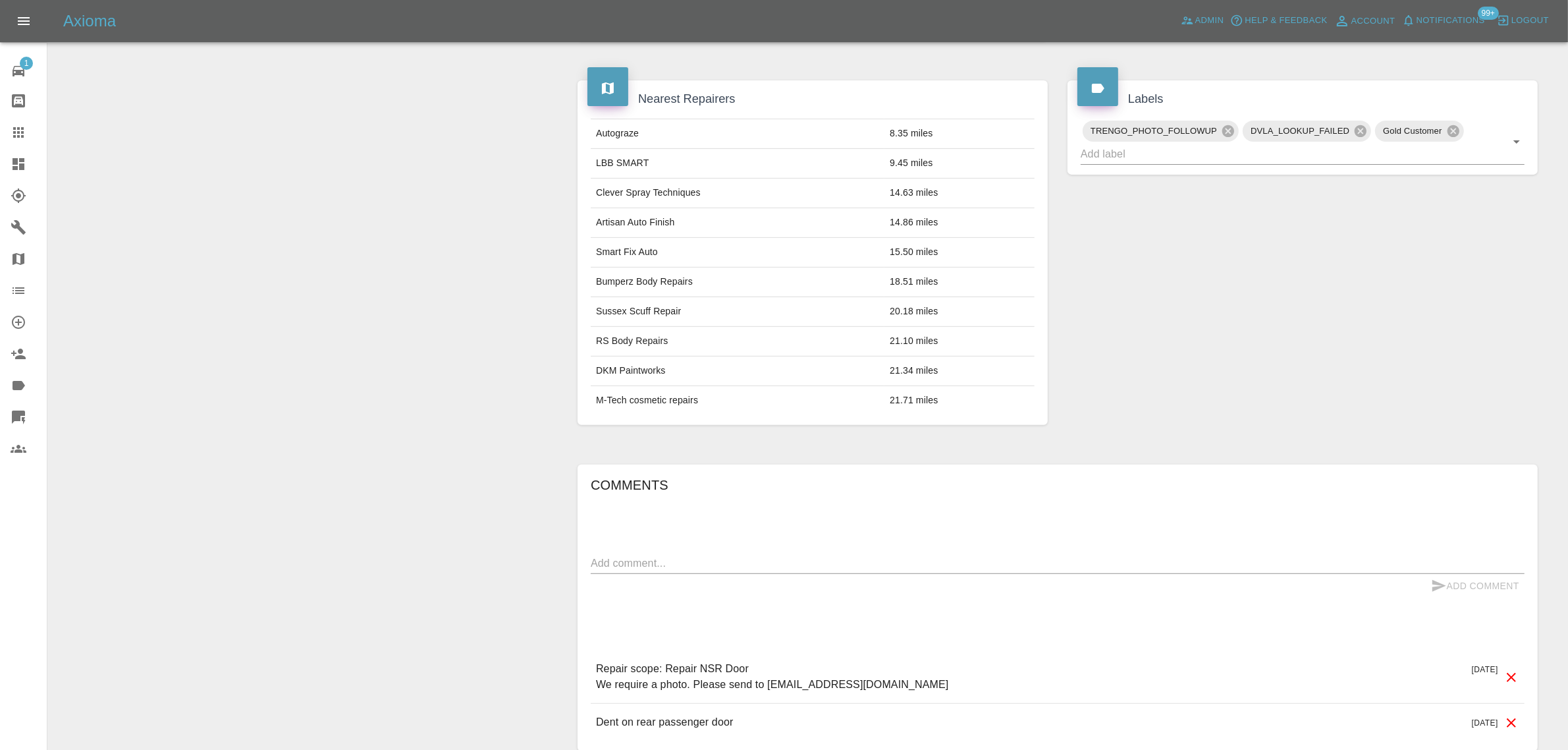
scroll to position [710, 0]
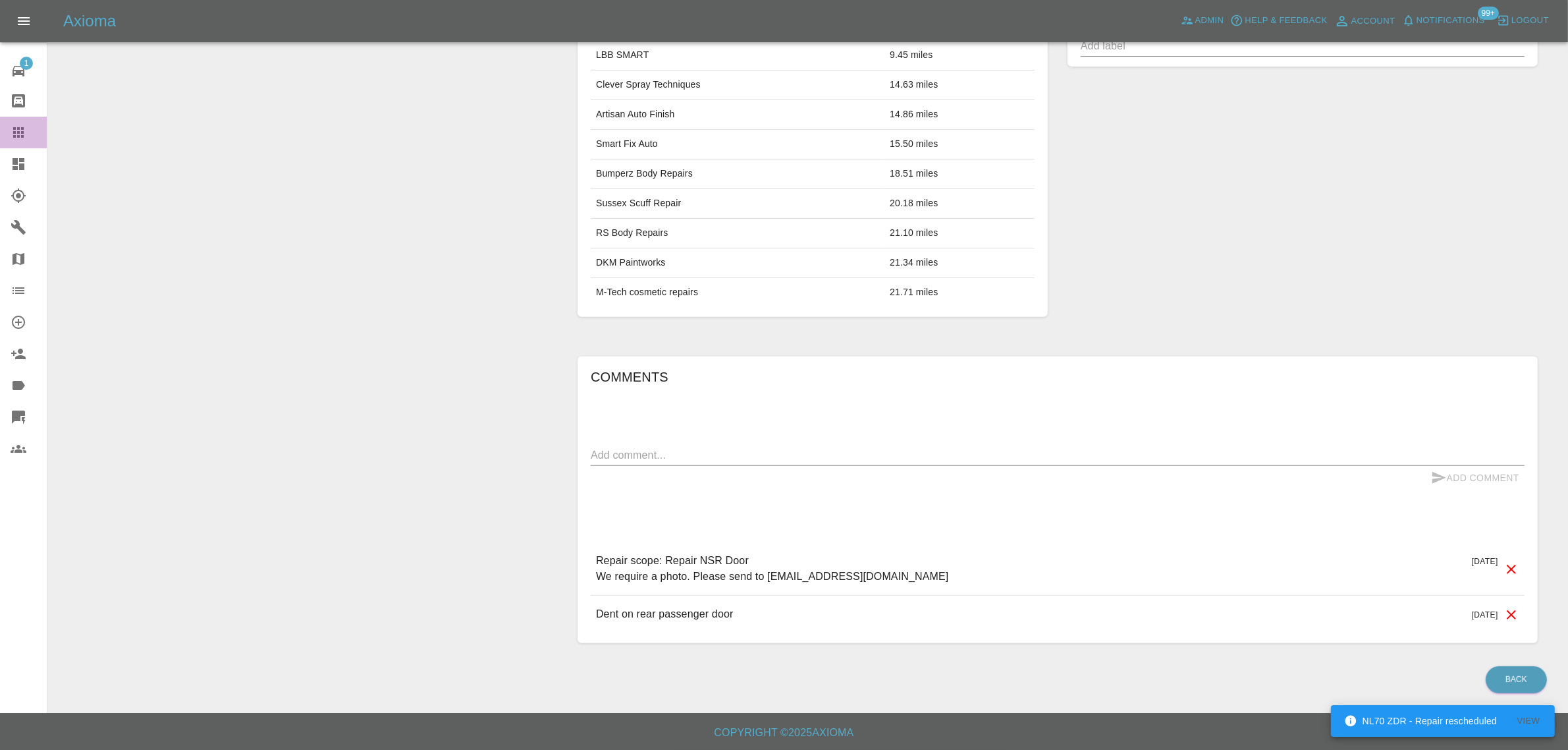
click at [21, 127] on icon at bounding box center [17, 131] width 10 height 10
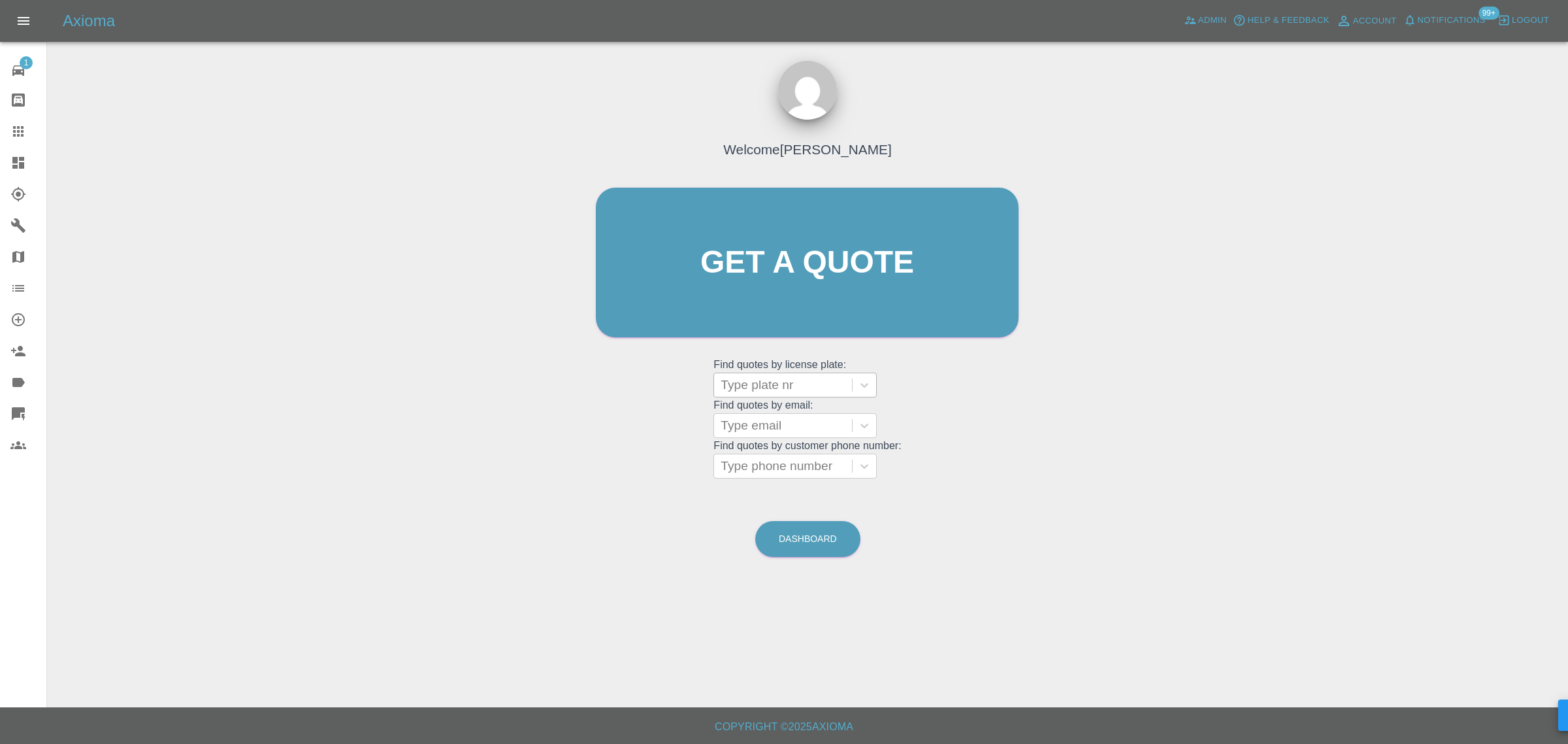
click at [737, 388] on div at bounding box center [783, 385] width 125 height 18
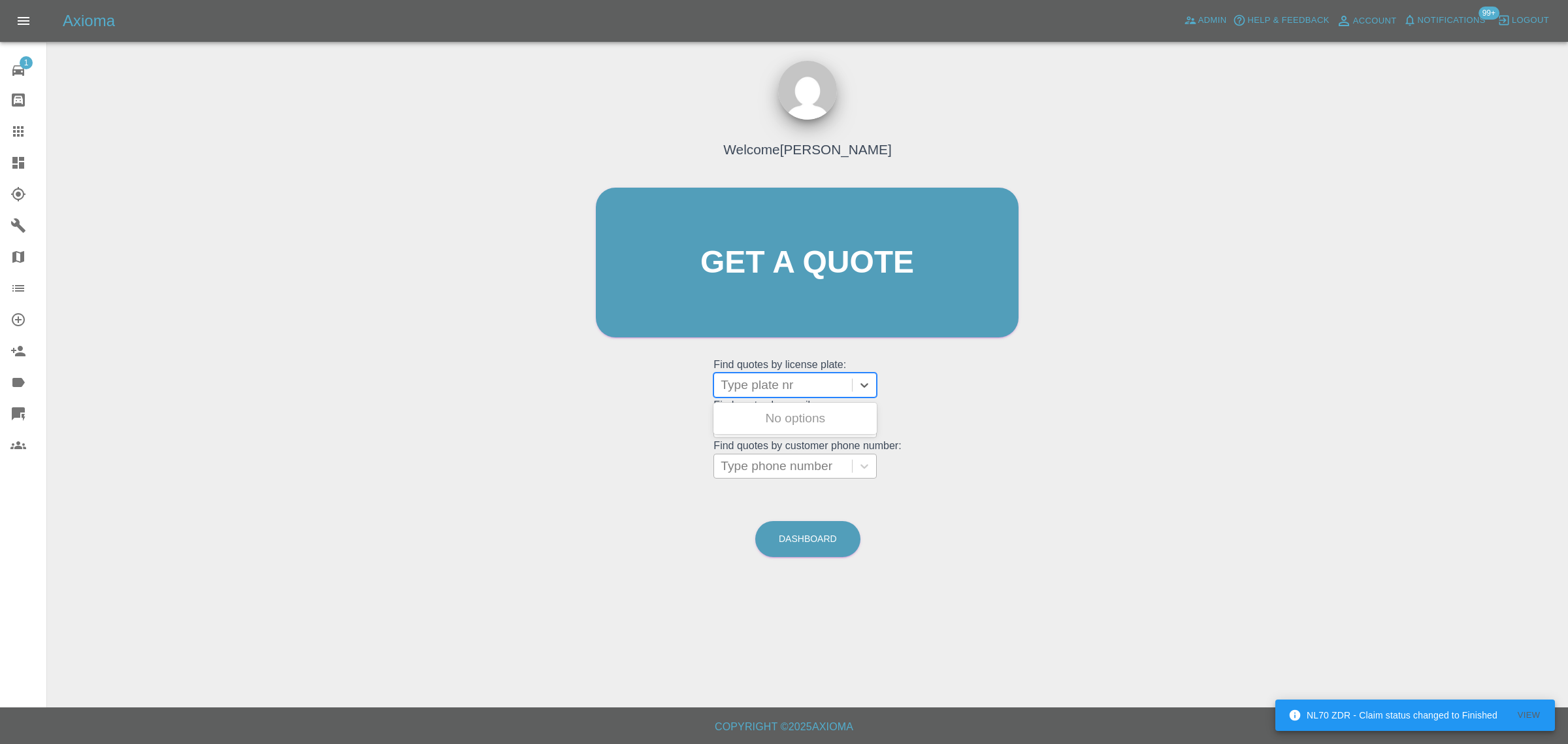
click at [758, 464] on div at bounding box center [783, 466] width 125 height 18
paste input "07904756216"
click at [758, 470] on input "07904756216" at bounding box center [761, 465] width 80 height 16
type input "07904 756216"
click at [586, 501] on div "Welcome Saleem Anwar Get a quote Get a quote Find quotes by license plate: Type…" at bounding box center [808, 325] width 1501 height 470
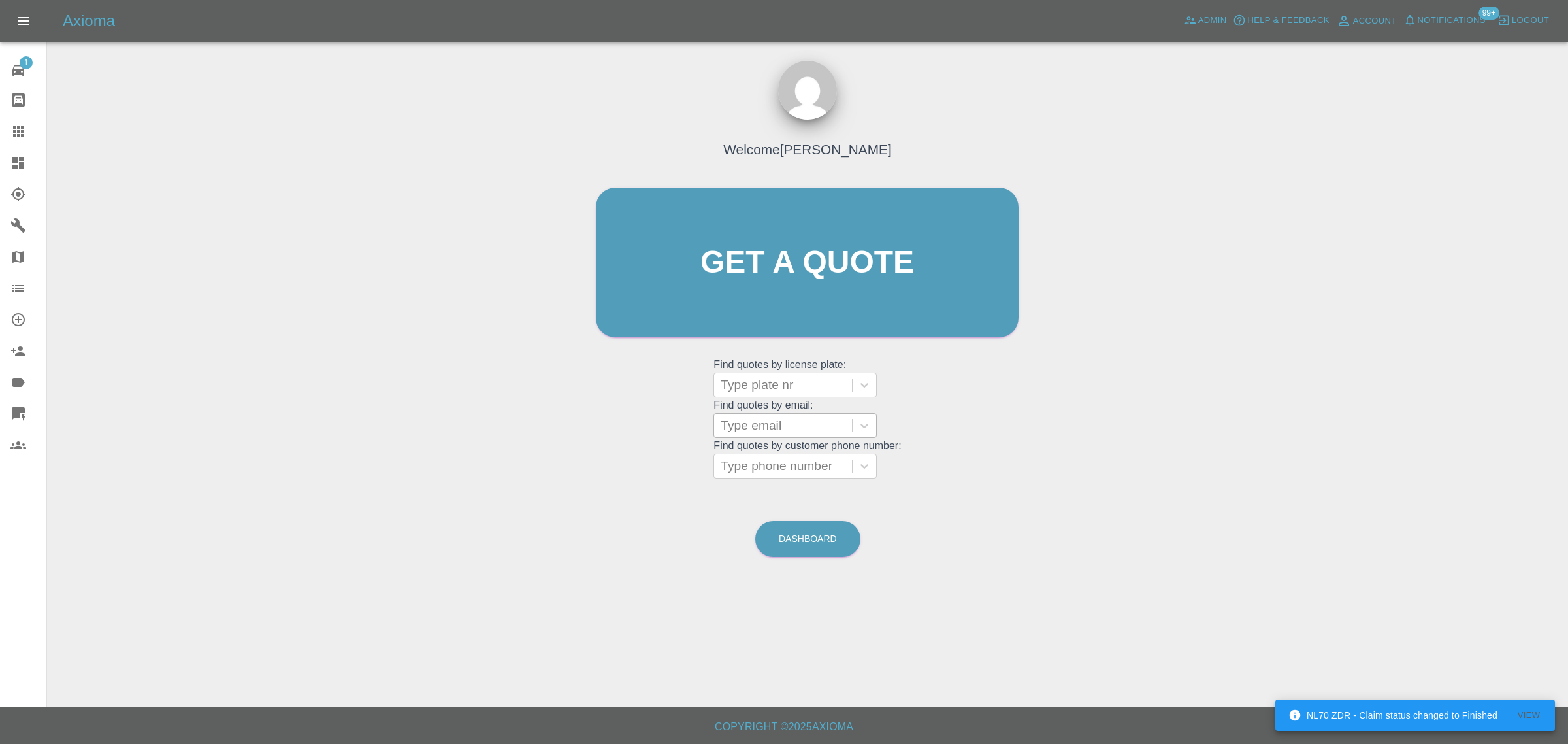
click at [761, 423] on div at bounding box center [783, 426] width 125 height 18
paste input "Ian.Wagg@uwe.ac.uk"
type input "Ian.Wagg@uwe.ac.uk"
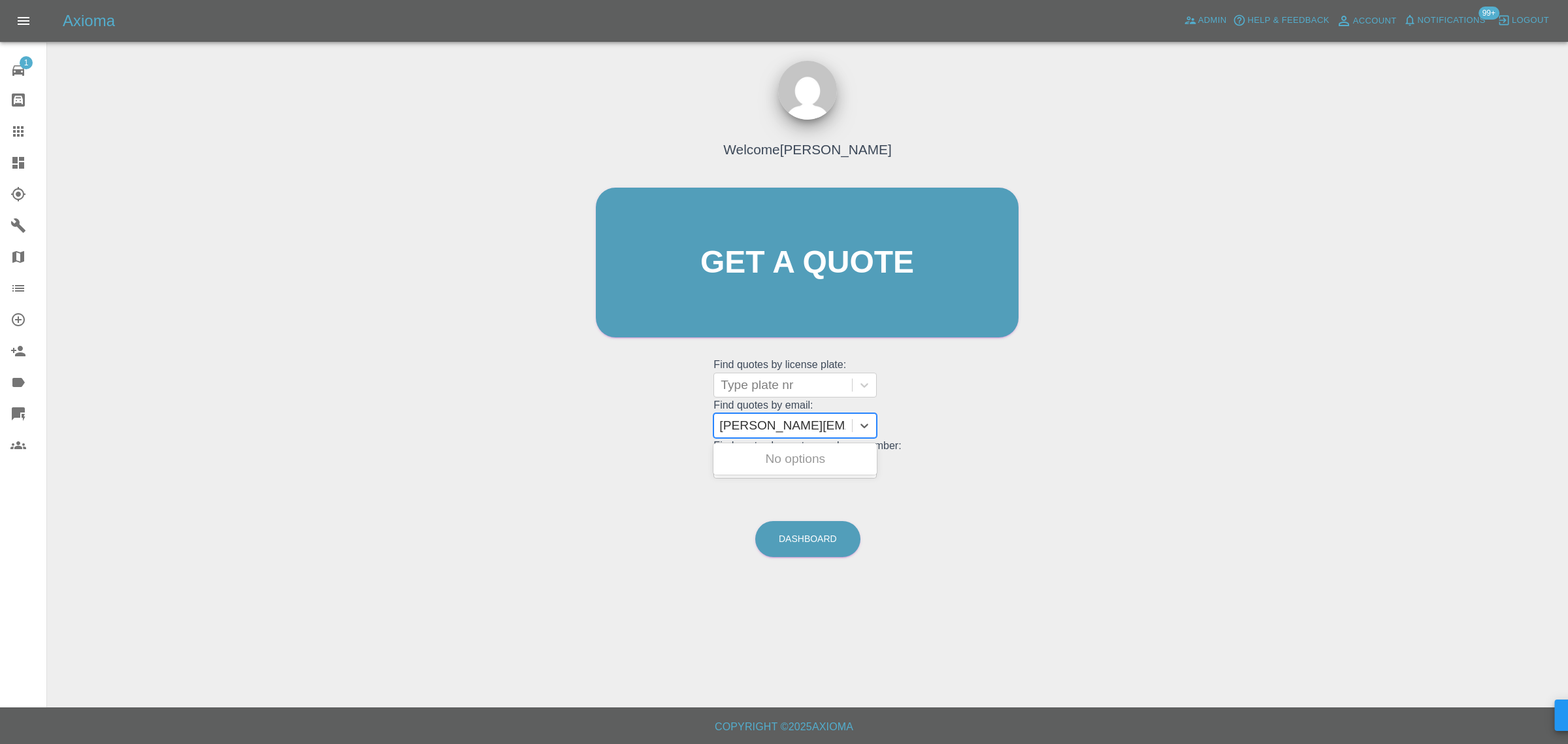
scroll to position [0, 0]
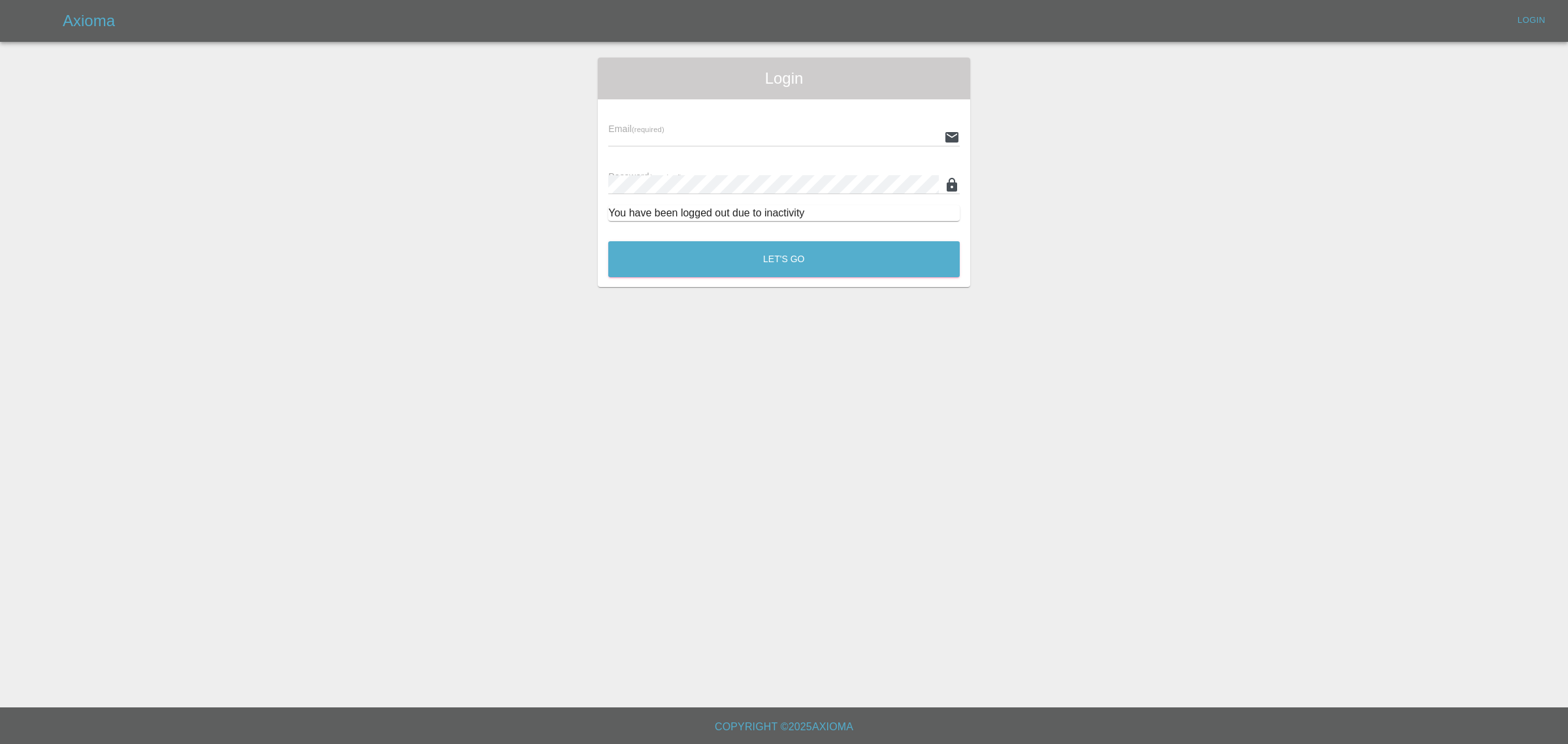
type input "bookkeeping@fifoaccounting.com"
click at [723, 257] on button "Let's Go" at bounding box center [784, 258] width 352 height 36
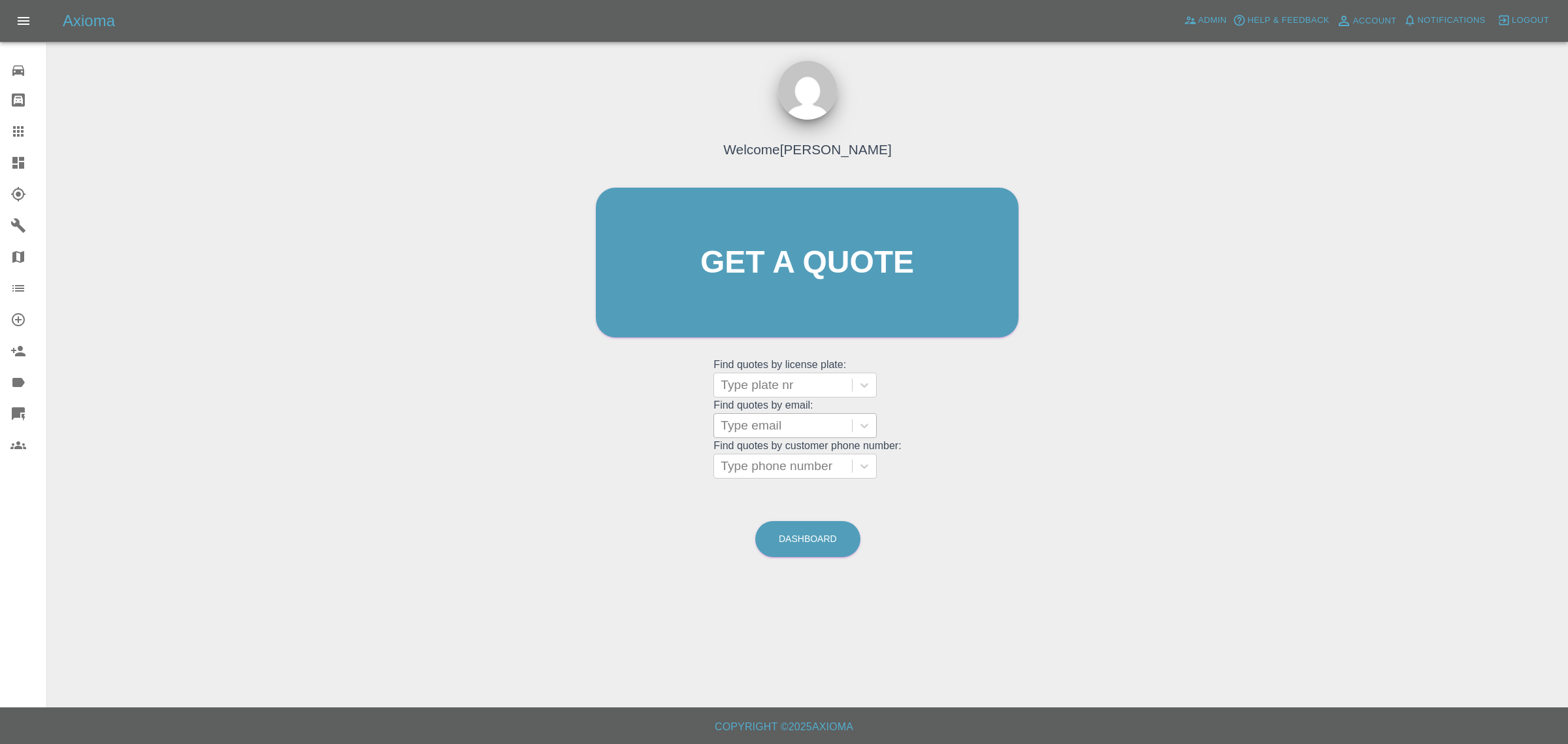
click at [767, 429] on div at bounding box center [783, 426] width 125 height 18
paste input "Ian.Wagg@uwe.ac.uk"
type input "Ian.Wagg@uwe.ac.uk"
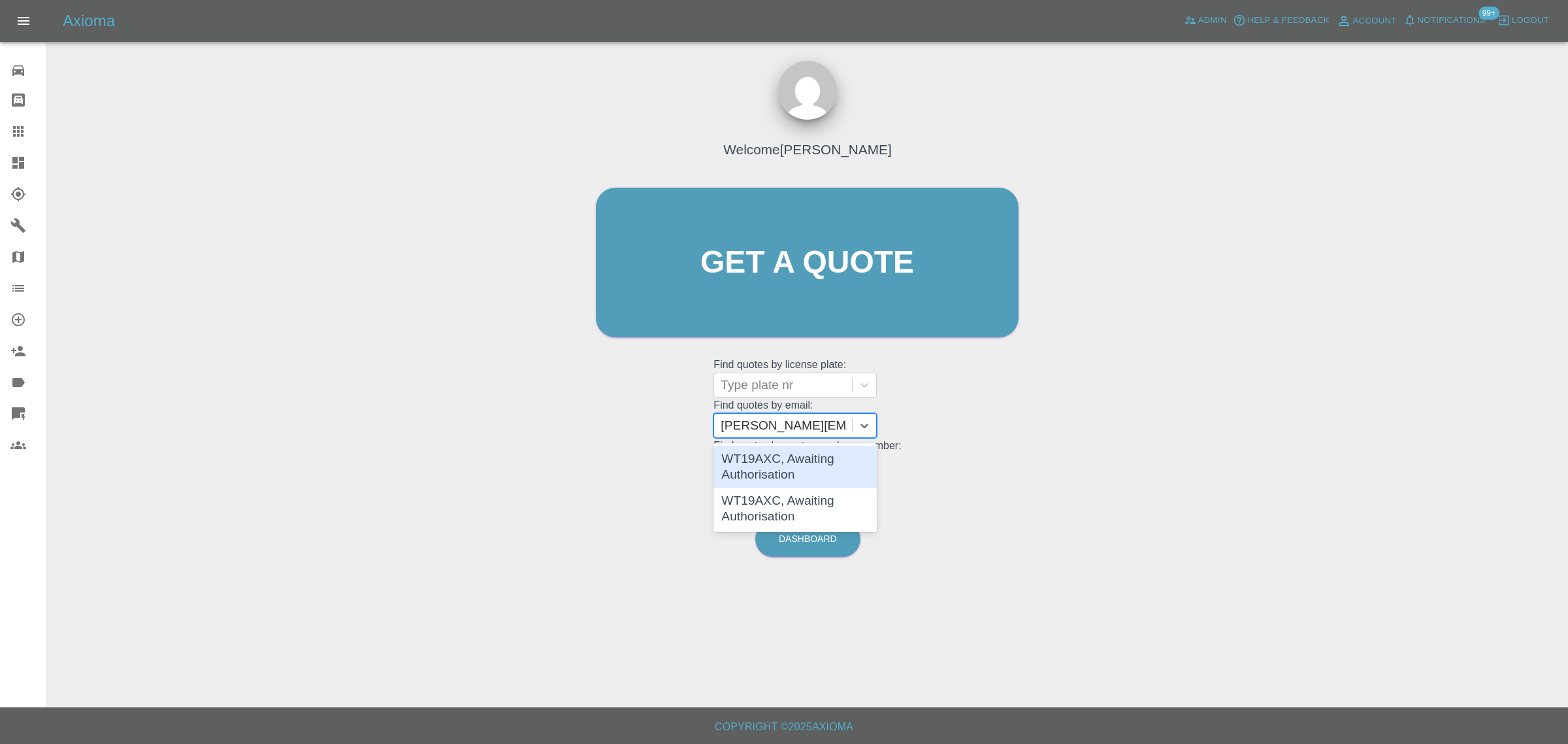
click at [751, 460] on div "WT19AXC, Awaiting Authorisation" at bounding box center [795, 467] width 163 height 42
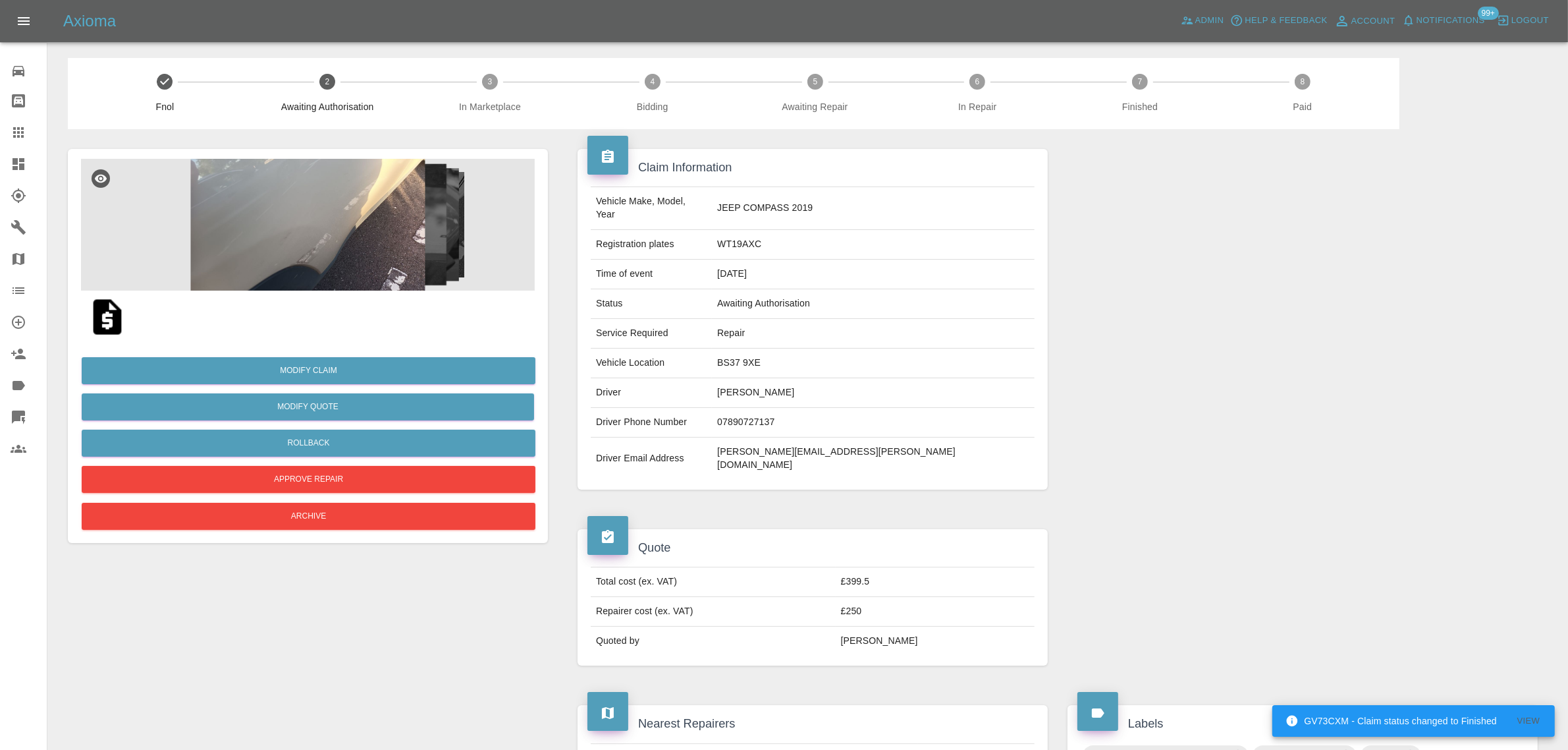
click at [110, 324] on img at bounding box center [107, 317] width 42 height 42
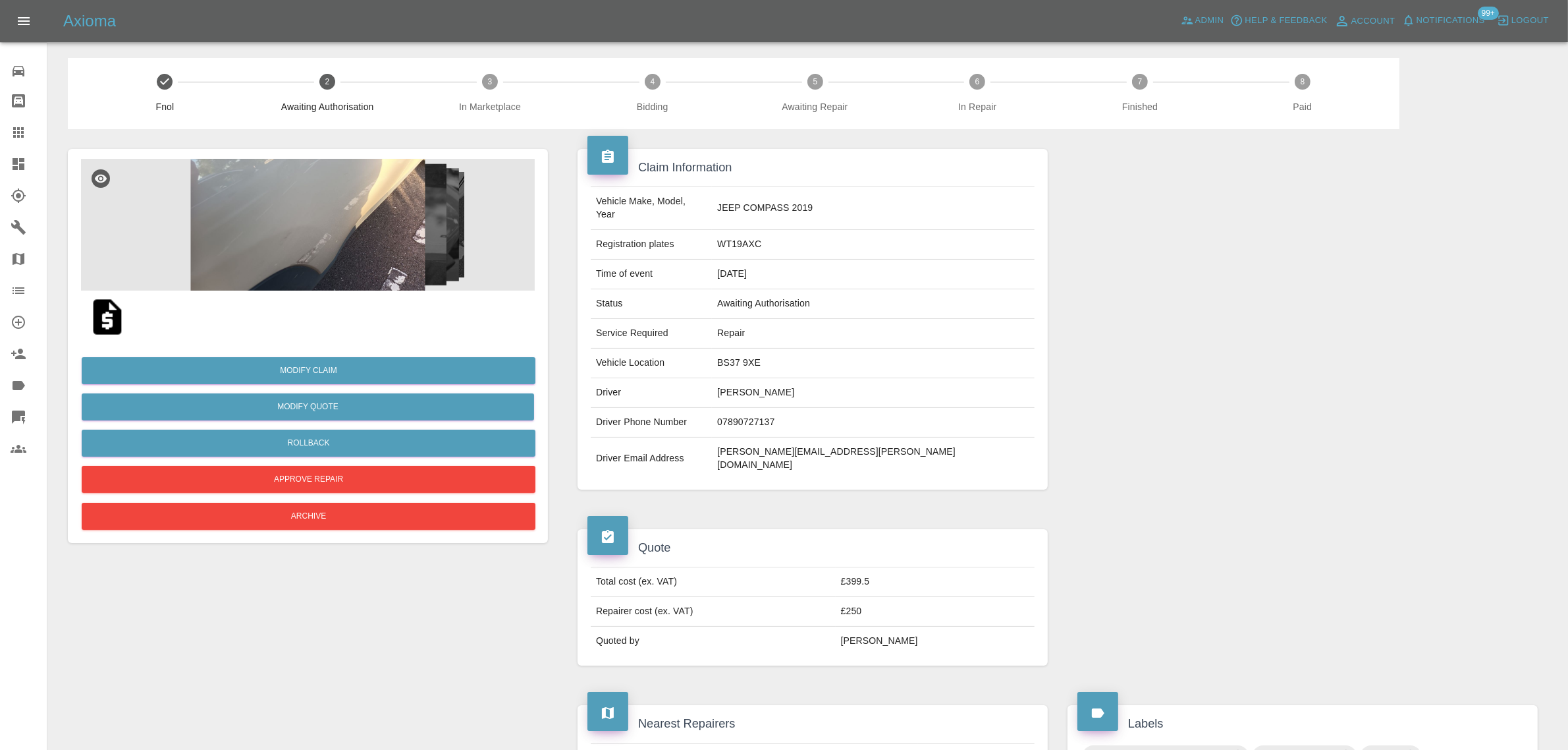
click at [12, 130] on icon at bounding box center [17, 131] width 16 height 16
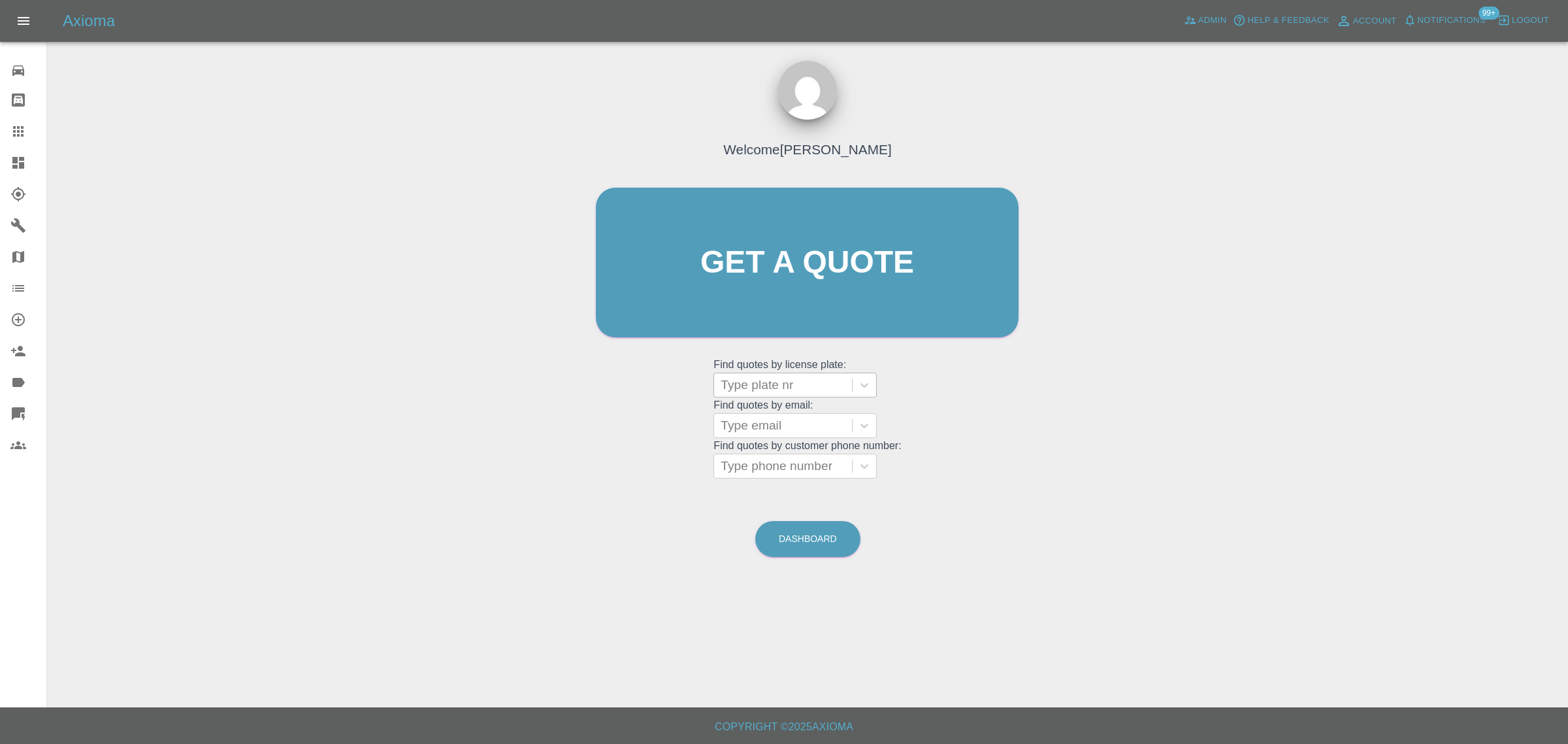
click at [743, 387] on div at bounding box center [783, 385] width 125 height 18
paste input "LR65 BNB"
click at [758, 387] on input "LR65 BNB" at bounding box center [752, 385] width 63 height 16
type input "LR65BNB"
click at [14, 135] on icon at bounding box center [17, 130] width 10 height 10
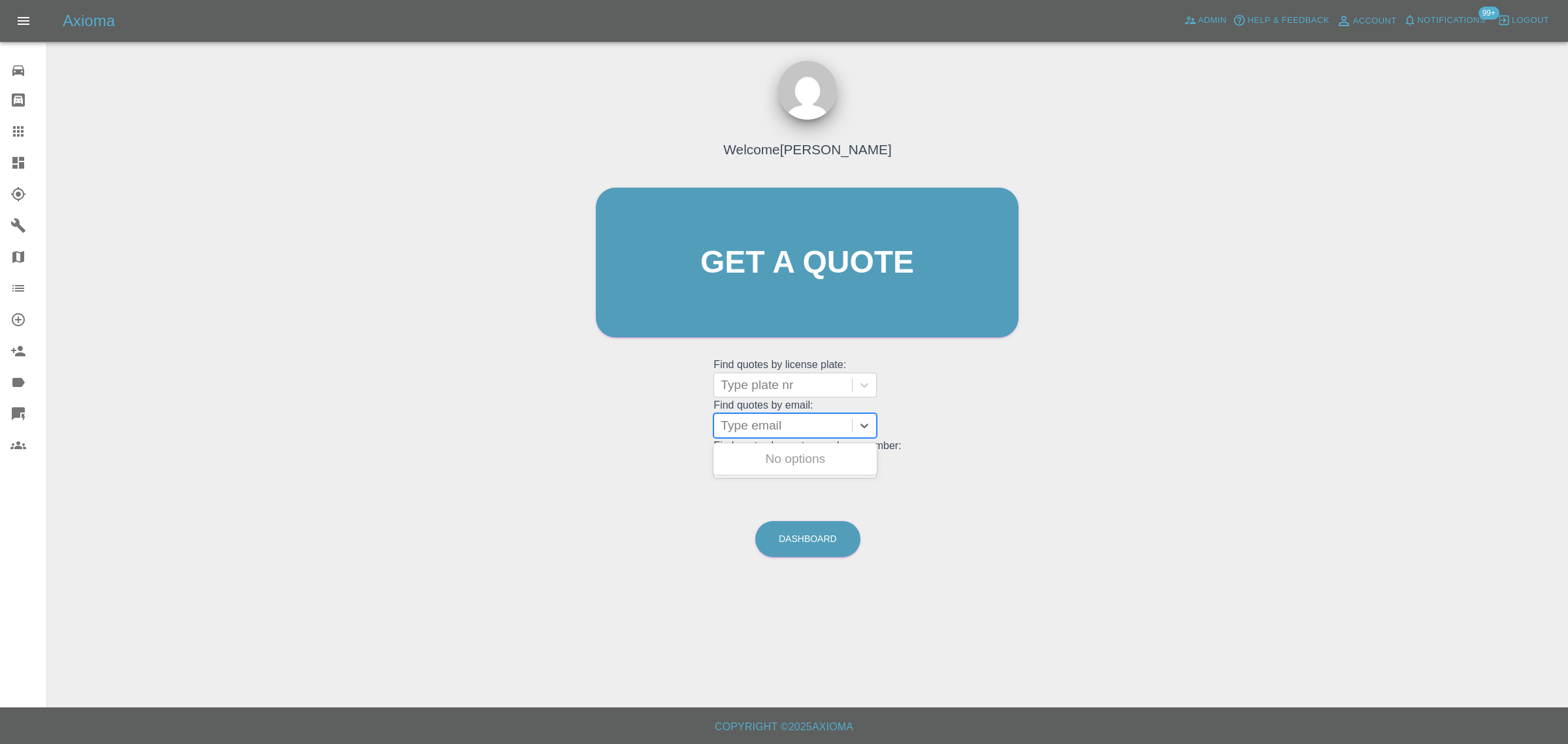
click at [756, 419] on div at bounding box center [783, 426] width 125 height 18
paste input "d.dinesh1201@yahoo.com"
type input "d.dinesh1201@yahoo.com"
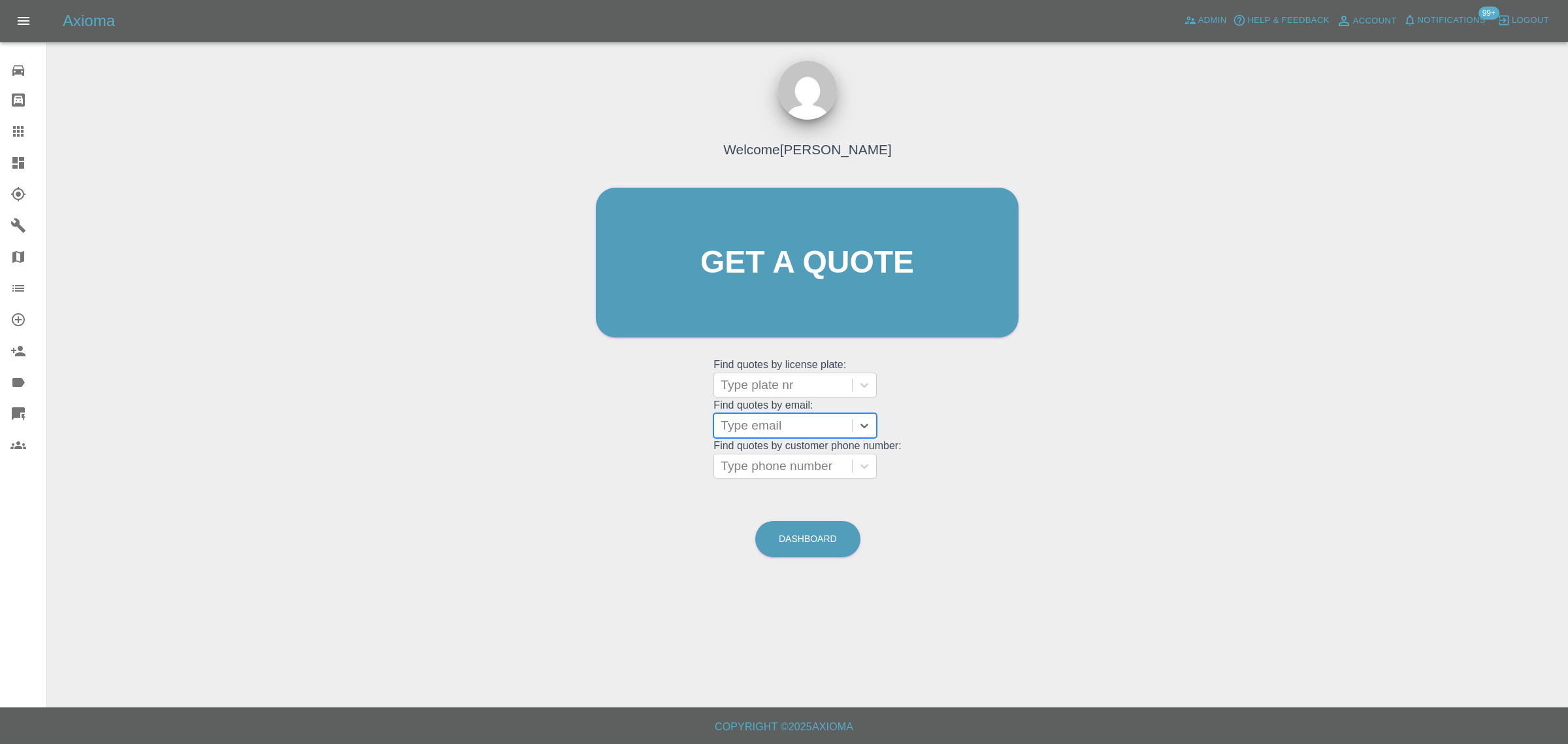
click at [795, 429] on div at bounding box center [783, 426] width 125 height 18
paste input "d.dinesh1201@yahoo.com"
type input "d.dinesh1201@yahoo.com"
click at [765, 465] on div "ND74SDZ, Awaiting Authorisation" at bounding box center [795, 467] width 163 height 42
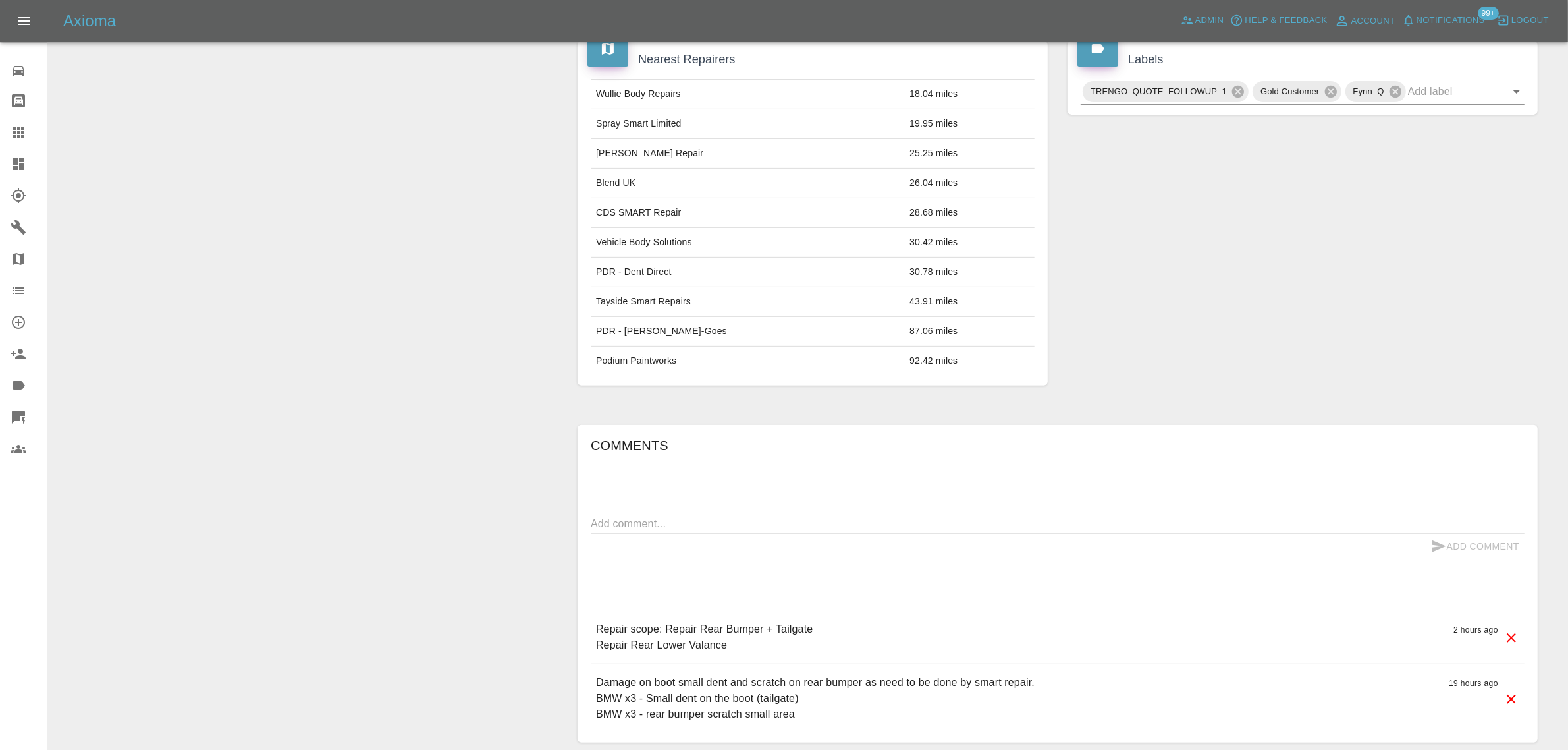
scroll to position [739, 0]
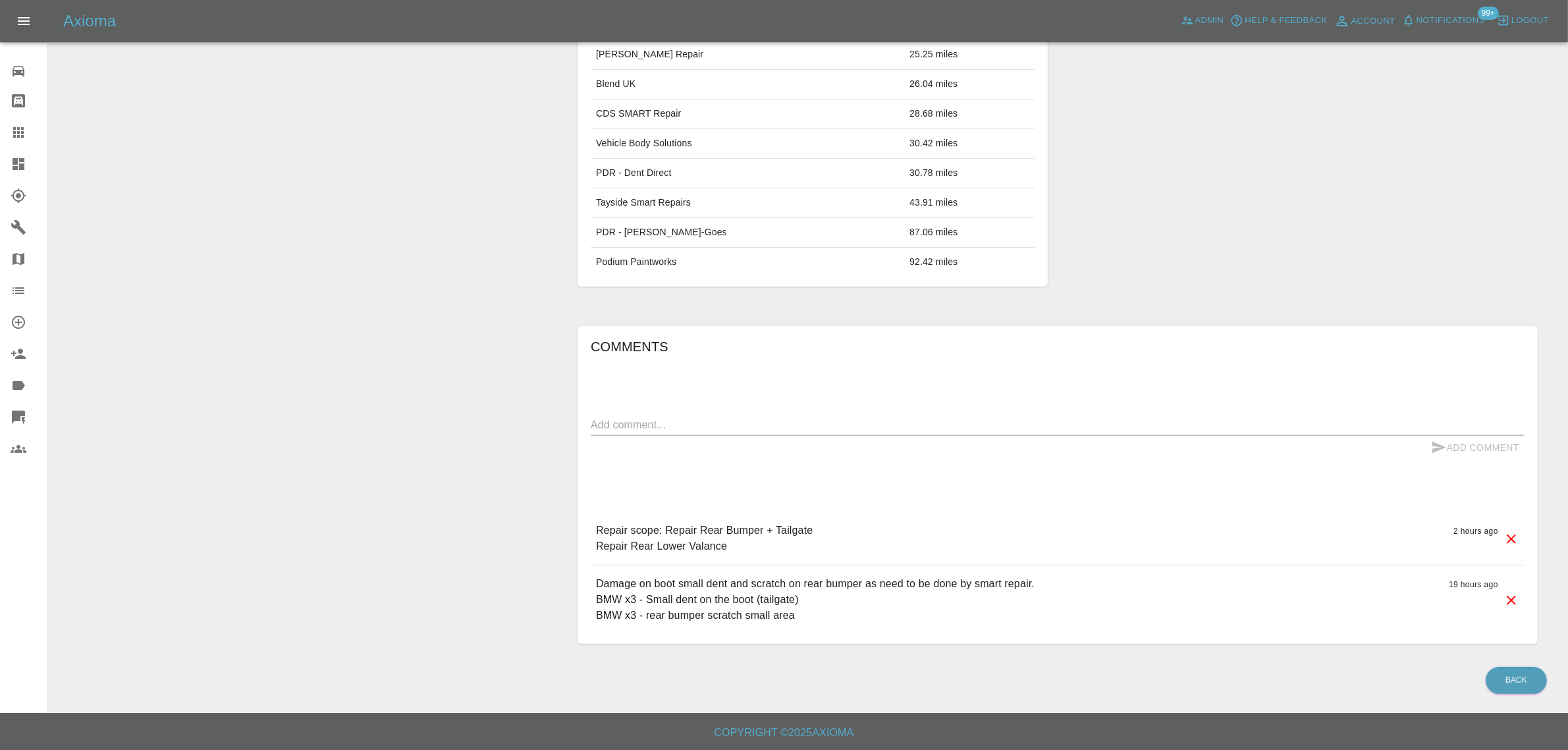
click at [15, 122] on link "Claims" at bounding box center [23, 132] width 47 height 31
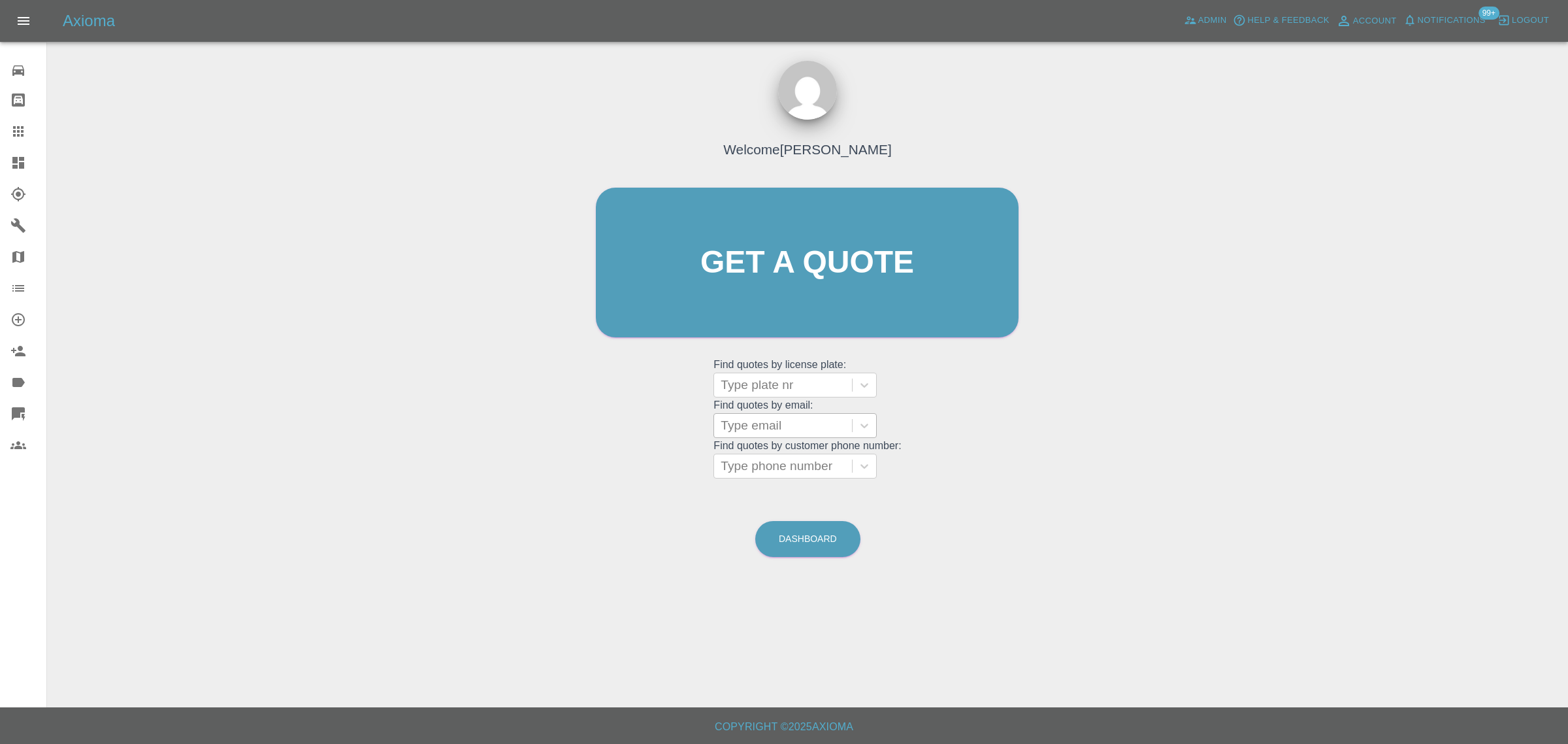
click at [753, 418] on div at bounding box center [783, 426] width 125 height 18
paste input "jonathan_culley@hotmail.com"
type input "jonathan_culley@hotmail.com"
click at [773, 471] on div "BG25OSJ, Awaiting Authorisation" at bounding box center [795, 467] width 163 height 42
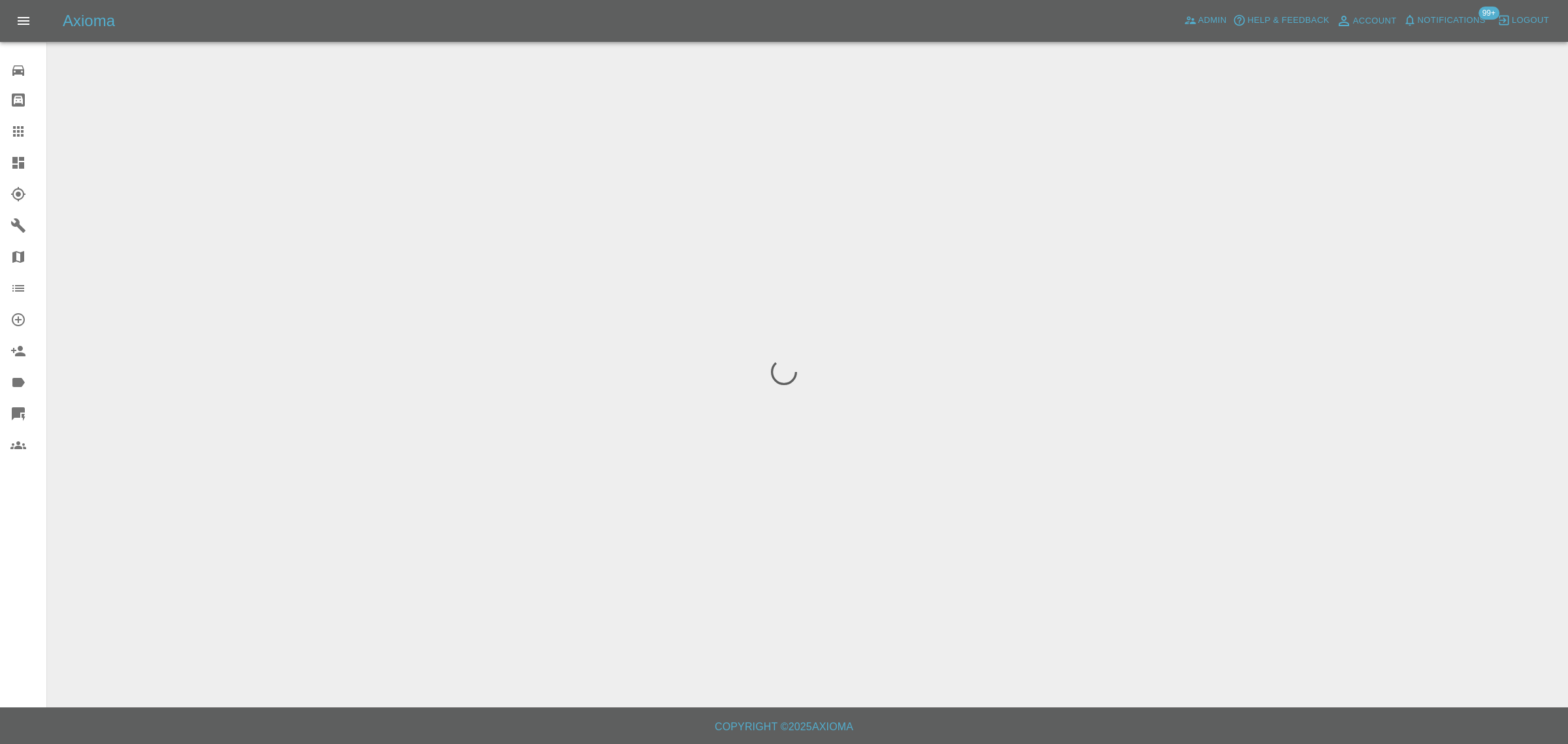
click at [31, 546] on div "0 Repair home Bodyshop home Claims Dashboard Explorer Garages Map Organization …" at bounding box center [24, 372] width 47 height 744
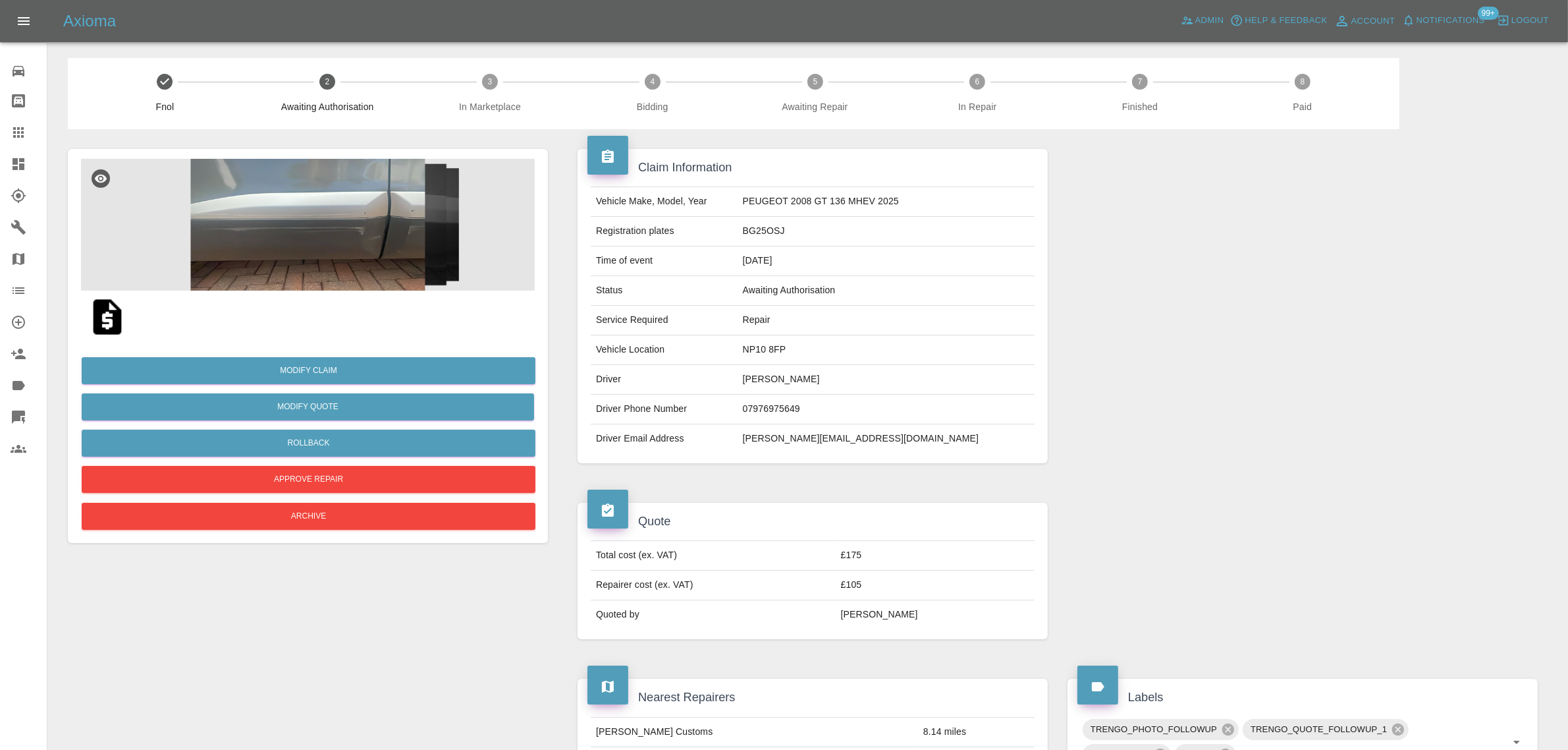
click at [294, 245] on img at bounding box center [308, 224] width 454 height 131
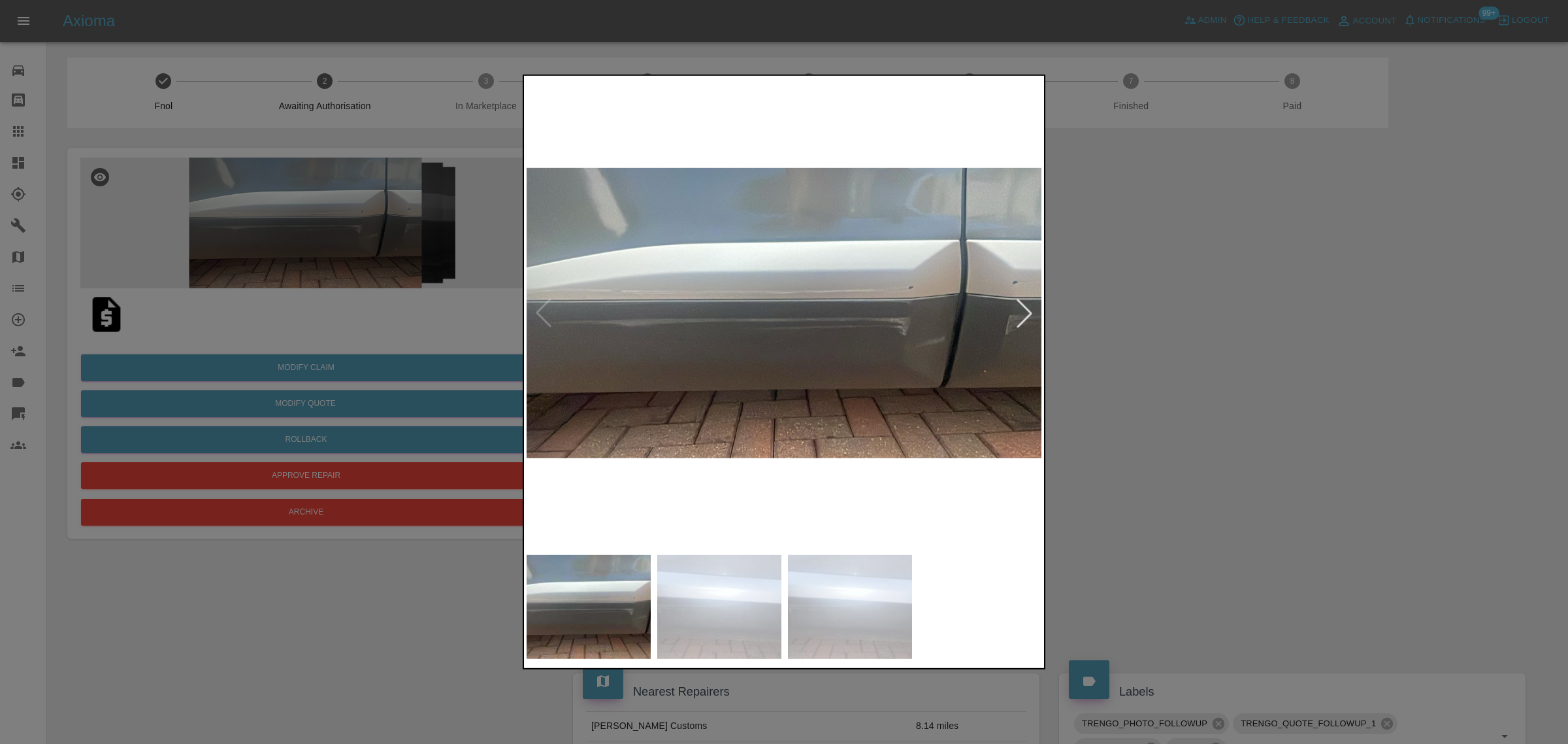
click at [1018, 313] on div at bounding box center [1025, 314] width 29 height 29
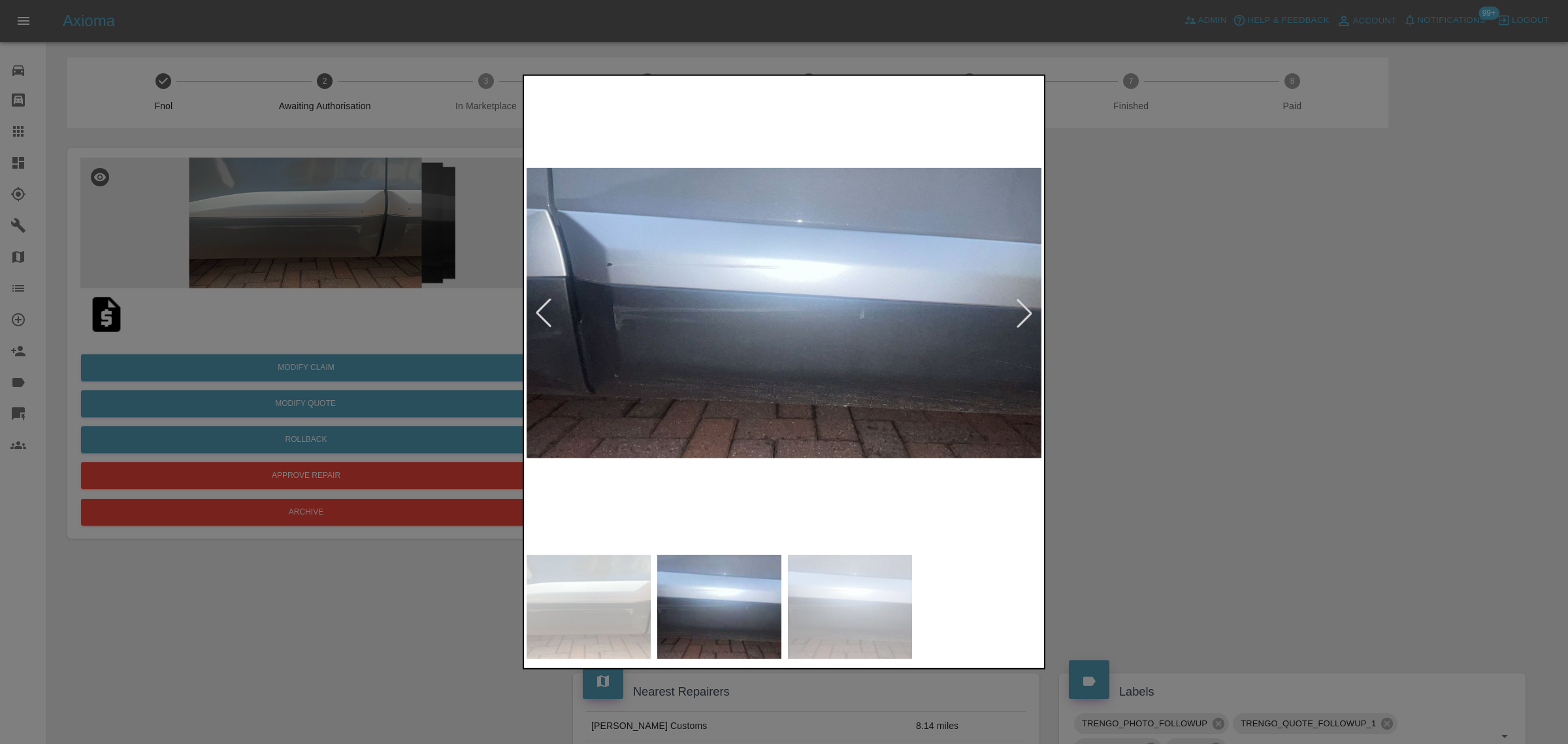
click at [1020, 313] on div at bounding box center [1025, 314] width 29 height 29
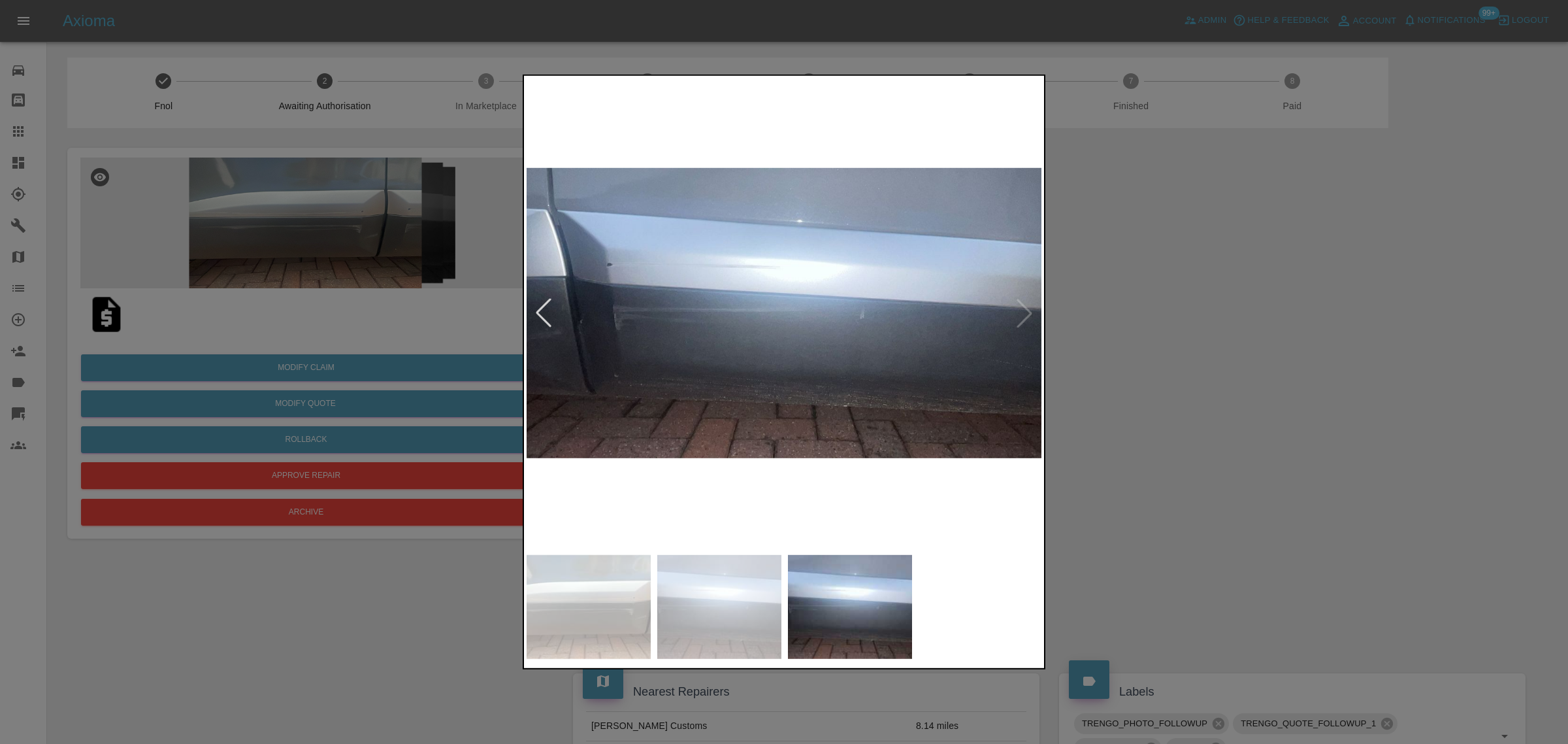
click at [1020, 313] on img at bounding box center [785, 313] width 516 height 470
click at [1026, 314] on img at bounding box center [785, 313] width 516 height 470
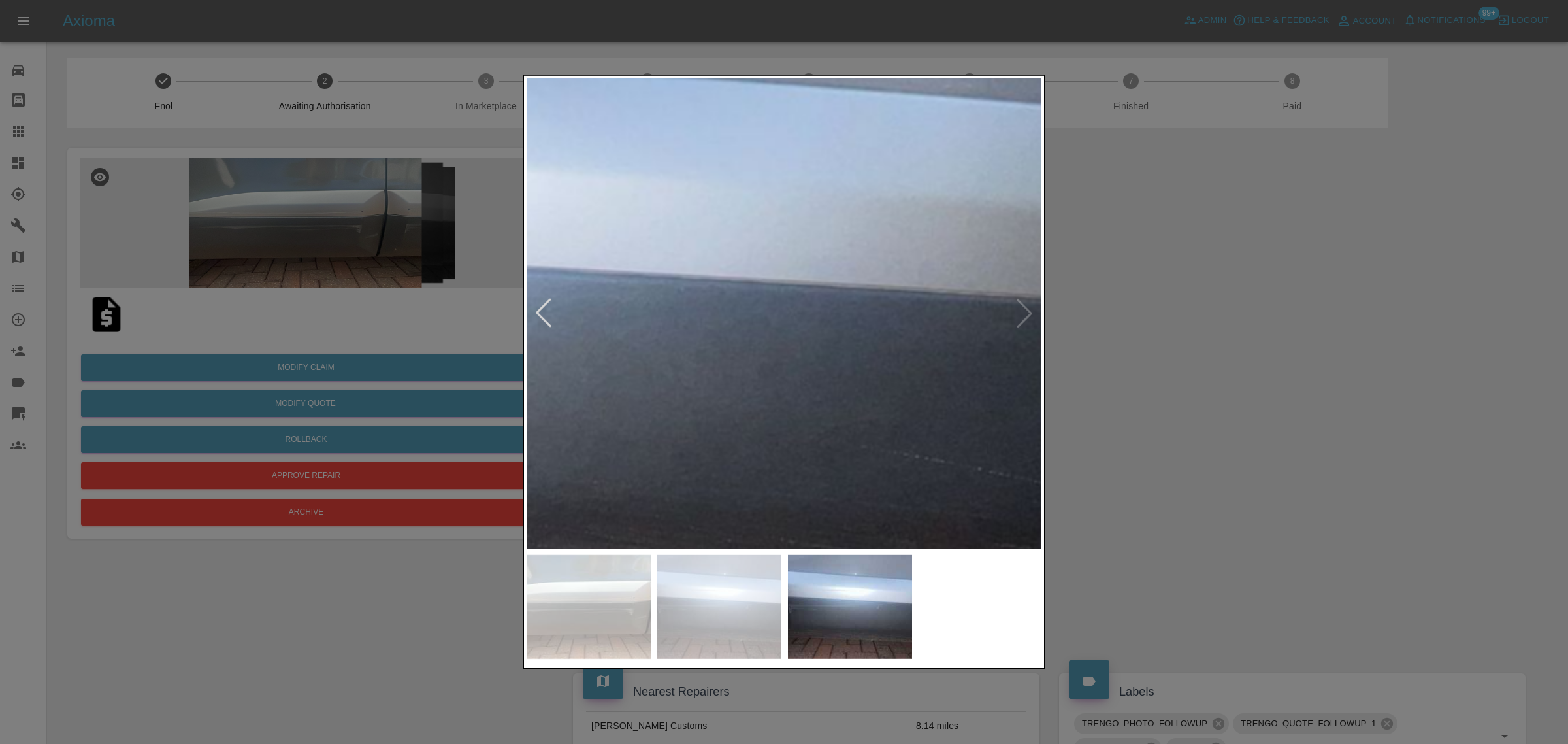
click at [1026, 314] on img at bounding box center [268, 311] width 1549 height 1409
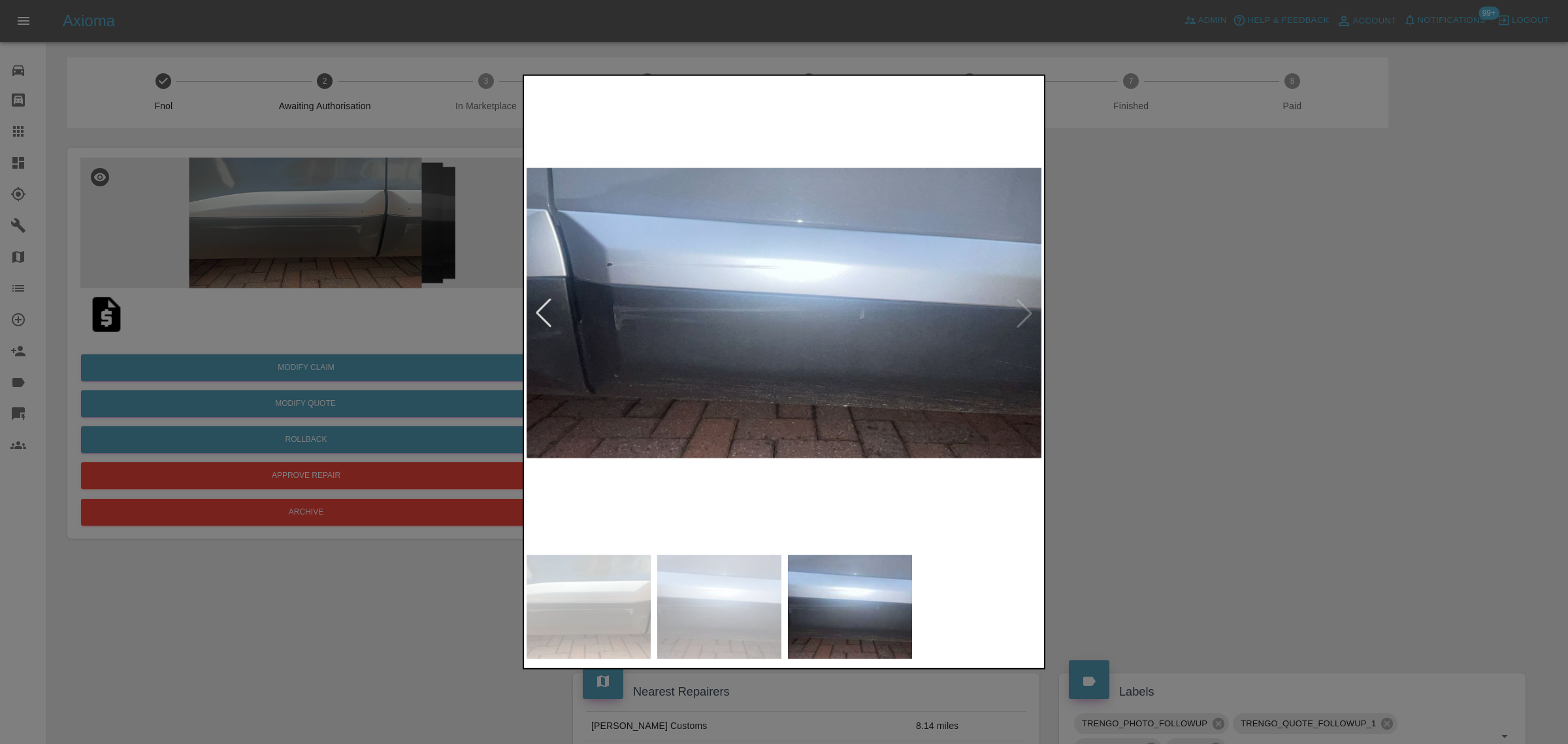
click at [540, 318] on div at bounding box center [544, 314] width 29 height 29
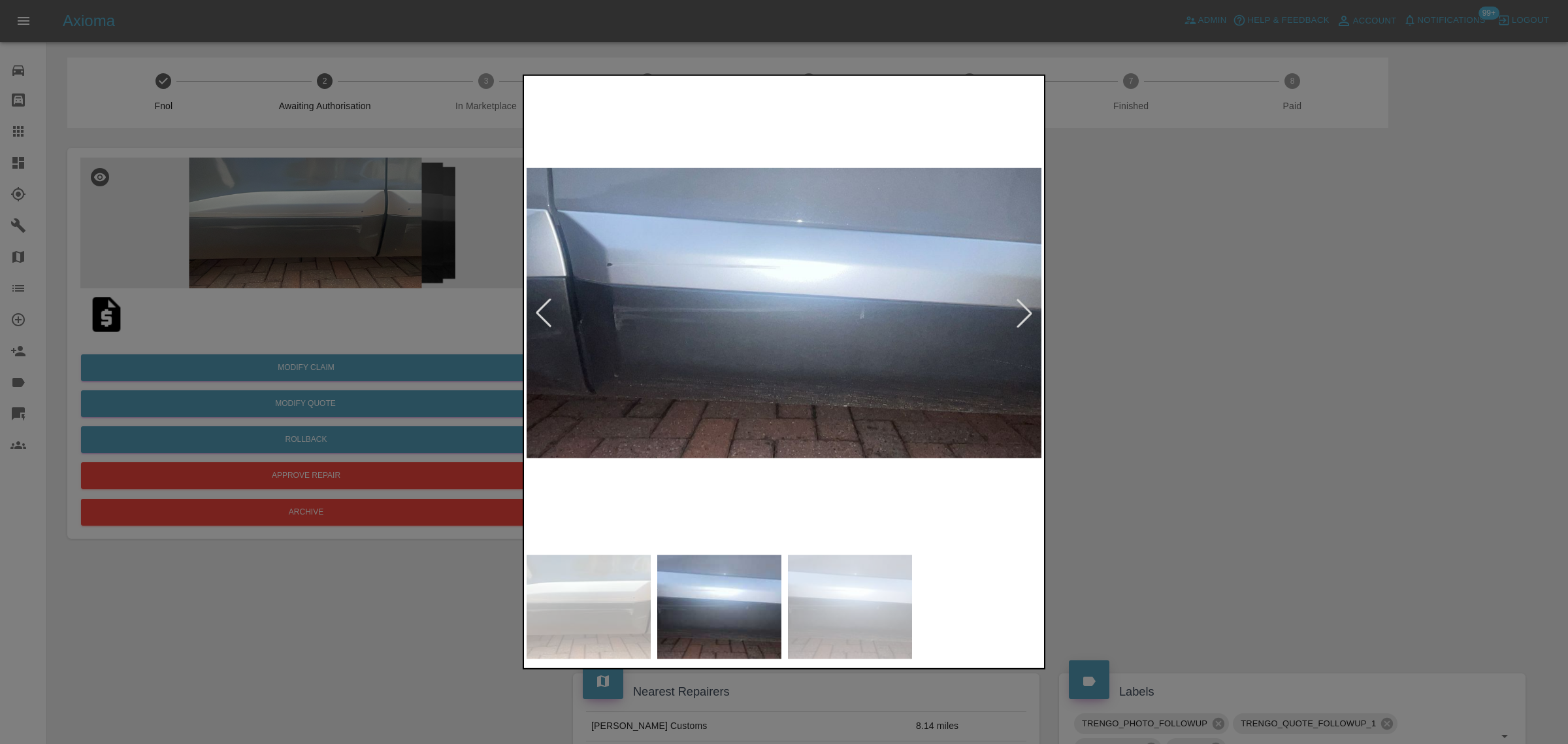
click at [540, 318] on div at bounding box center [544, 314] width 29 height 29
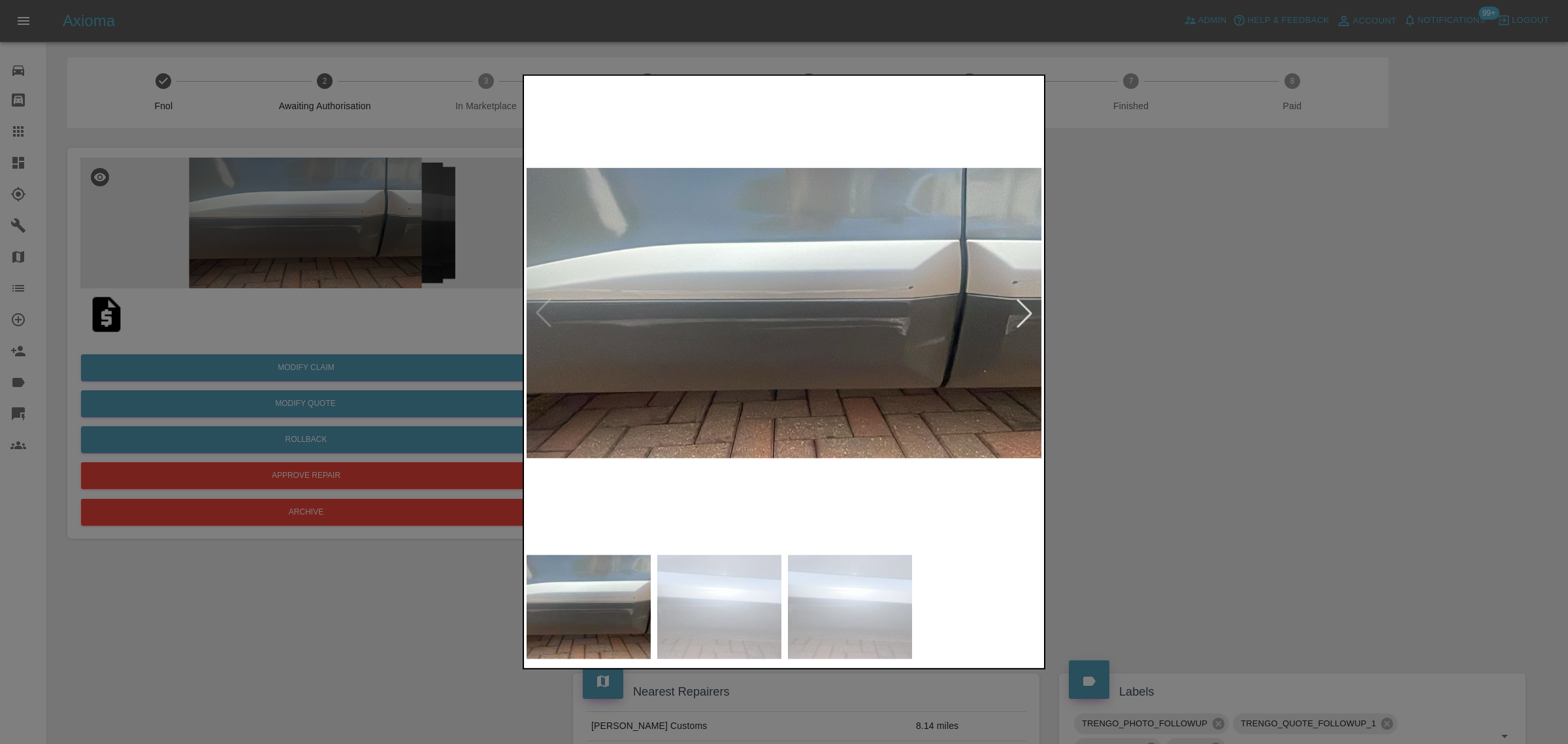
click at [540, 318] on img at bounding box center [785, 313] width 516 height 470
click at [1023, 317] on div at bounding box center [1025, 314] width 29 height 29
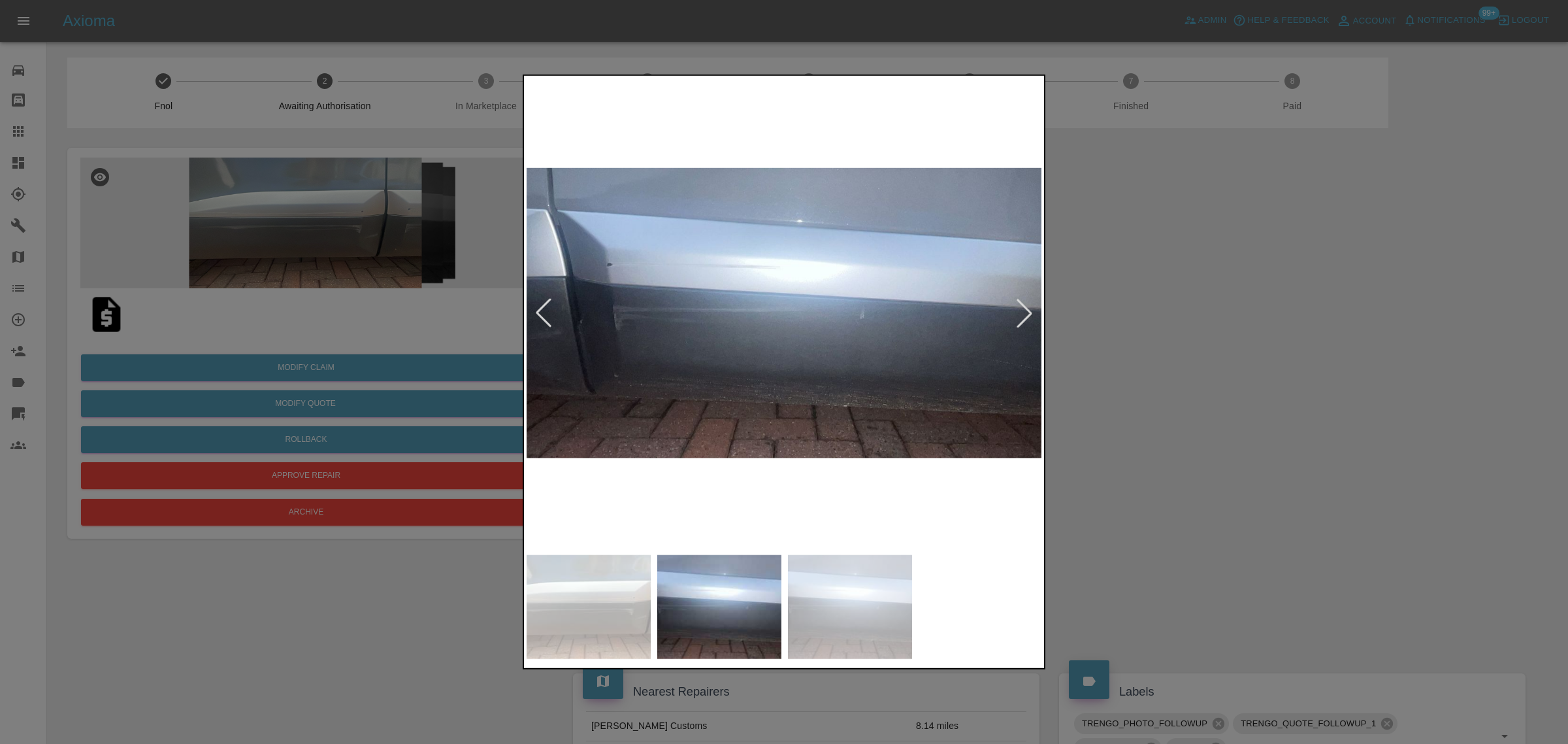
click at [1023, 317] on div at bounding box center [1025, 314] width 29 height 29
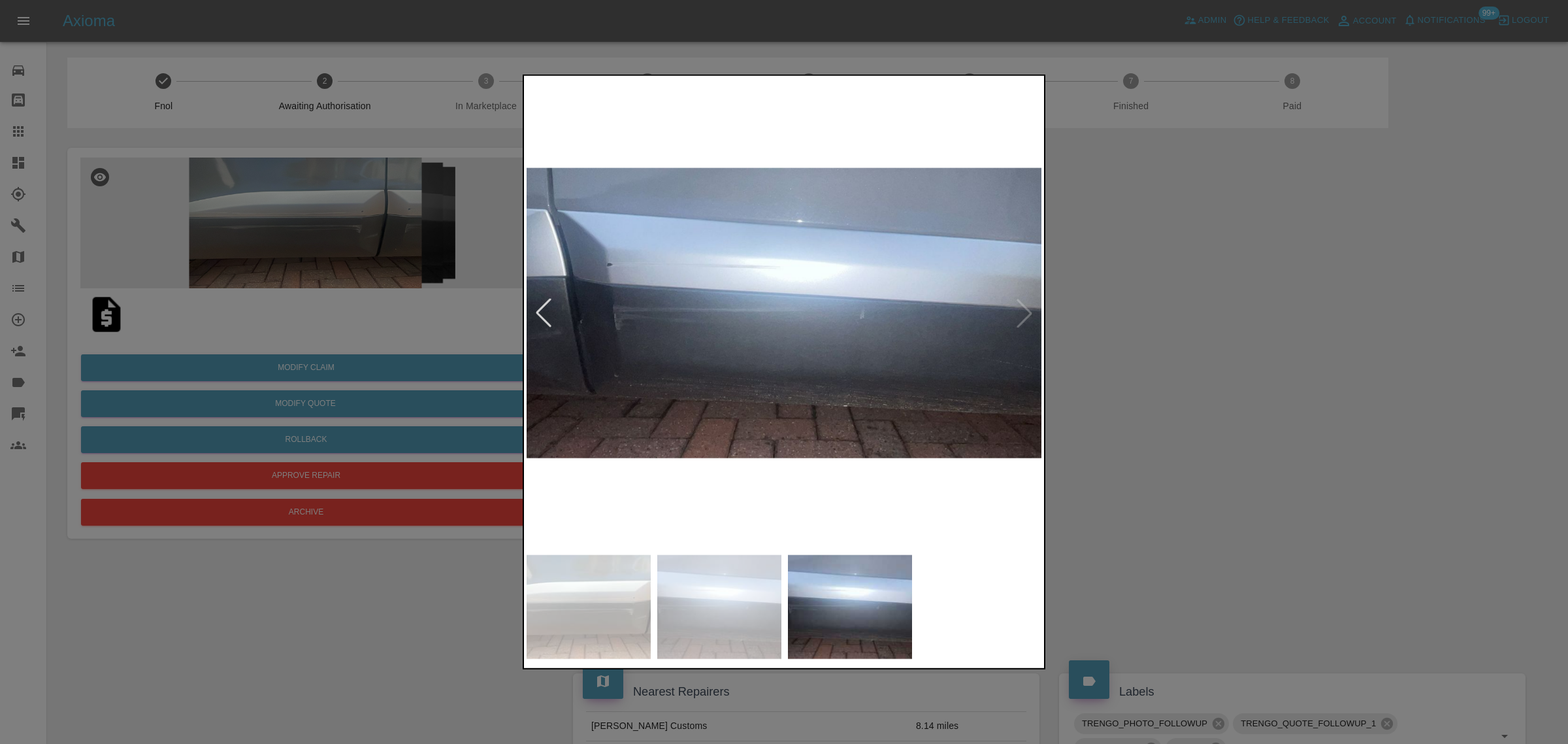
click at [1023, 317] on img at bounding box center [785, 313] width 516 height 470
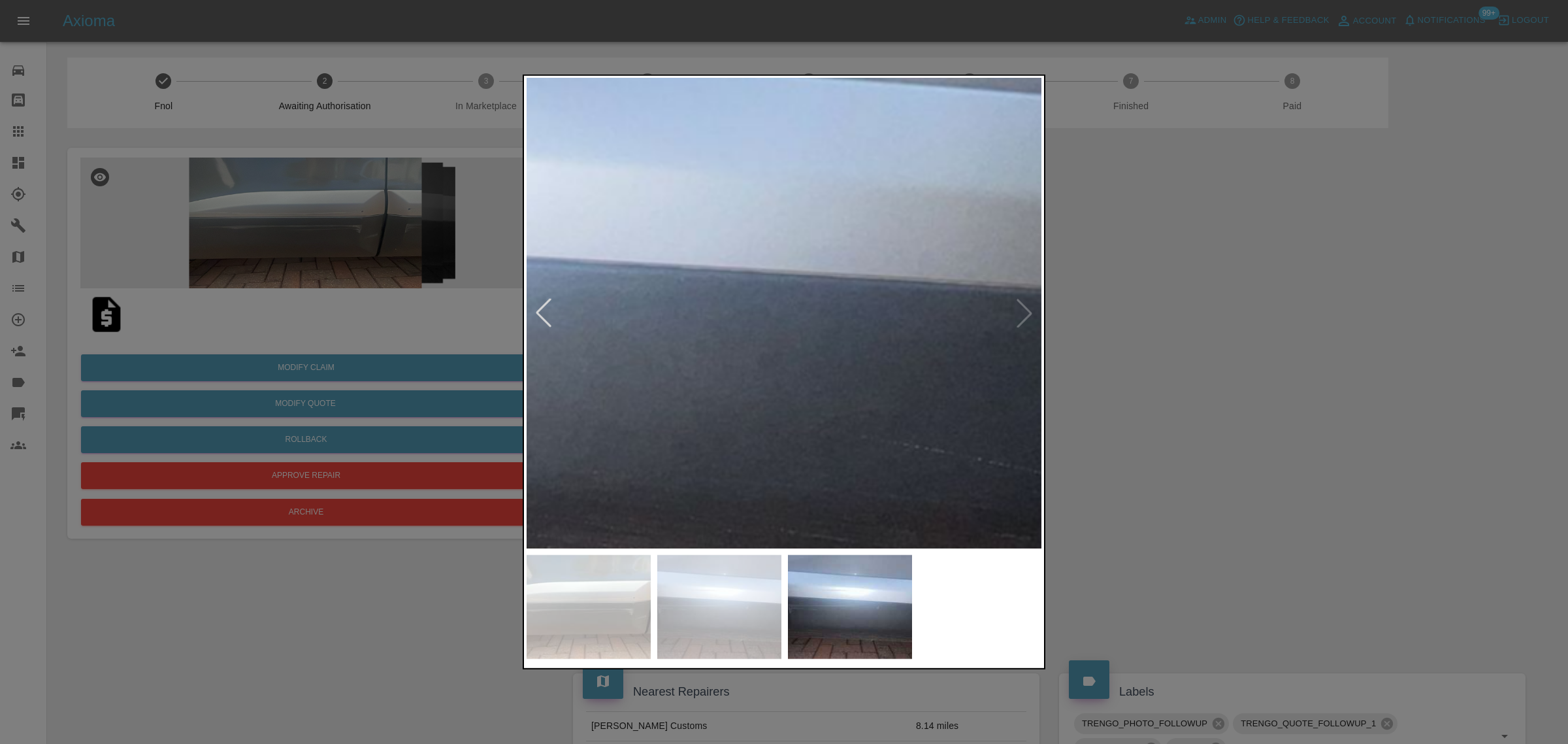
click at [1023, 317] on img at bounding box center [268, 301] width 1549 height 1409
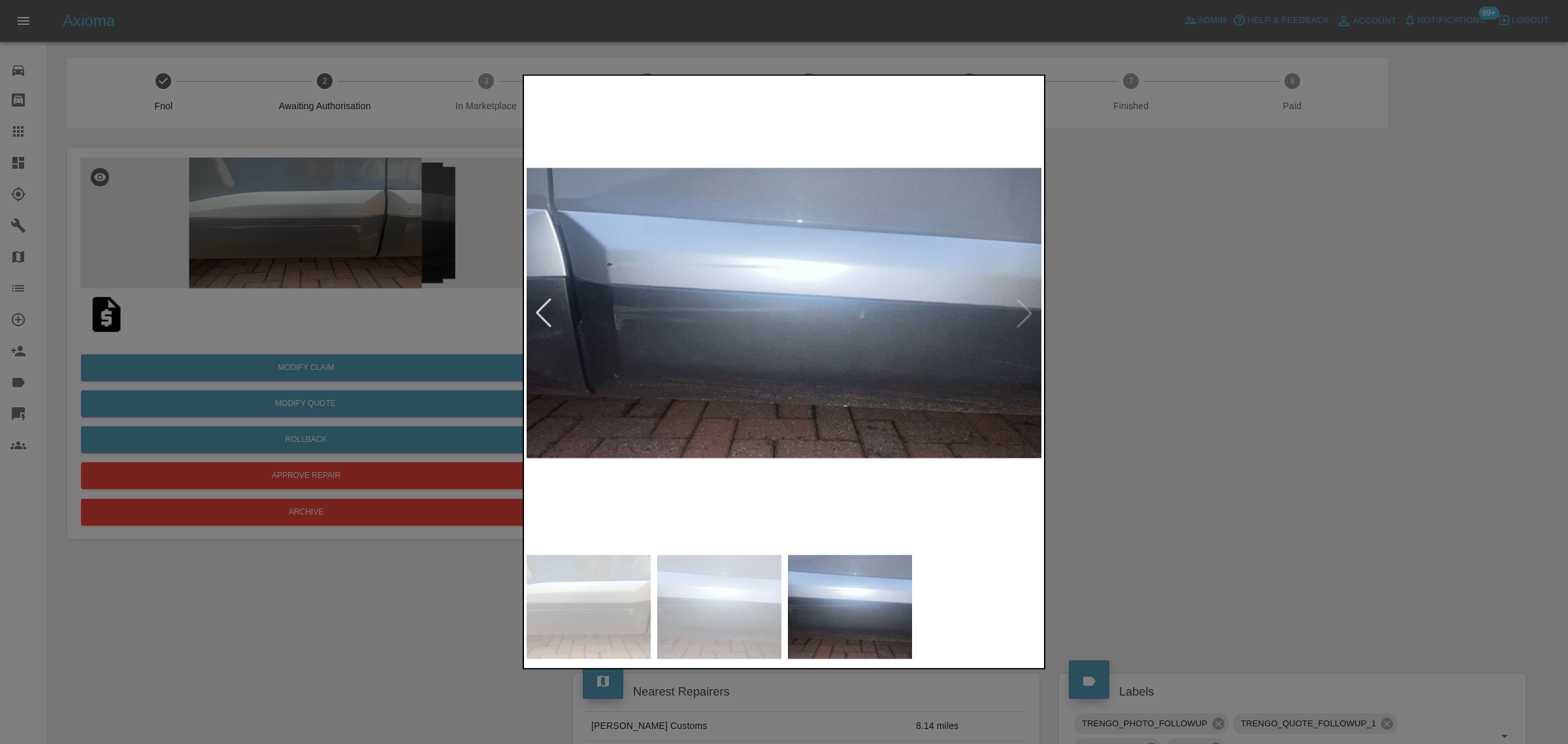
click at [1124, 356] on div at bounding box center [784, 372] width 1568 height 744
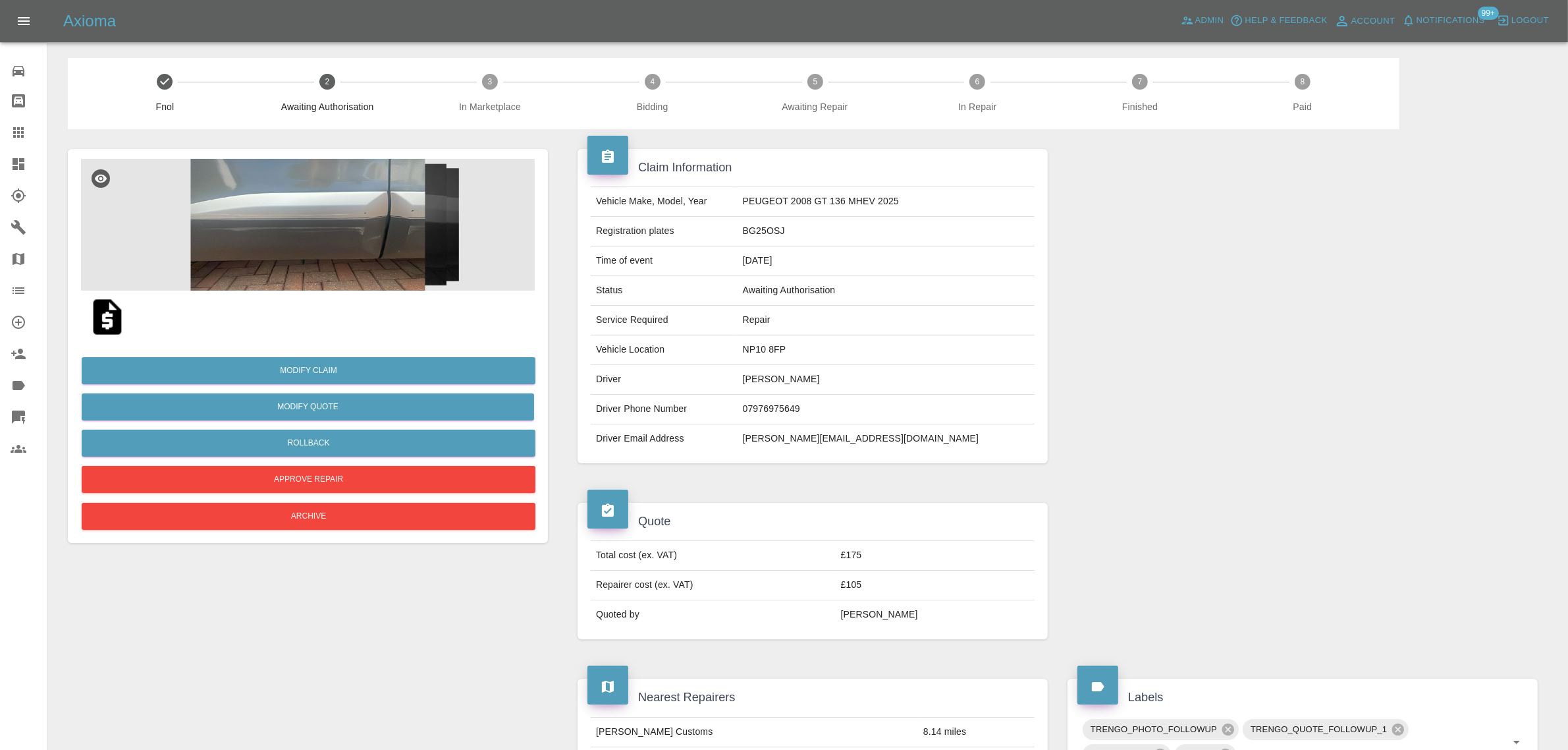
scroll to position [494, 0]
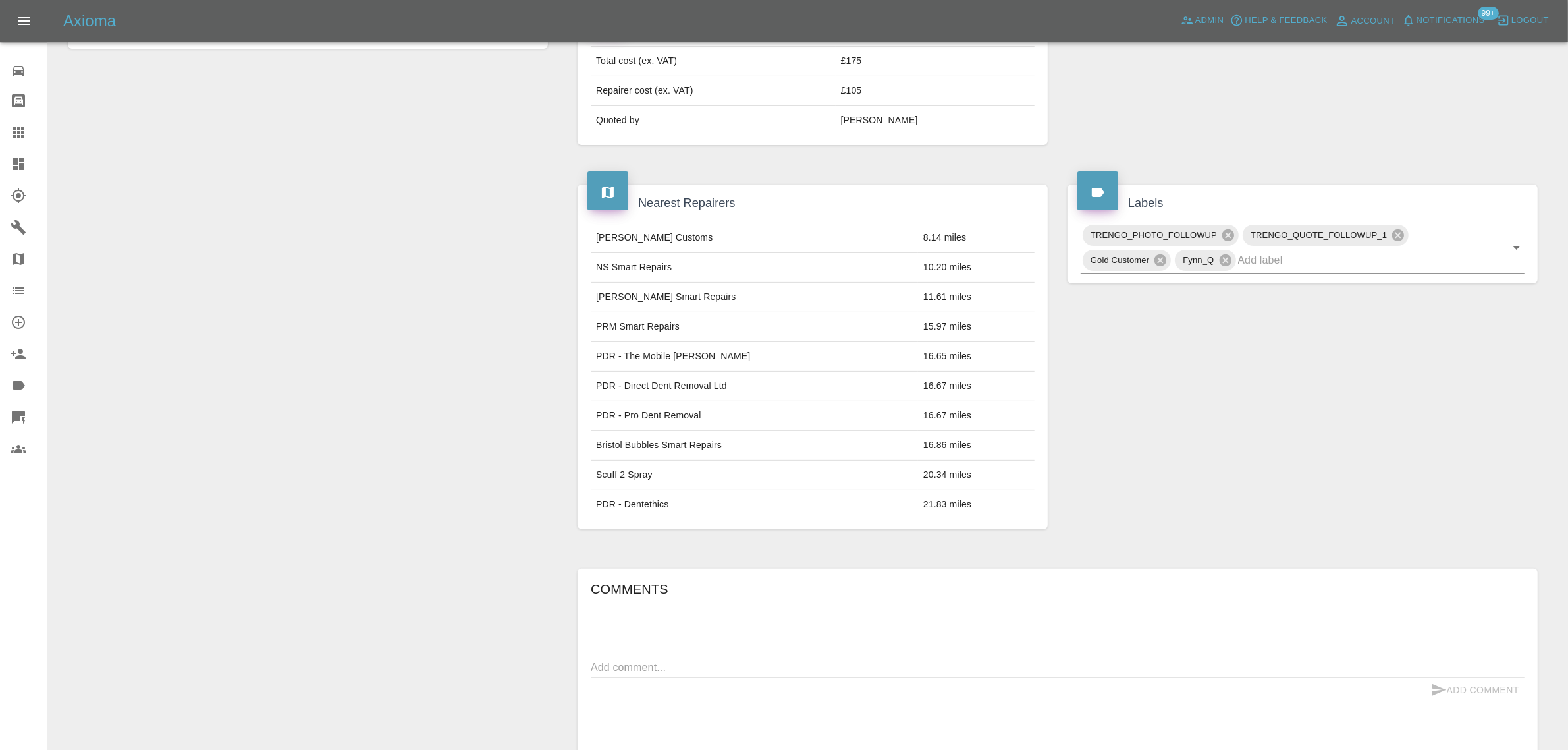
click at [7, 133] on link "Claims" at bounding box center [23, 132] width 47 height 31
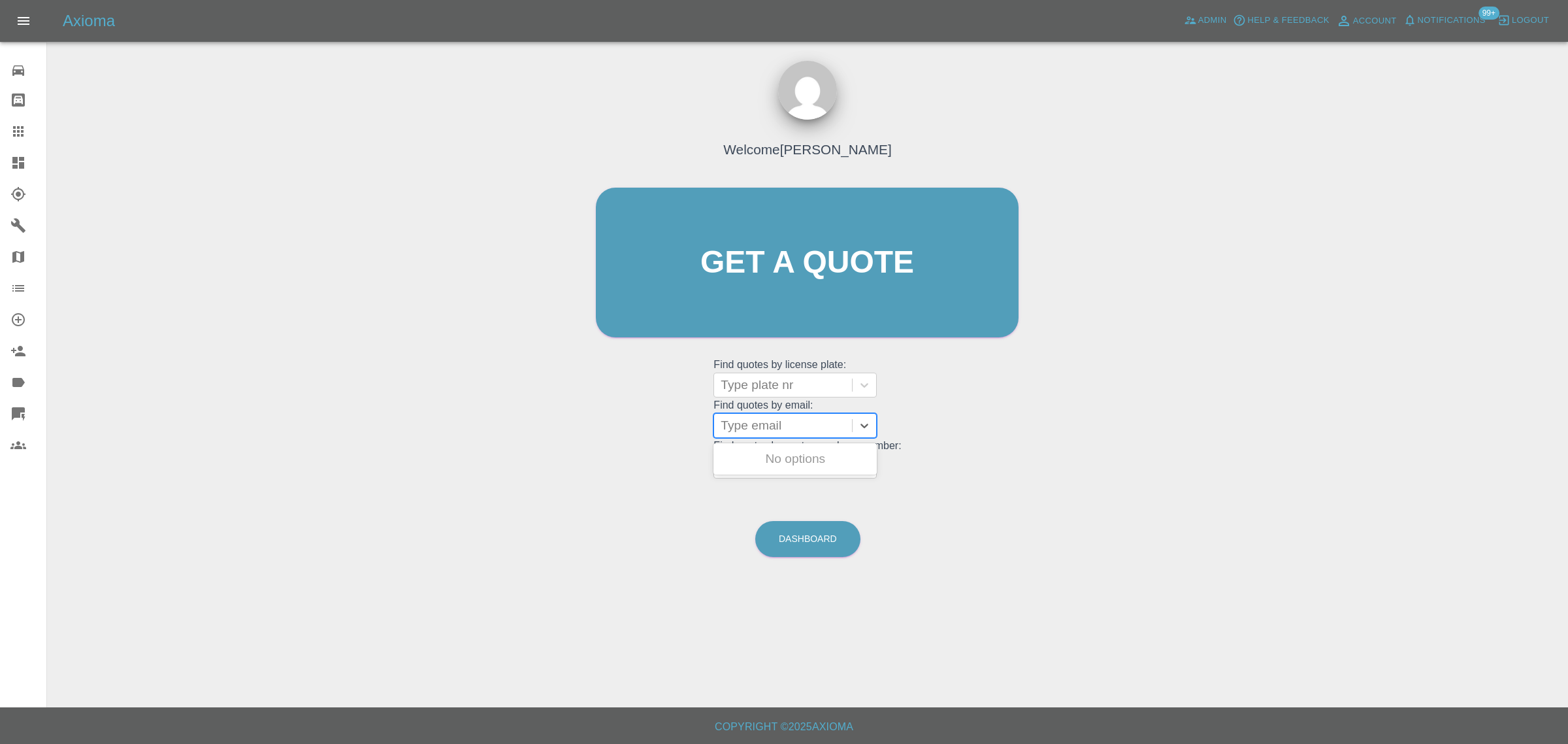
click at [747, 432] on div at bounding box center [783, 426] width 125 height 18
paste input "post@alexlamb.co.uk"
type input "post@alexlamb.co.uk"
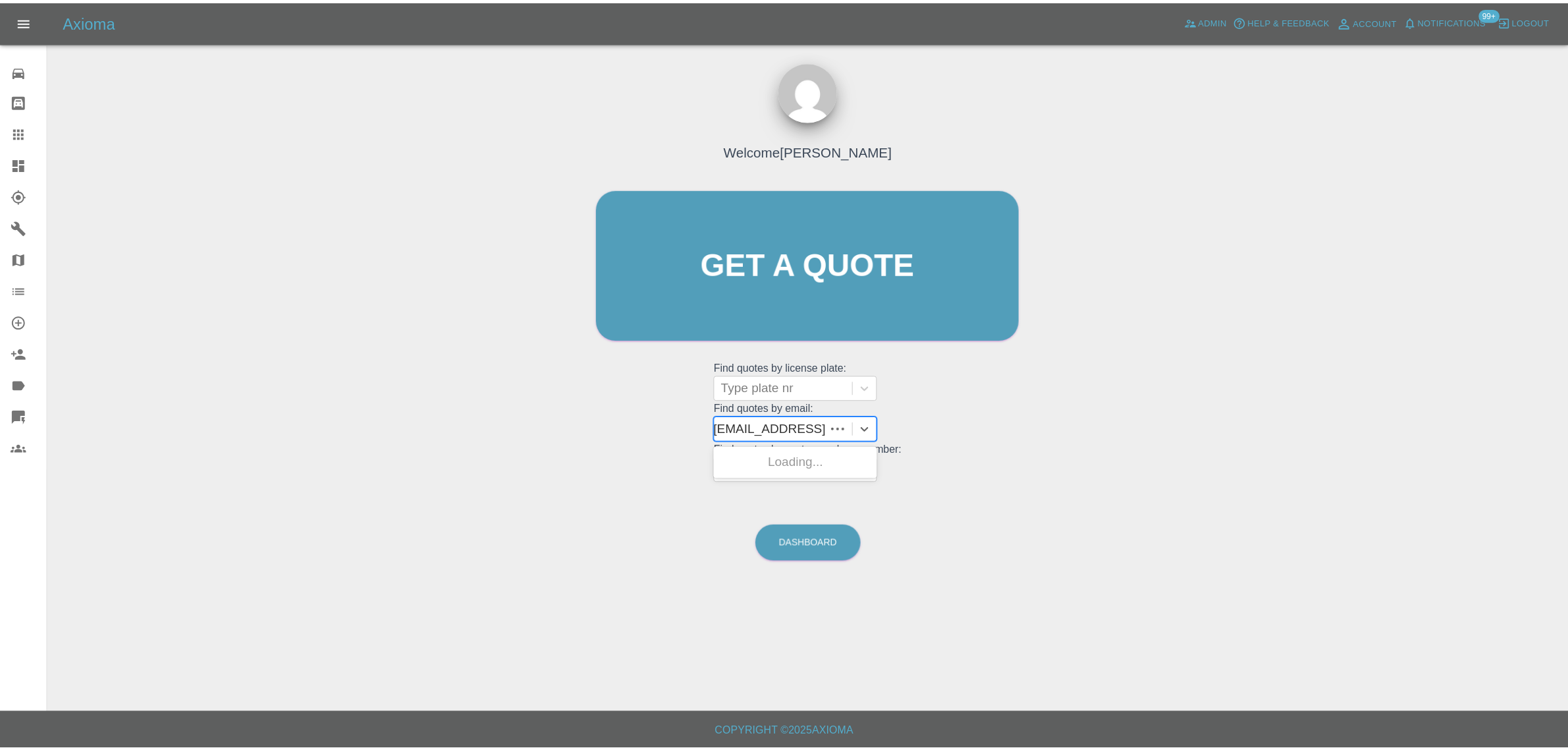
scroll to position [0, 0]
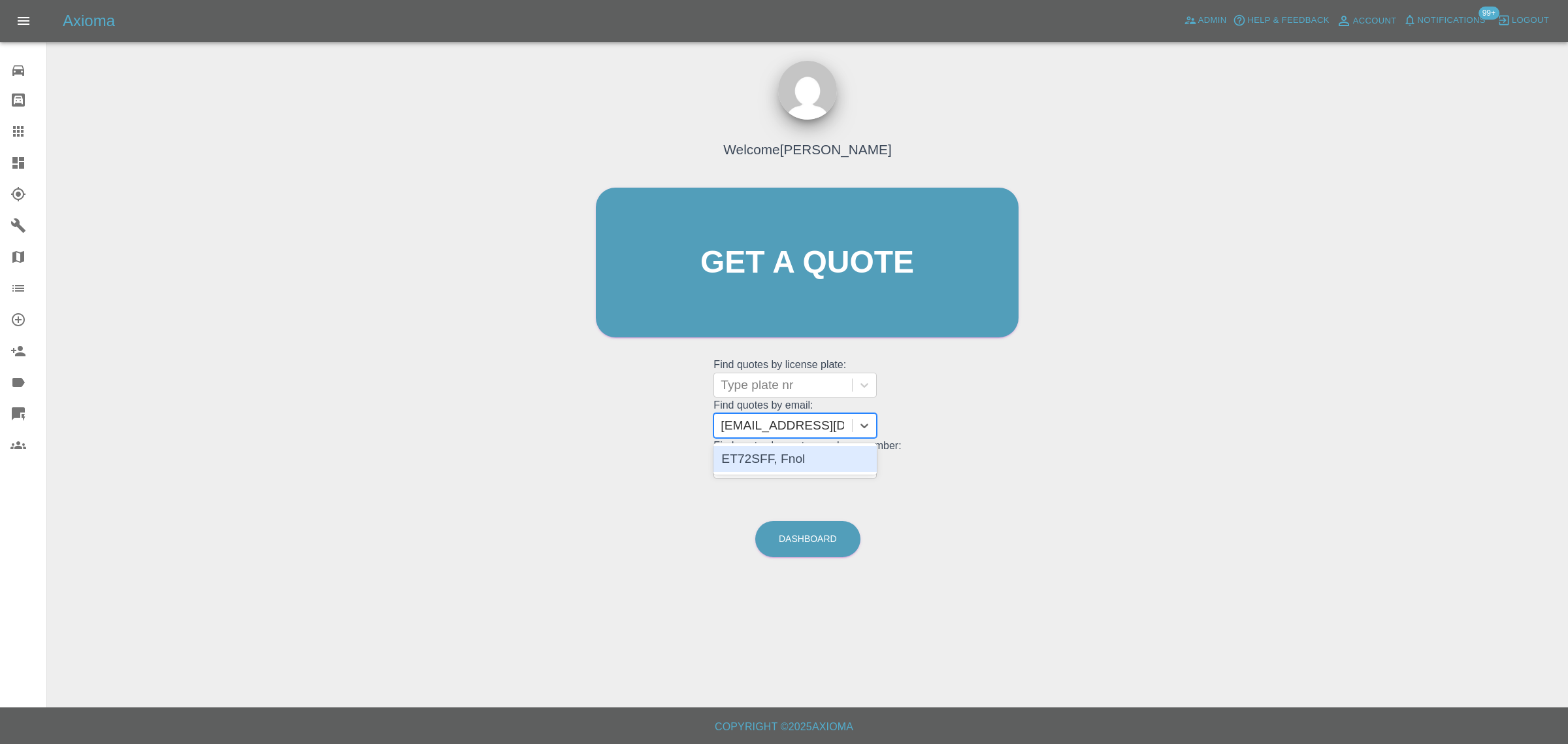
click at [786, 454] on div "ET72SFF, Fnol" at bounding box center [795, 459] width 163 height 26
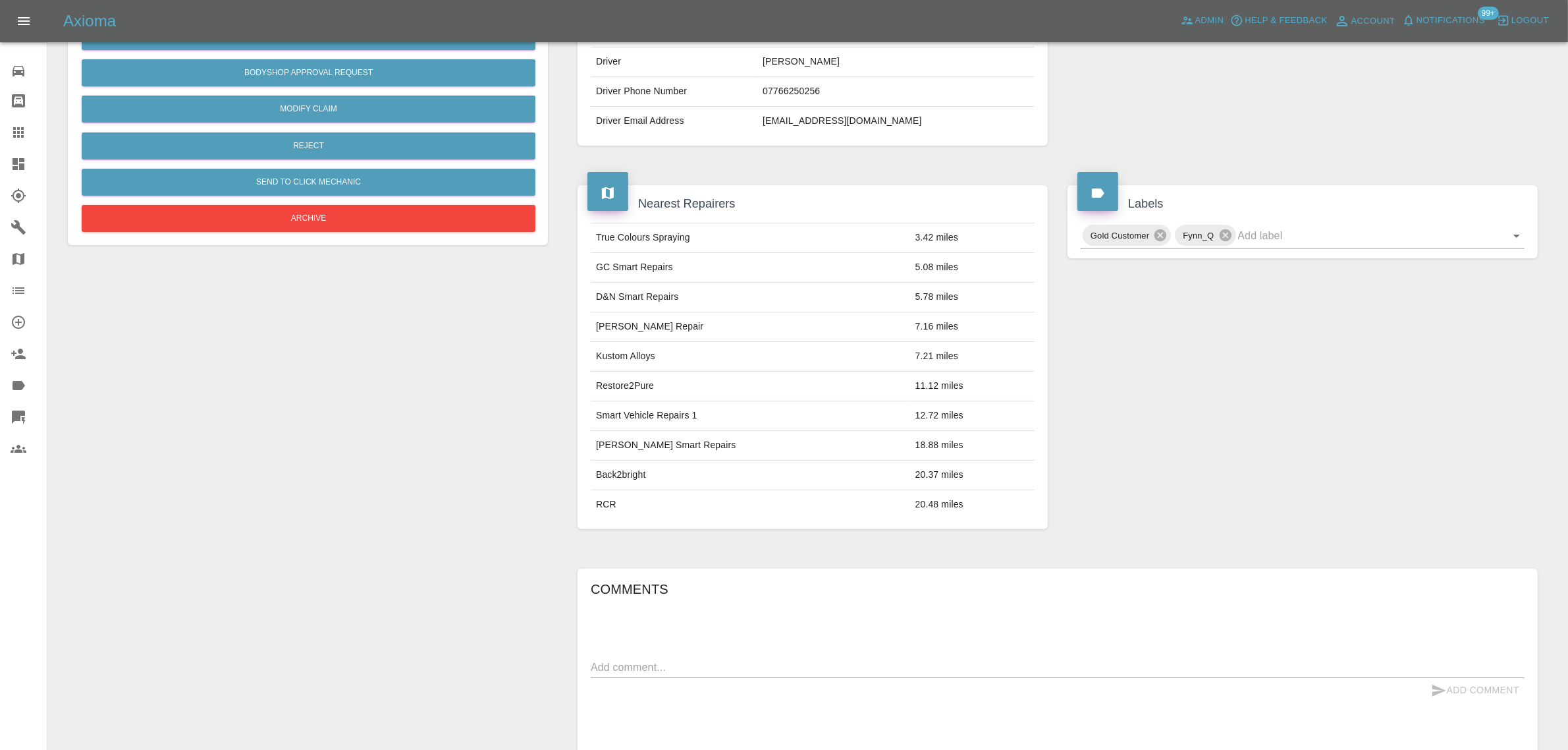
scroll to position [540, 0]
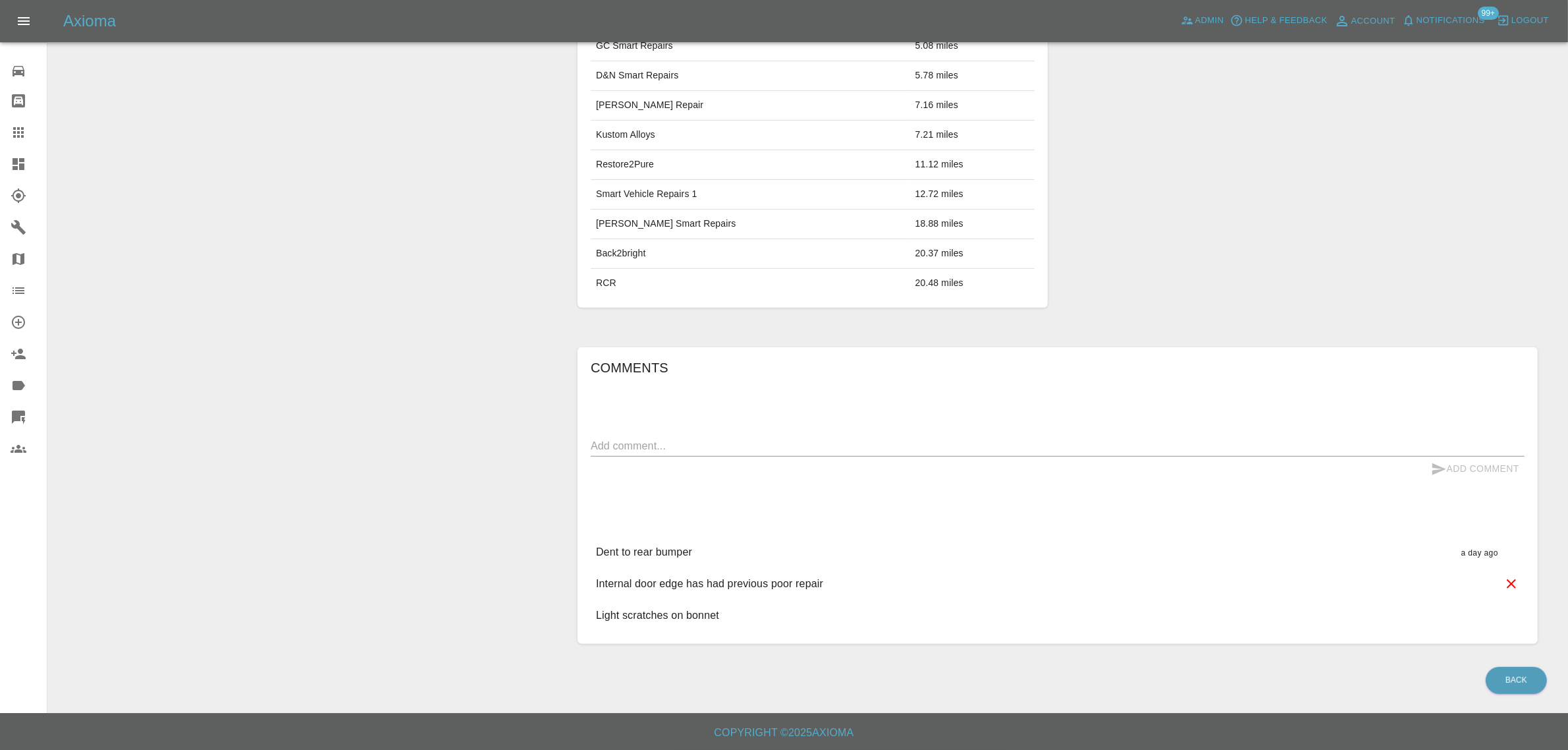
click at [806, 443] on textarea at bounding box center [1057, 446] width 933 height 15
paste textarea "Can you comment on the anticipated cost of the repairs? Please note the bumper …"
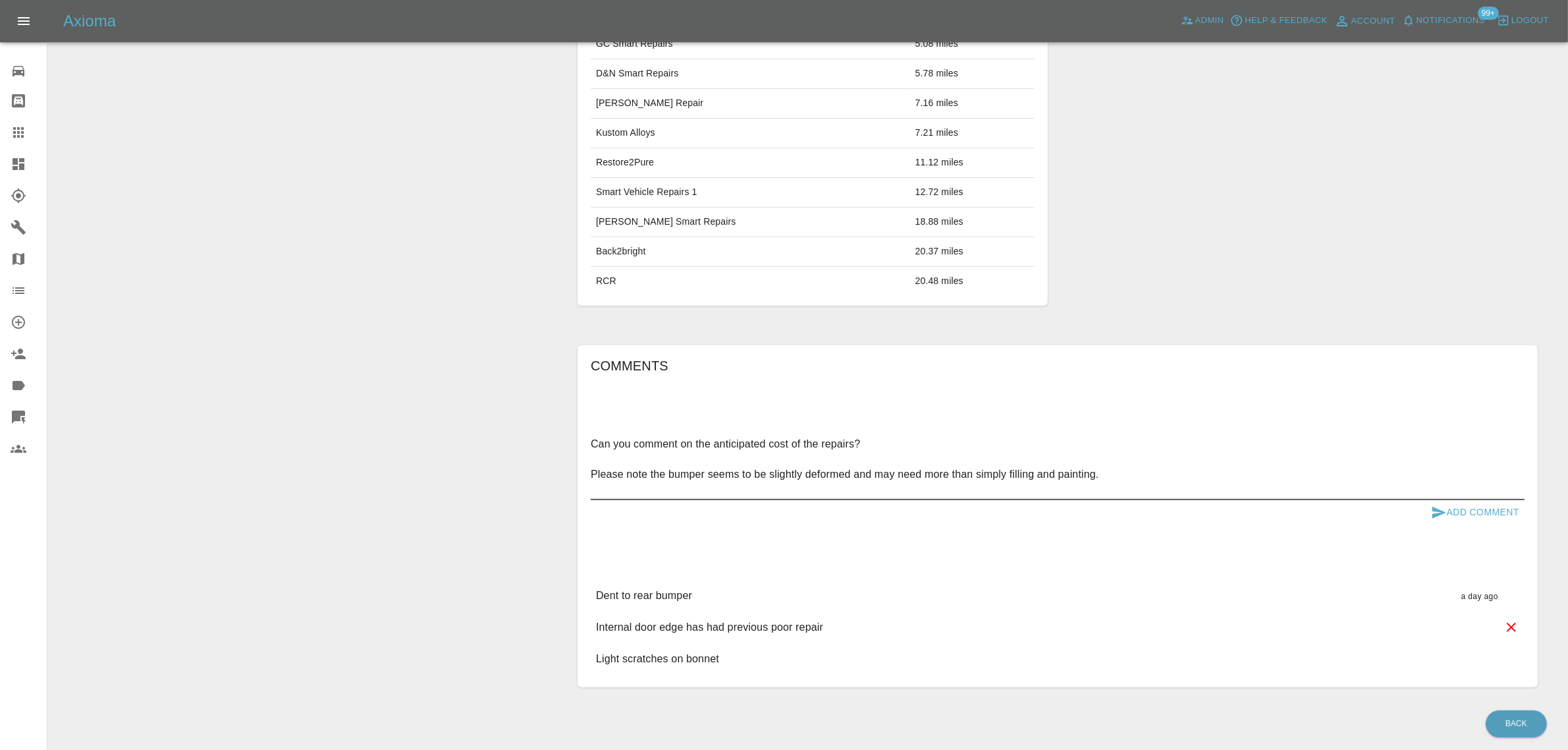
type textarea "Can you comment on the anticipated cost of the repairs? Please note the bumper …"
click at [1494, 512] on button "Add Comment" at bounding box center [1475, 512] width 99 height 25
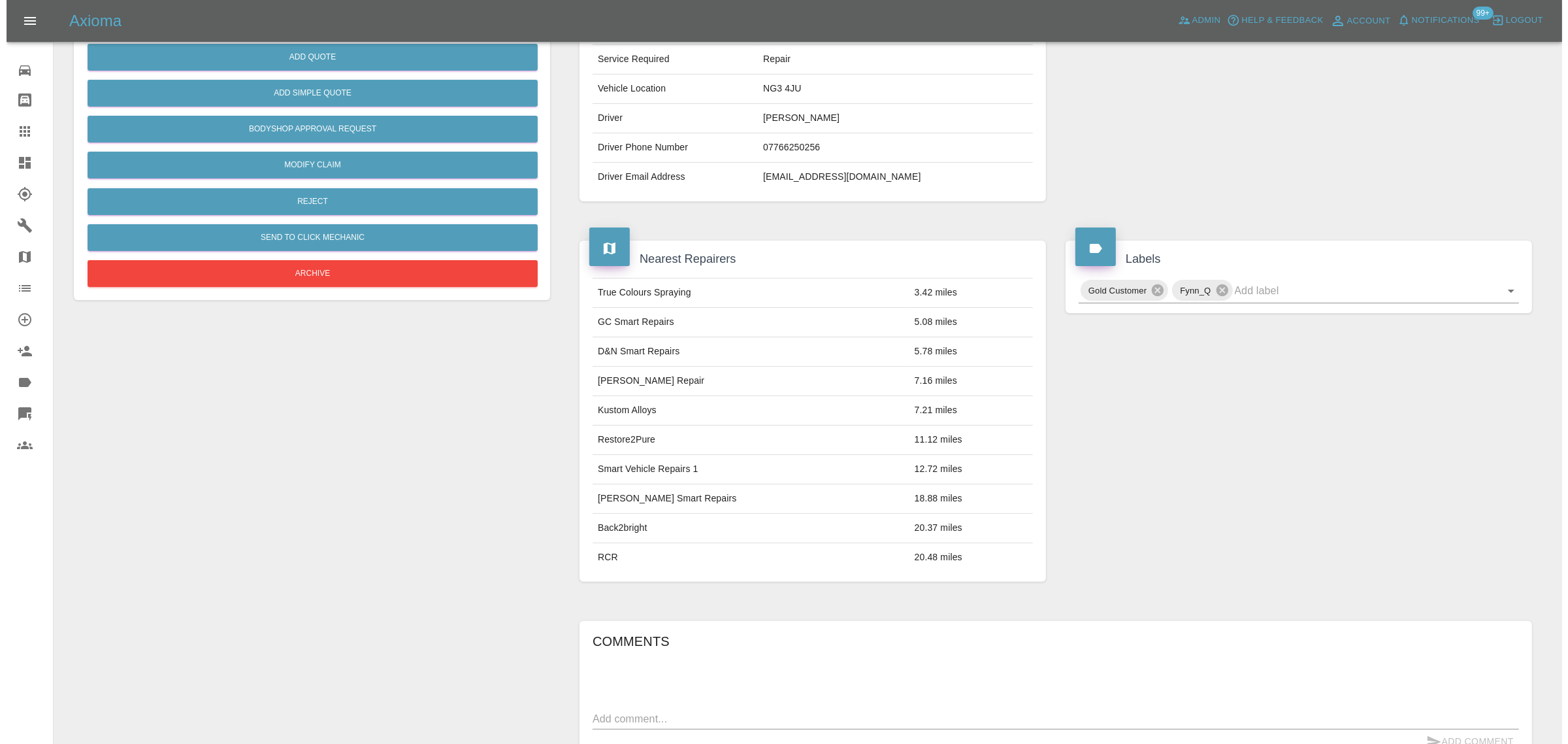
scroll to position [0, 0]
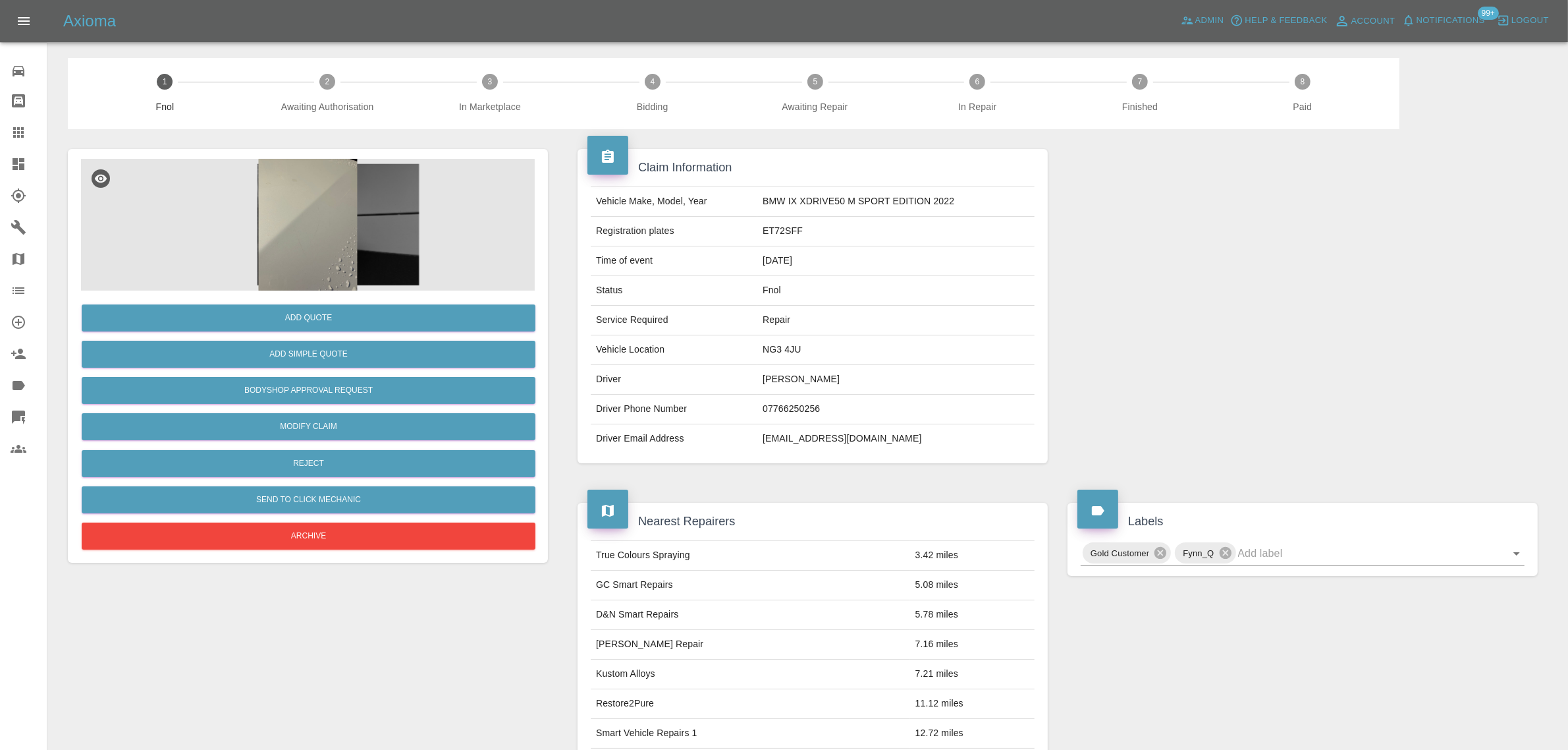
click at [320, 199] on img at bounding box center [308, 224] width 454 height 131
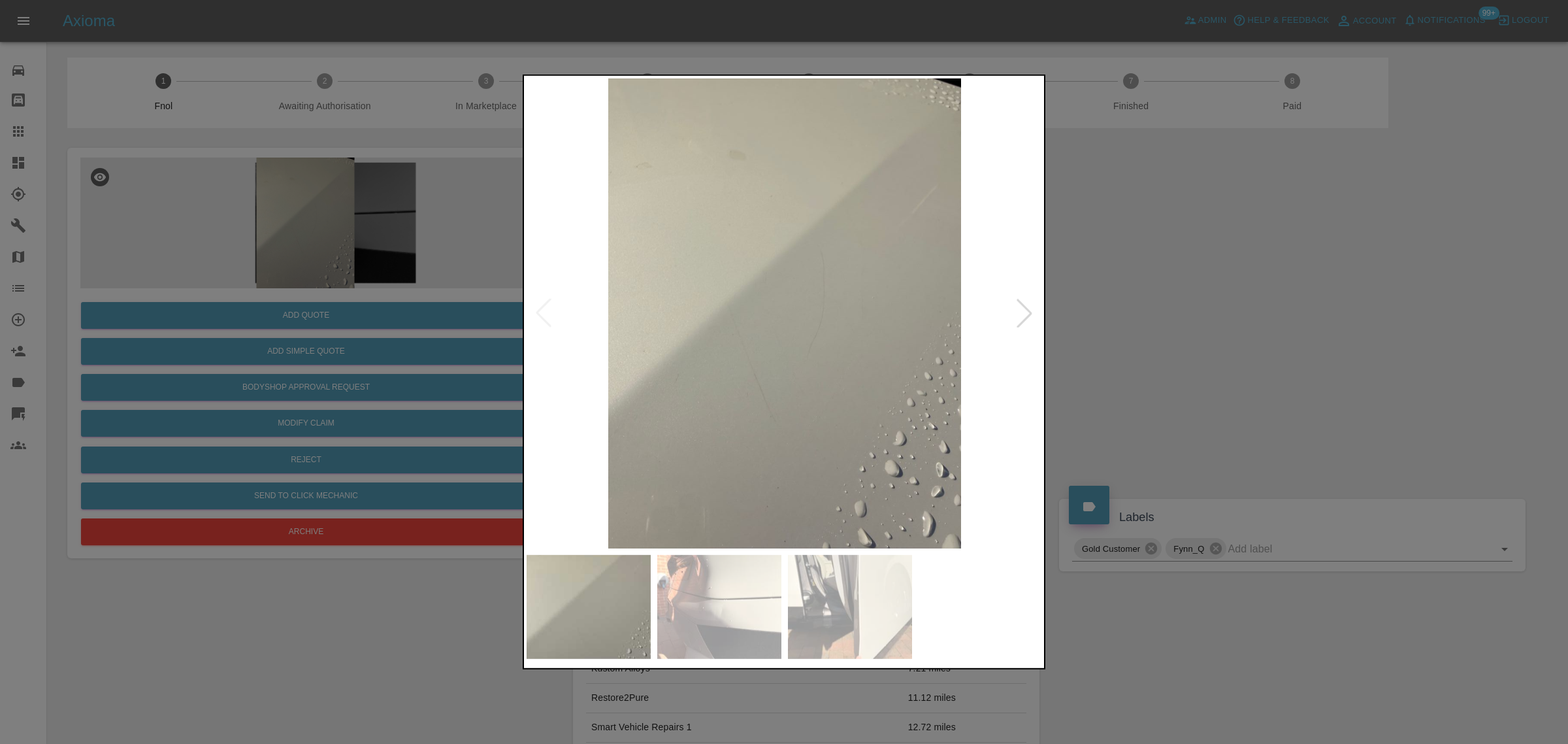
click at [1023, 321] on div at bounding box center [1025, 314] width 29 height 29
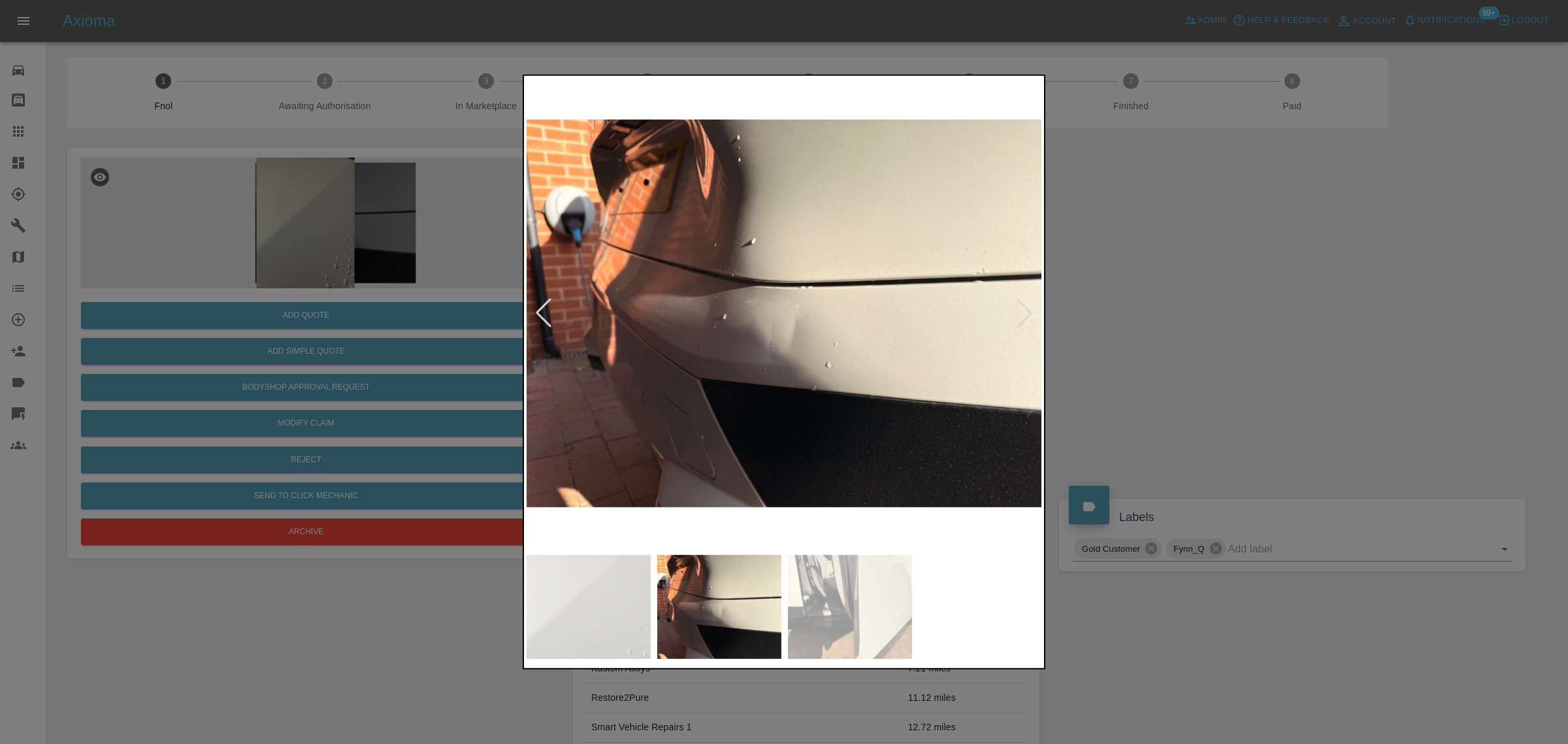
click at [1023, 321] on div at bounding box center [1025, 314] width 29 height 29
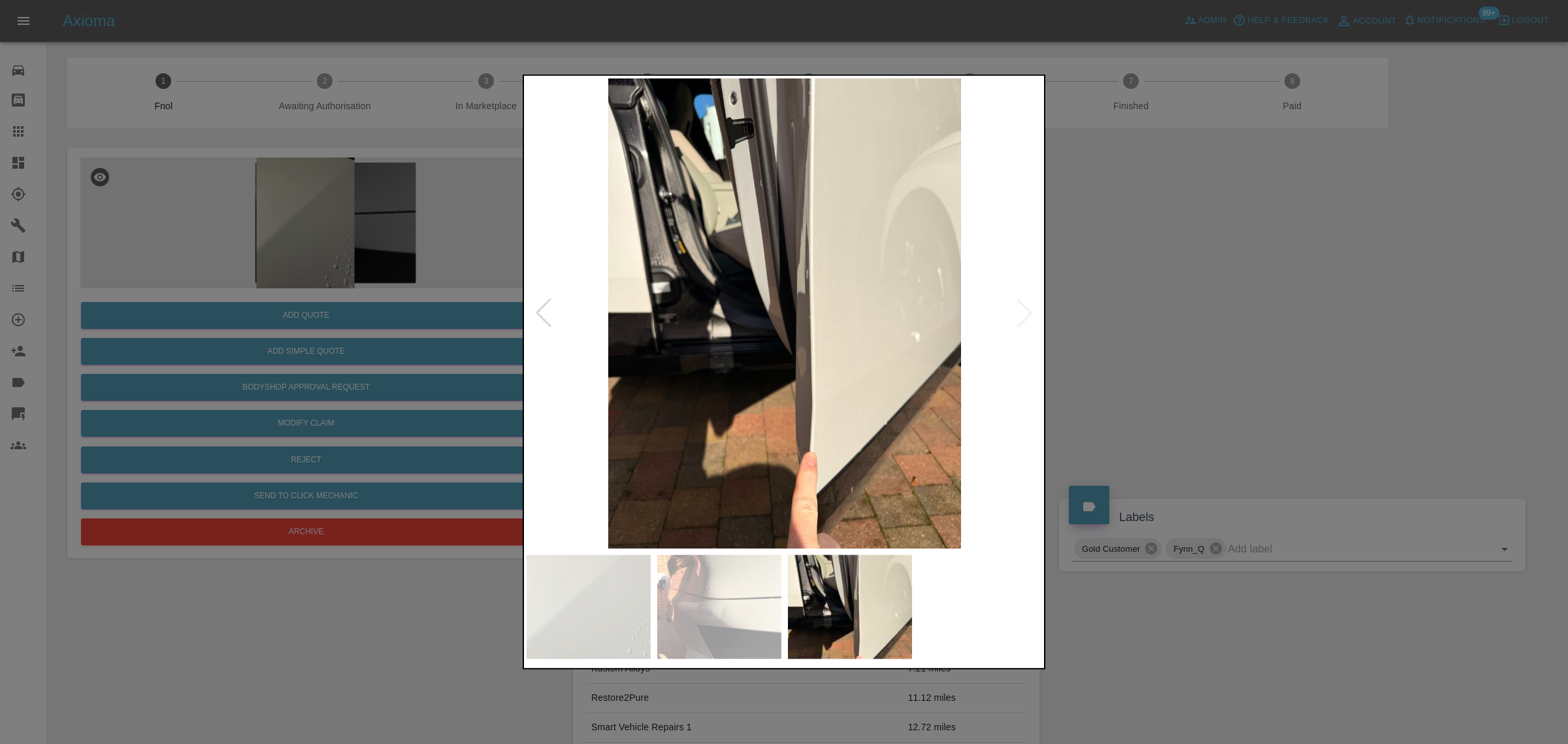
click at [1023, 321] on img at bounding box center [785, 313] width 516 height 470
click at [1124, 320] on div at bounding box center [784, 372] width 1568 height 744
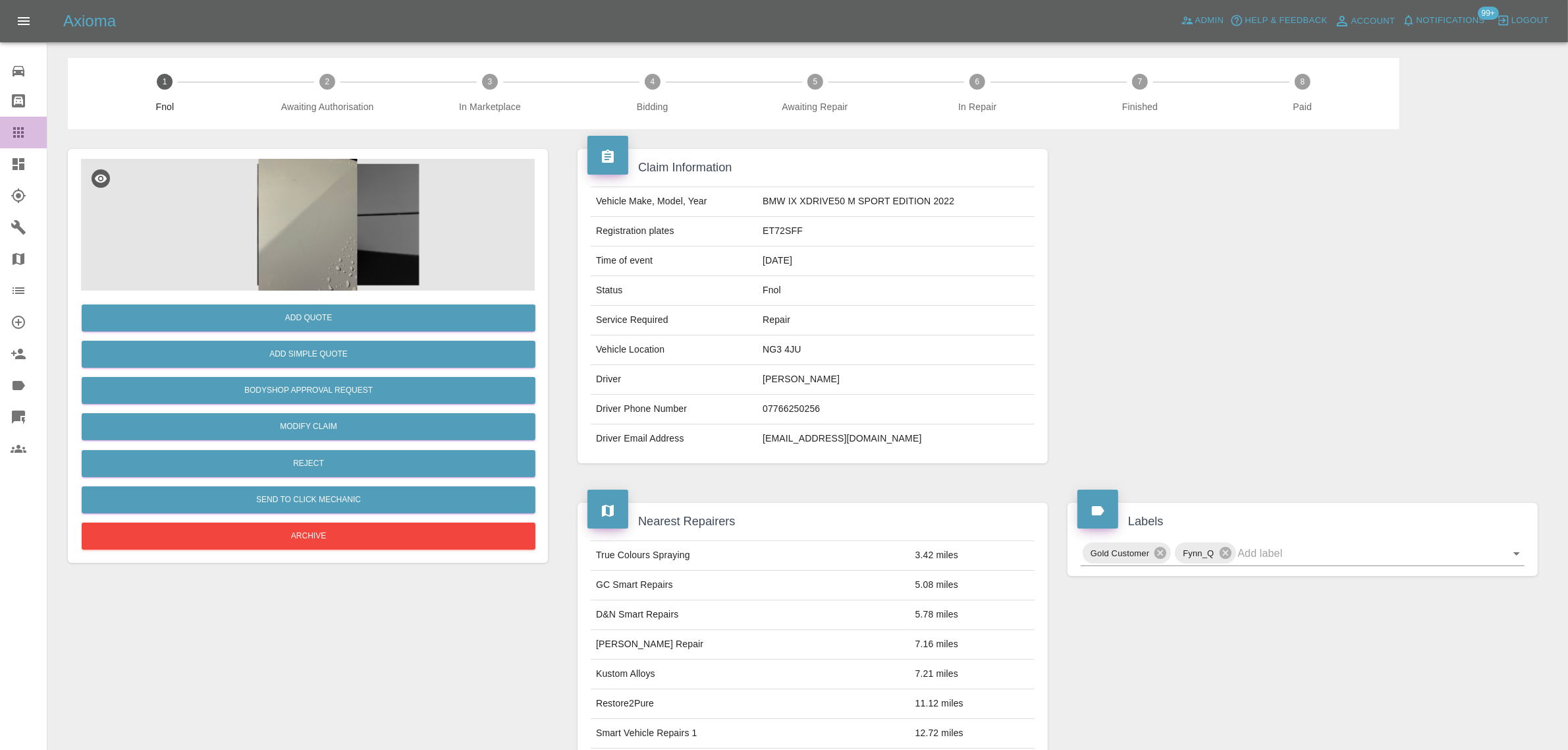
click at [17, 132] on icon at bounding box center [17, 131] width 10 height 10
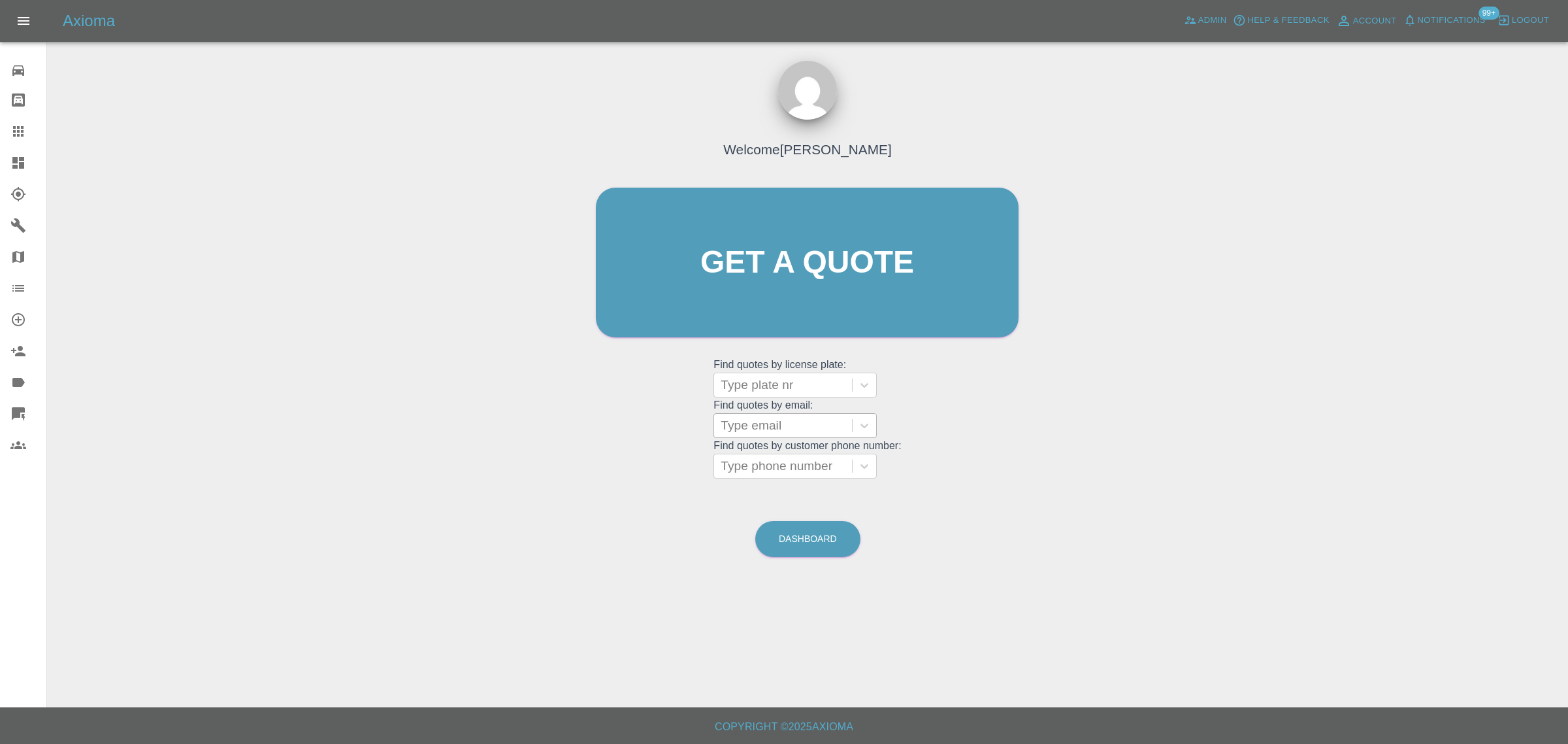
click at [758, 428] on div at bounding box center [783, 426] width 125 height 18
paste input "vivmiles@hotmail.co.uk"
type input "vivmiles@hotmail.co.uk"
click at [748, 458] on div "GM64 FRP, Awaiting Authorisation" at bounding box center [795, 467] width 163 height 42
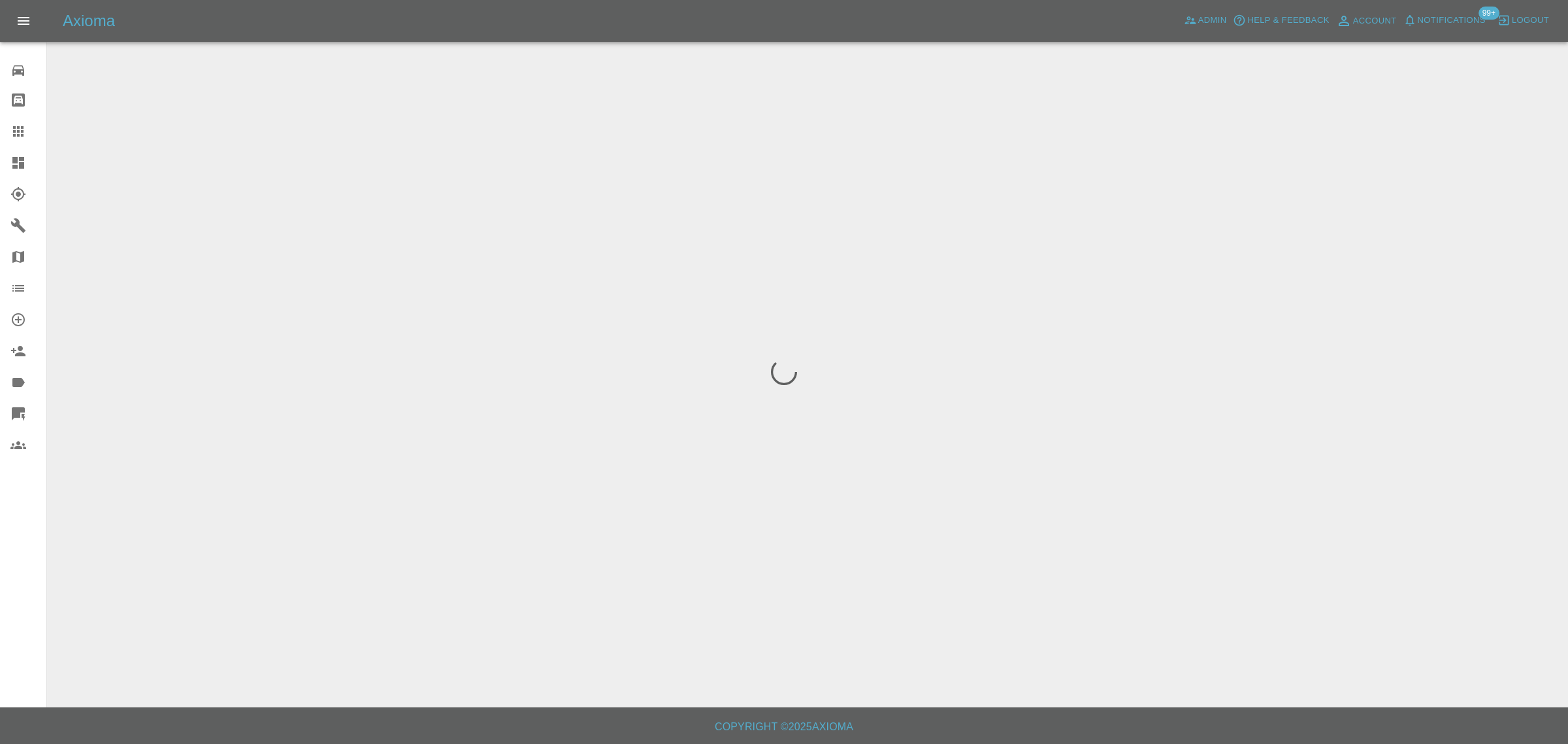
click at [17, 557] on div "0 Repair home Bodyshop home Claims Dashboard Explorer Garages Map Organization …" at bounding box center [24, 372] width 47 height 744
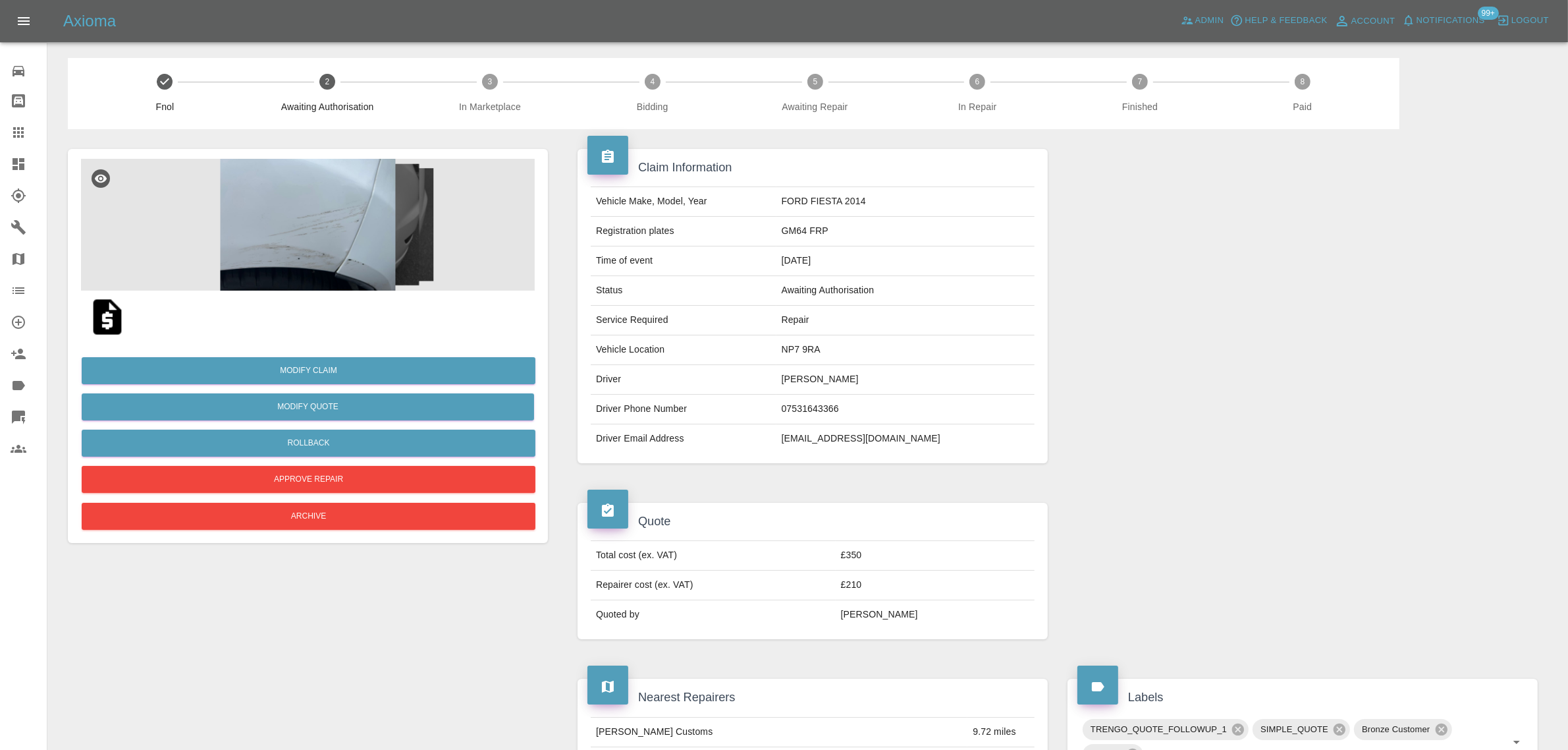
click at [344, 237] on img at bounding box center [308, 224] width 454 height 131
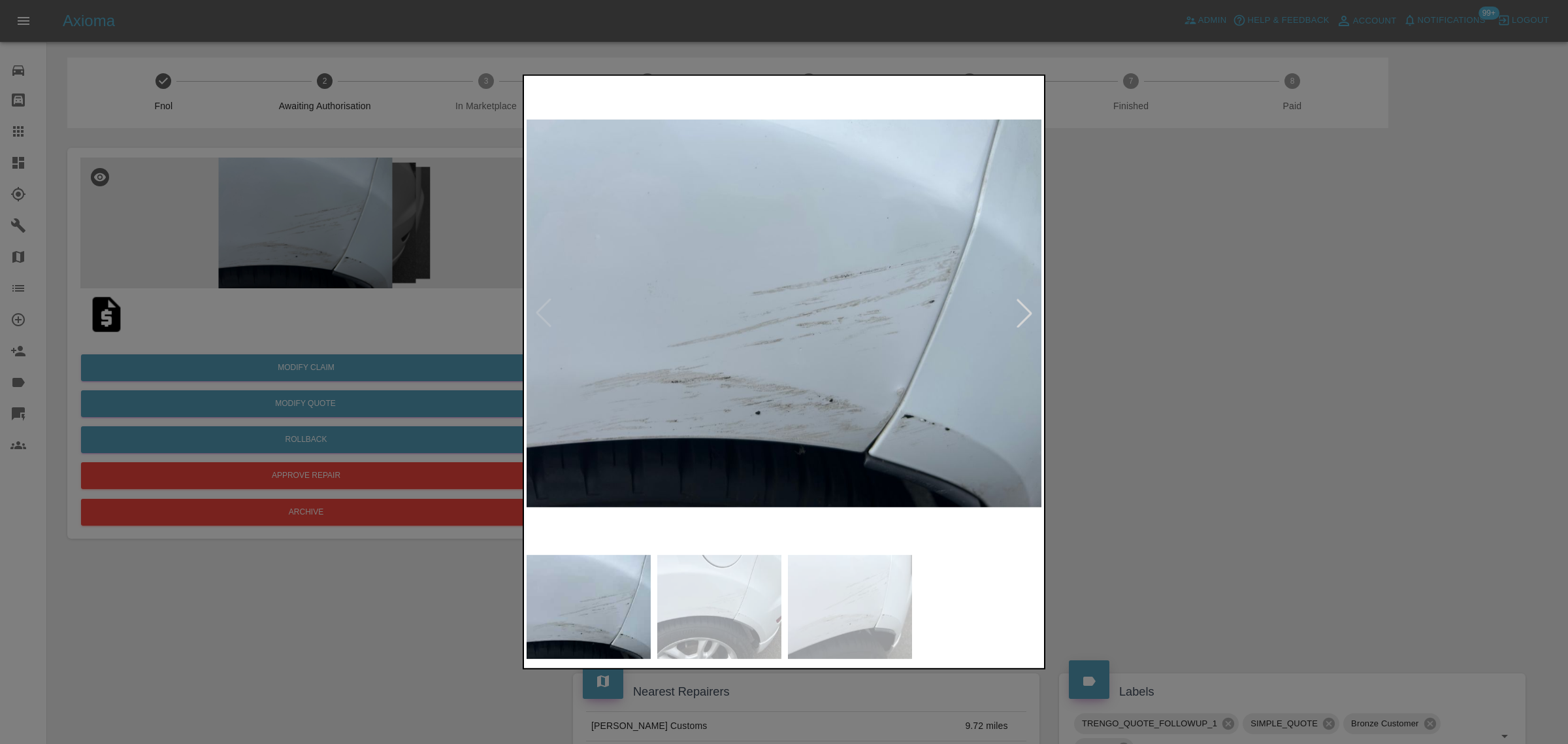
click at [1021, 315] on div at bounding box center [1025, 314] width 29 height 29
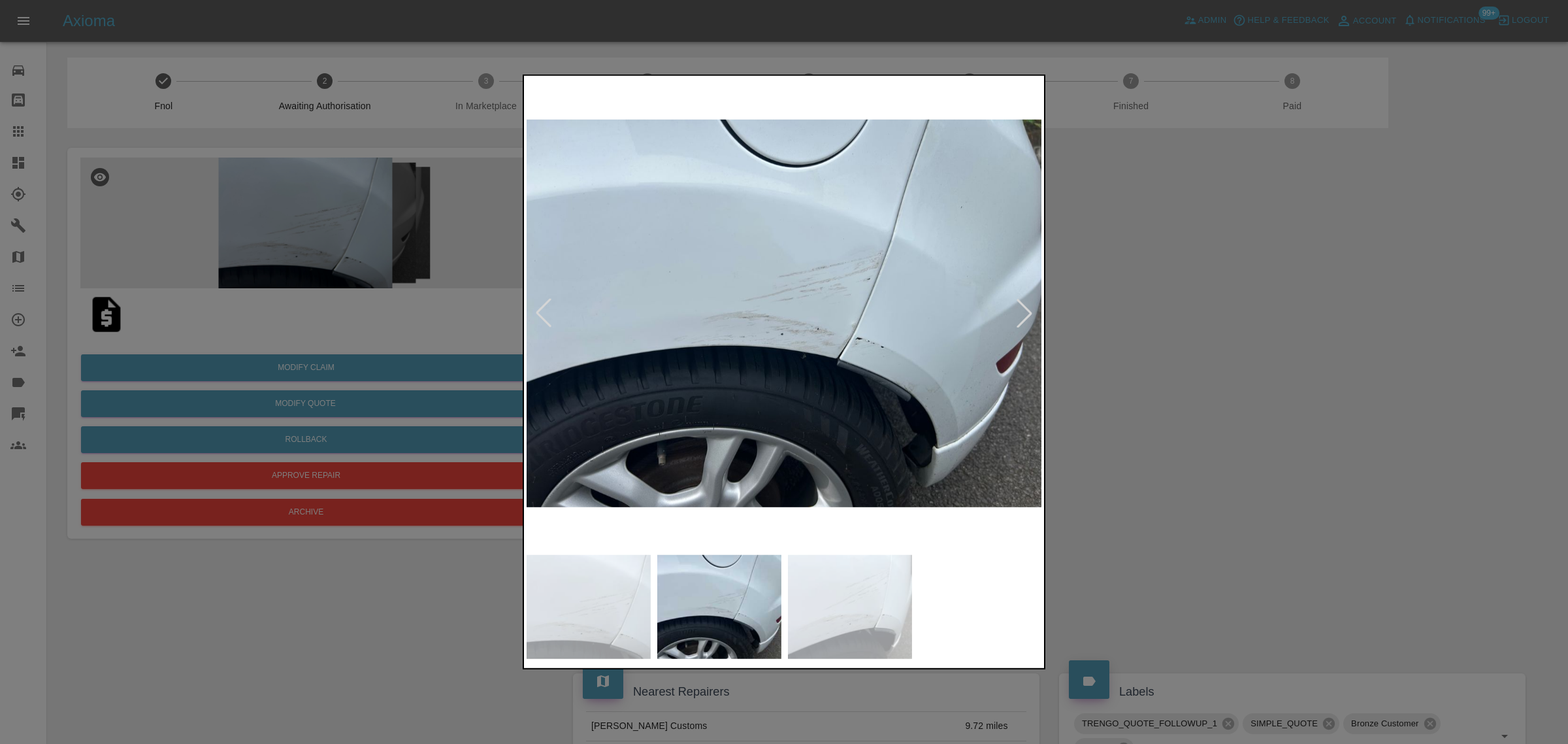
click at [1021, 315] on div at bounding box center [1025, 314] width 29 height 29
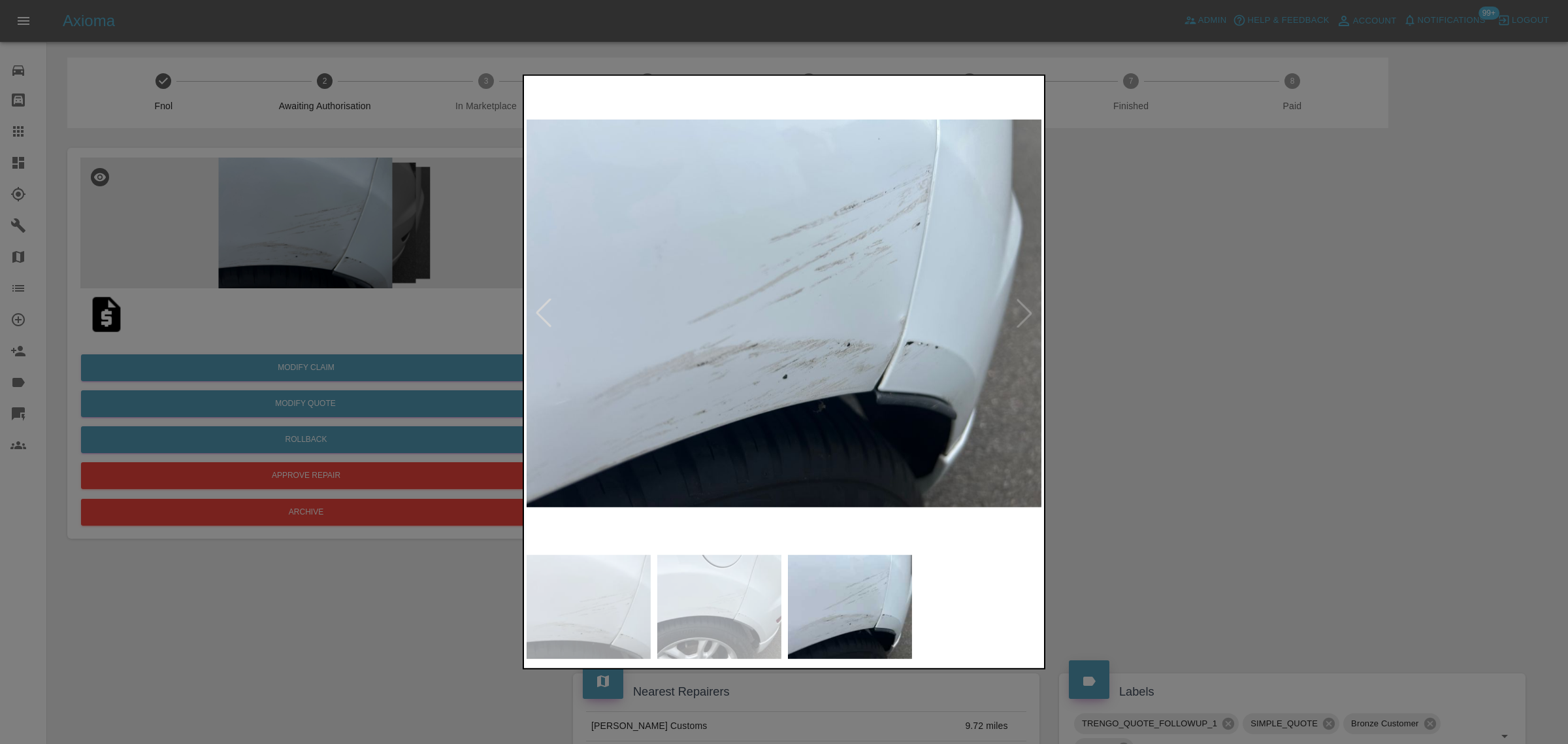
click at [1021, 315] on img at bounding box center [785, 313] width 516 height 470
click at [1131, 373] on div at bounding box center [784, 372] width 1568 height 744
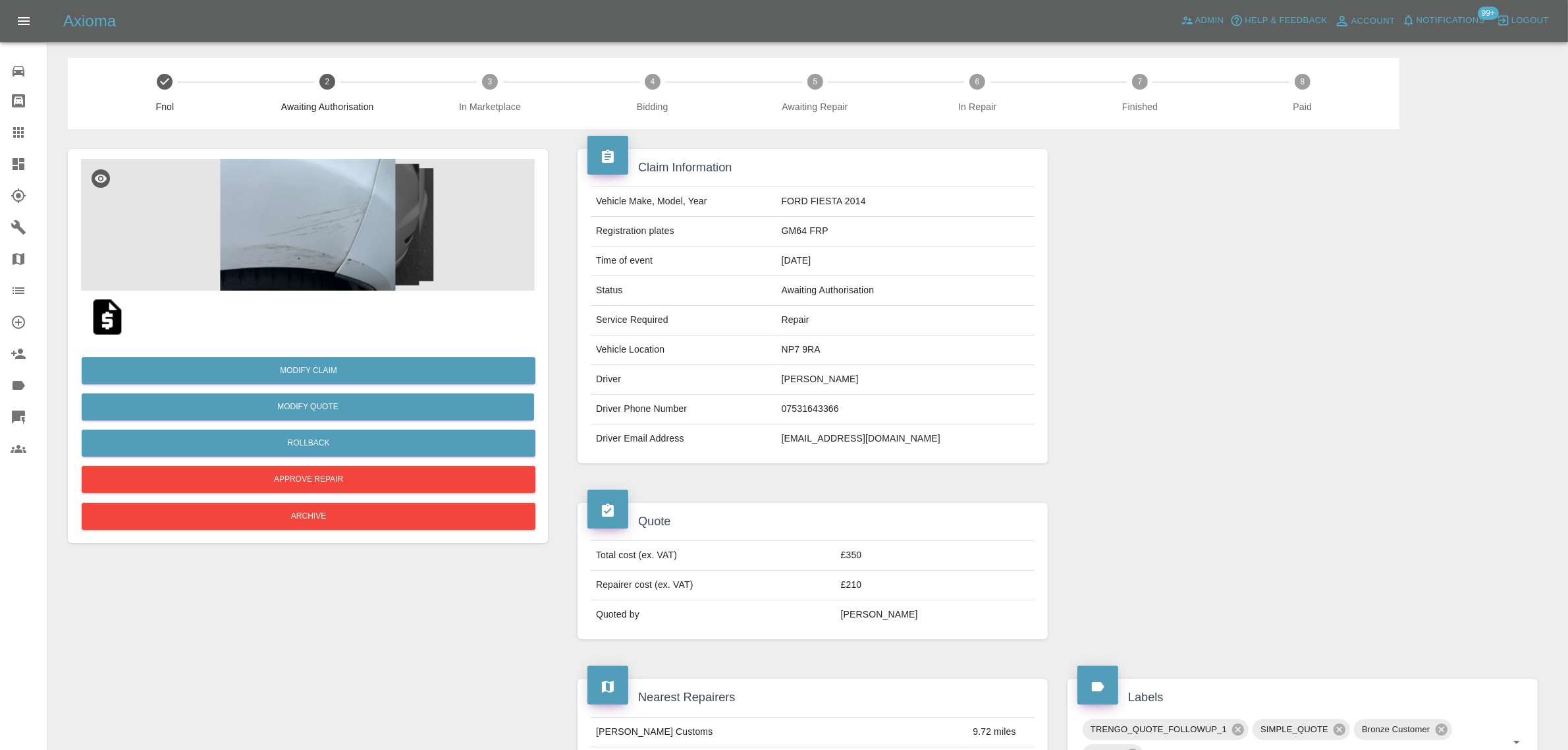
click at [28, 131] on div at bounding box center [28, 131] width 37 height 16
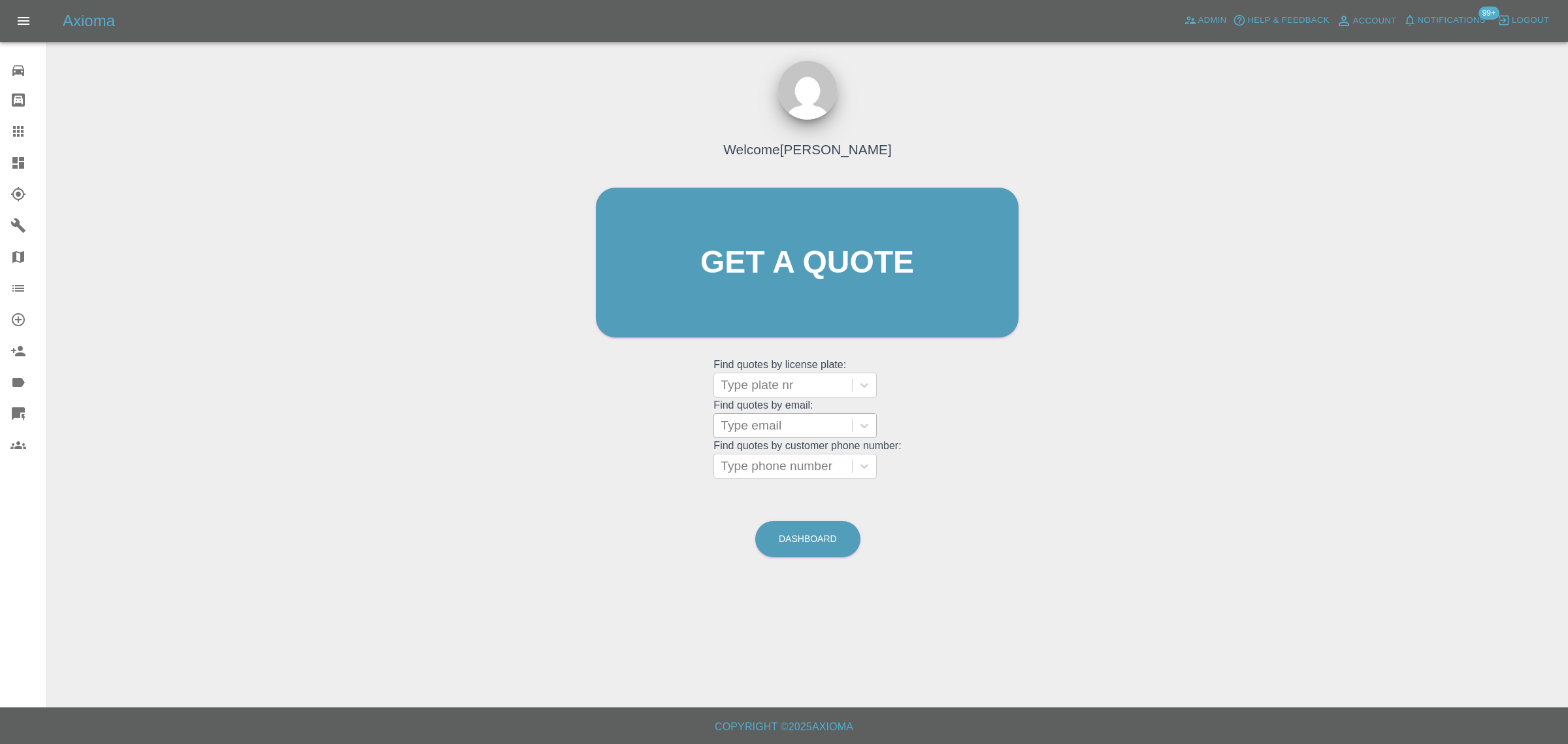
click at [732, 423] on div at bounding box center [783, 426] width 125 height 18
paste input "maddogwcc@aol.com"
type input "maddogwcc@aol.com"
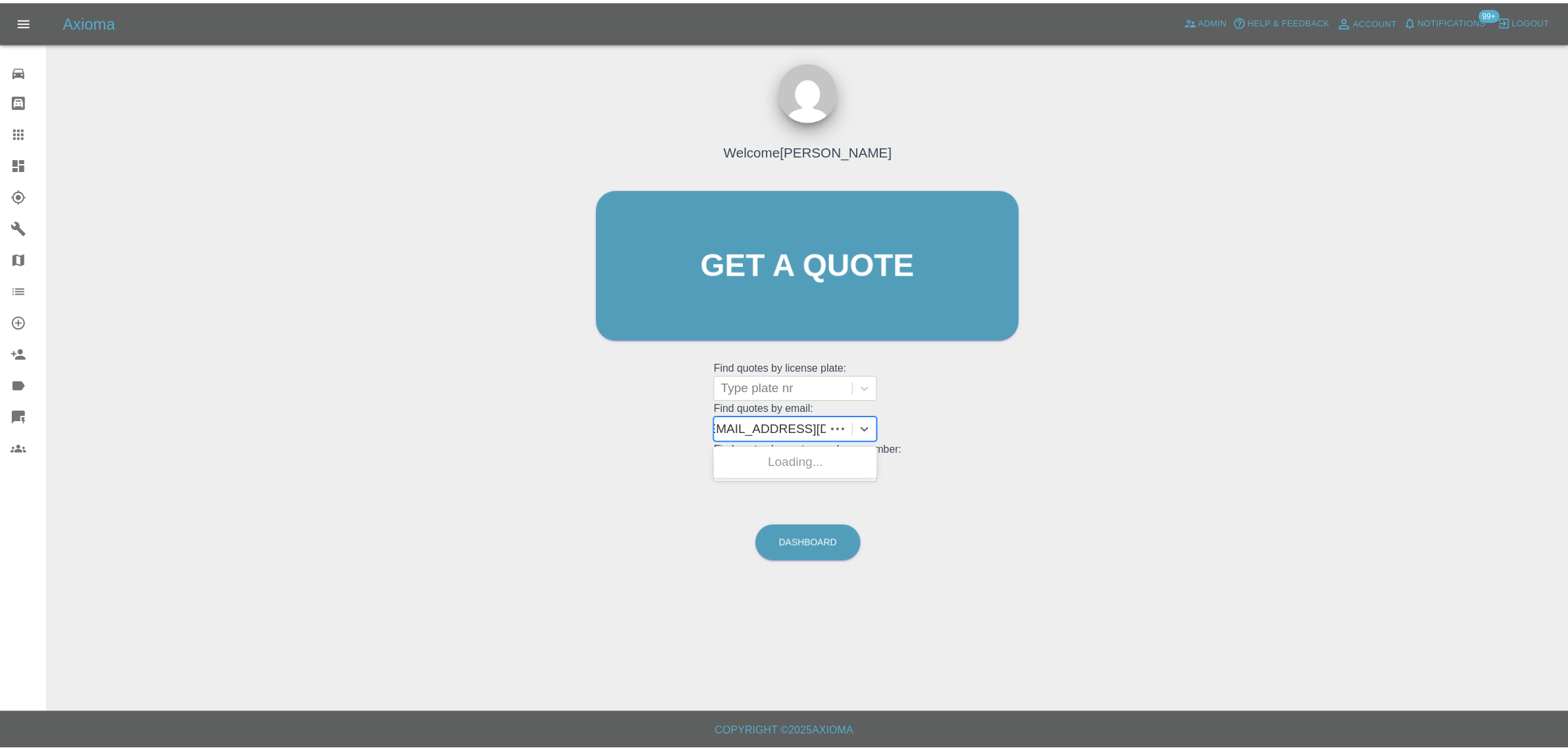
scroll to position [0, 0]
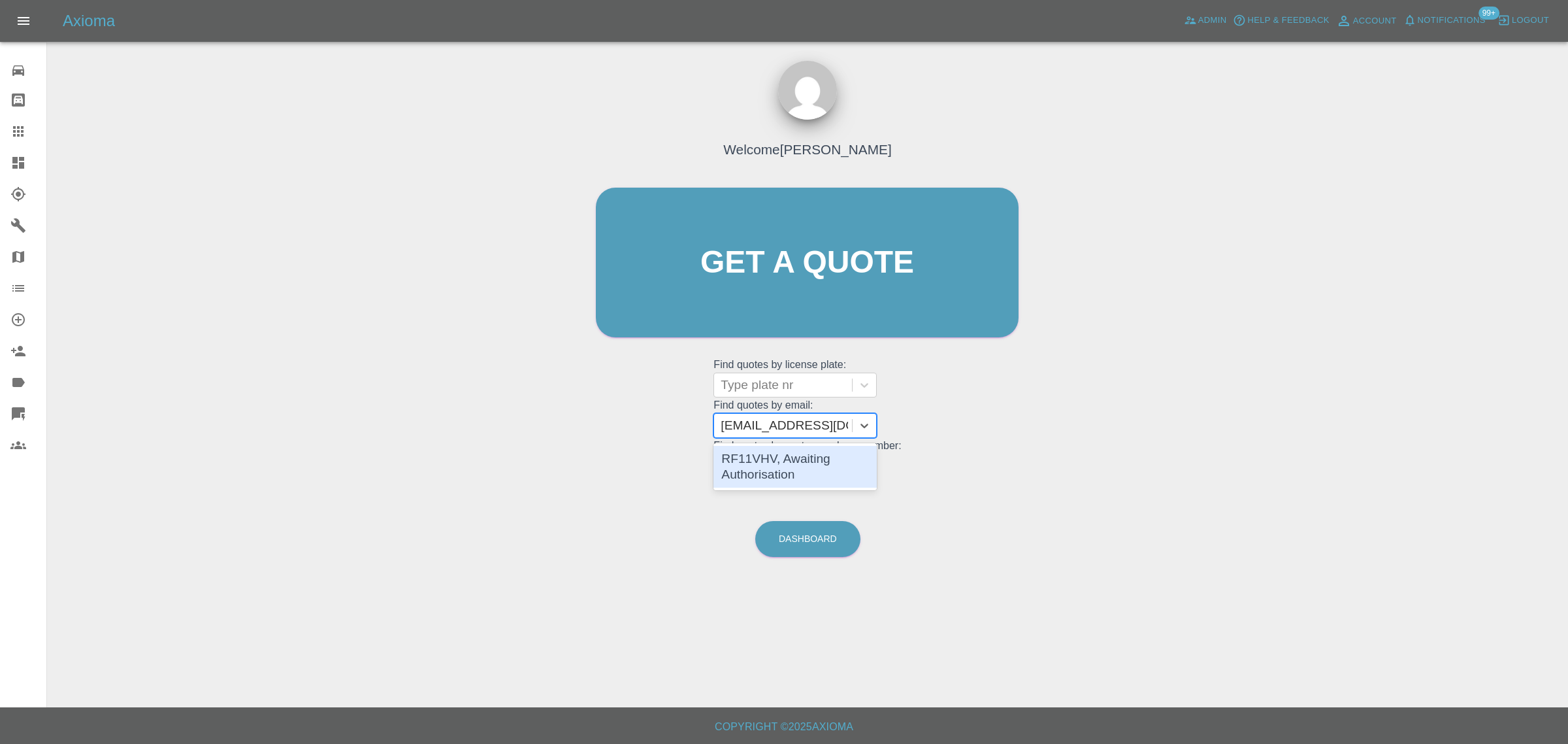
click at [740, 477] on div "RF11VHV, Awaiting Authorisation" at bounding box center [795, 467] width 163 height 42
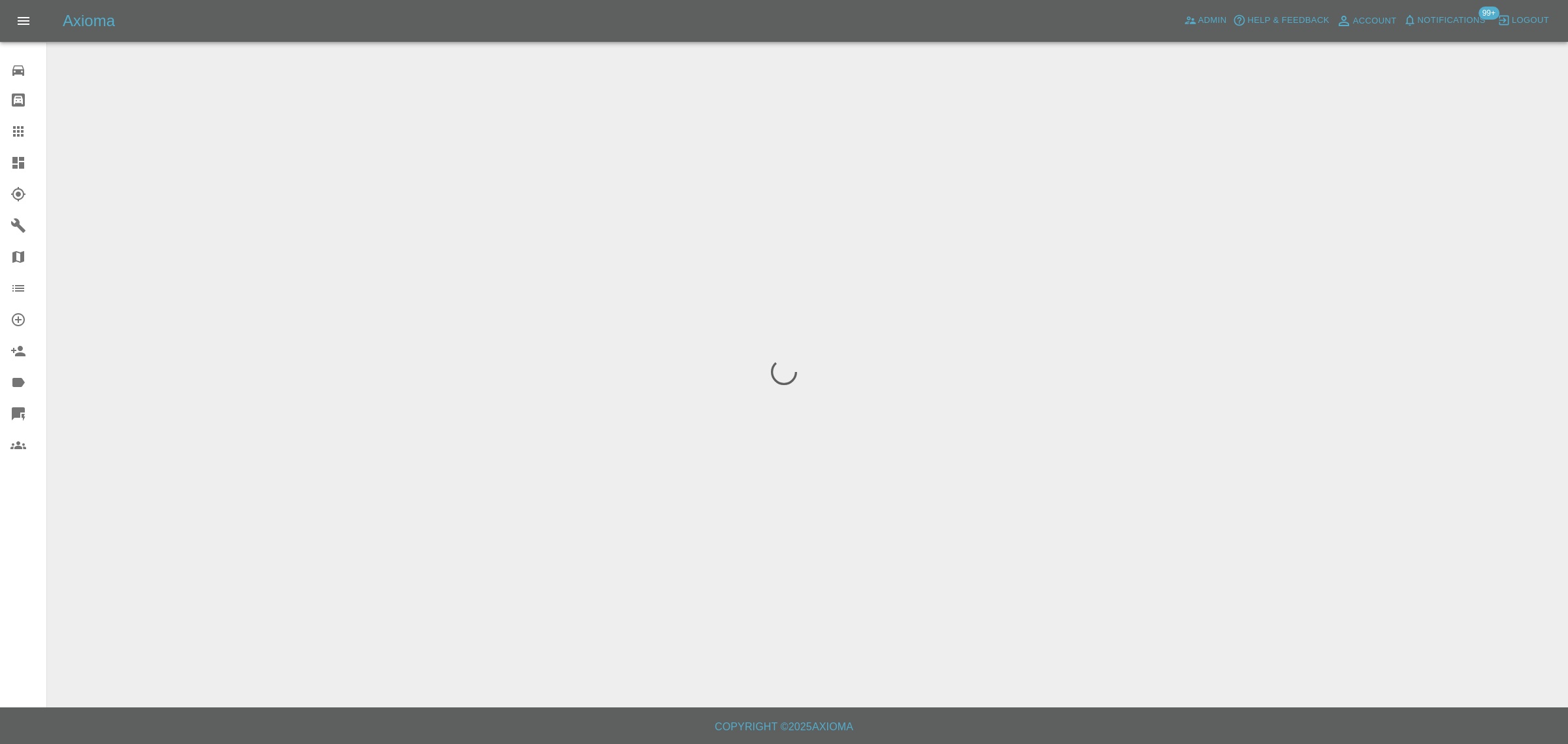
click at [15, 585] on div "0 Repair home Bodyshop home Claims Dashboard Explorer Garages Map Organization …" at bounding box center [24, 372] width 47 height 744
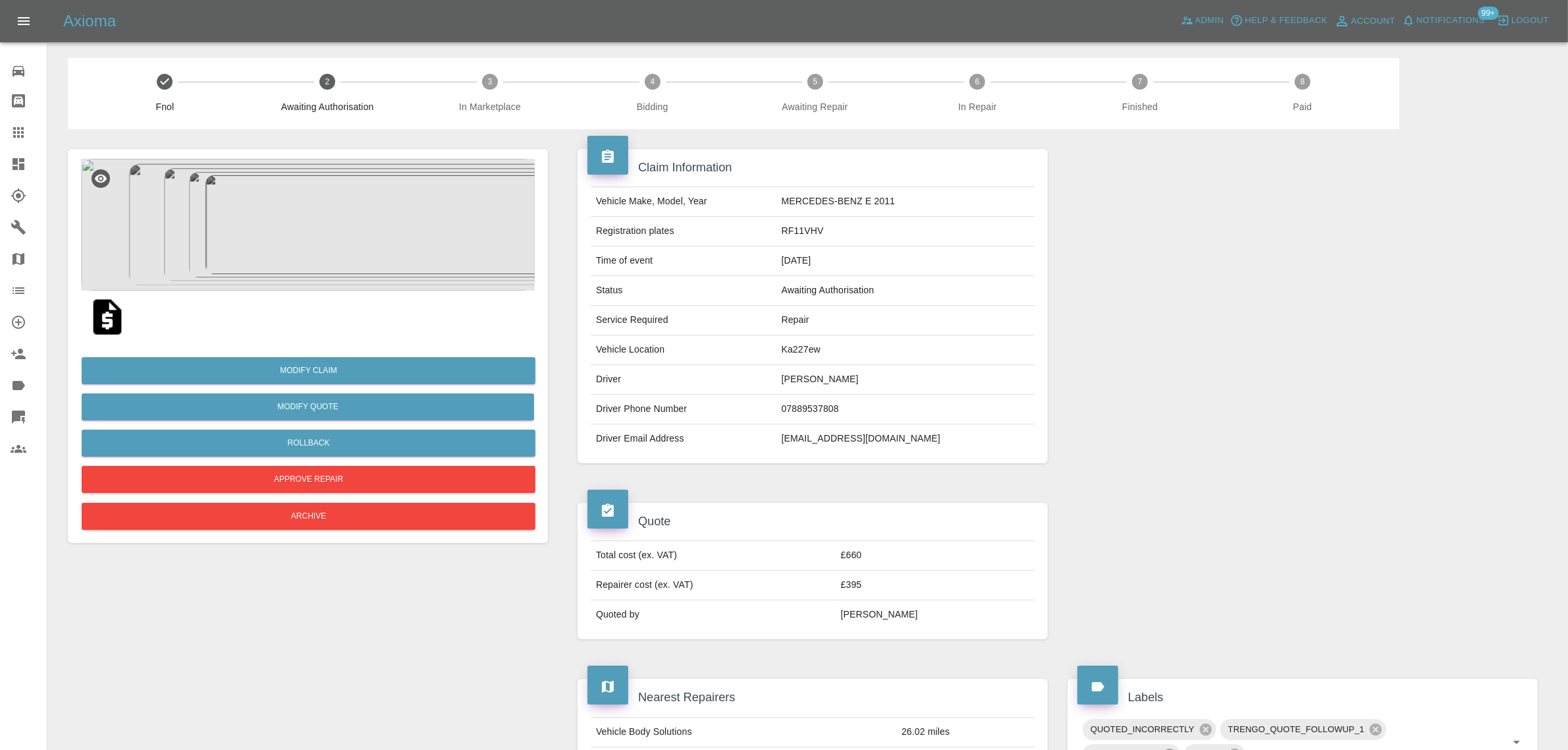
click at [102, 314] on img at bounding box center [107, 317] width 42 height 42
click at [13, 140] on icon at bounding box center [17, 131] width 16 height 16
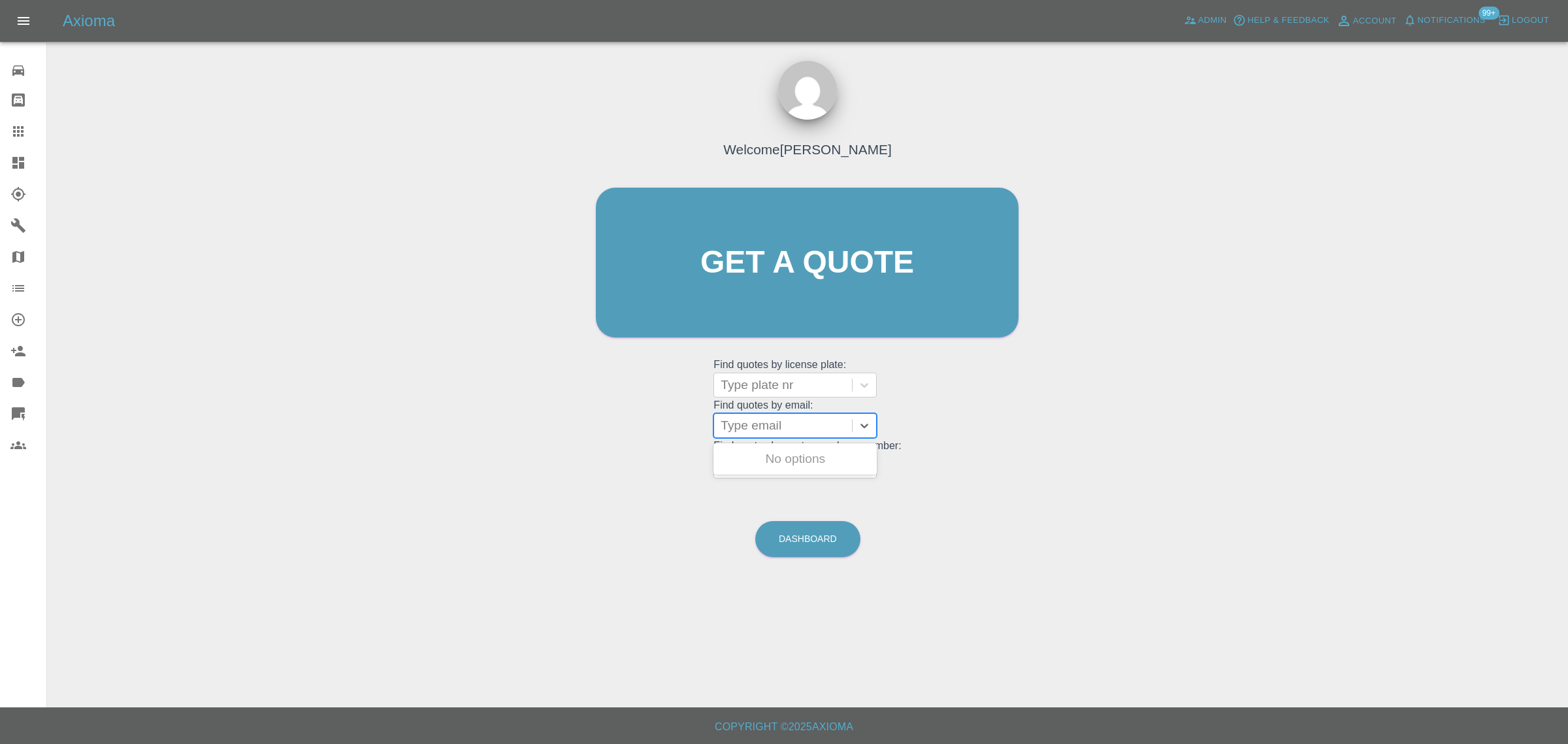
click at [760, 430] on div at bounding box center [783, 426] width 125 height 18
paste input "jkkilner@yahoo.co.uk"
type input "jkkilner@yahoo.co.u"
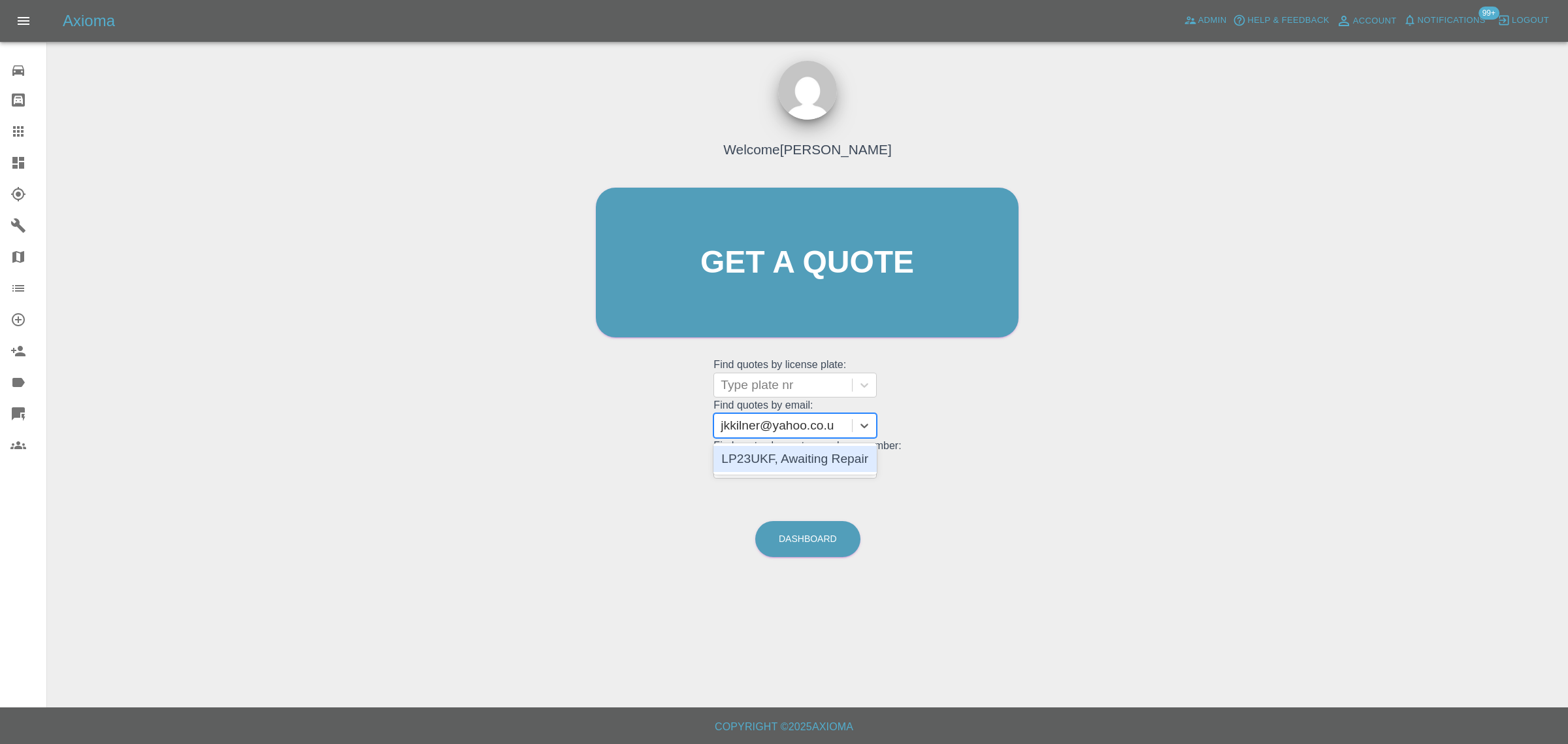
click at [746, 450] on div "LP23UKF, Awaiting Repair" at bounding box center [795, 459] width 163 height 26
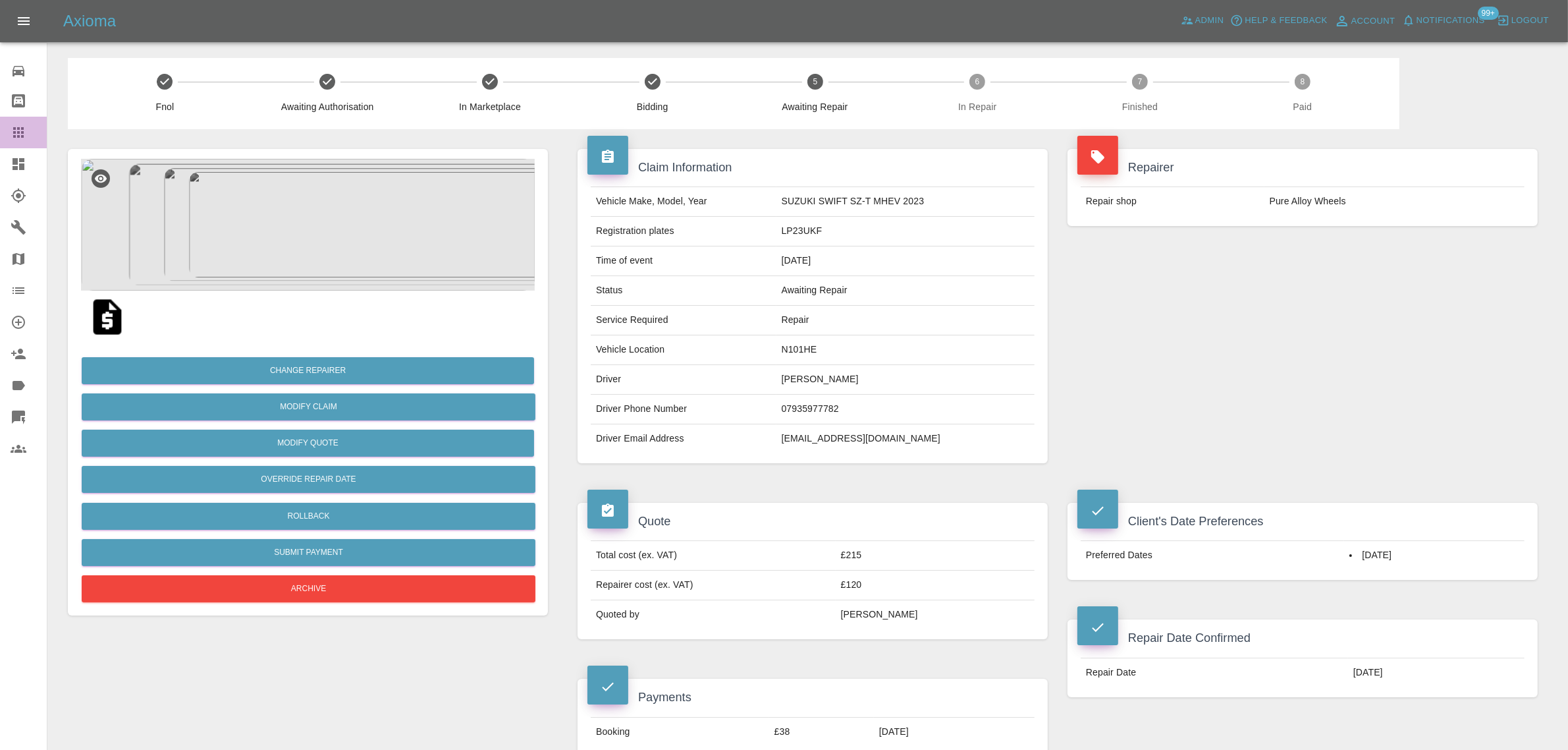
click at [20, 127] on icon at bounding box center [17, 131] width 16 height 16
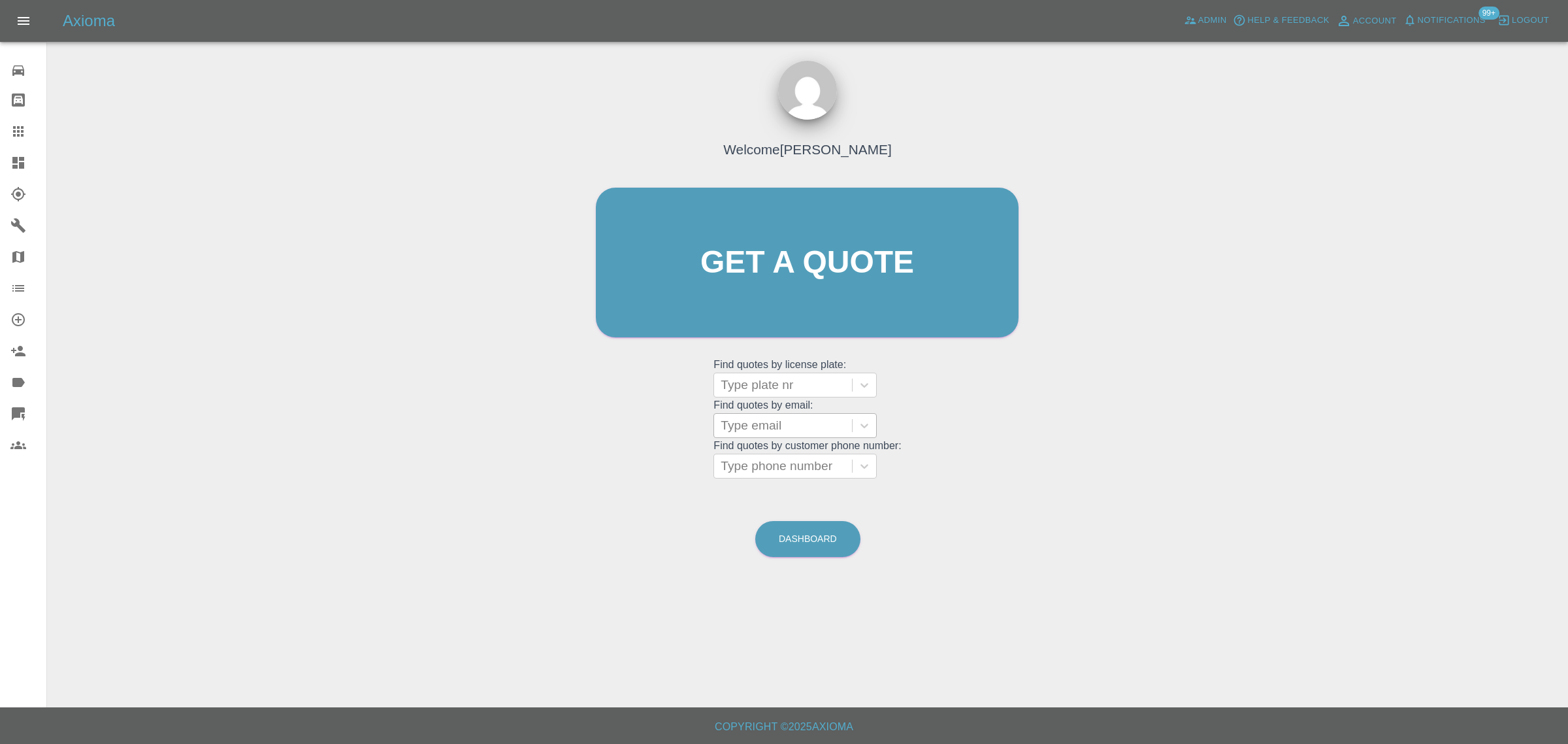
click at [742, 419] on div at bounding box center [783, 426] width 125 height 18
paste input "davecroadside@gmail.com"
type input "davecroadside@gmail.com"
click at [745, 456] on div "CV71KRK, Awaiting Repair" at bounding box center [795, 467] width 163 height 42
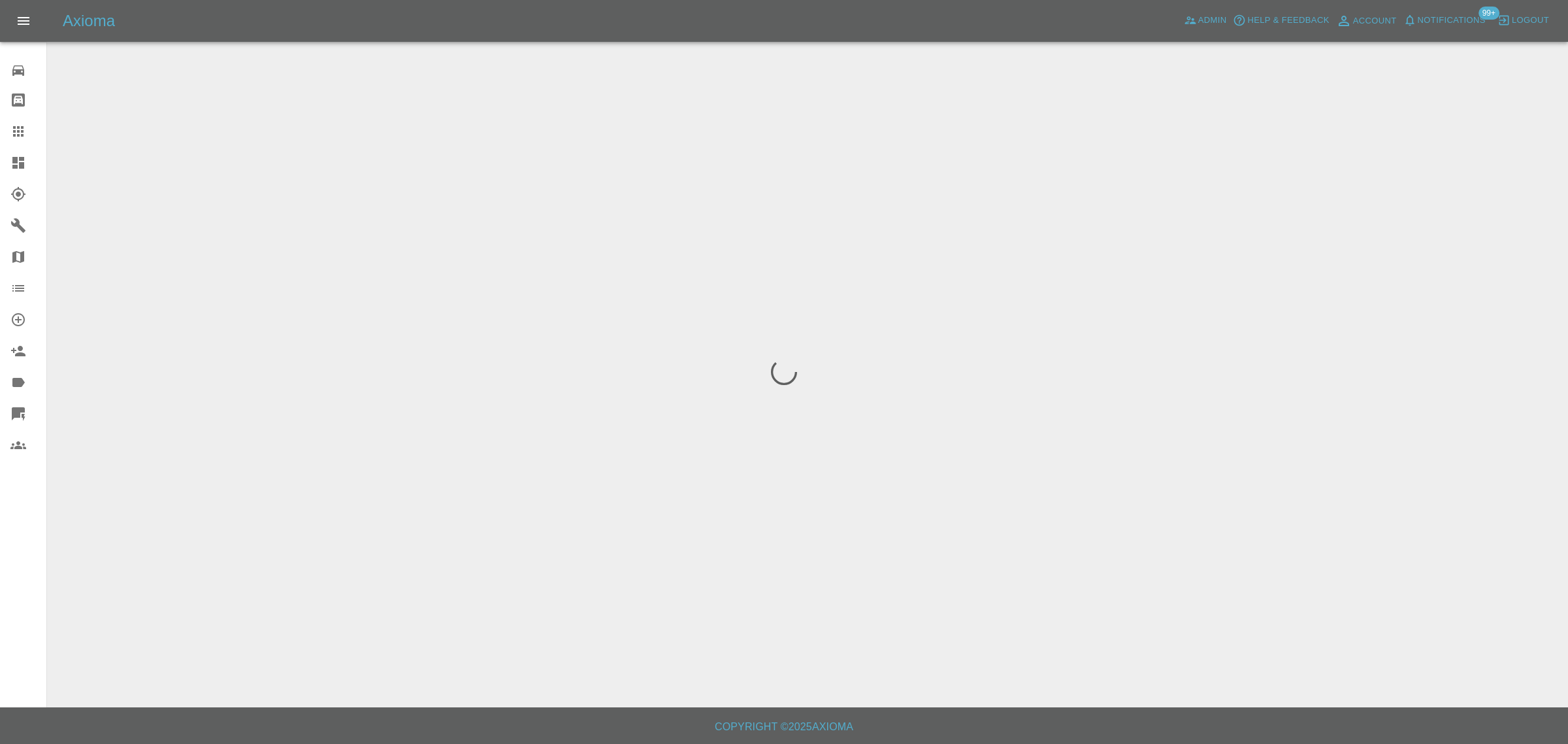
click at [11, 554] on div "0 Repair home Bodyshop home Claims Dashboard Explorer Garages Map Organization …" at bounding box center [24, 372] width 47 height 744
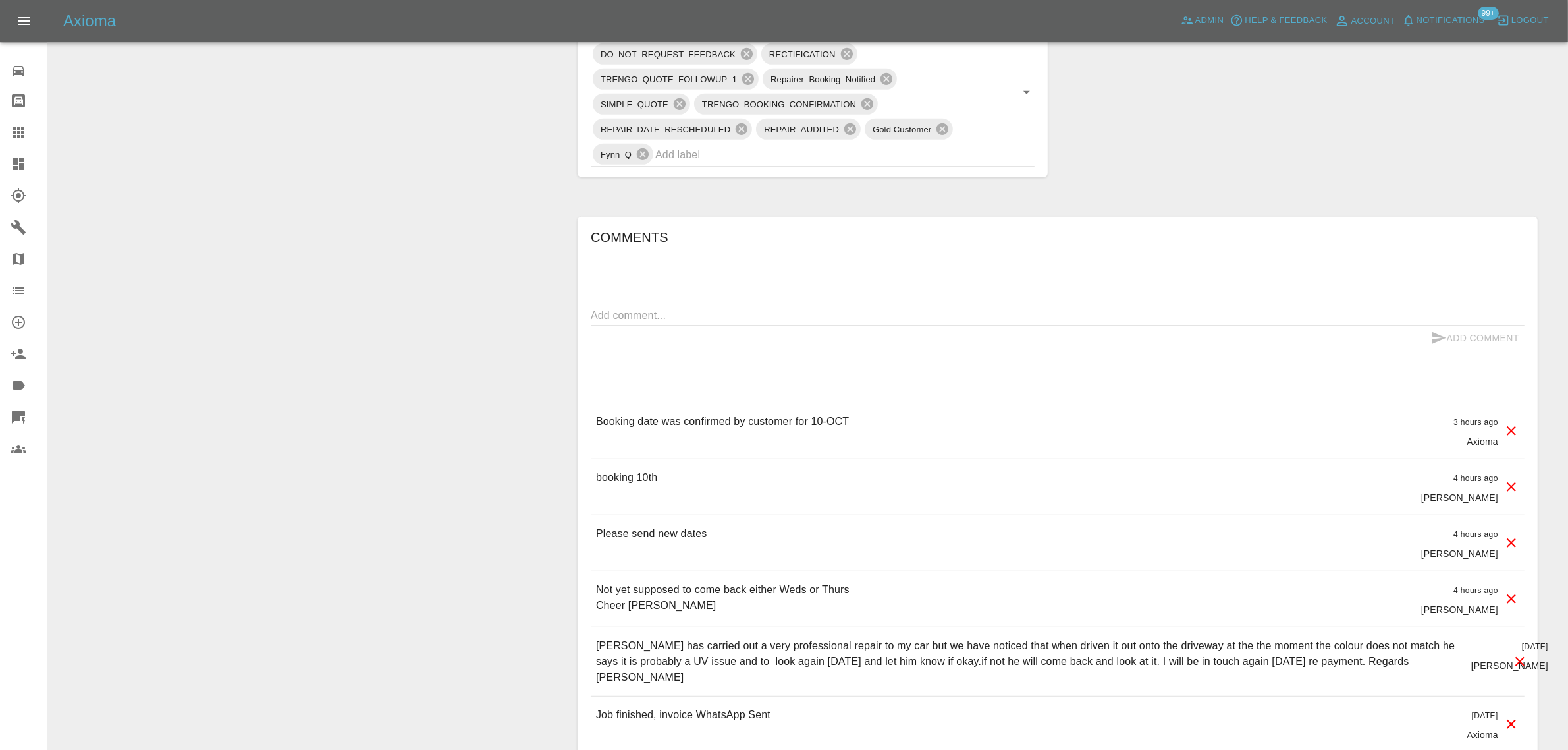
scroll to position [824, 0]
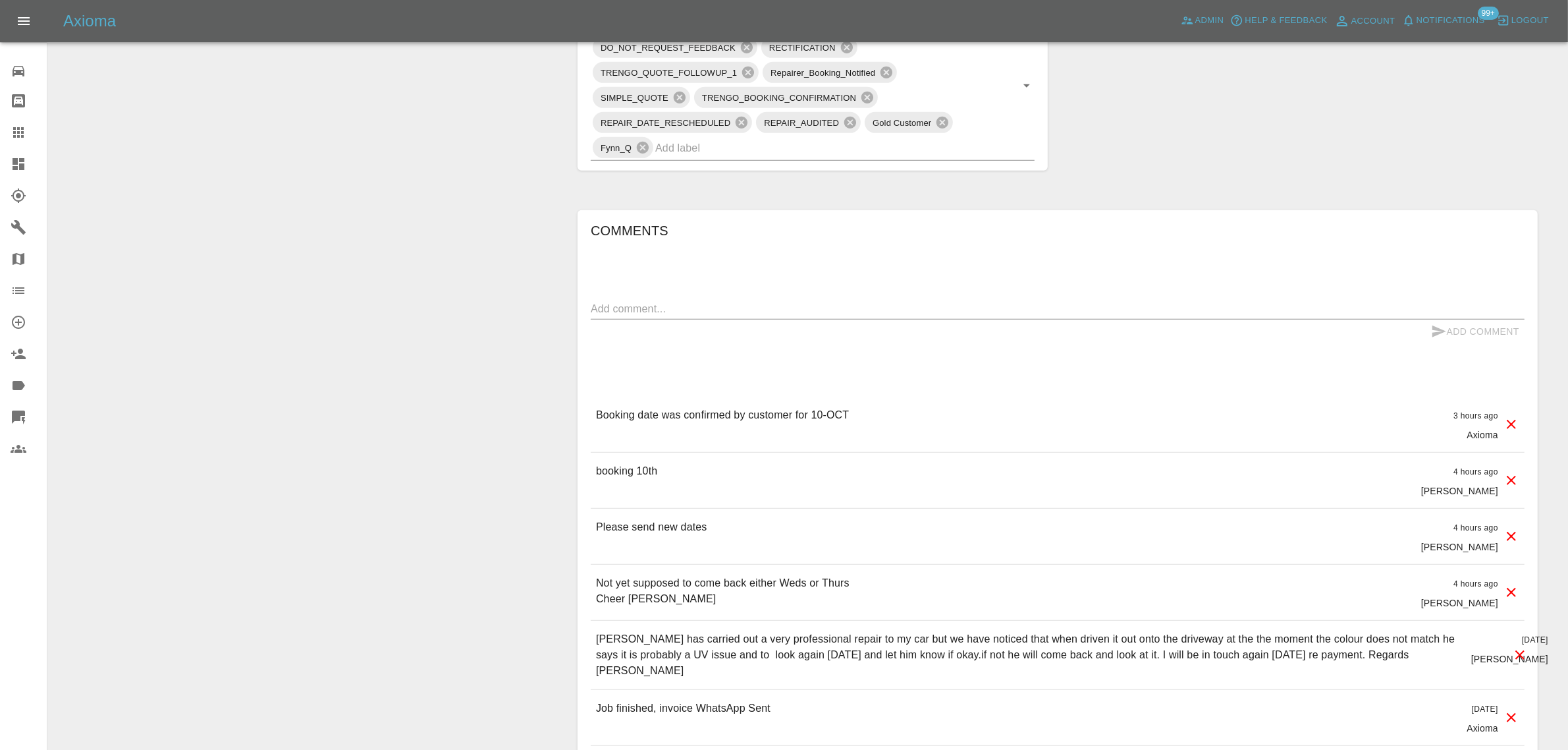
click at [17, 135] on icon at bounding box center [17, 131] width 16 height 16
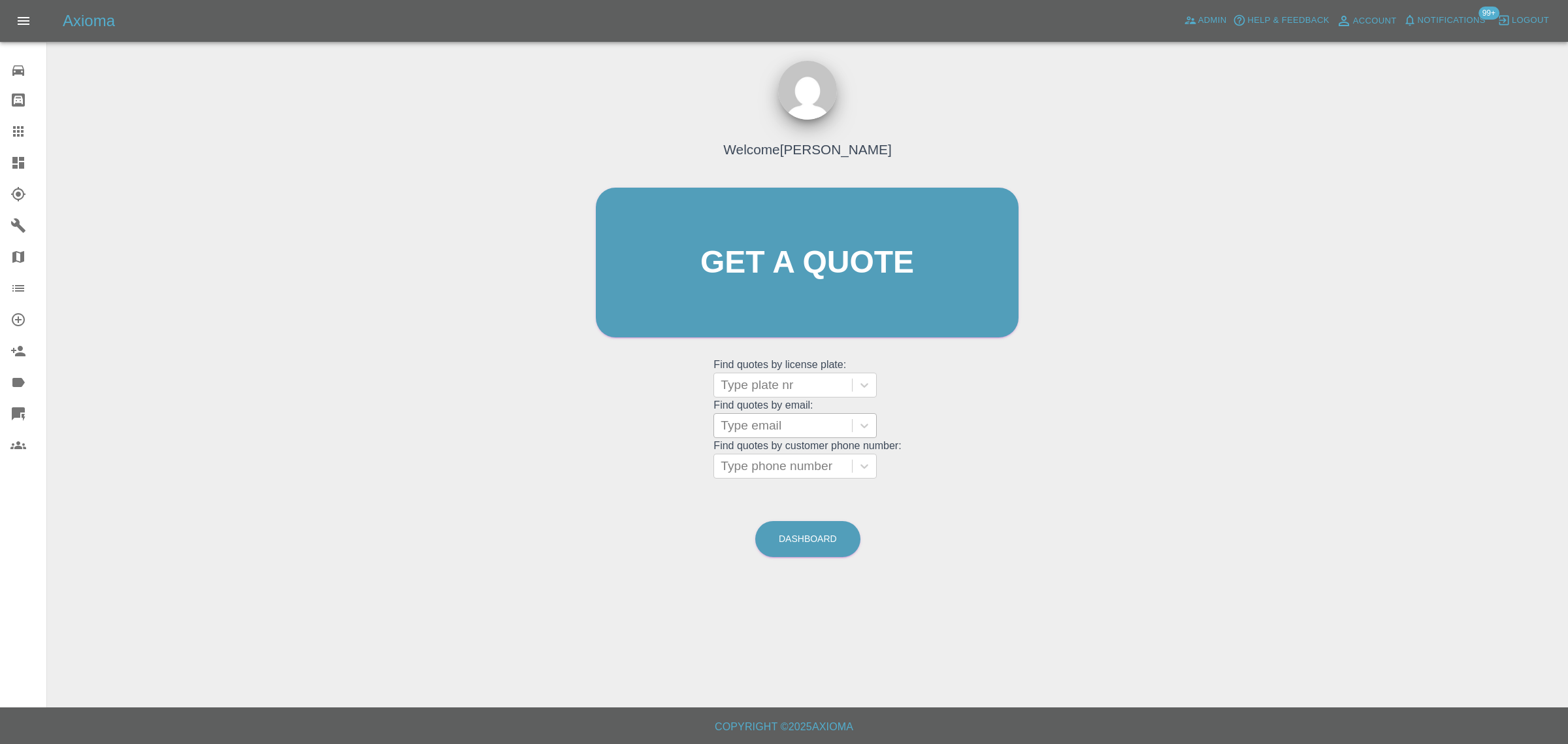
click at [724, 431] on input "text" at bounding box center [723, 425] width 4 height 16
paste input "hrrkate@hotmail.co.uk"
type input "hrrkate@hotmail.co.uk"
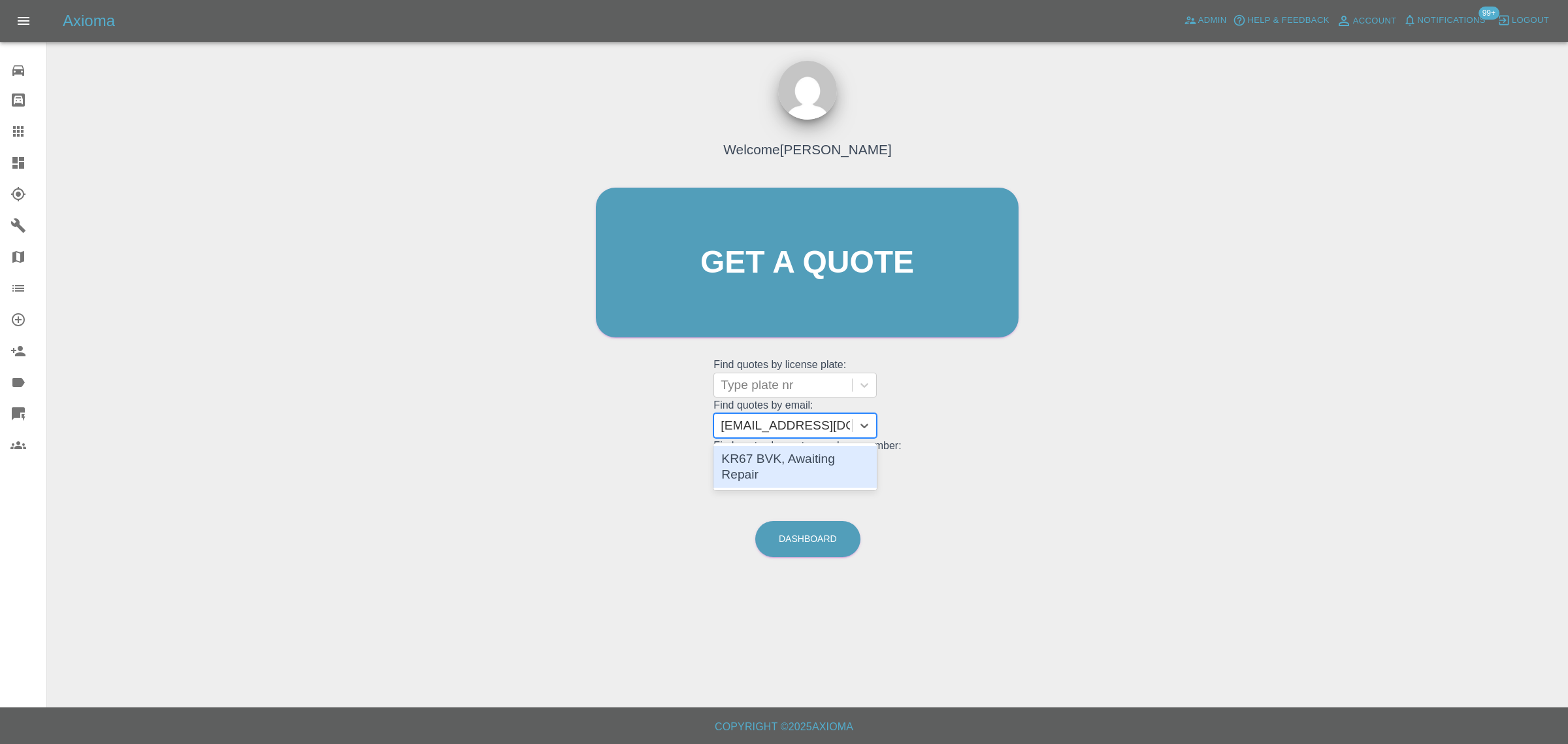
click at [790, 456] on div "KR67 BVK, Awaiting Repair" at bounding box center [795, 467] width 163 height 42
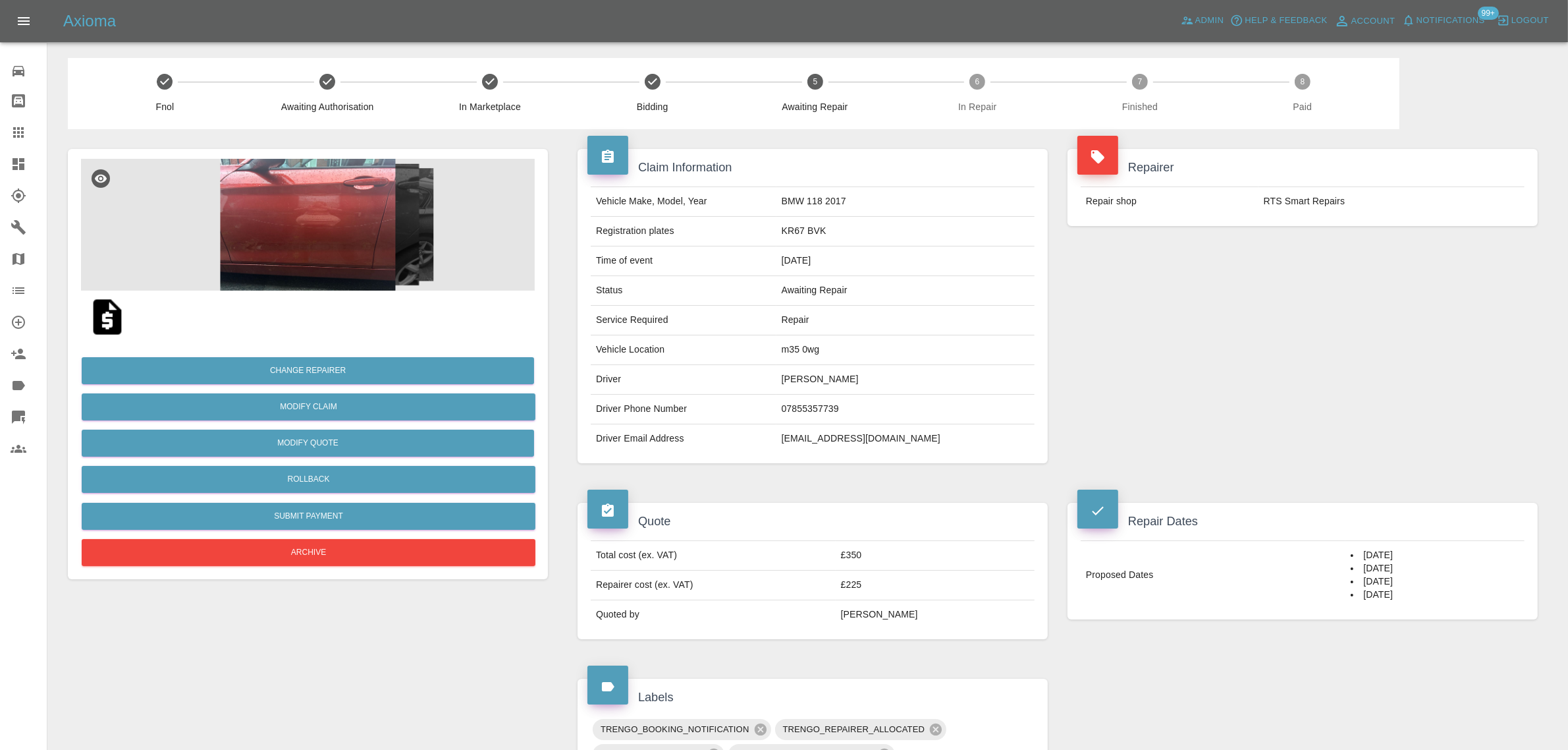
click at [15, 131] on icon at bounding box center [17, 131] width 10 height 10
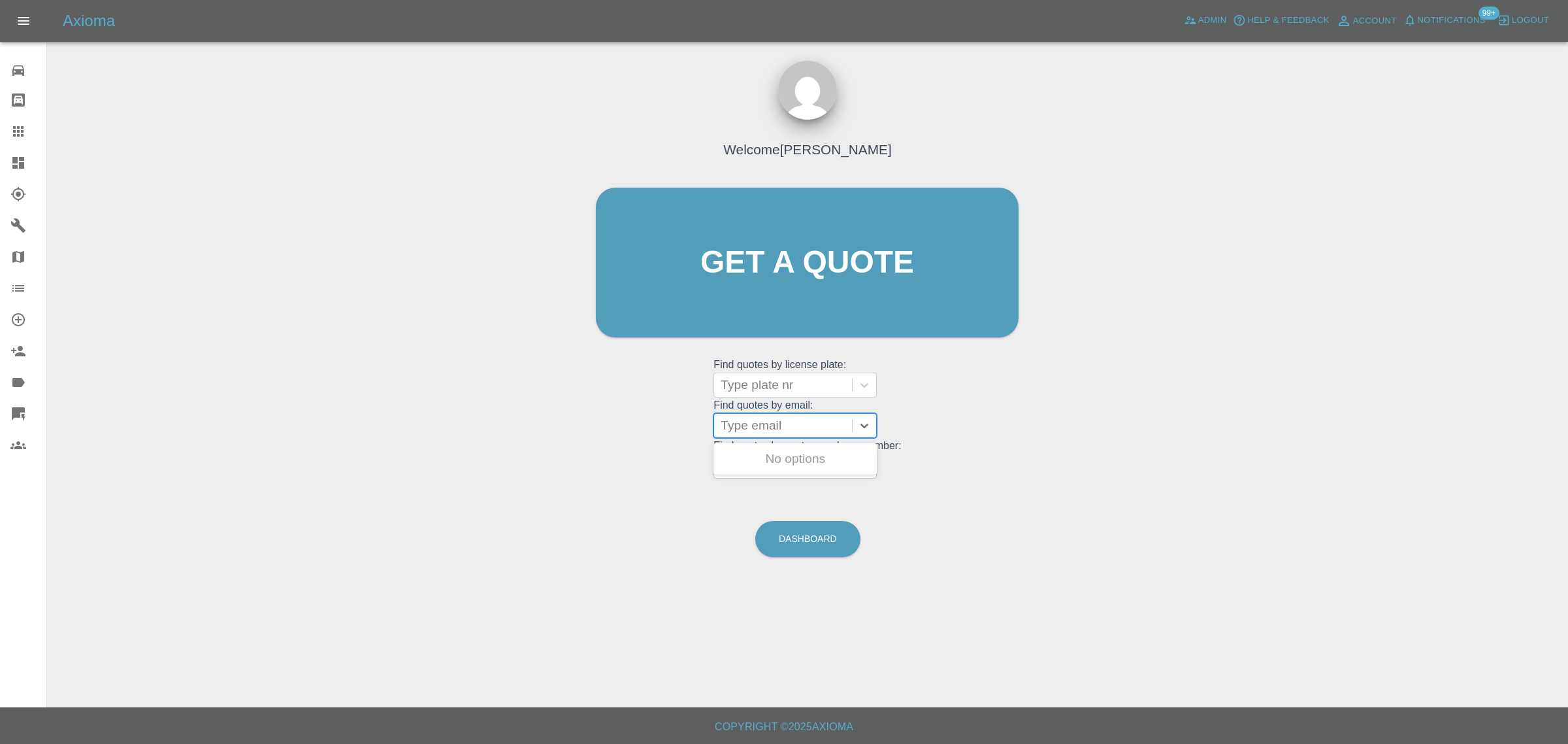
click at [789, 426] on div at bounding box center [783, 426] width 125 height 18
paste input "rowanrothery@googlemail.com"
type input "rowanrothery@googlemail.com"
click at [792, 464] on div "YM69NAO, Awaiting Authorisation" at bounding box center [795, 467] width 163 height 42
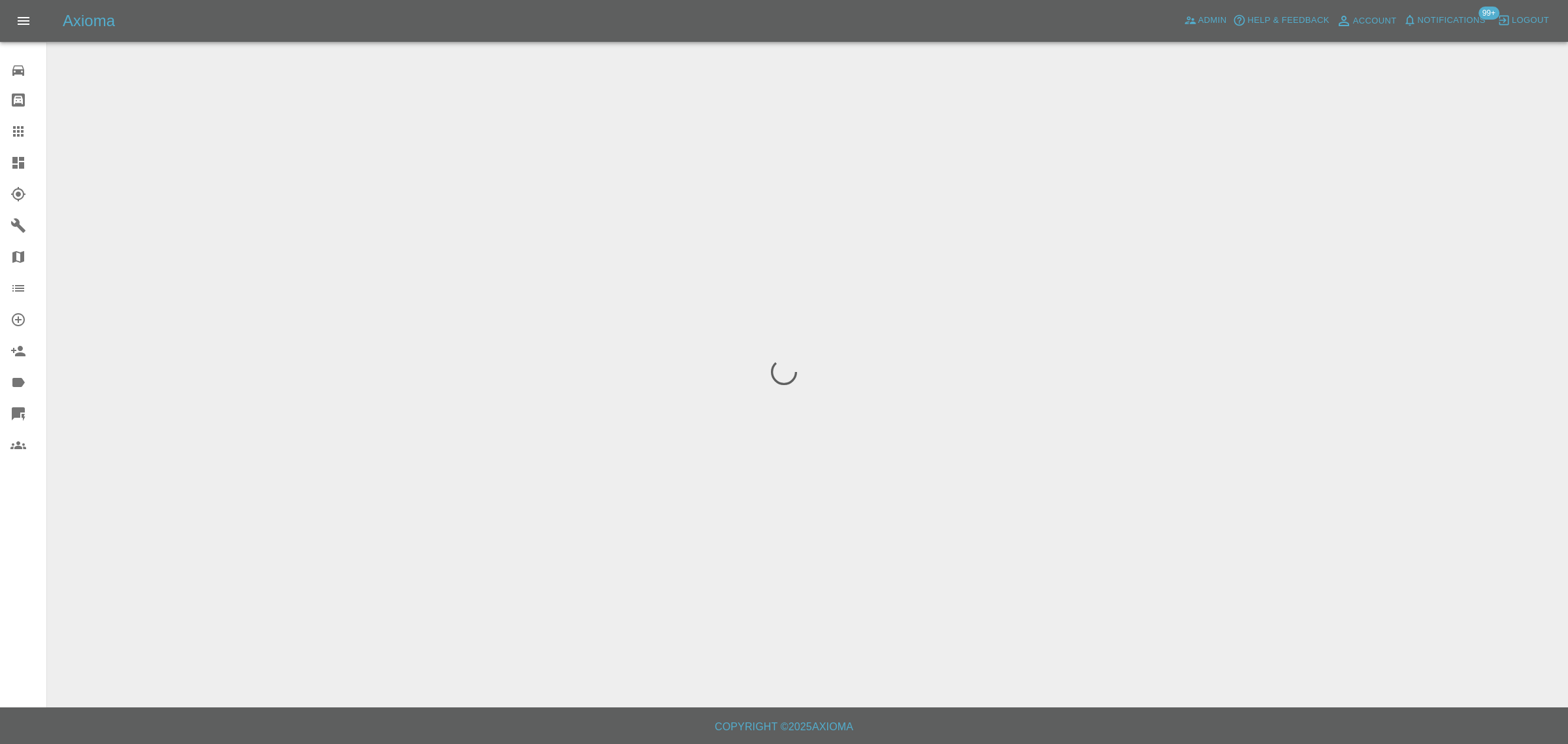
click at [8, 578] on div "0 Repair home Bodyshop home Claims Dashboard Explorer Garages Map Organization …" at bounding box center [24, 372] width 47 height 744
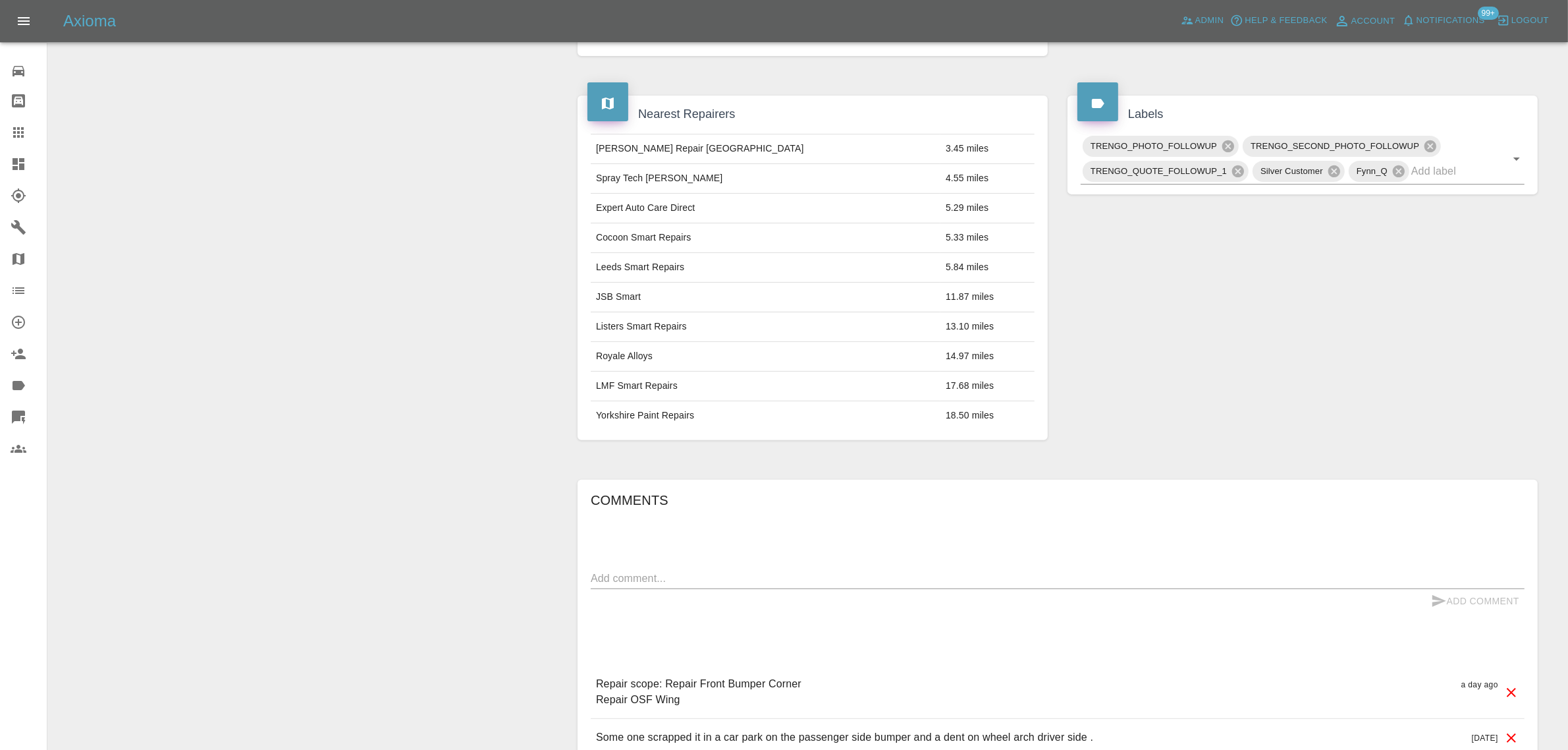
scroll to position [659, 0]
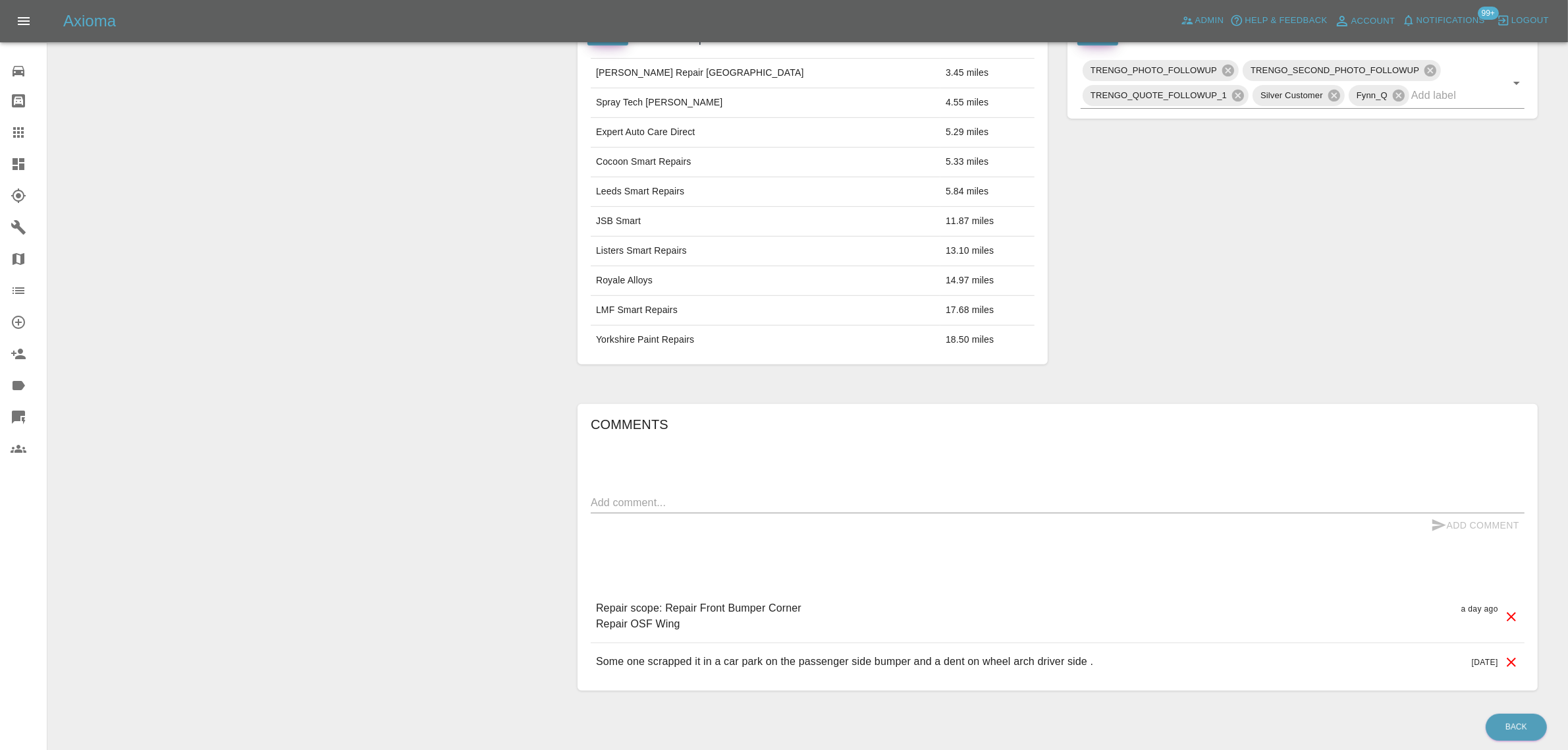
click at [7, 129] on link "Claims" at bounding box center [23, 132] width 47 height 31
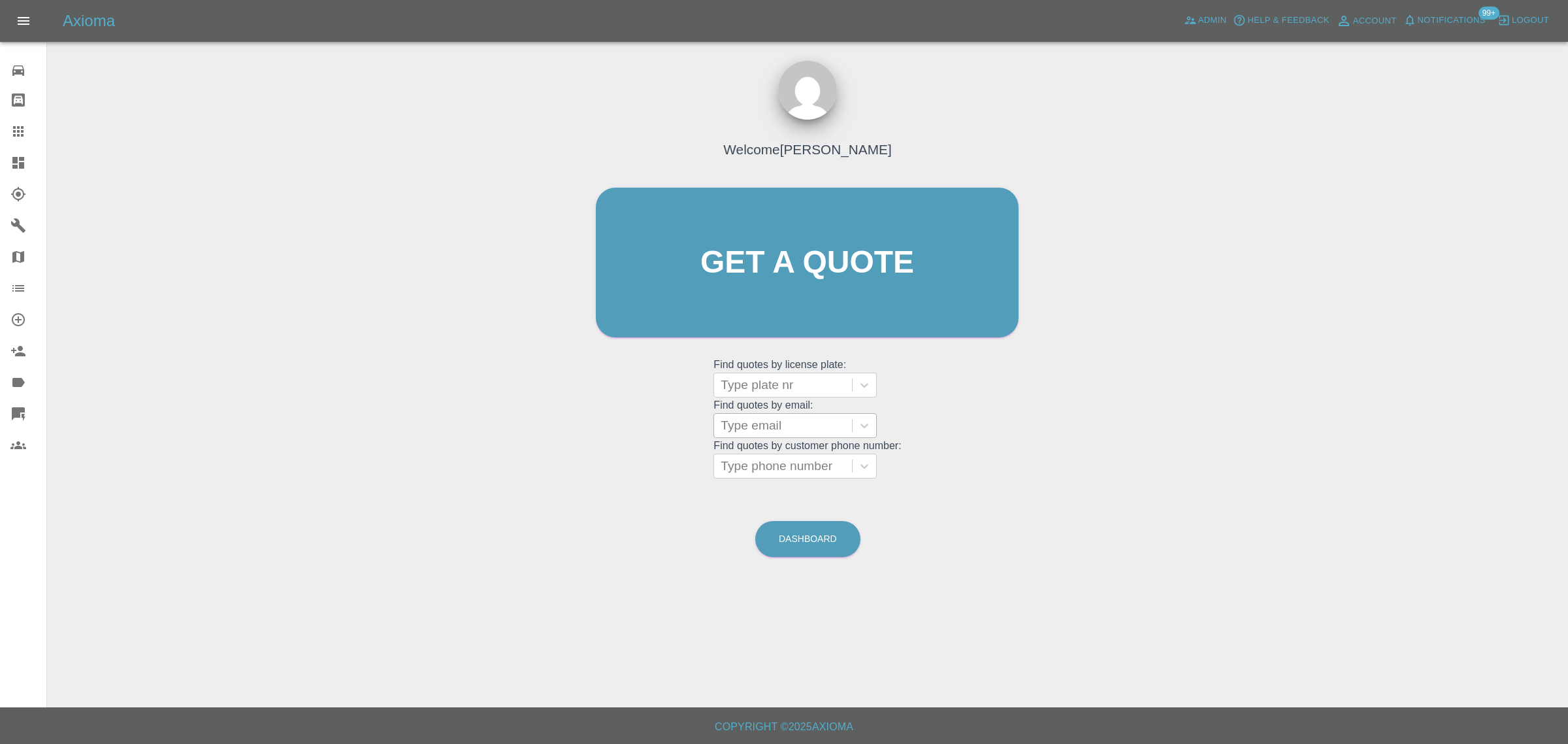
click at [747, 428] on div at bounding box center [783, 426] width 125 height 18
paste input "anthony.ware@abilityhire.co.uk"
type input "anthony.ware@abilityhire.co.uk"
click at [757, 456] on div "OW24WZJ, Awaiting Repair" at bounding box center [795, 467] width 163 height 42
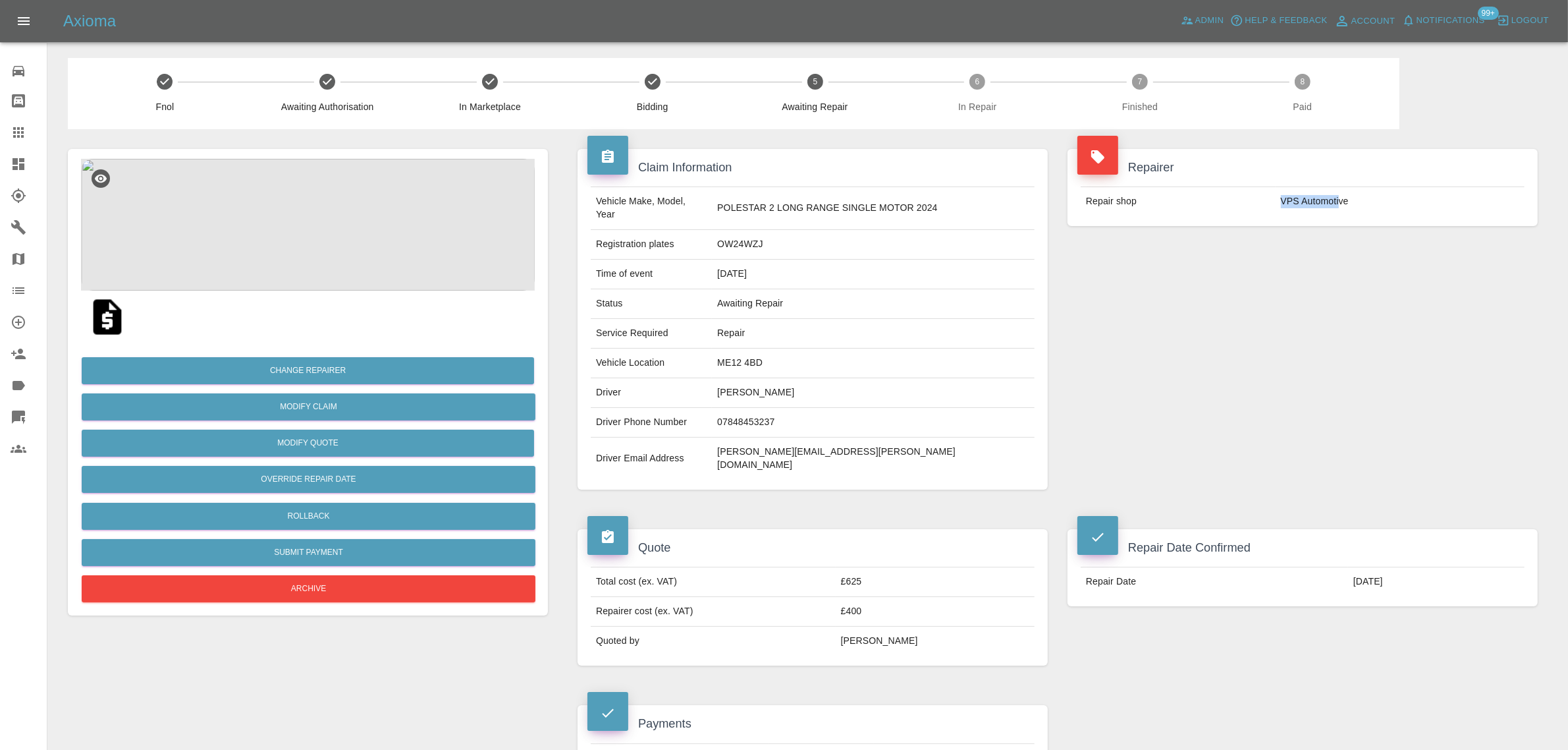
drag, startPoint x: 1282, startPoint y: 199, endPoint x: 1337, endPoint y: 193, distance: 55.3
click at [1337, 193] on tr "Repair shop VPS Automotive" at bounding box center [1302, 202] width 444 height 29
copy tr "VPS Automoti"
click at [17, 132] on icon at bounding box center [17, 131] width 10 height 10
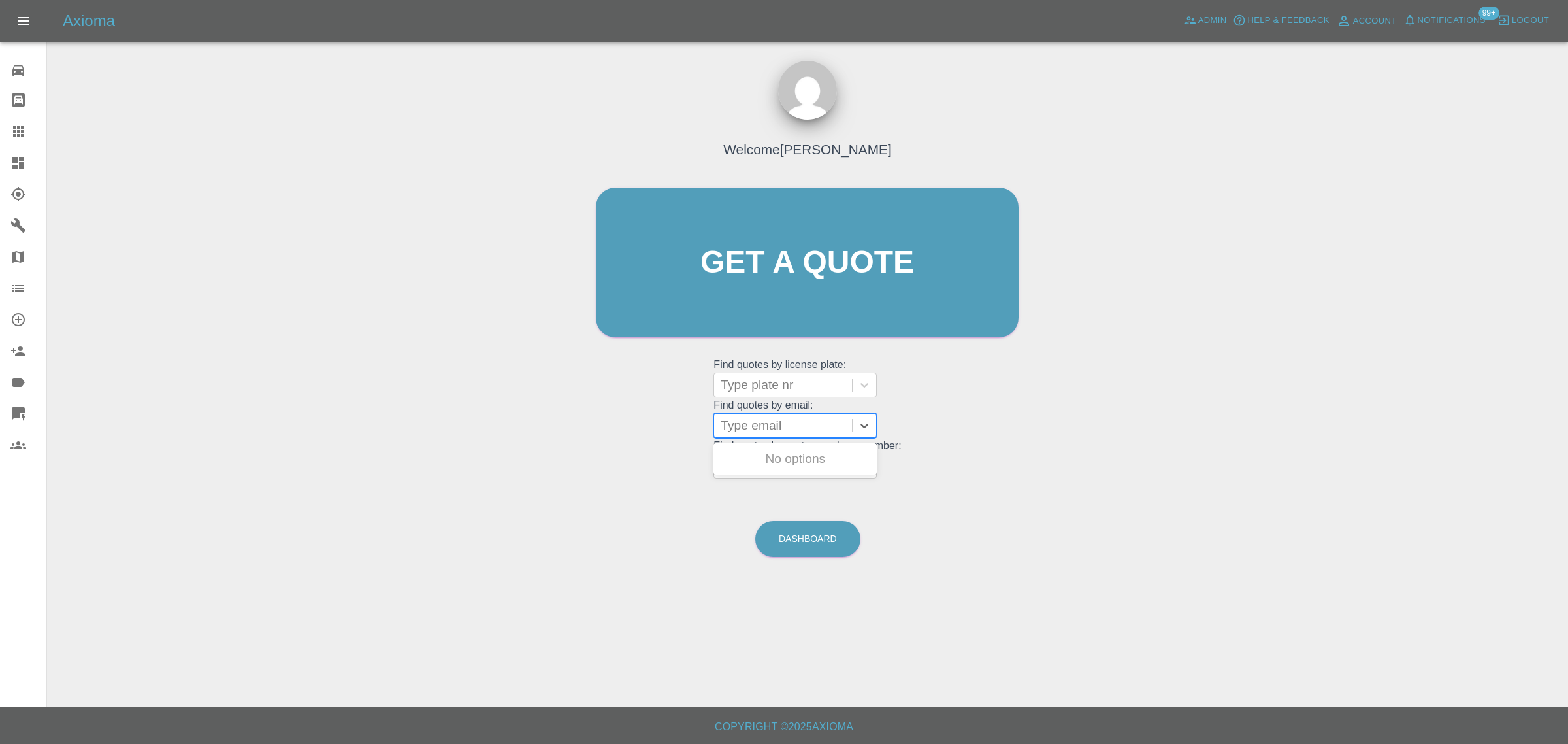
click at [821, 428] on div at bounding box center [783, 426] width 125 height 18
paste input "[EMAIL_ADDRESS][DOMAIN_NAME]"
type input "[EMAIL_ADDRESS][DOMAIN_NAME]"
click at [789, 459] on div "GD23GGG, Bidding" at bounding box center [795, 459] width 163 height 26
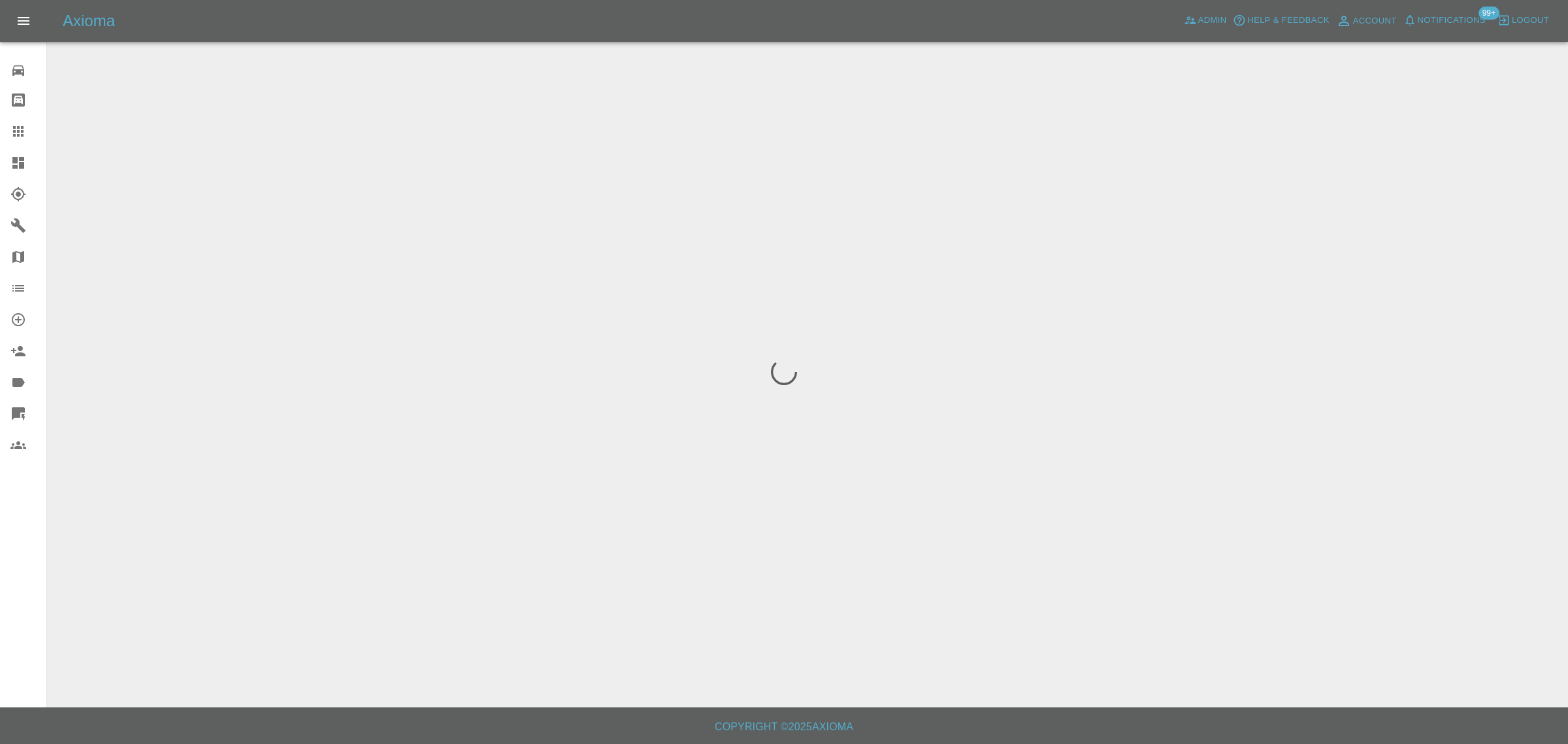
click at [25, 608] on div "0 Repair home Bodyshop home Claims Dashboard Explorer Garages Map Organization …" at bounding box center [24, 372] width 47 height 744
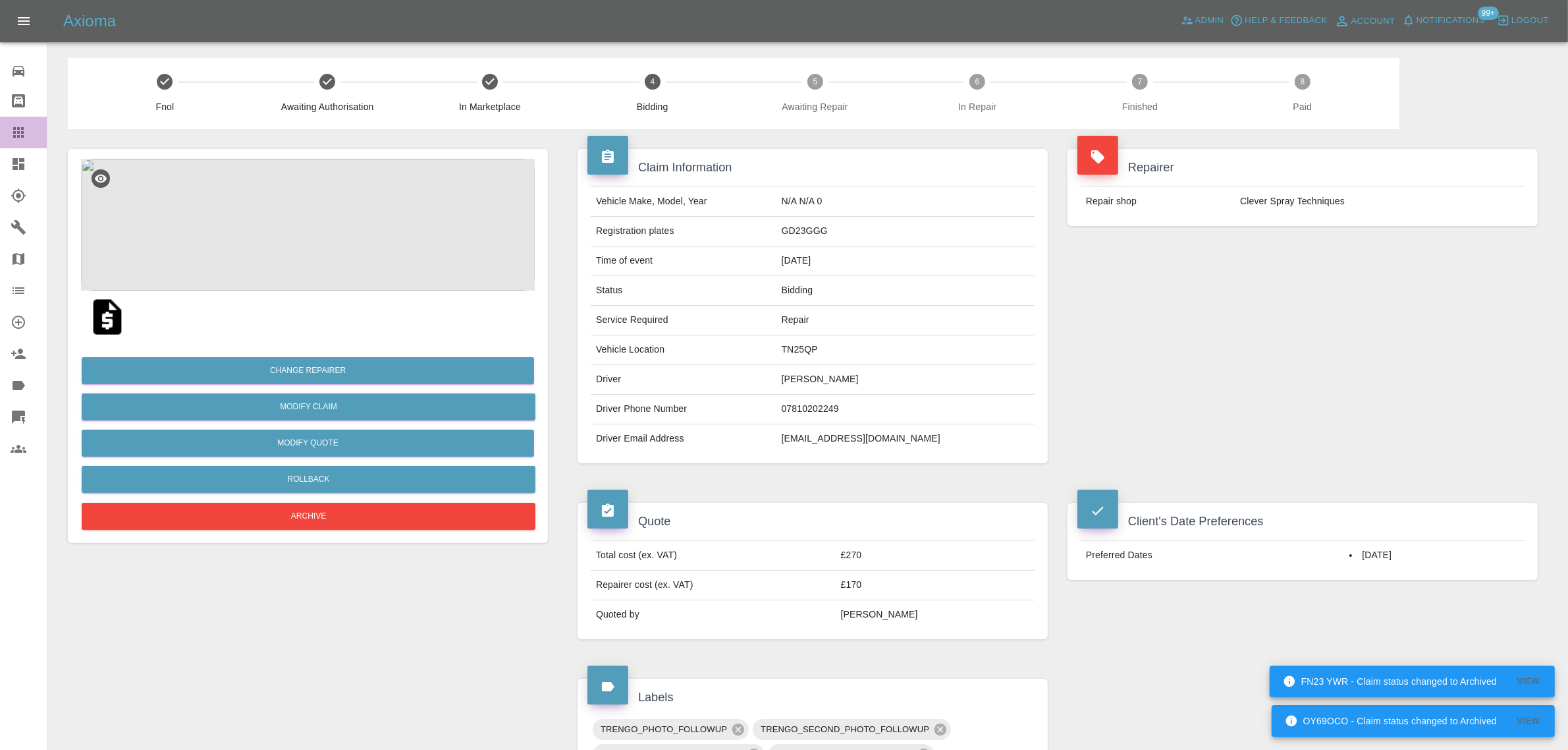
click at [22, 122] on link "Claims" at bounding box center [23, 132] width 47 height 31
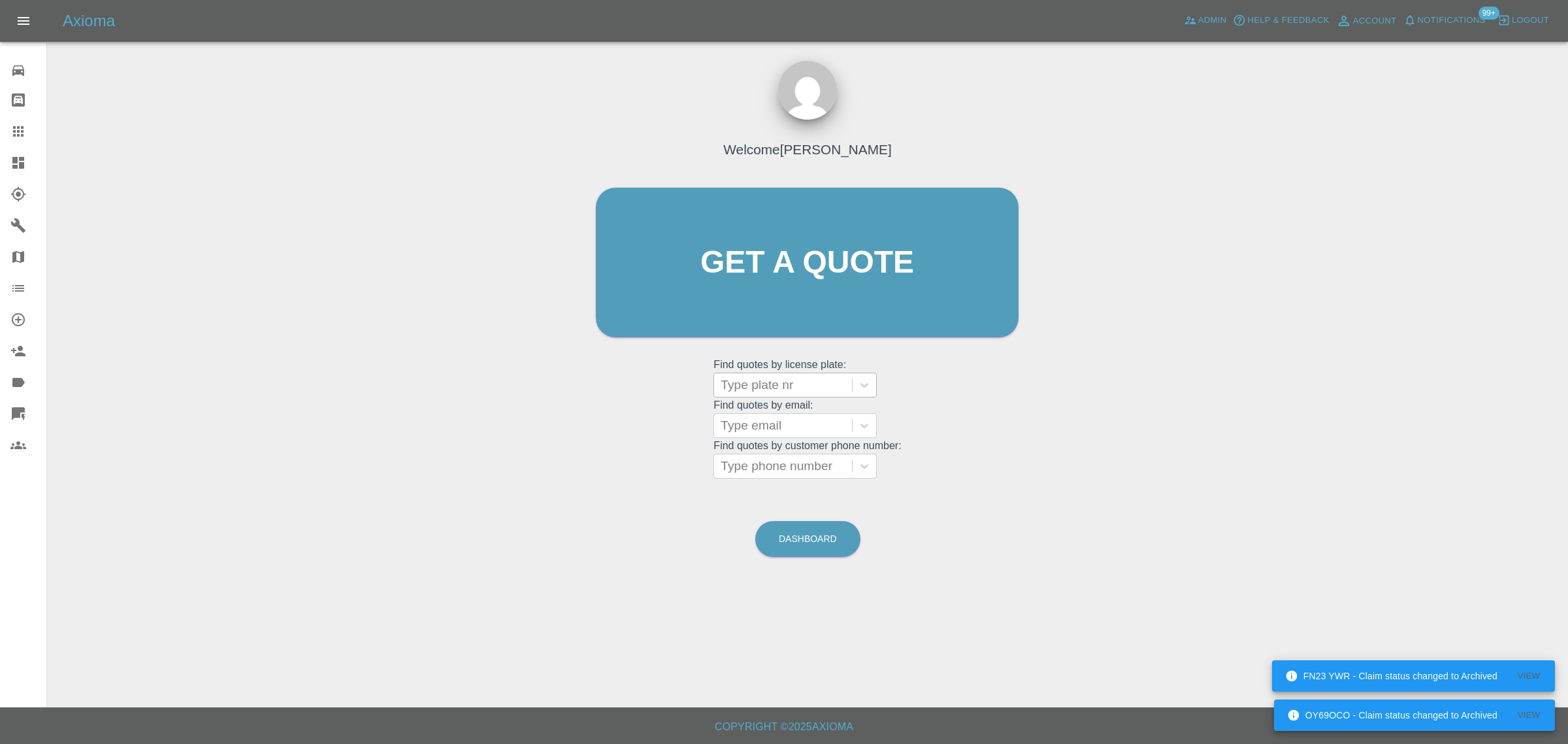
click at [796, 390] on div at bounding box center [783, 385] width 125 height 18
paste input "ET23UMJ"
type input "ET23UMJ"
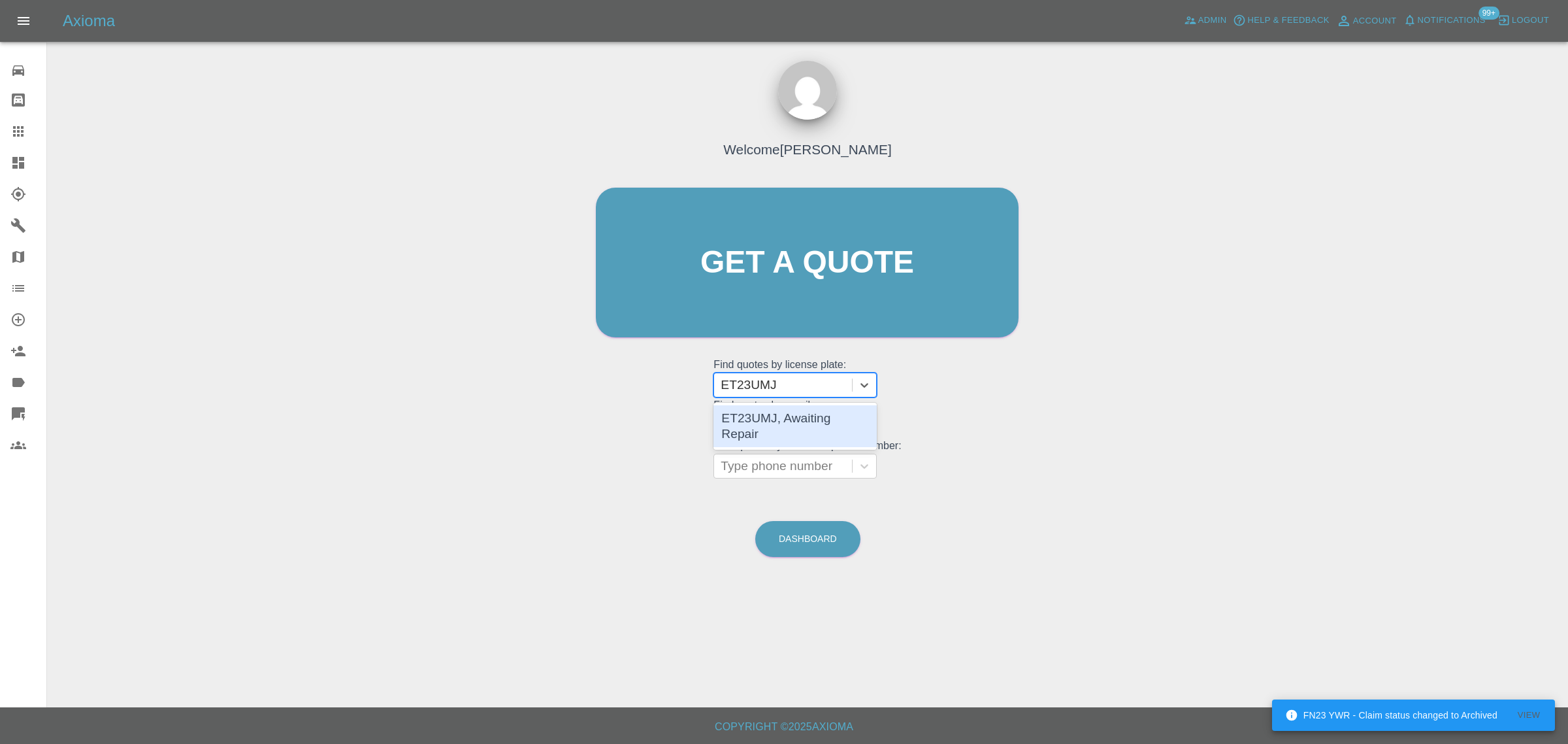
click at [796, 423] on div "ET23UMJ, Awaiting Repair" at bounding box center [795, 426] width 163 height 42
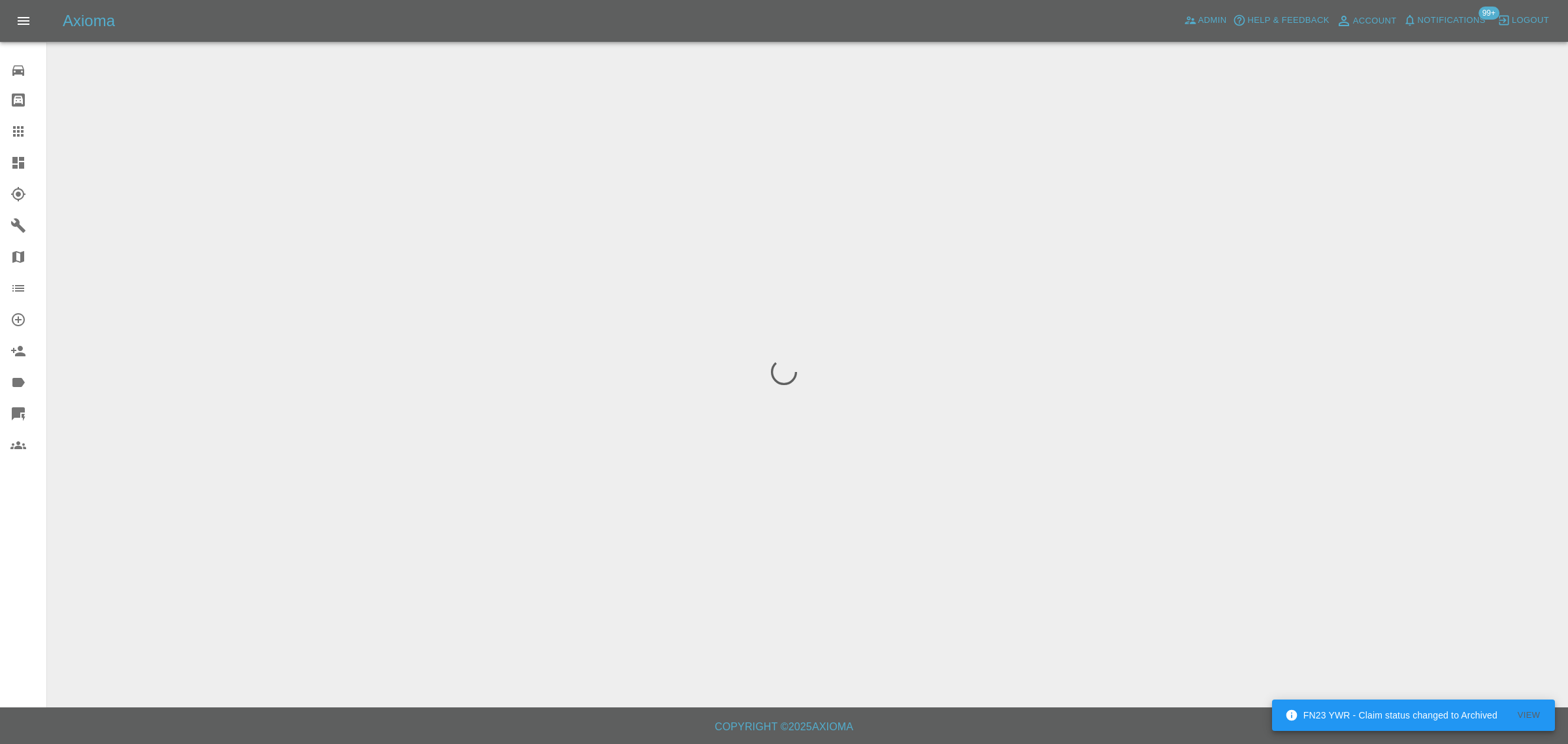
click at [34, 545] on div "0 Repair home Bodyshop home Claims Dashboard Explorer Garages Map Organization …" at bounding box center [24, 372] width 47 height 744
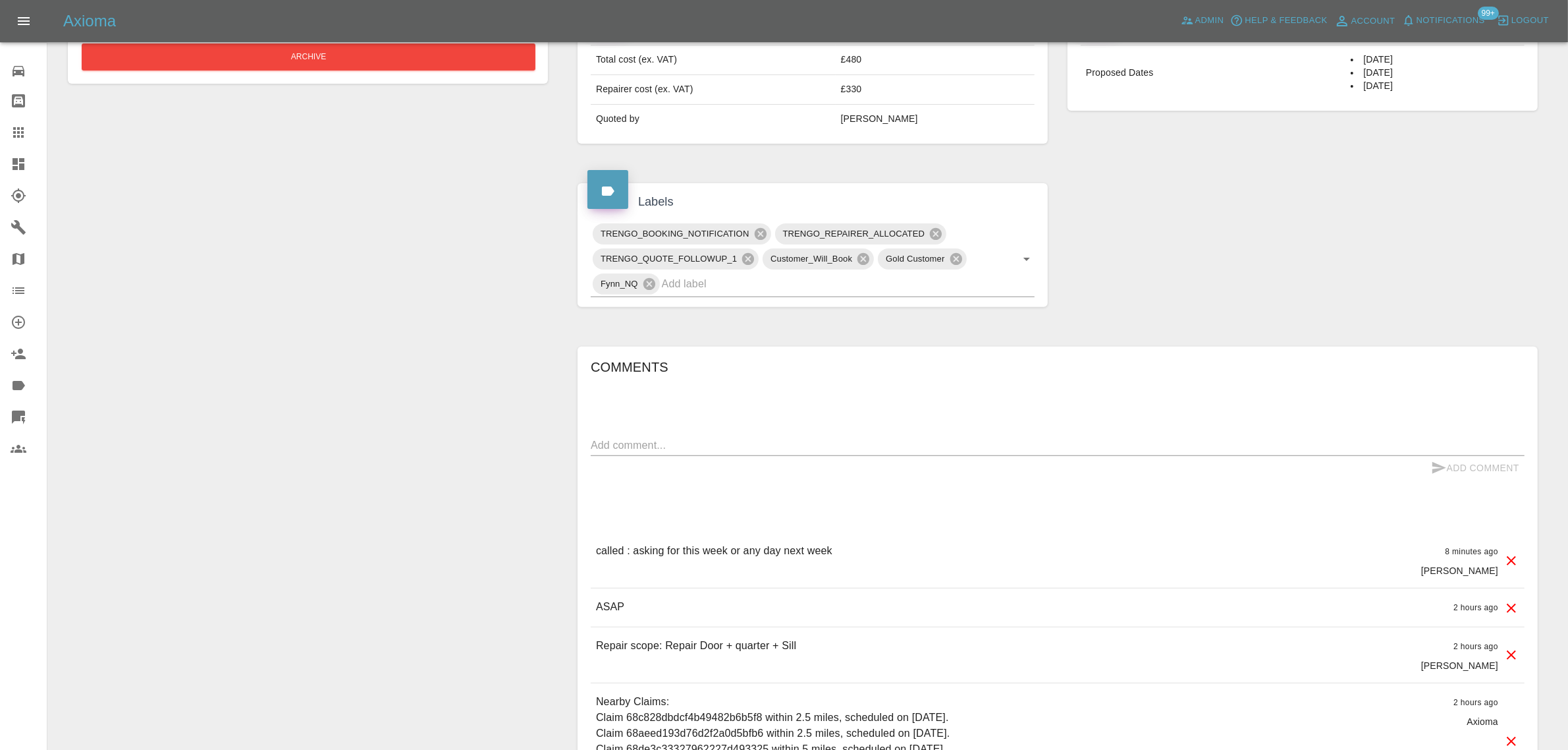
scroll to position [494, 0]
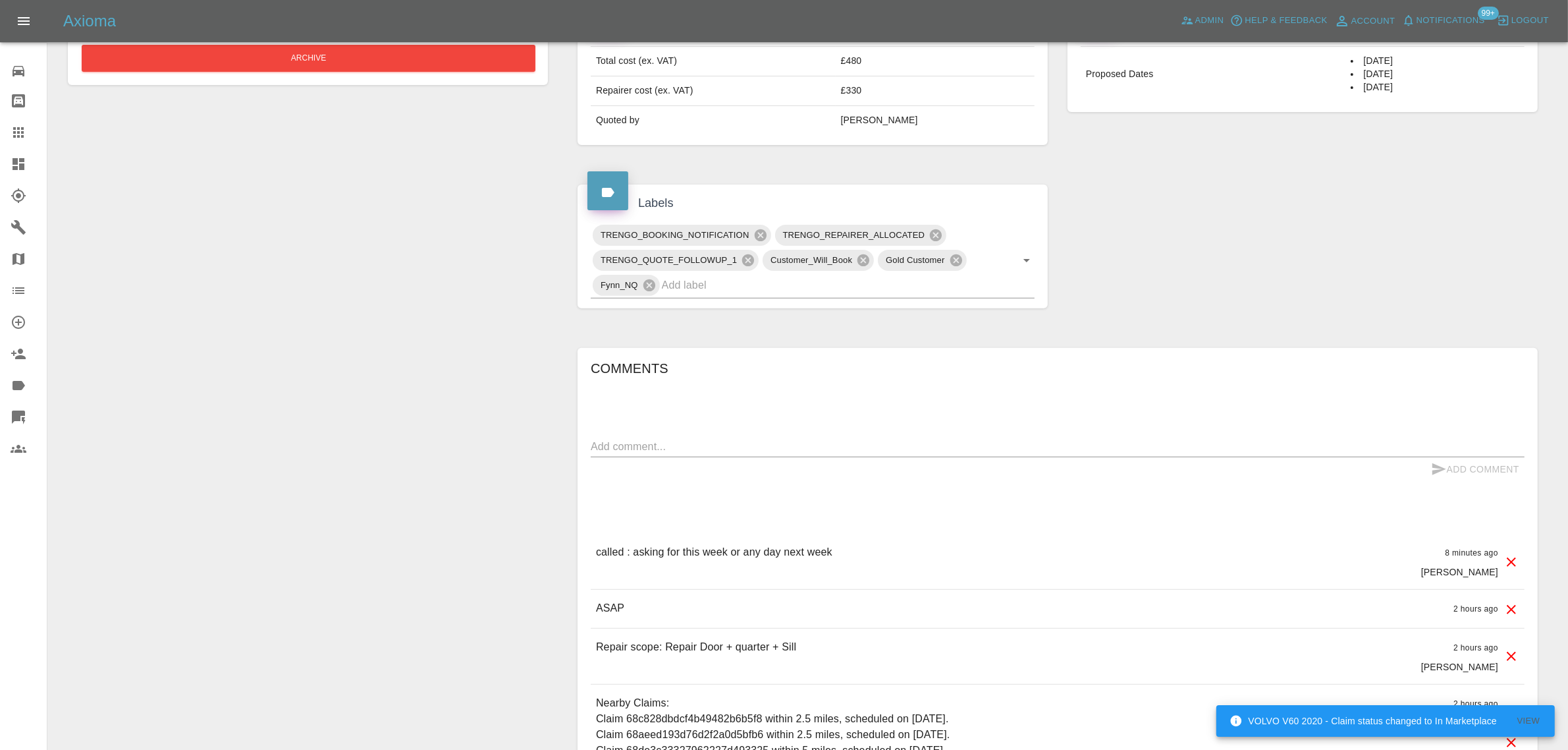
click at [447, 548] on div "Change Repairer Modify Claim Modify Quote Rollback Submit Payment Archive" at bounding box center [308, 252] width 500 height 1233
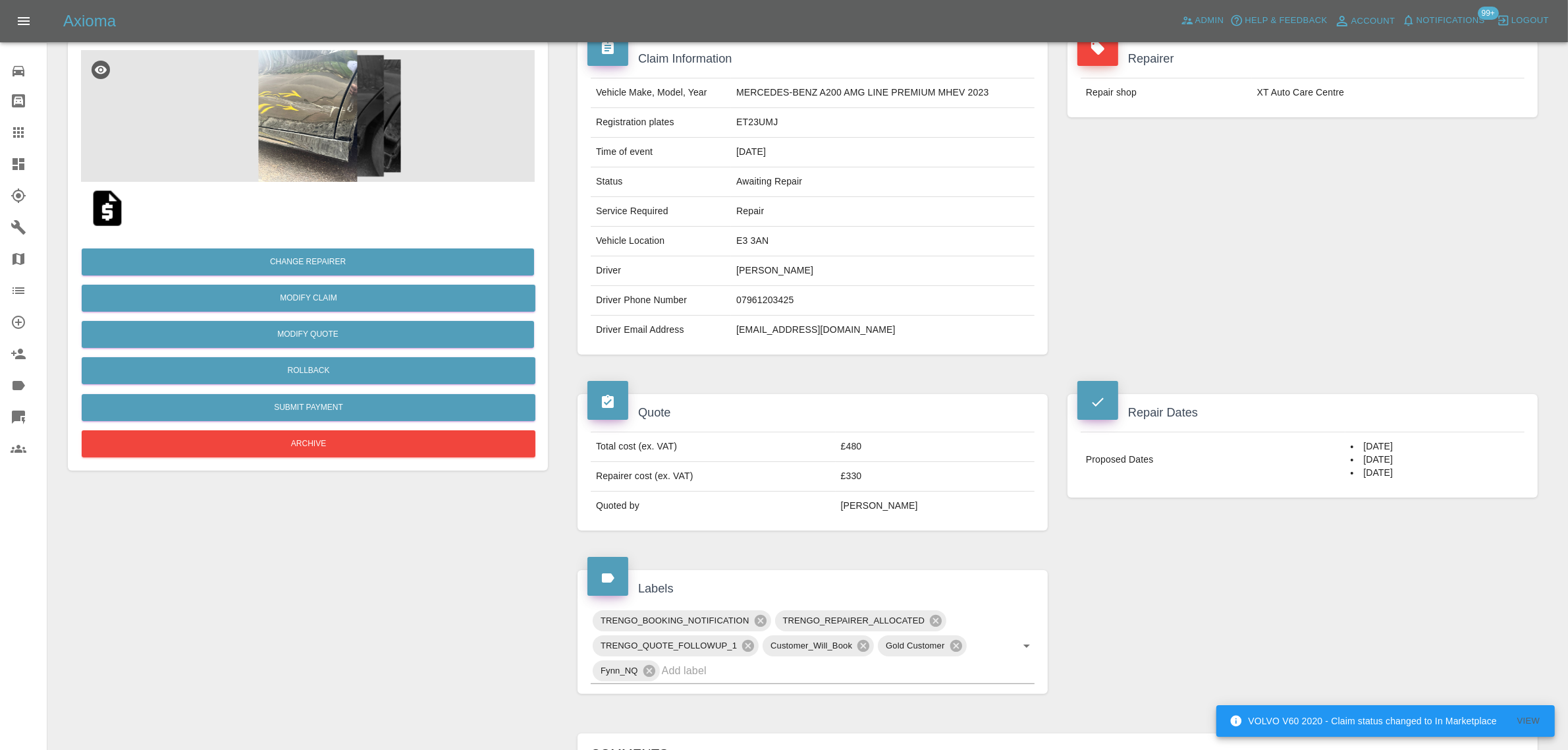
scroll to position [0, 0]
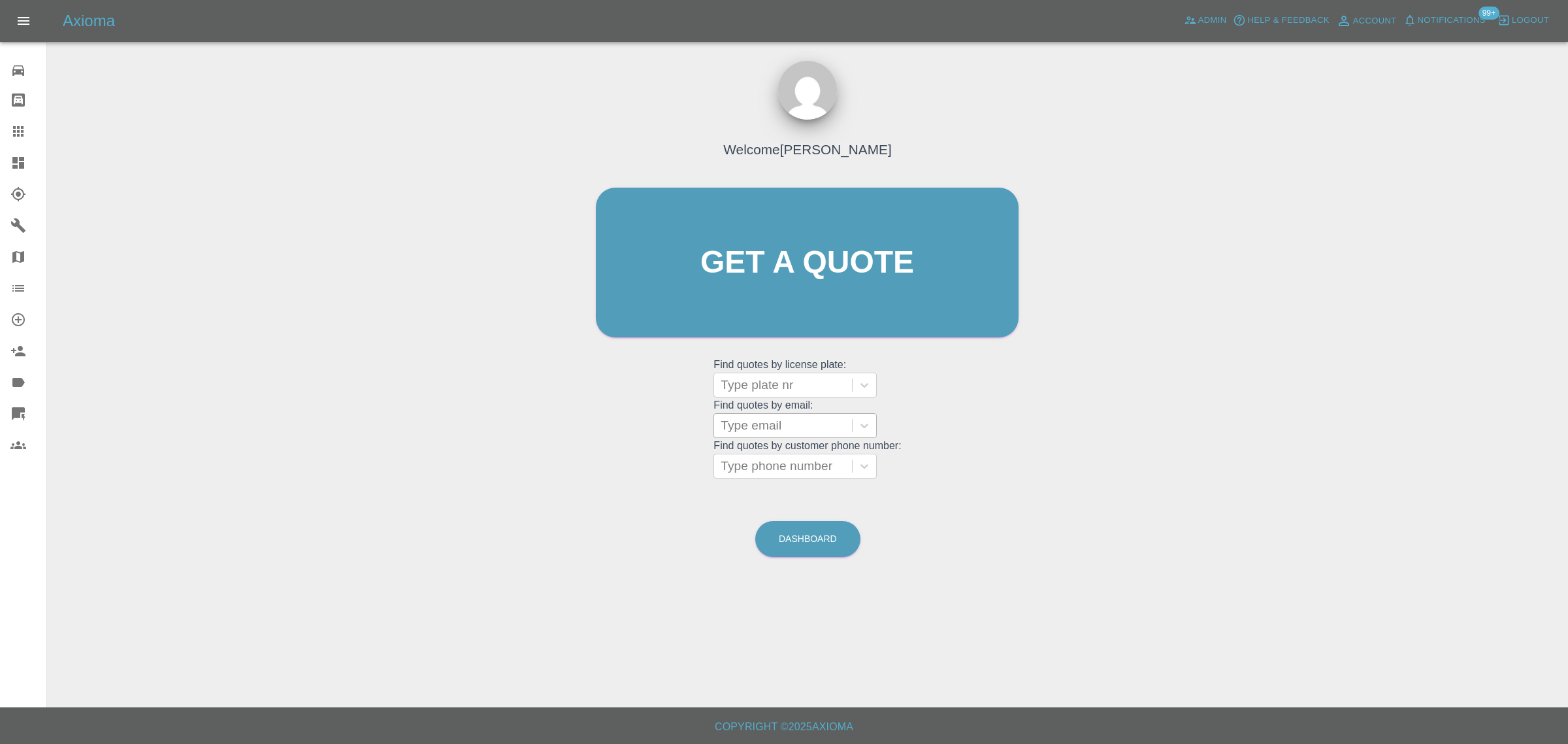
click at [757, 429] on div at bounding box center [783, 426] width 125 height 18
paste input "[PERSON_NAME][EMAIL_ADDRESS][PERSON_NAME][DOMAIN_NAME]"
type input "Ian.Wagg@uwe.ac.uk"
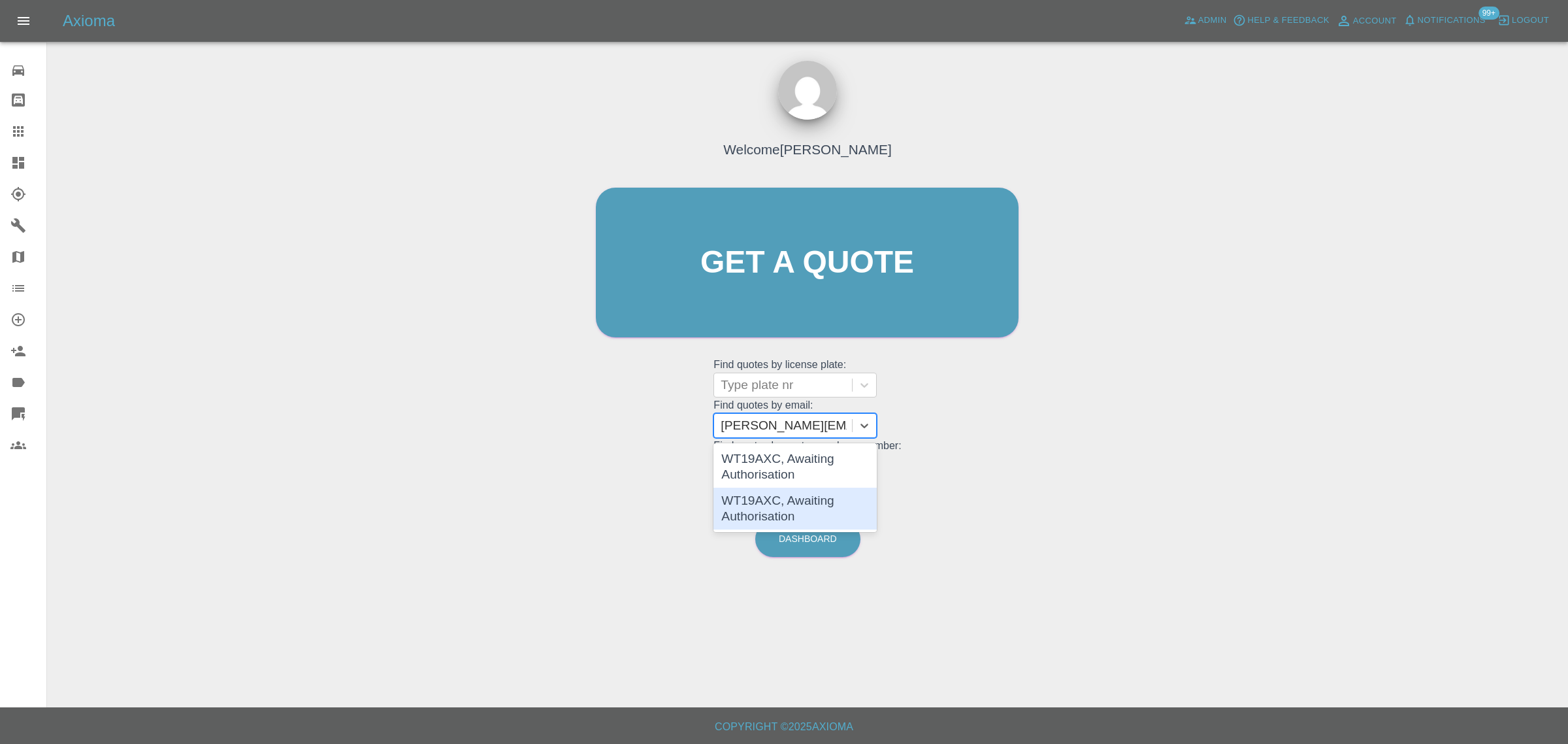
click at [757, 495] on div "WT19AXC, Awaiting Authorisation" at bounding box center [795, 509] width 163 height 42
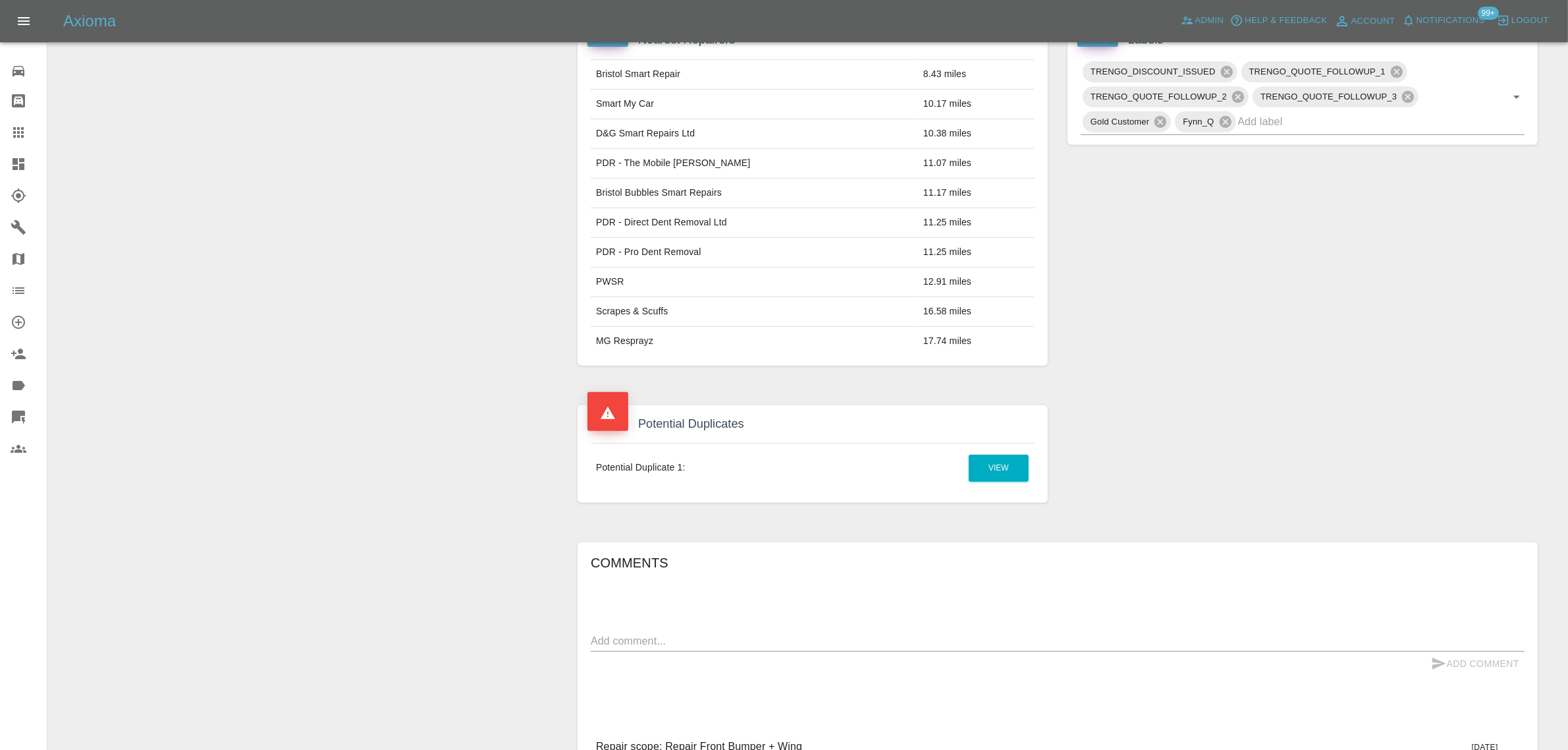
scroll to position [847, 0]
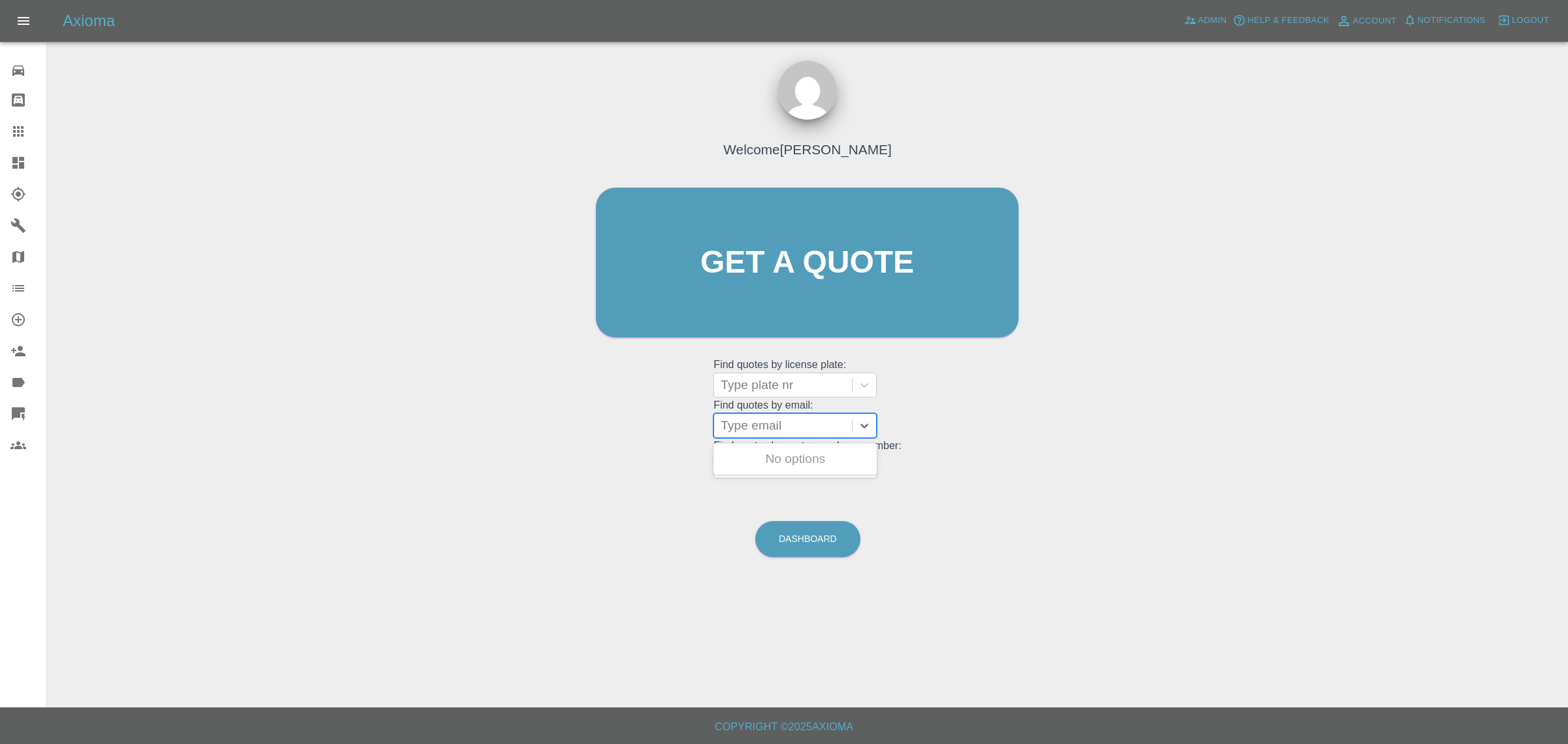
click at [769, 427] on div at bounding box center [783, 426] width 125 height 18
paste input "[PERSON_NAME][EMAIL_ADDRESS][PERSON_NAME][DOMAIN_NAME]"
type input "[PERSON_NAME][EMAIL_ADDRESS][PERSON_NAME][DOMAIN_NAME]"
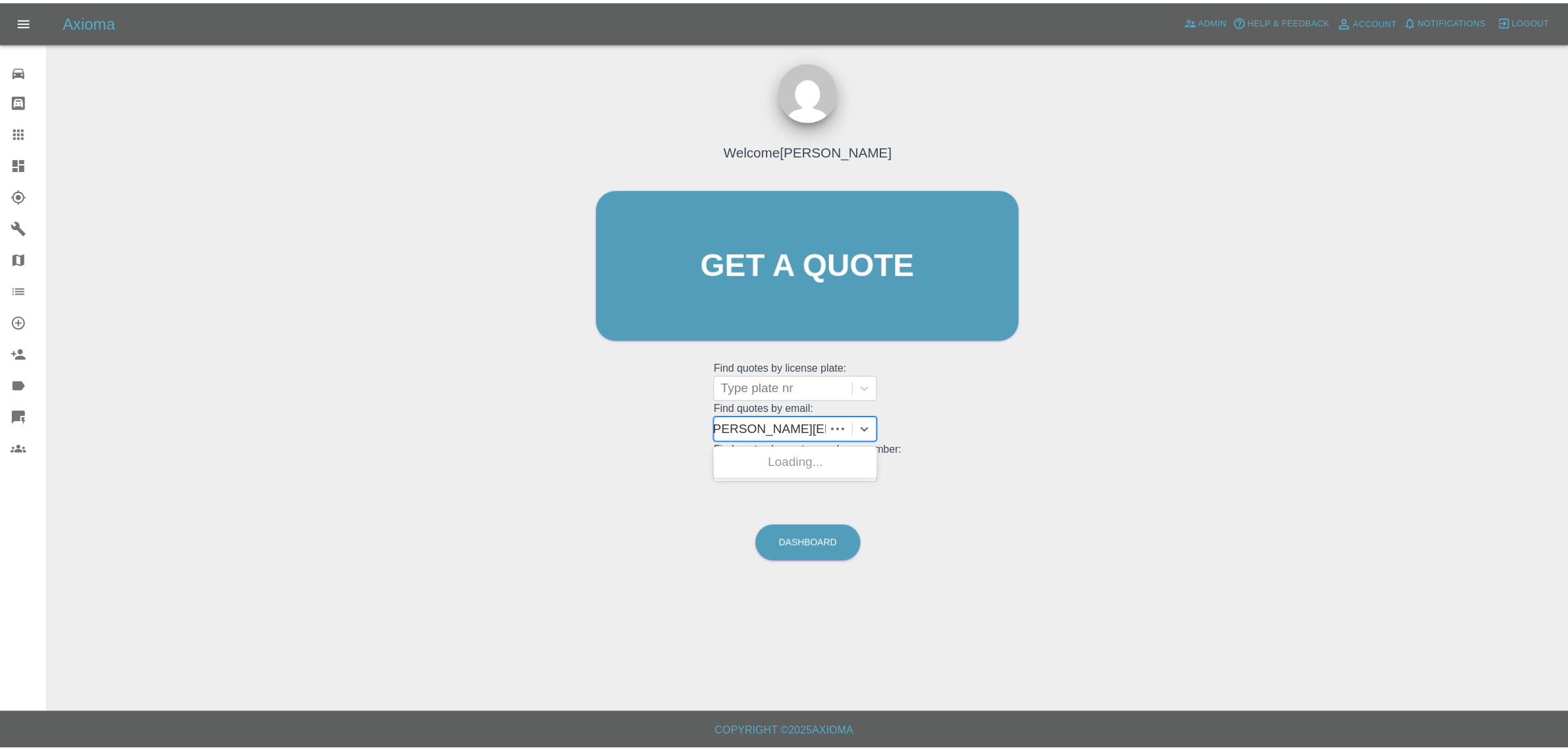
scroll to position [0, 0]
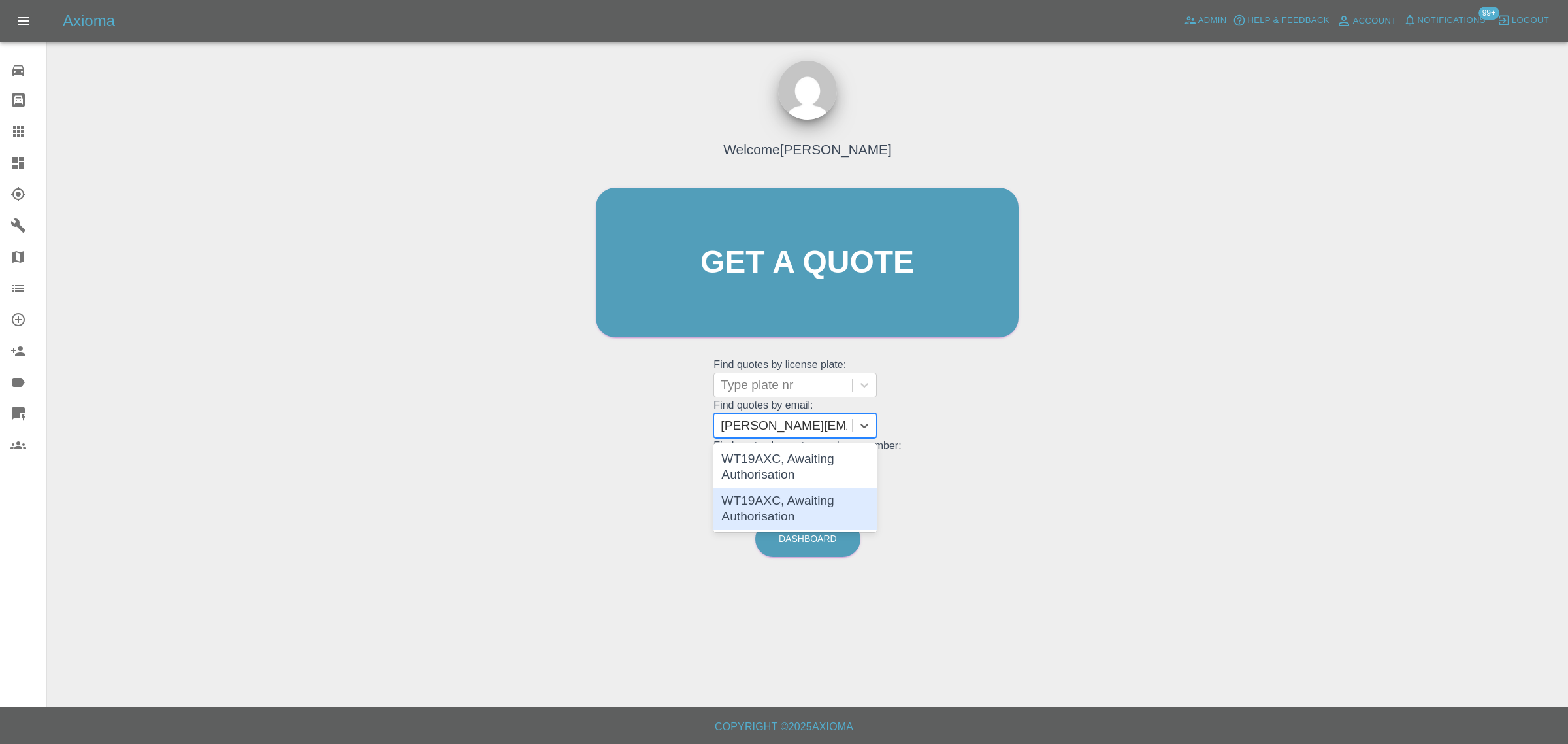
click at [762, 509] on div "WT19AXC, Awaiting Authorisation" at bounding box center [795, 509] width 163 height 42
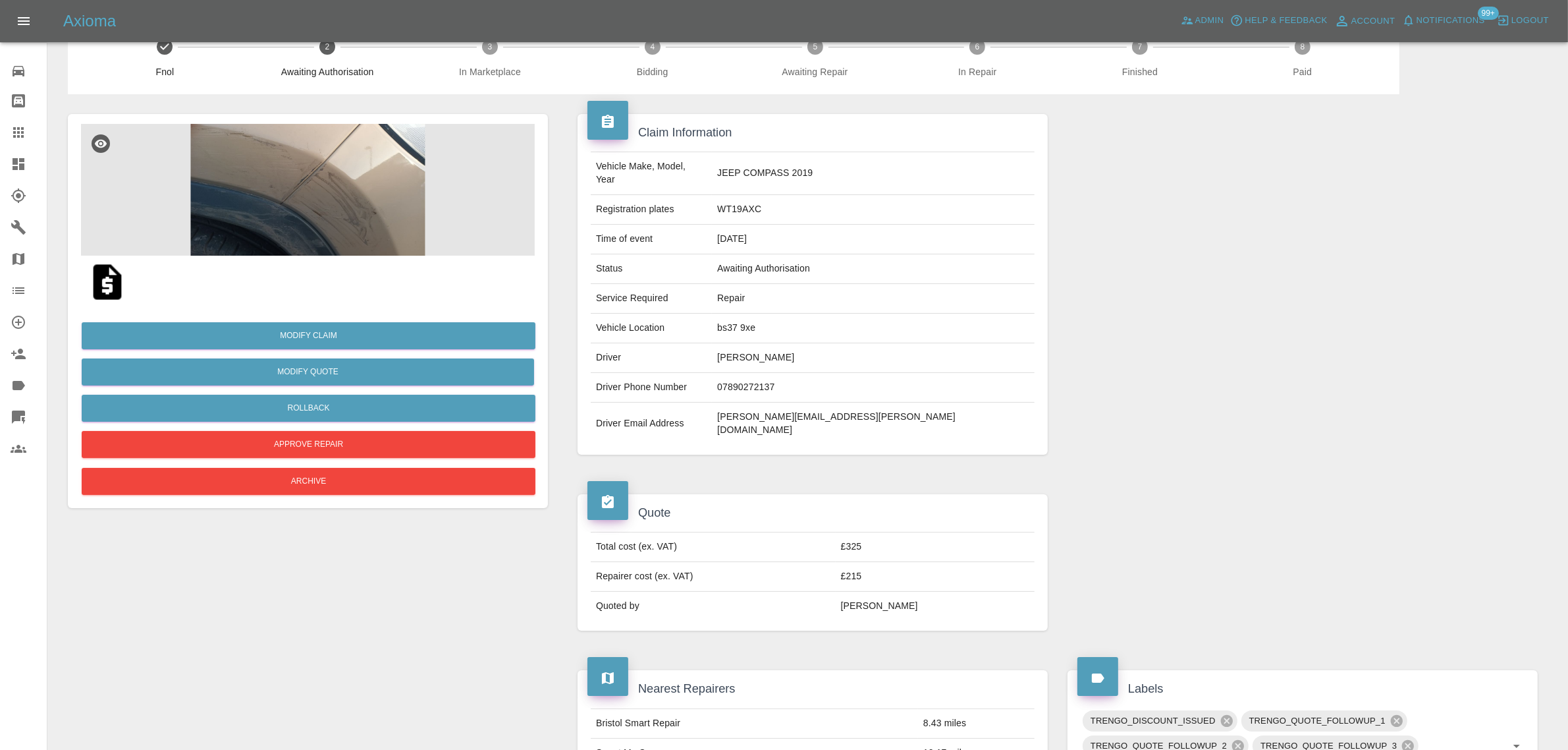
scroll to position [24, 0]
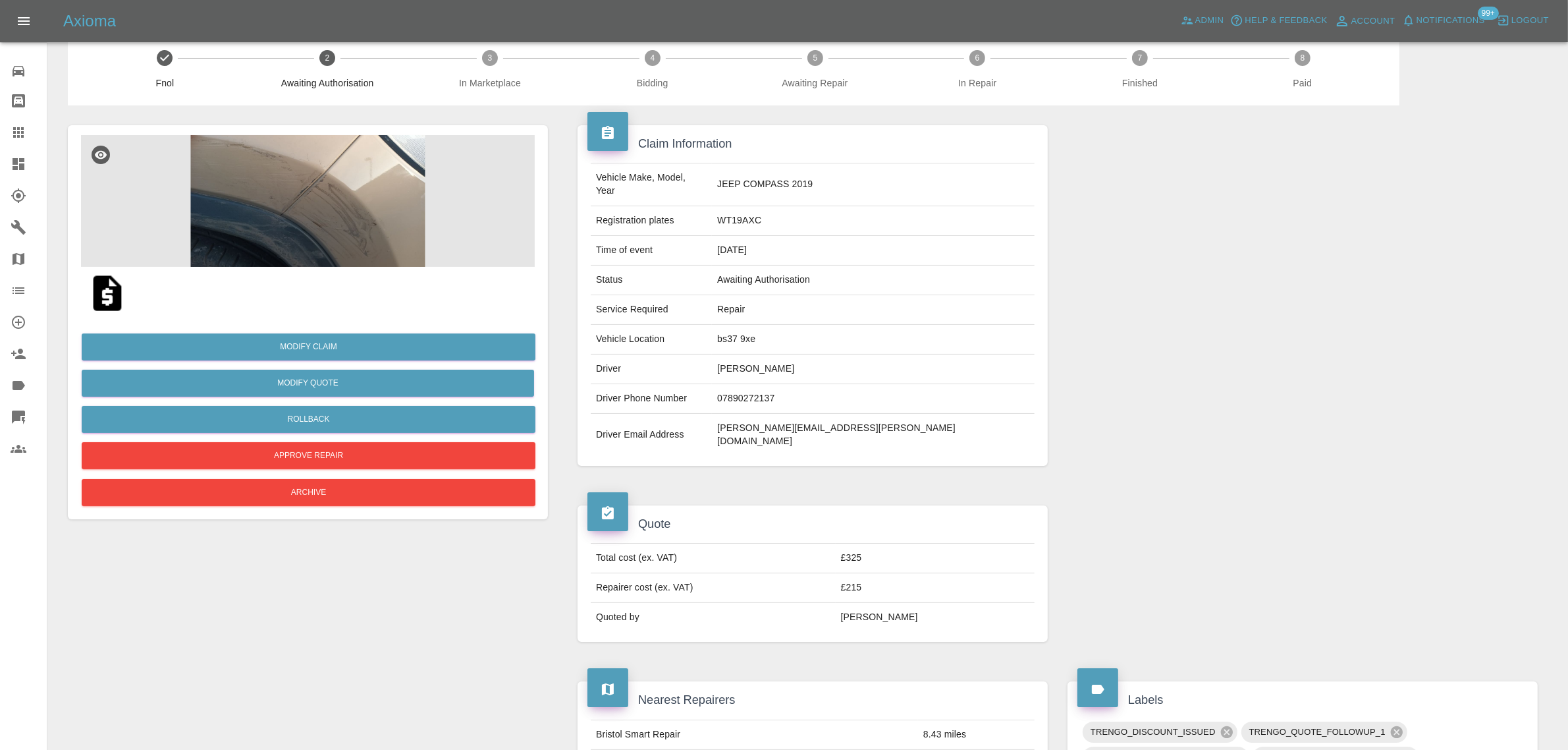
click at [109, 276] on img at bounding box center [107, 293] width 42 height 42
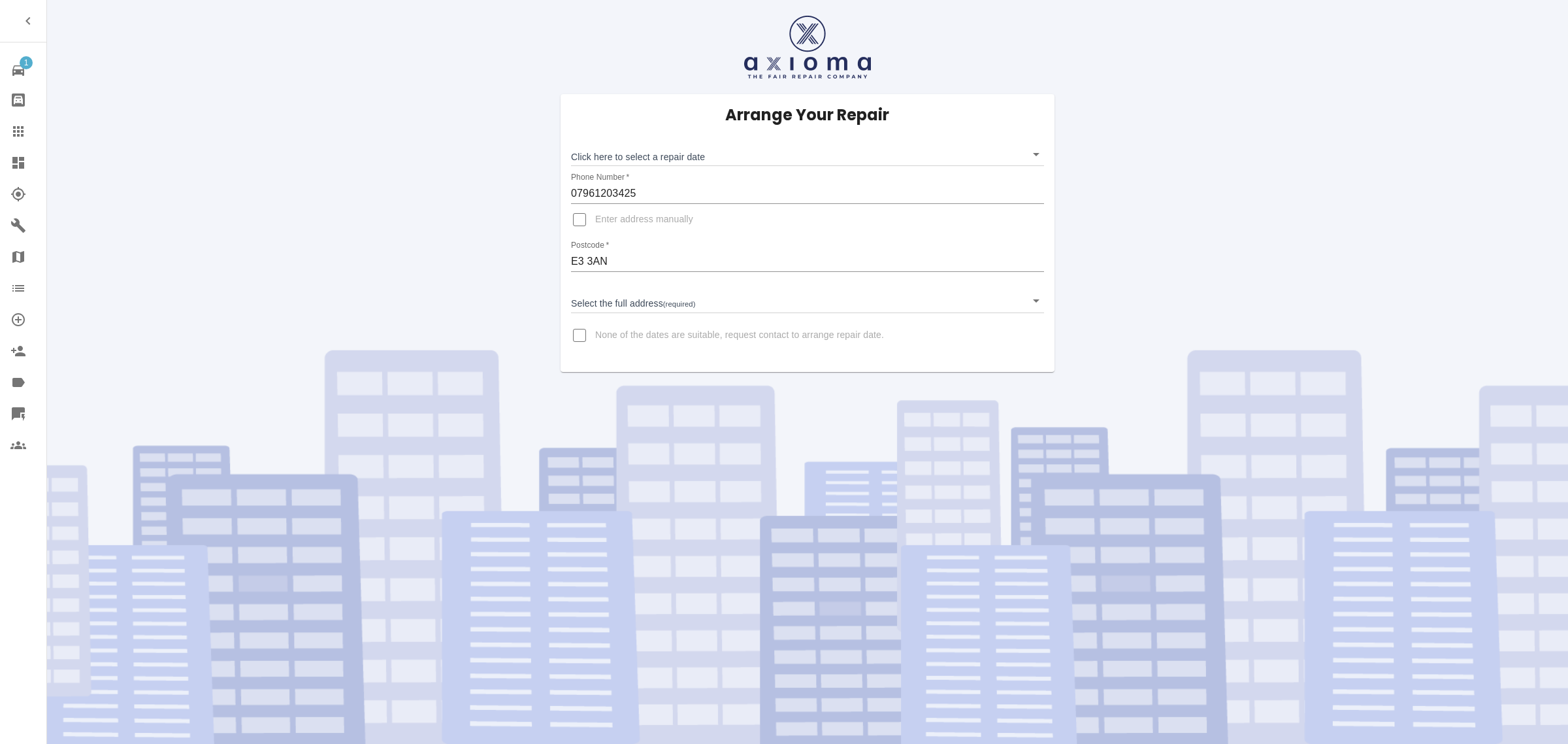
click at [18, 135] on icon at bounding box center [17, 130] width 15 height 16
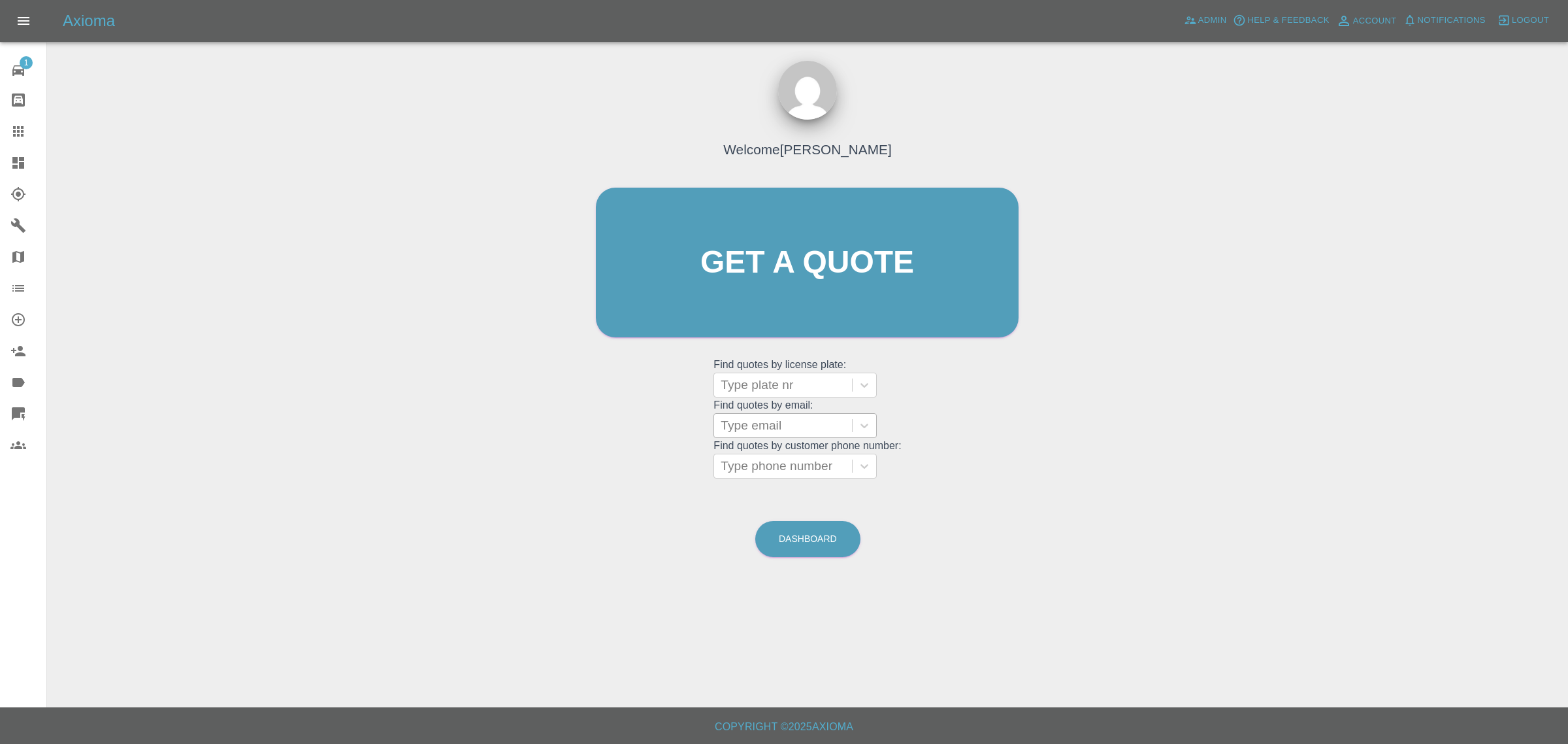
click at [808, 418] on div at bounding box center [783, 426] width 125 height 18
drag, startPoint x: 655, startPoint y: 439, endPoint x: 766, endPoint y: 460, distance: 113.0
click at [658, 439] on div "Welcome [PERSON_NAME] Get a quote Get a quote Find quotes by license plate: Typ…" at bounding box center [808, 287] width 450 height 395
click at [767, 459] on div at bounding box center [783, 466] width 125 height 18
paste input "07581337537"
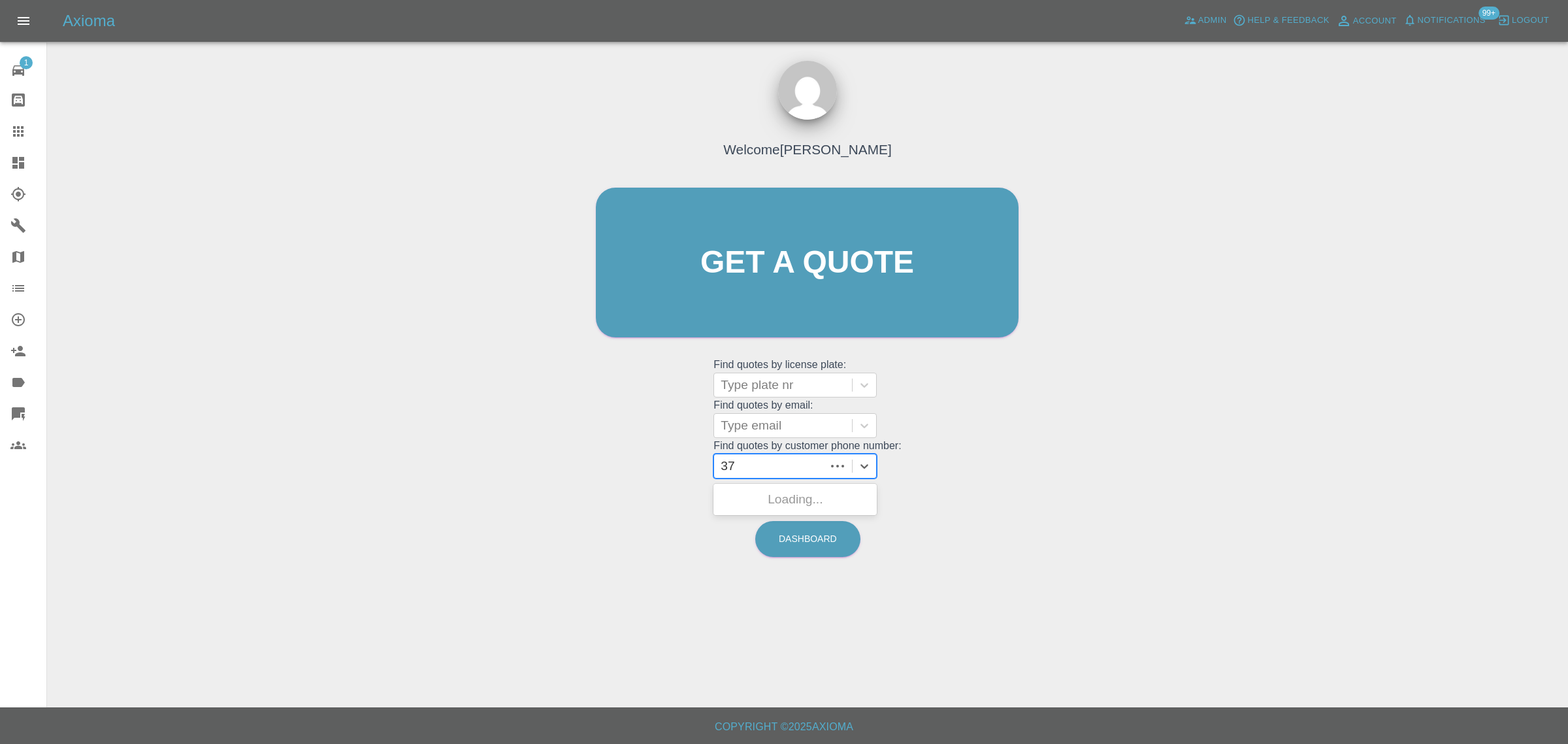
type input "7"
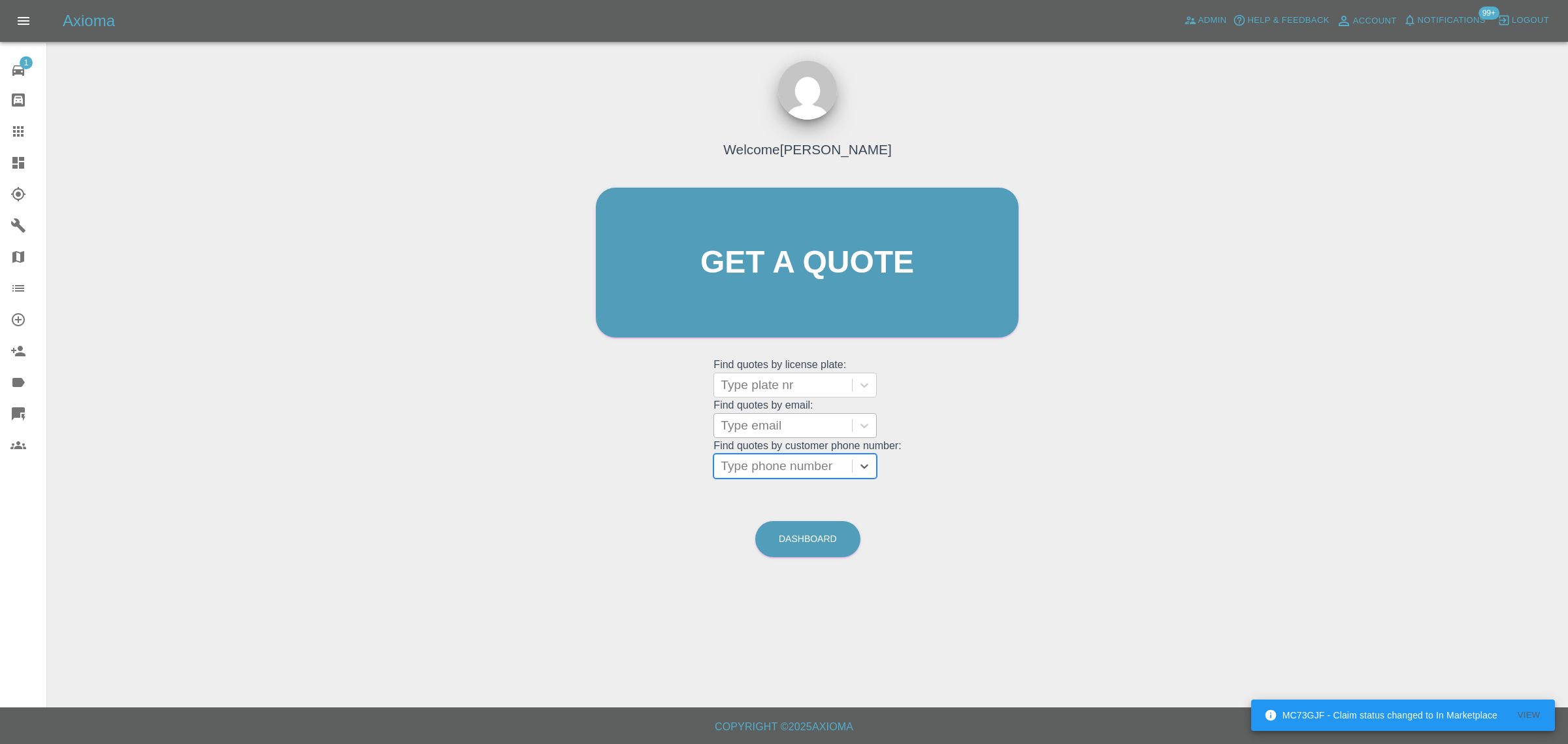
click at [765, 423] on div at bounding box center [783, 426] width 125 height 18
paste input "[EMAIL_ADDRESS][DOMAIN_NAME]"
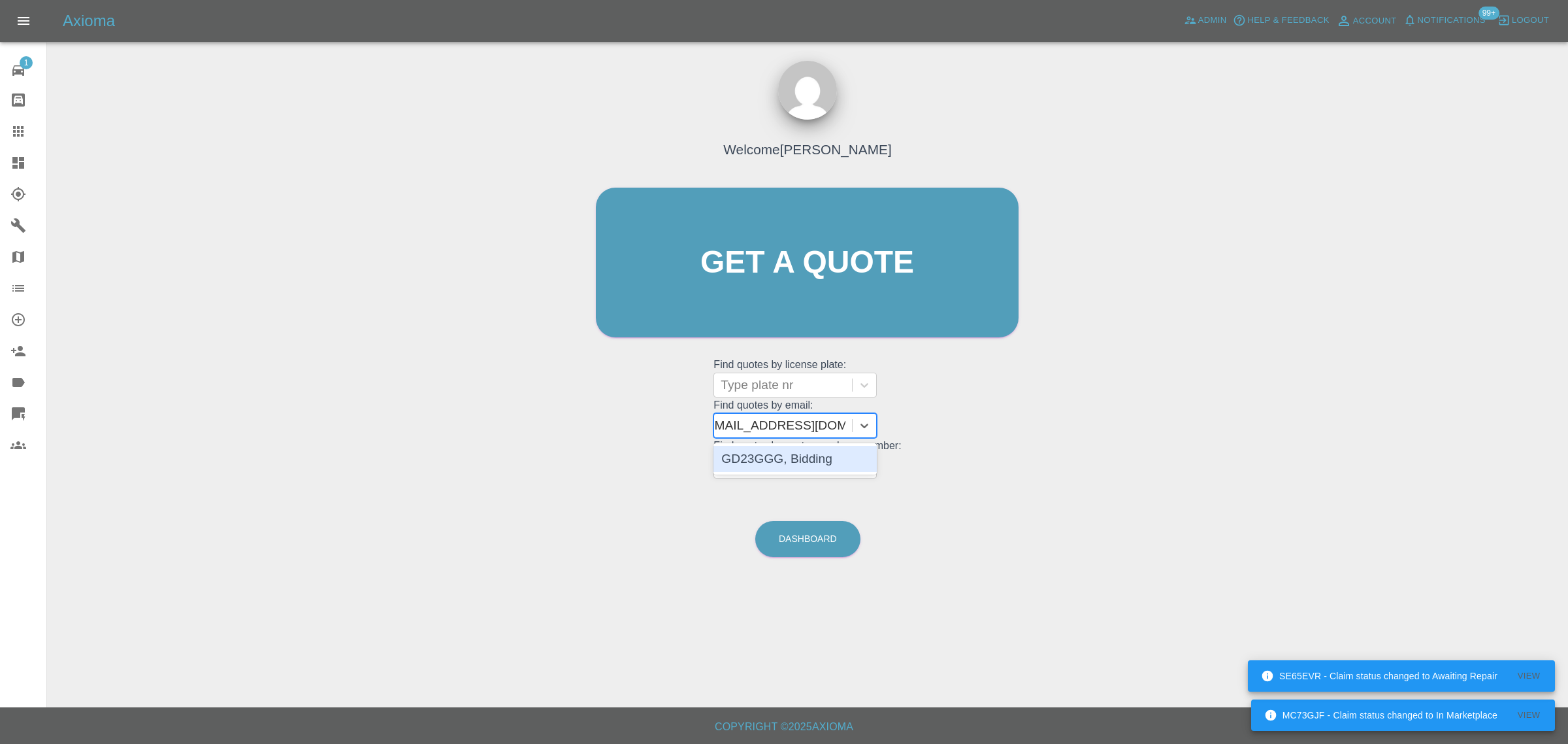
scroll to position [0, 8]
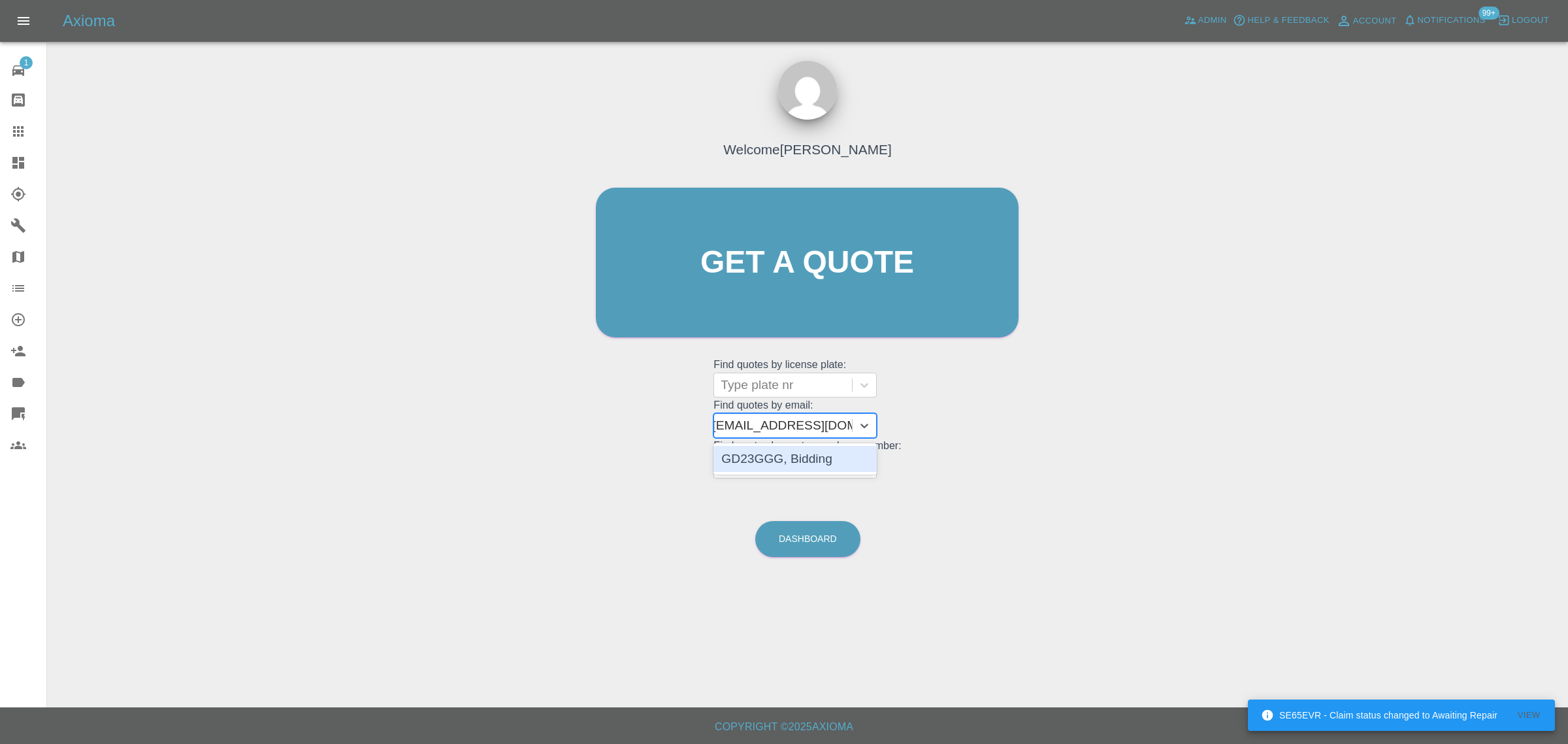
type input "[EMAIL_ADDRESS][DOMAIN_NAME]"
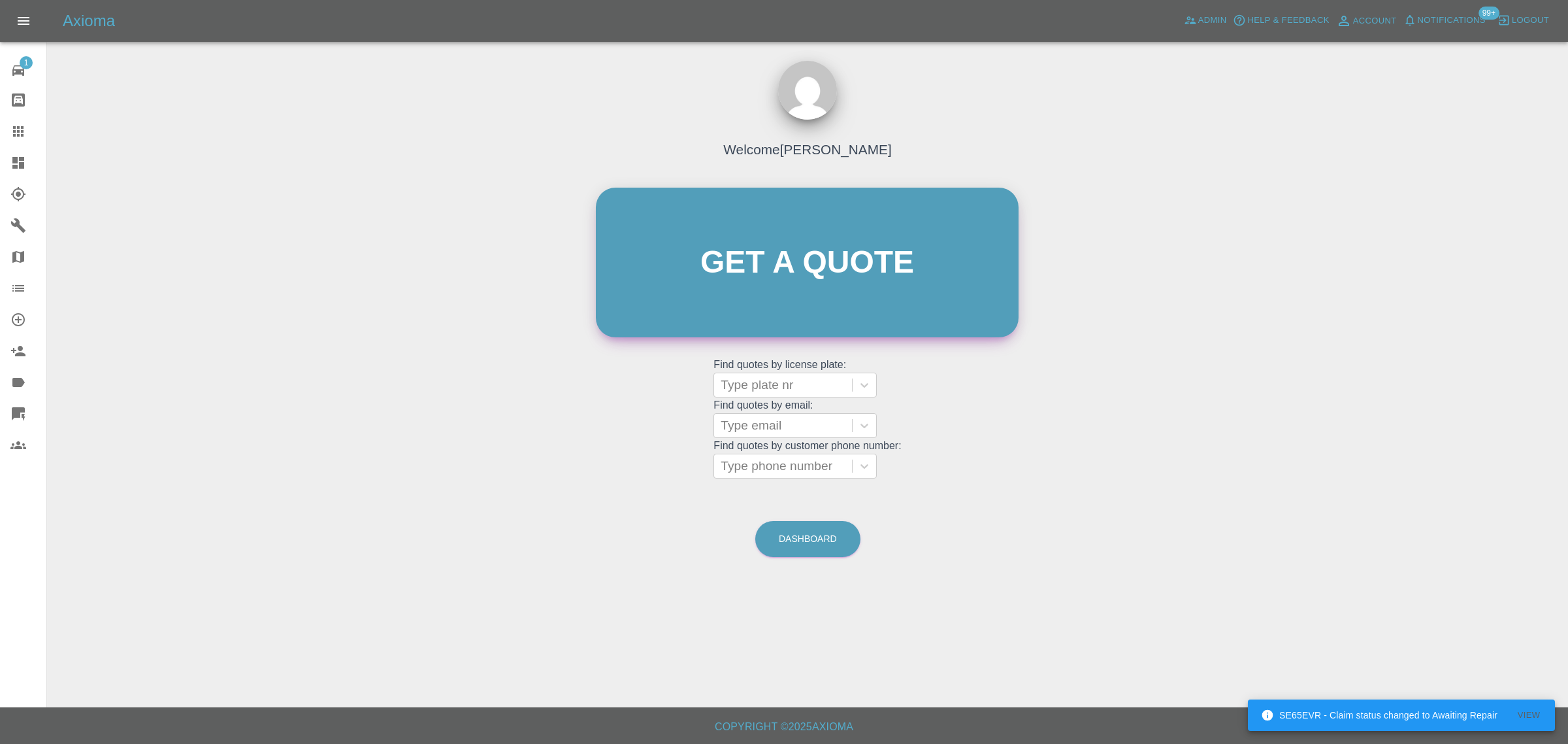
scroll to position [0, 0]
click at [779, 431] on div at bounding box center [783, 426] width 125 height 18
paste input "[EMAIL_ADDRESS][DOMAIN_NAME]"
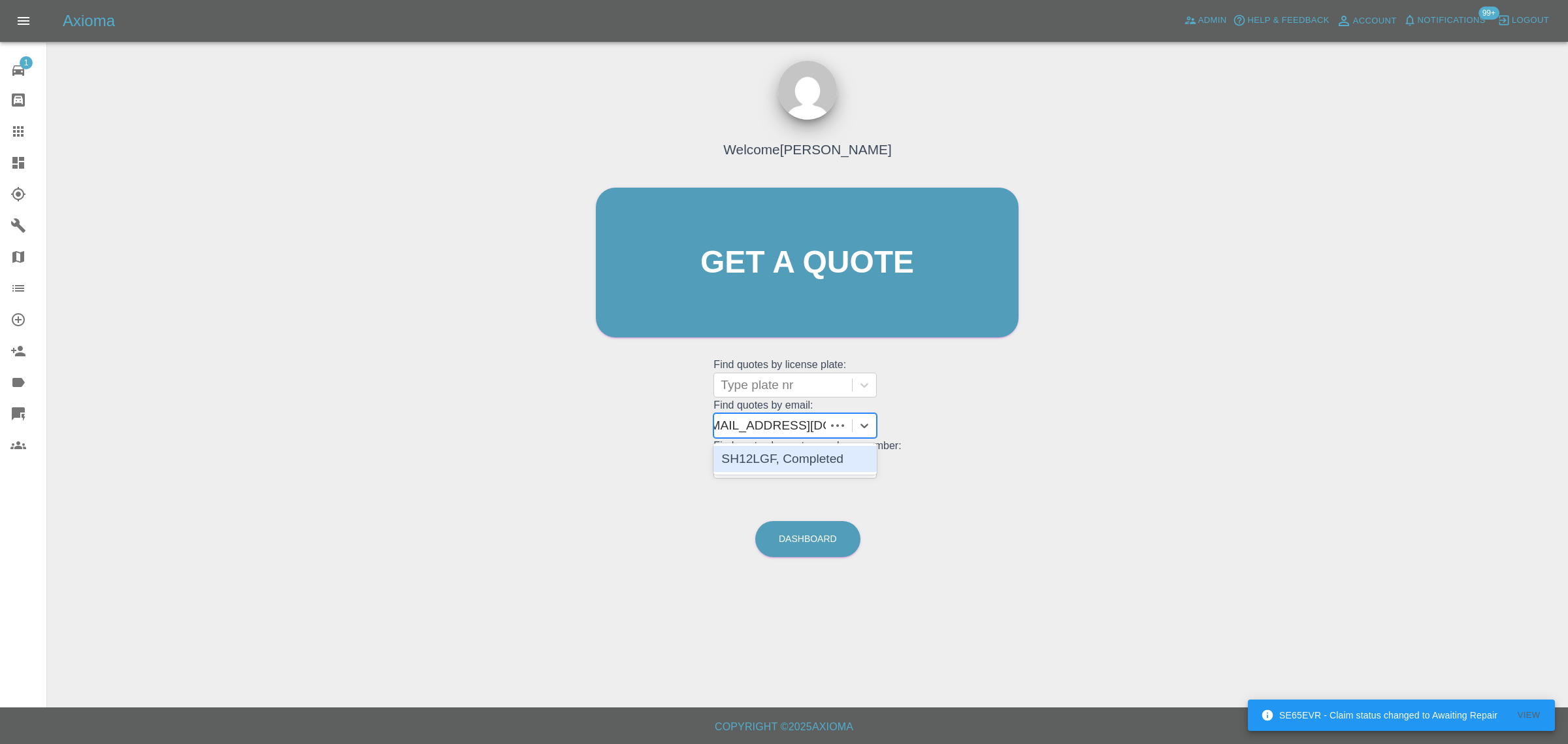
scroll to position [0, 6]
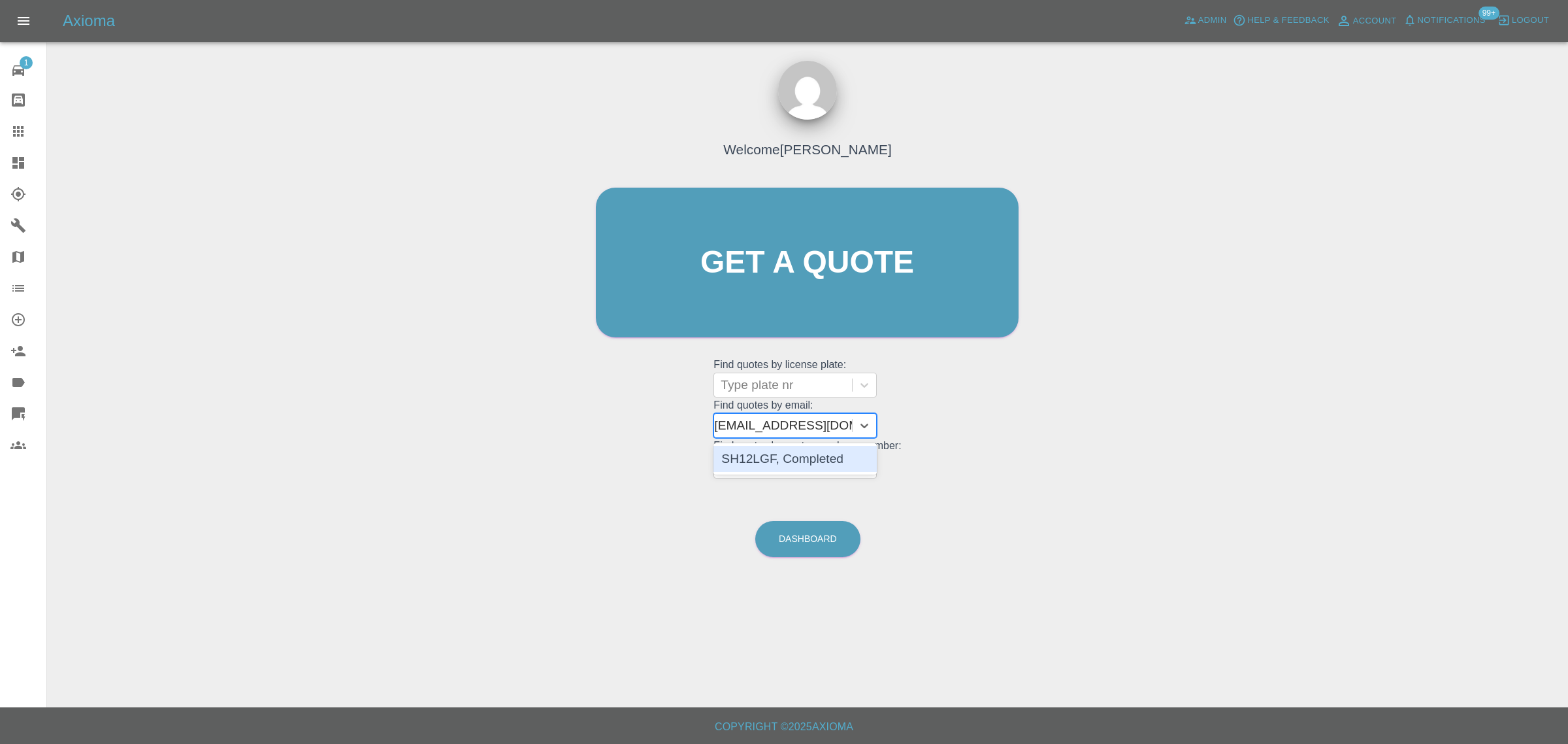
type input "[EMAIL_ADDRESS][DOMAIN_NAME]"
paste input "[EMAIL_ADDRESS][DOMAIN_NAME]"
type input "[EMAIL_ADDRESS][DOMAIN_NAME]"
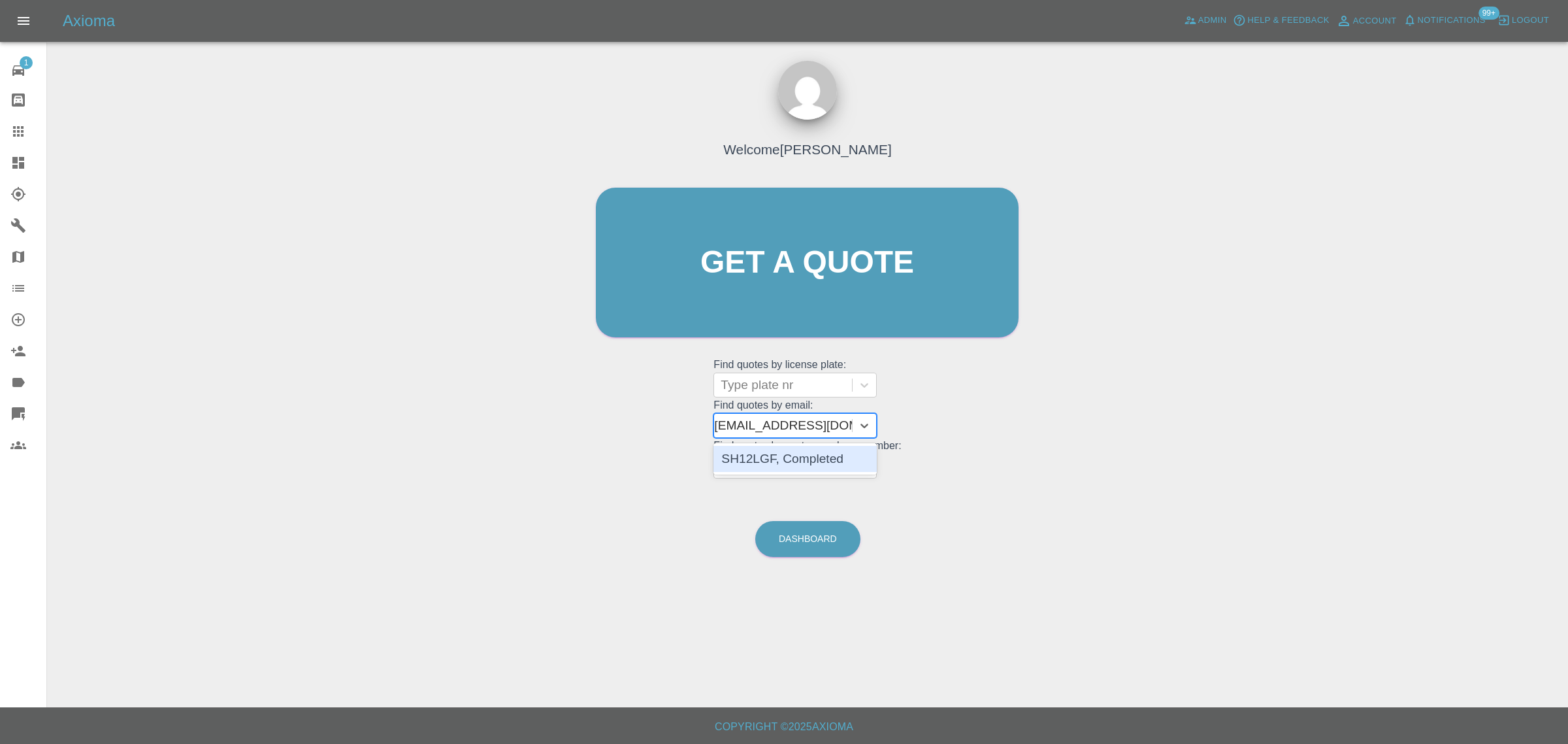
click at [780, 451] on div "SH12LGF, Completed" at bounding box center [795, 459] width 163 height 26
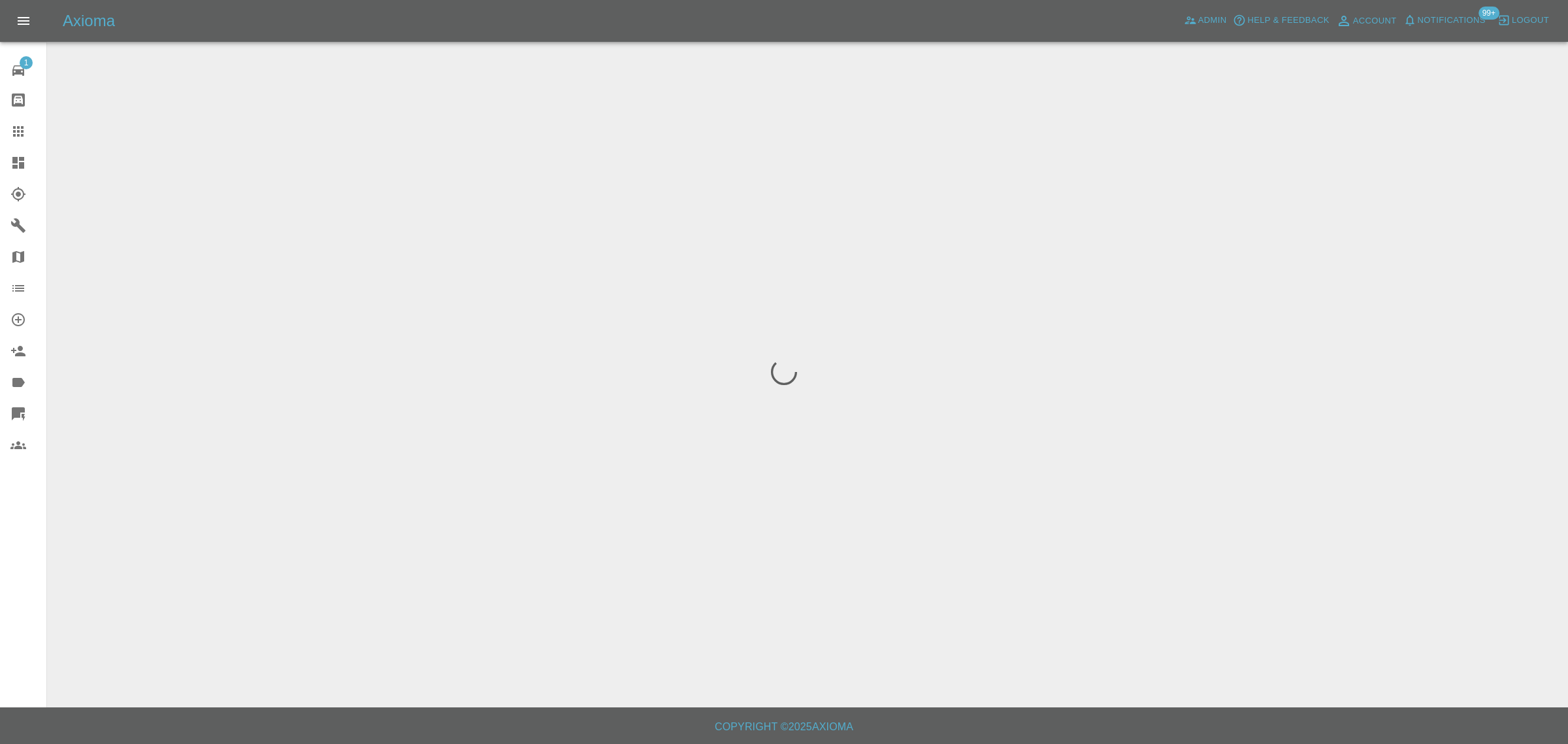
click at [26, 577] on div "1 Repair home Bodyshop home Claims Dashboard Explorer Garages Map Organization …" at bounding box center [24, 372] width 47 height 744
